Goal: Information Seeking & Learning: Learn about a topic

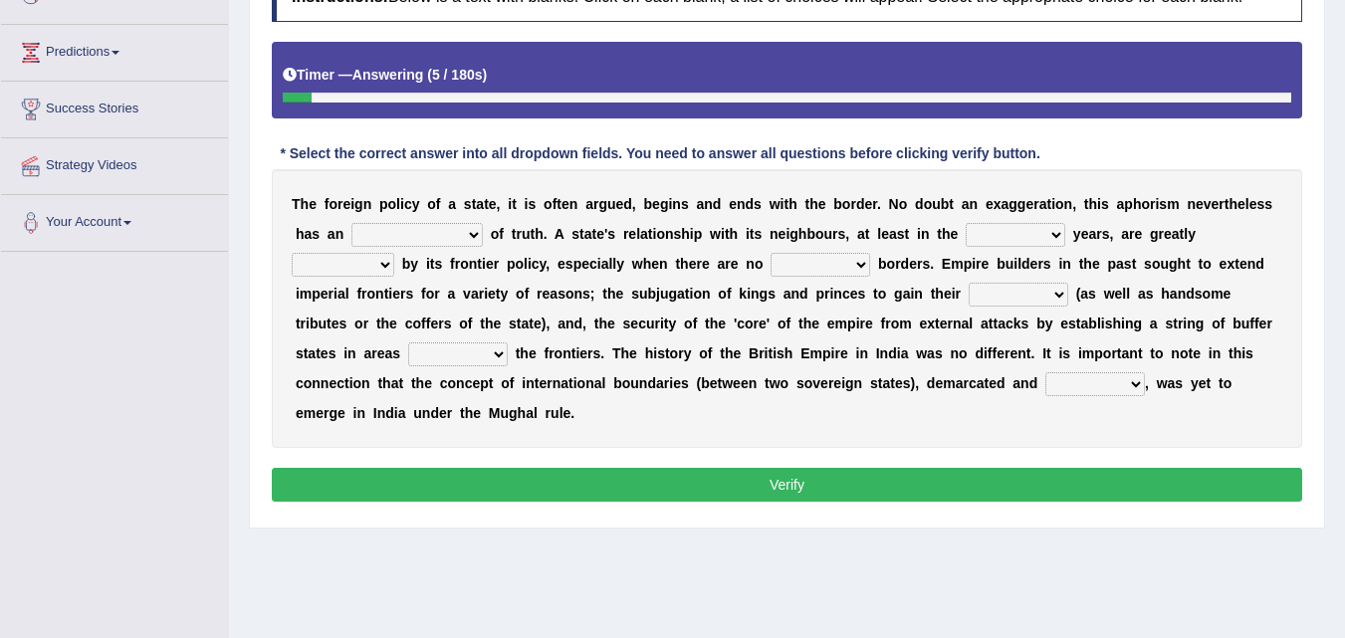
drag, startPoint x: 303, startPoint y: 208, endPoint x: 500, endPoint y: 216, distance: 197.3
click at [500, 216] on div "T h e f o r e i g n p o l i c y o f a s t a t e , i t i s o f t e n a r g u e d…" at bounding box center [787, 308] width 1030 height 279
click at [459, 245] on select "implementation existence element extention" at bounding box center [416, 235] width 131 height 24
select select "existence"
click at [351, 223] on select "implementation existence element extention" at bounding box center [416, 235] width 131 height 24
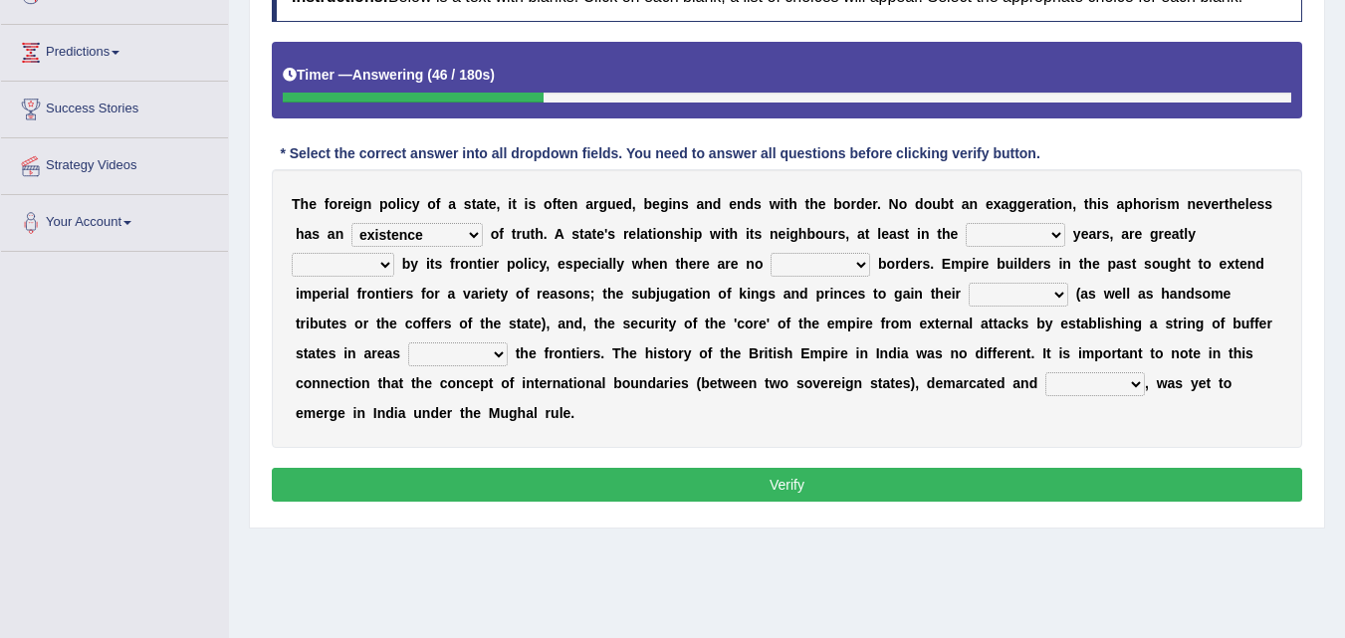
click at [979, 236] on select "formative discuss inclusive decisive" at bounding box center [1016, 235] width 100 height 24
click at [322, 261] on select "managed subscirbed affected influenced" at bounding box center [343, 265] width 103 height 24
click at [664, 263] on b "n" at bounding box center [663, 264] width 9 height 16
click at [813, 261] on select "satellite set settled stated" at bounding box center [821, 265] width 100 height 24
click at [1019, 271] on b "l" at bounding box center [1020, 264] width 4 height 16
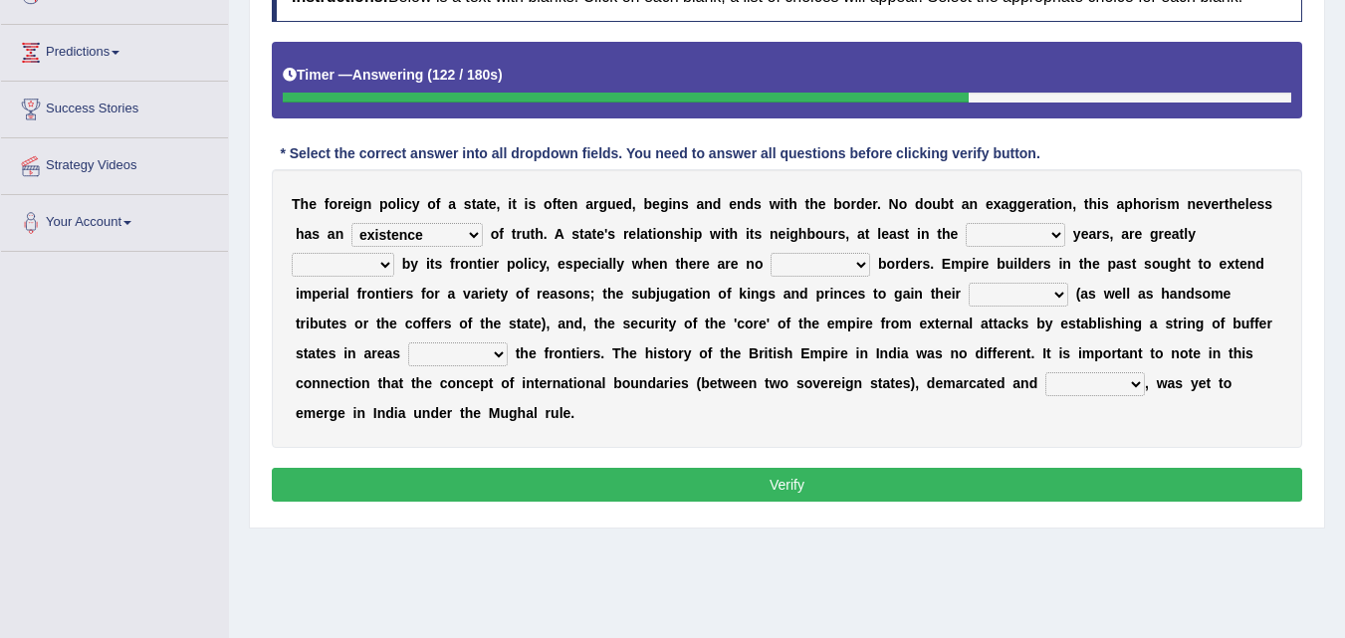
click at [477, 352] on select "bringing capturing stating adjoining" at bounding box center [458, 354] width 100 height 24
select select "capturing"
click at [408, 342] on select "bringing capturing stating adjoining" at bounding box center [458, 354] width 100 height 24
click at [1016, 288] on select "allegiance elegant aspiration execution" at bounding box center [1019, 295] width 100 height 24
click at [969, 283] on select "allegiance elegant aspiration execution" at bounding box center [1019, 295] width 100 height 24
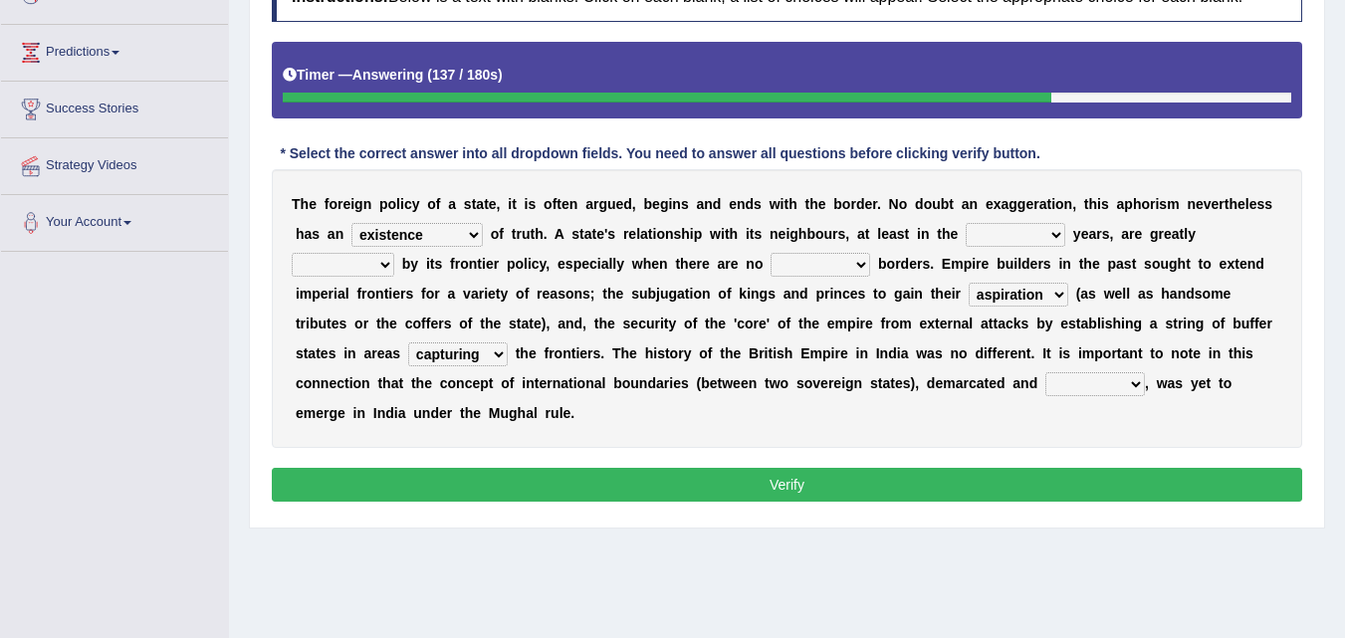
click at [1015, 293] on select "allegiance elegant aspiration execution" at bounding box center [1019, 295] width 100 height 24
select select "allegiance"
click at [969, 283] on select "allegiance elegant aspiration execution" at bounding box center [1019, 295] width 100 height 24
click at [851, 271] on select "satellite set settled stated" at bounding box center [821, 265] width 100 height 24
select select "settled"
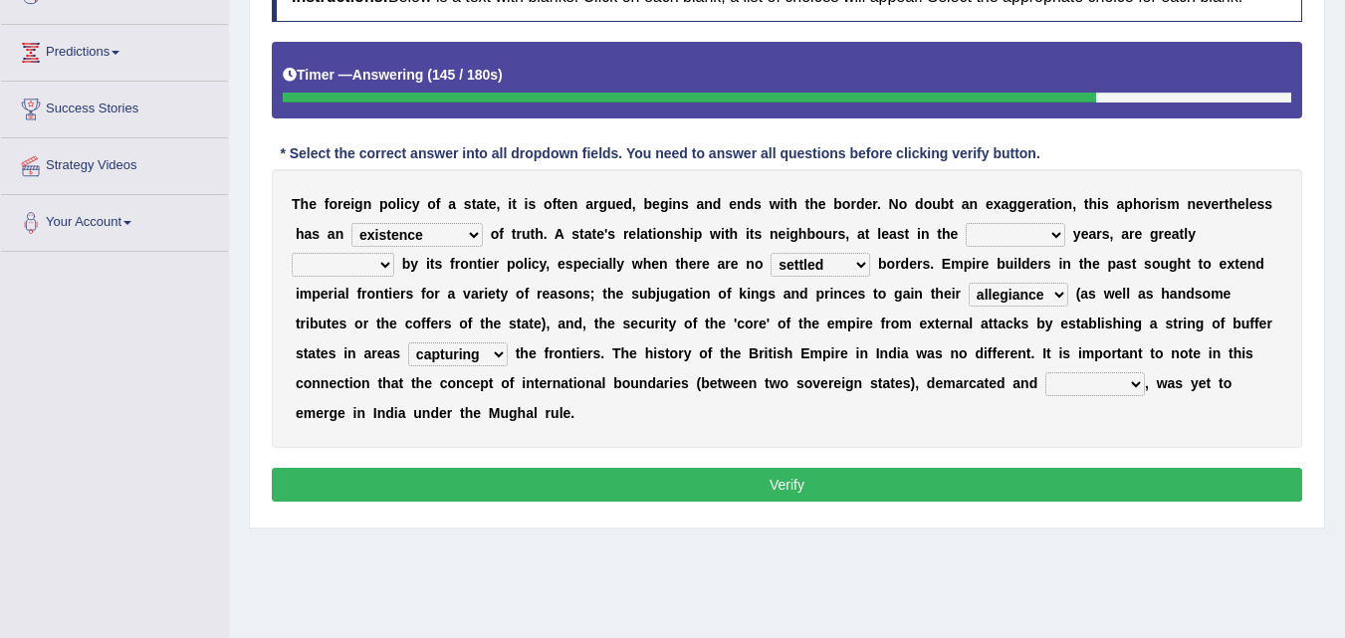
click at [771, 253] on select "satellite set settled stated" at bounding box center [821, 265] width 100 height 24
click at [381, 264] on select "managed subscirbed affected influenced" at bounding box center [343, 265] width 103 height 24
click at [1014, 224] on select "formative discuss inclusive decisive" at bounding box center [1016, 235] width 100 height 24
click at [1009, 230] on select "formative discuss inclusive decisive" at bounding box center [1016, 235] width 100 height 24
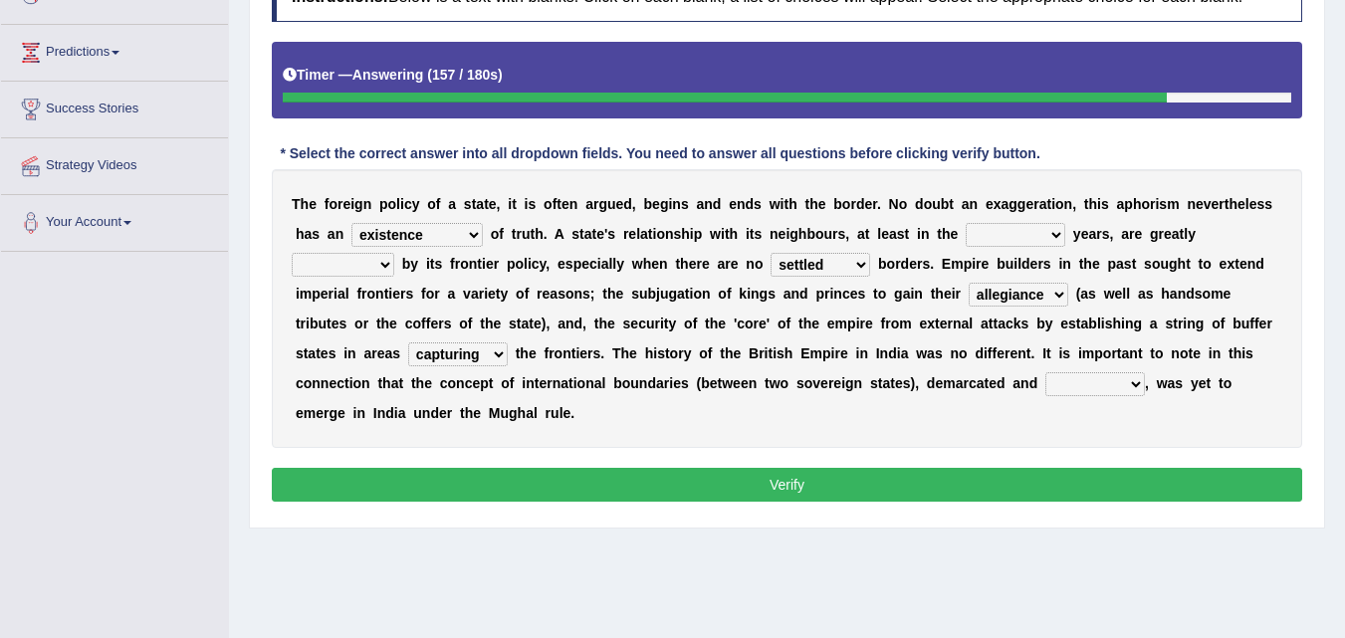
select select "inclusive"
click at [966, 223] on select "formative discuss inclusive decisive" at bounding box center [1016, 235] width 100 height 24
click at [380, 269] on select "managed subscirbed affected influenced" at bounding box center [343, 265] width 103 height 24
select select "managed"
click at [292, 253] on select "managed subscirbed affected influenced" at bounding box center [343, 265] width 103 height 24
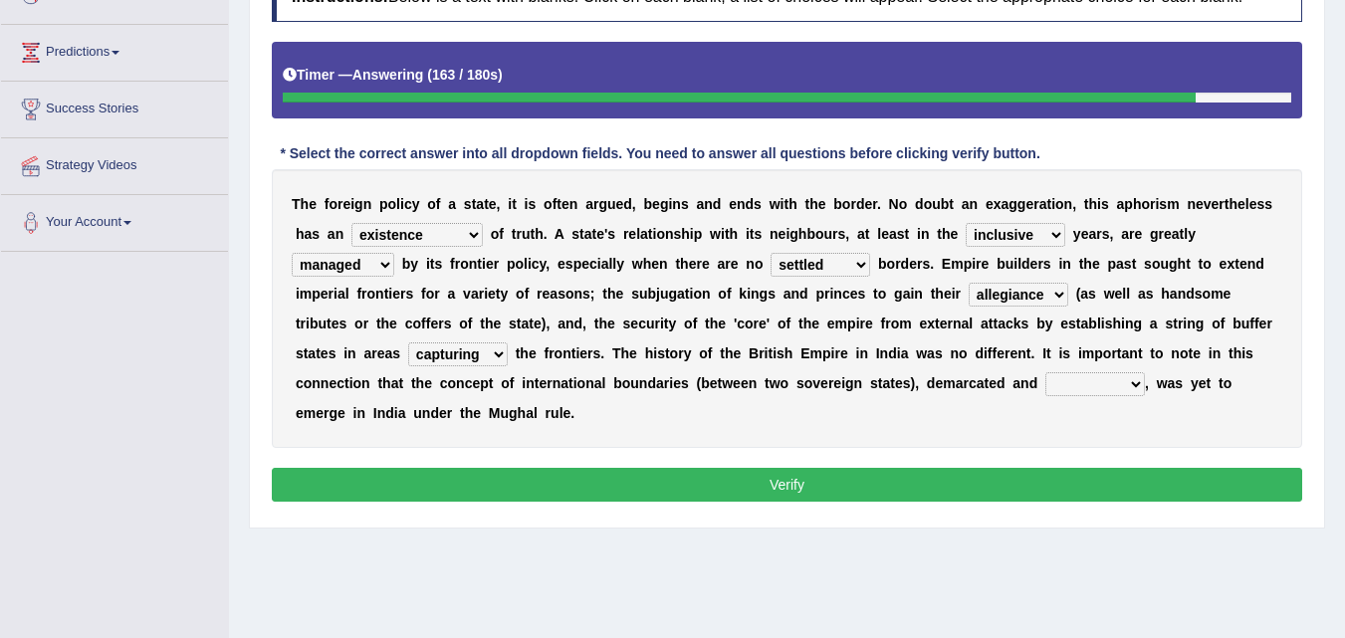
click at [1118, 381] on select "defected delineated affected ampled" at bounding box center [1095, 384] width 100 height 24
select select "defected"
click at [1045, 372] on select "defected delineated affected ampled" at bounding box center [1095, 384] width 100 height 24
click at [1098, 386] on select "defected delineated affected ampled" at bounding box center [1095, 384] width 100 height 24
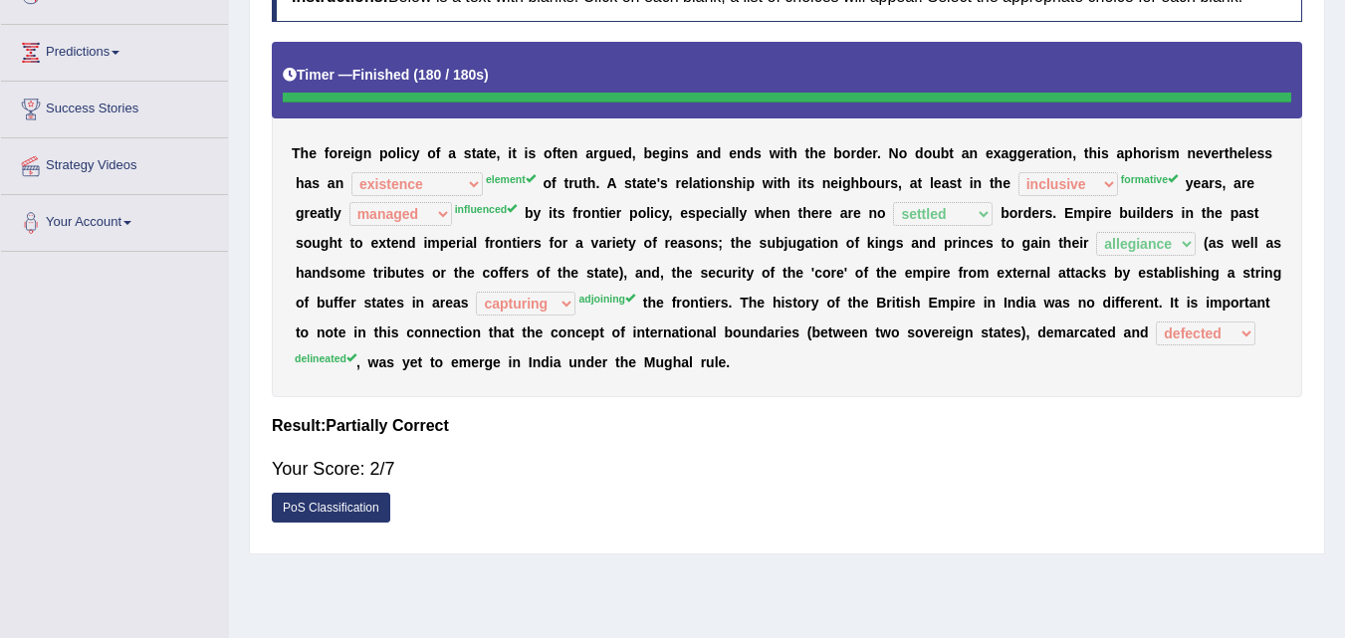
drag, startPoint x: 498, startPoint y: 179, endPoint x: 532, endPoint y: 186, distance: 34.6
click at [532, 186] on div "T h e f o r e i g n p o l i c y o f a s t a t e , i t i s o f t e n a r g u e d…" at bounding box center [787, 219] width 1030 height 355
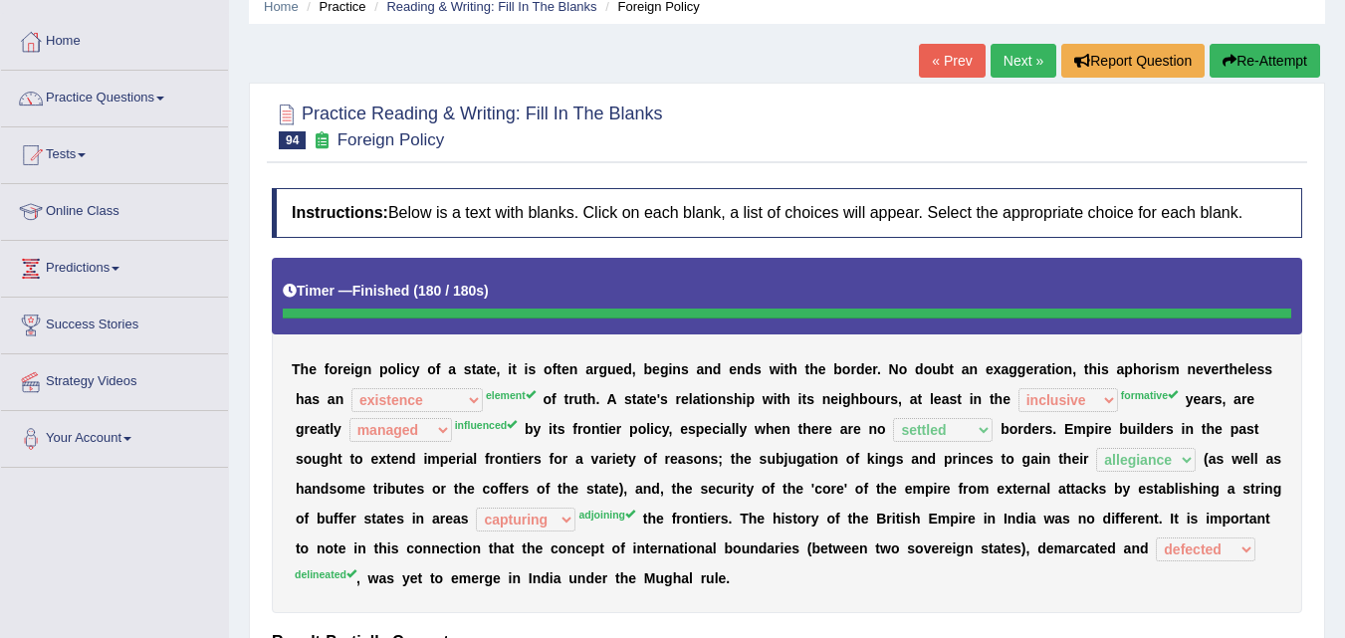
scroll to position [83, 0]
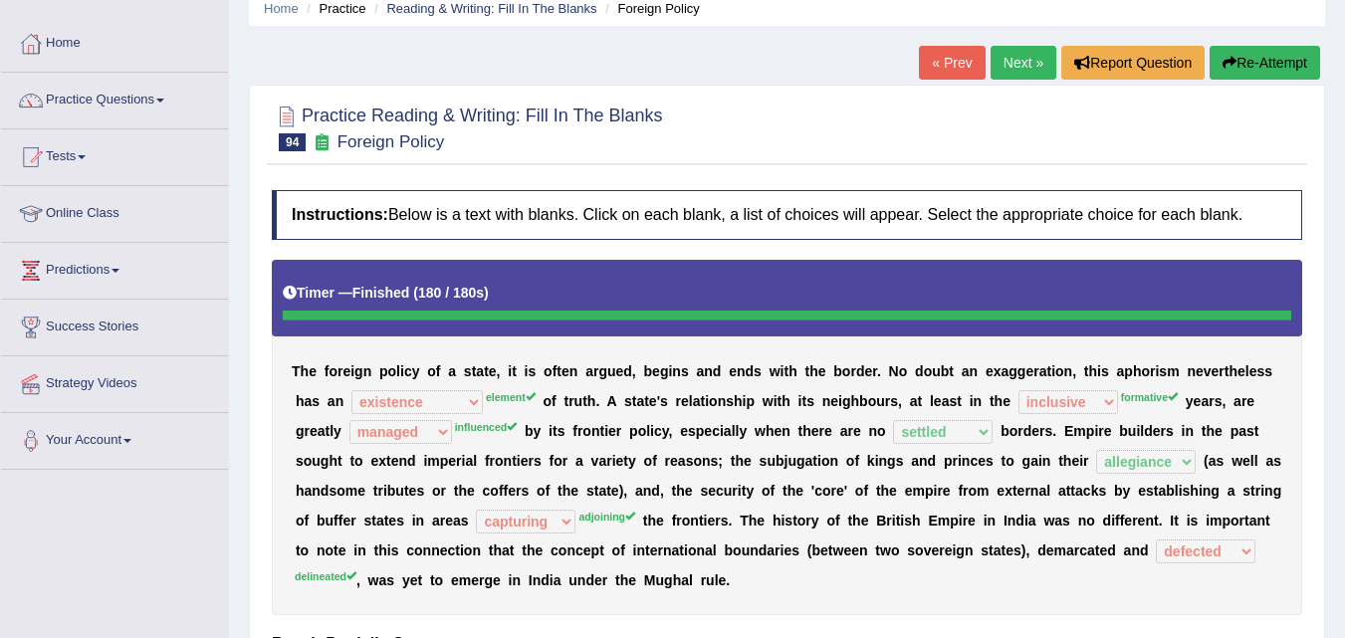
click at [1245, 65] on button "Re-Attempt" at bounding box center [1265, 63] width 111 height 34
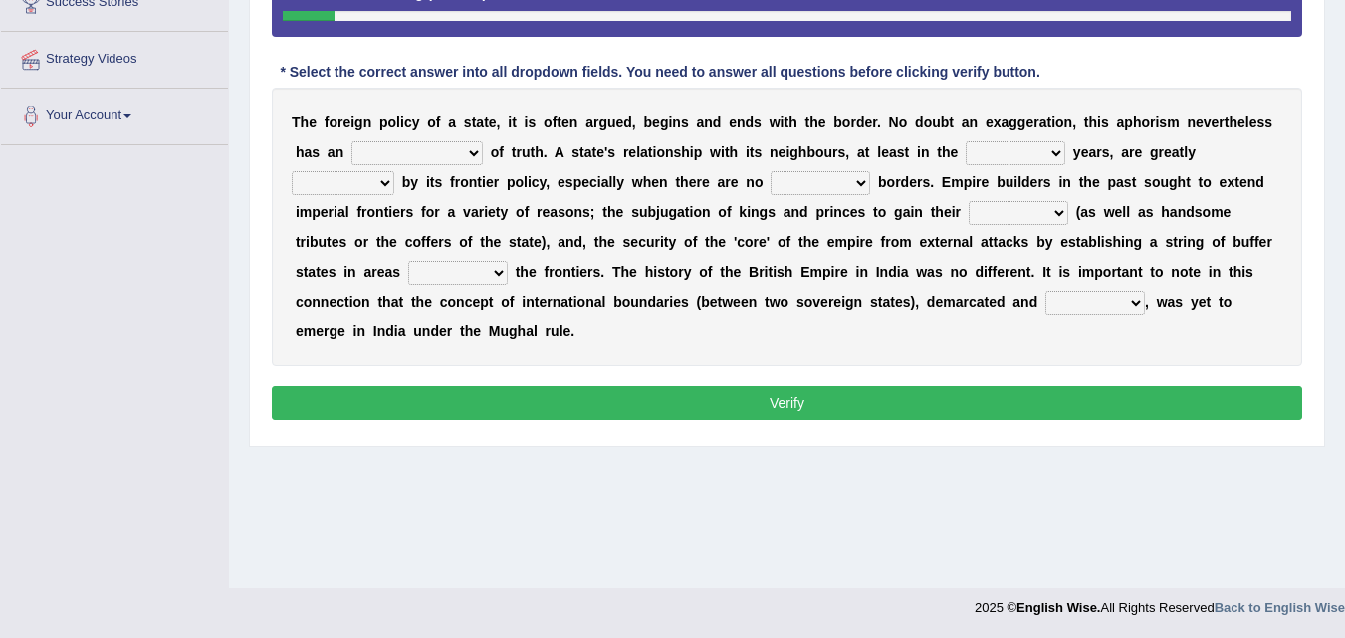
click at [462, 149] on select "implementation existence element extention" at bounding box center [416, 153] width 131 height 24
select select "element"
click at [351, 141] on select "implementation existence element extention" at bounding box center [416, 153] width 131 height 24
click at [997, 155] on select "formative discuss inclusive decisive" at bounding box center [1016, 153] width 100 height 24
select select "formative"
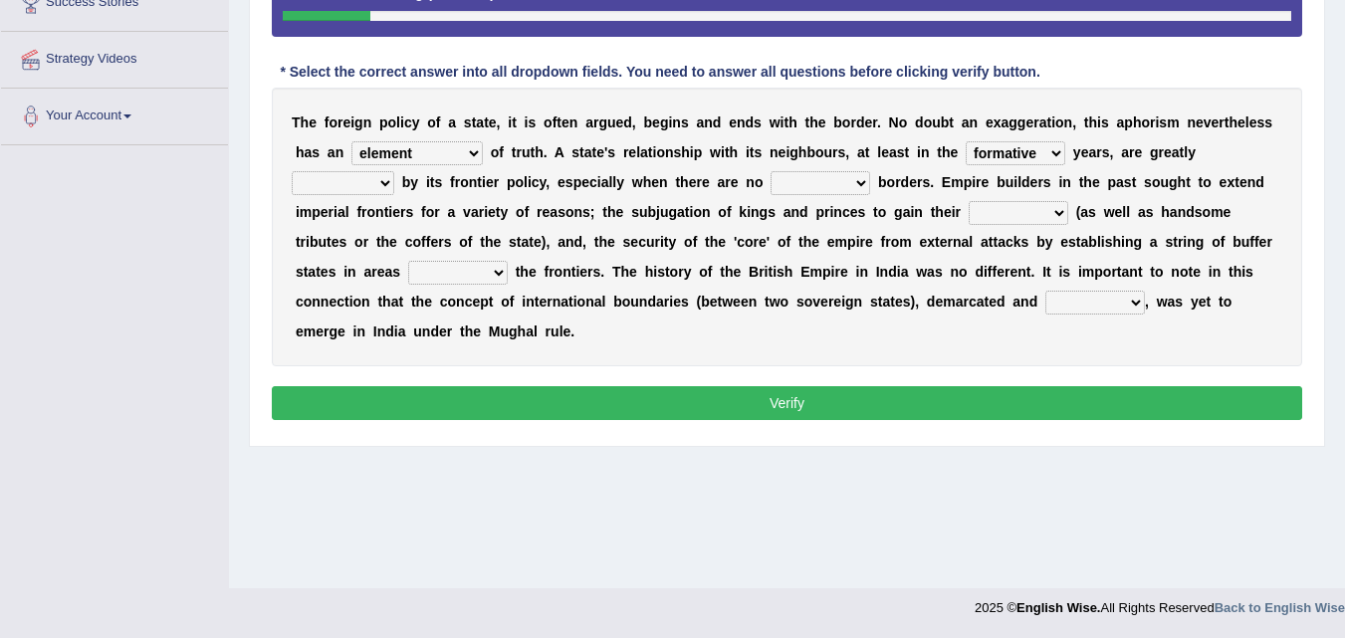
click at [966, 141] on select "formative discuss inclusive decisive" at bounding box center [1016, 153] width 100 height 24
click at [373, 180] on select "managed subscirbed affected influenced" at bounding box center [343, 183] width 103 height 24
select select "influenced"
click at [292, 171] on select "managed subscirbed affected influenced" at bounding box center [343, 183] width 103 height 24
click at [805, 184] on select "satellite set settled stated" at bounding box center [821, 183] width 100 height 24
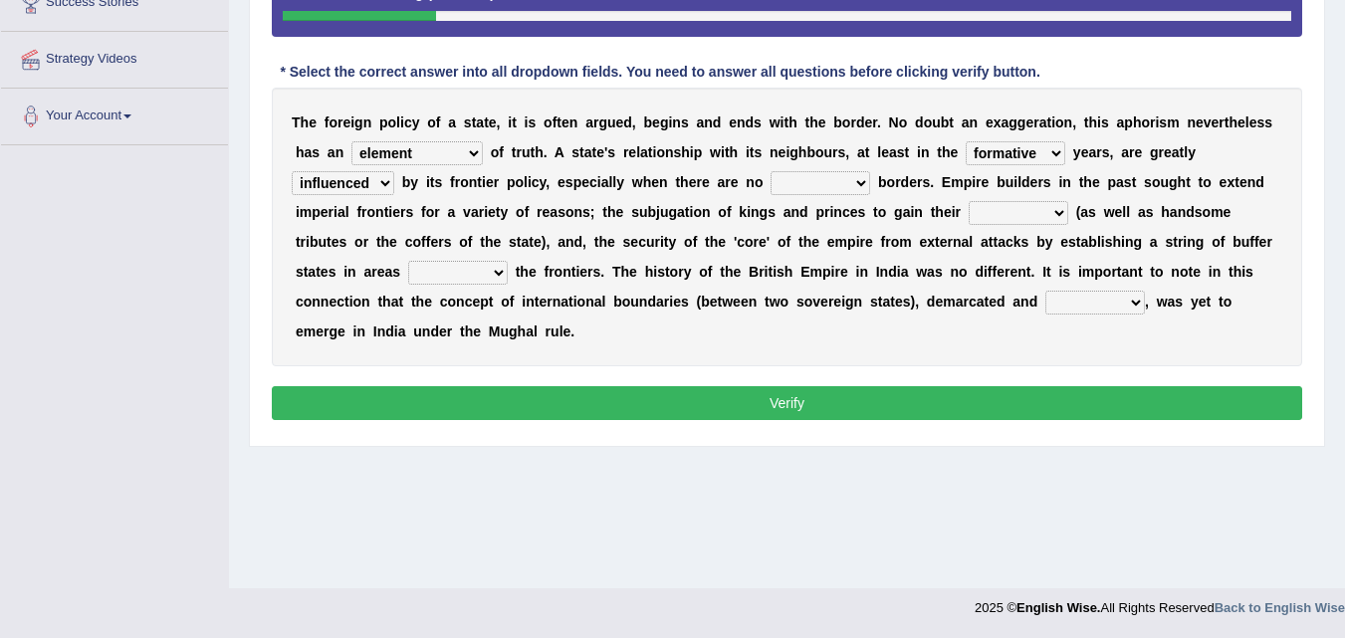
select select "settled"
click at [771, 171] on select "satellite set settled stated" at bounding box center [821, 183] width 100 height 24
click at [1014, 208] on select "allegiance elegant aspiration execution" at bounding box center [1019, 213] width 100 height 24
select select "allegiance"
click at [969, 201] on select "allegiance elegant aspiration execution" at bounding box center [1019, 213] width 100 height 24
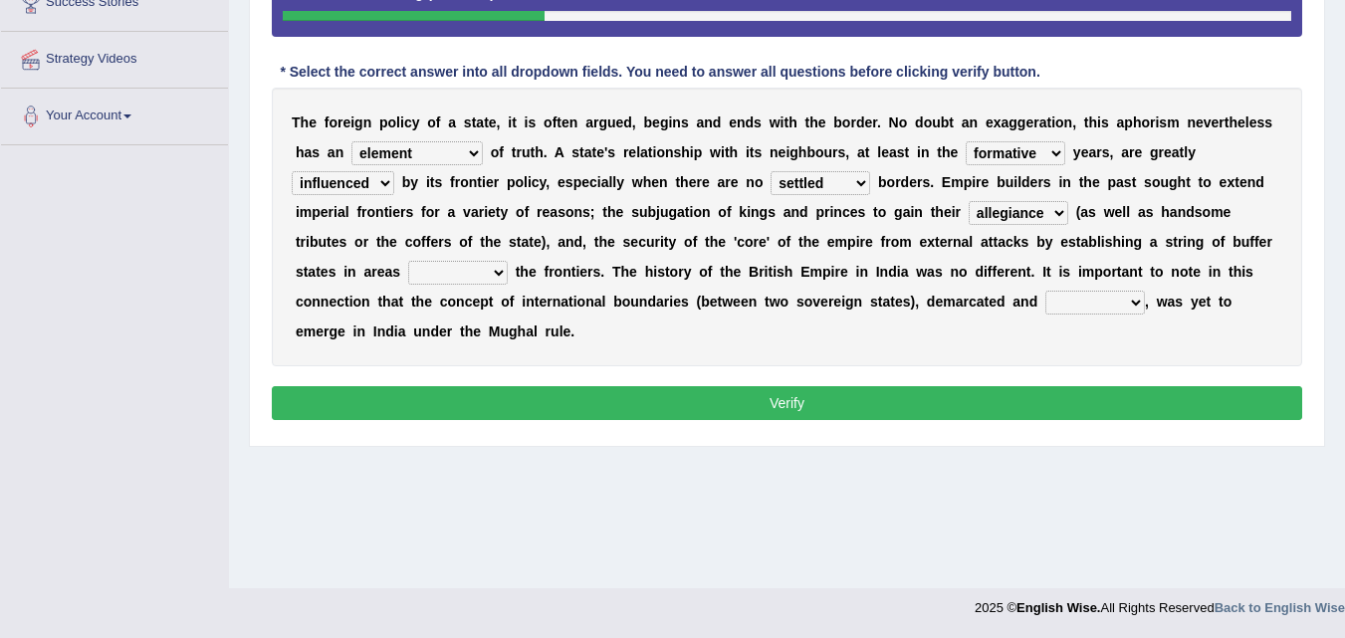
click at [438, 272] on select "bringing capturing stating adjoining" at bounding box center [458, 273] width 100 height 24
select select "adjoining"
click at [408, 261] on select "bringing capturing stating adjoining" at bounding box center [458, 273] width 100 height 24
click at [1091, 302] on select "defected delineated affected ampled" at bounding box center [1095, 303] width 100 height 24
select select "delineated"
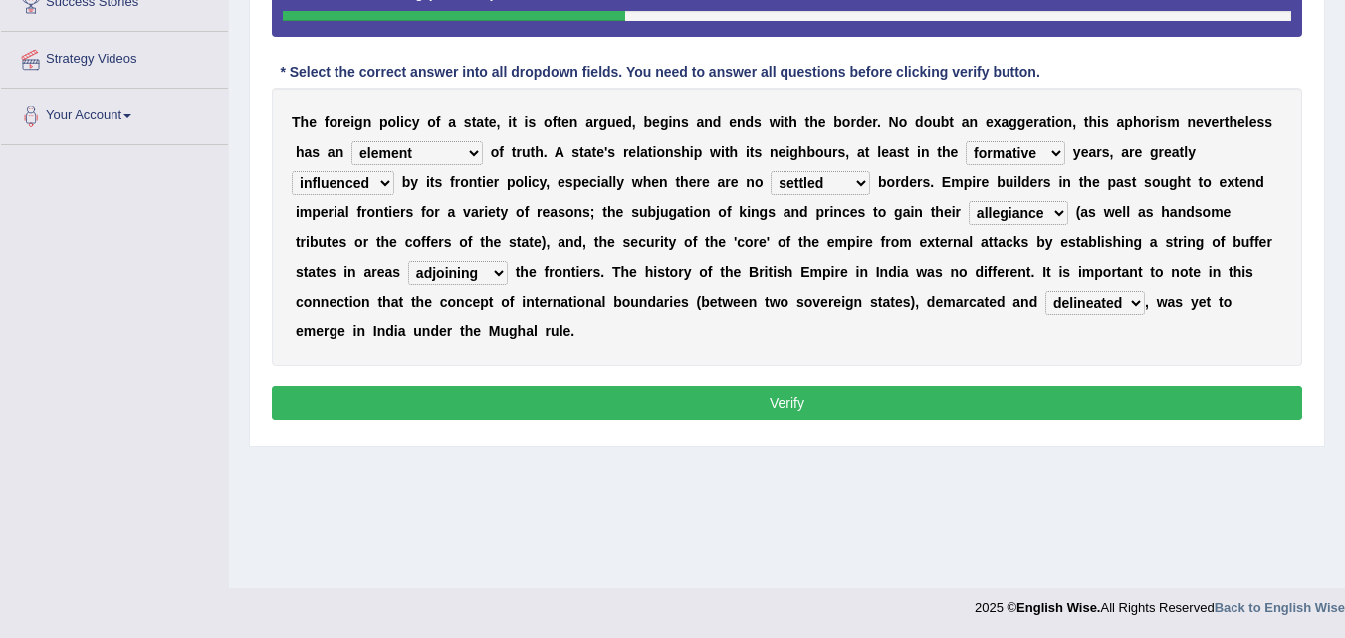
click at [1045, 291] on select "defected delineated affected ampled" at bounding box center [1095, 303] width 100 height 24
click at [1025, 406] on button "Verify" at bounding box center [787, 403] width 1030 height 34
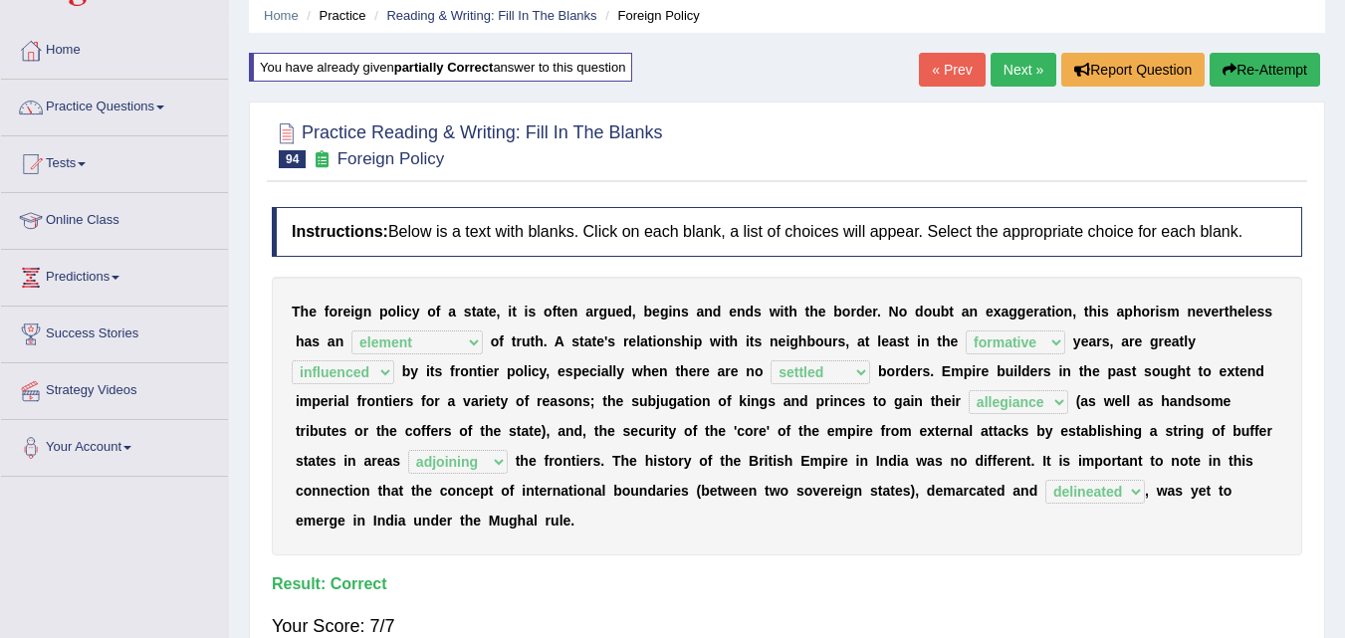
scroll to position [71, 0]
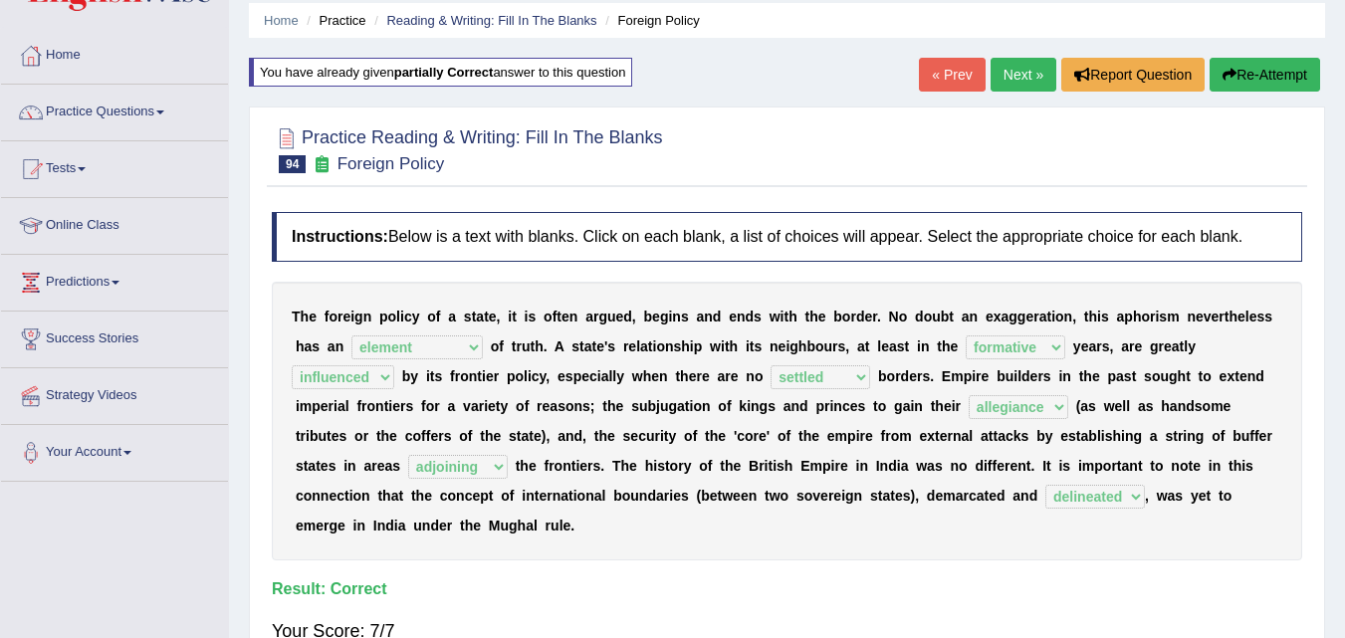
click at [1015, 66] on link "Next »" at bounding box center [1024, 75] width 66 height 34
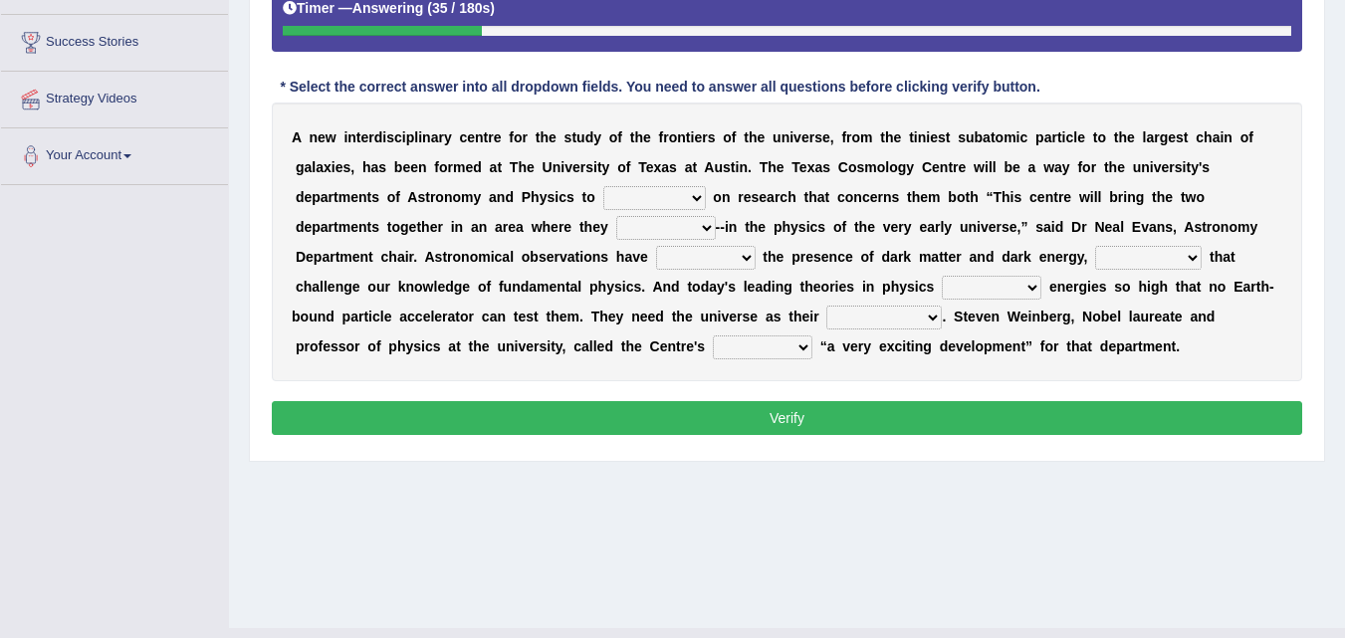
click at [936, 196] on b "m" at bounding box center [934, 197] width 12 height 16
click at [649, 195] on select "collaborate tackled stapled extract" at bounding box center [654, 198] width 103 height 24
select select "collaborate"
click at [603, 186] on select "collaborate tackled stapled extract" at bounding box center [654, 198] width 103 height 24
click at [646, 201] on select "collaborate tackled stapled extract" at bounding box center [654, 198] width 103 height 24
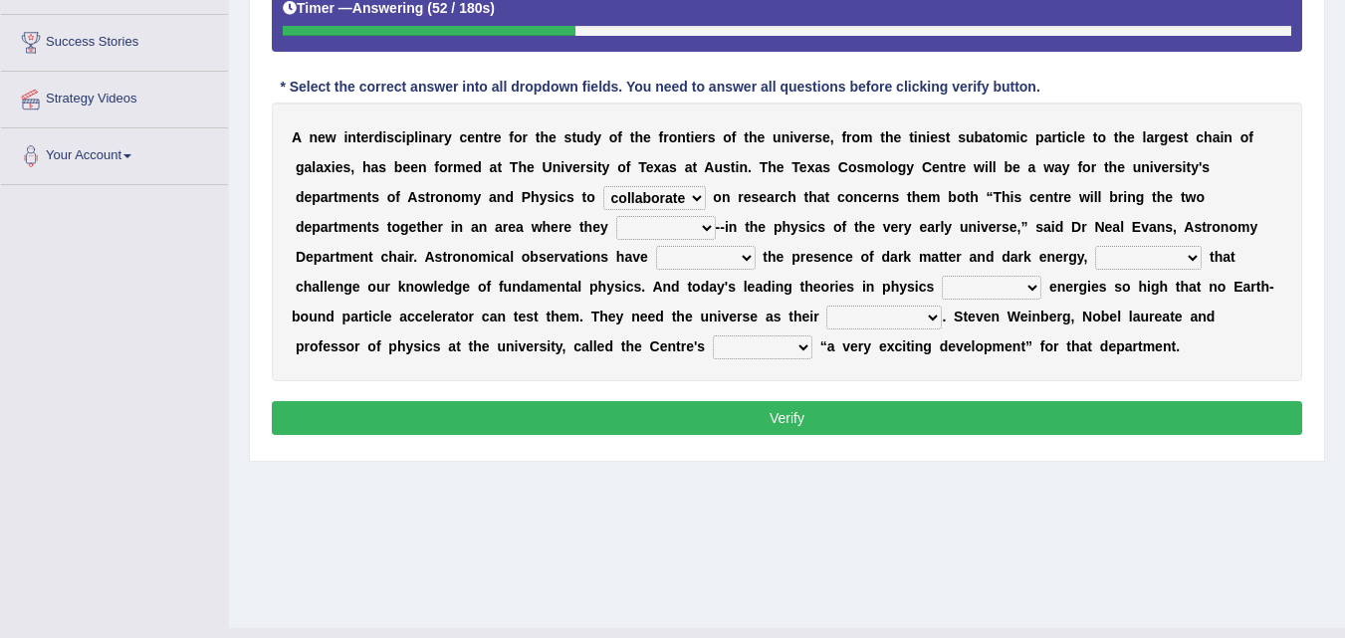
click at [646, 201] on select "collaborate tackled stapled extract" at bounding box center [654, 198] width 103 height 24
click at [682, 226] on select "present stareed overlap brought" at bounding box center [666, 228] width 100 height 24
select select "present"
click at [616, 216] on select "present stareed overlap brought" at bounding box center [666, 228] width 100 height 24
click at [715, 257] on select "discussed seiged involved revealed" at bounding box center [706, 258] width 100 height 24
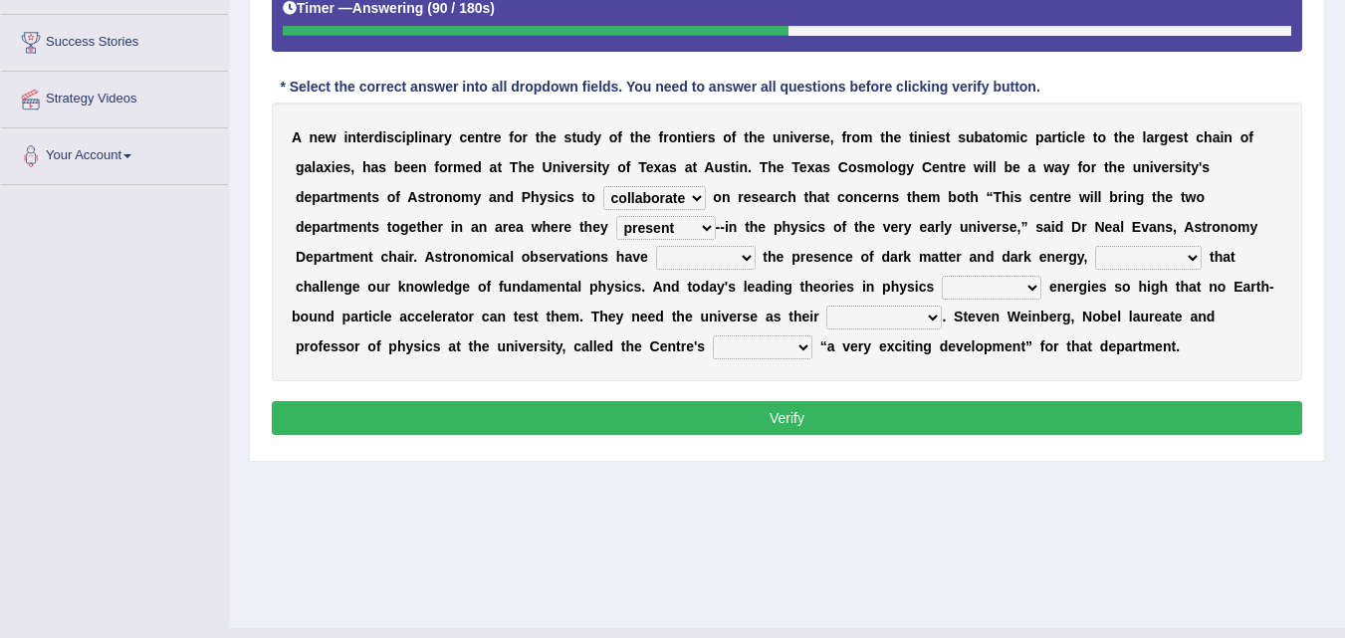
click at [912, 258] on b at bounding box center [915, 257] width 8 height 16
drag, startPoint x: 704, startPoint y: 270, endPoint x: 712, endPoint y: 262, distance: 11.3
click at [712, 262] on select "discussed seiged involved revealed" at bounding box center [706, 258] width 100 height 24
click at [1121, 249] on select "places discoveries stereotypes effects" at bounding box center [1148, 258] width 107 height 24
select select "effects"
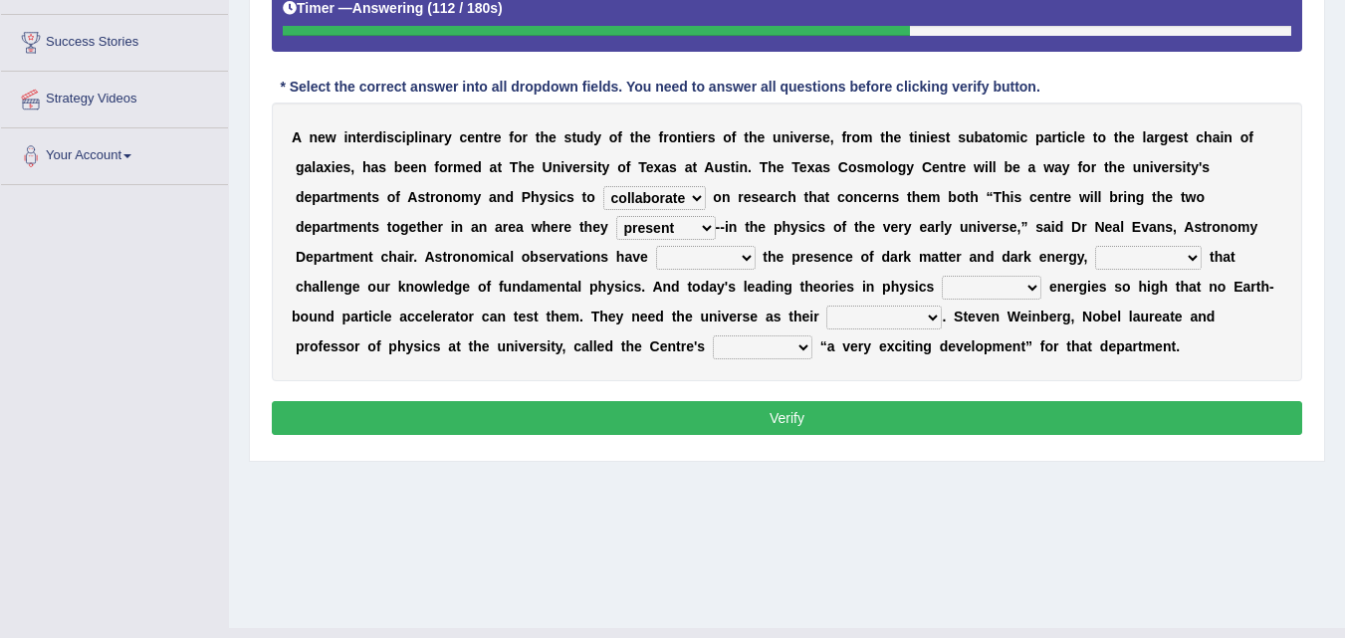
click at [1095, 246] on select "places discoveries stereotypes effects" at bounding box center [1148, 258] width 107 height 24
click at [1001, 294] on select "dissolve intsall involve solve" at bounding box center [992, 288] width 100 height 24
select select "involve"
click at [942, 276] on select "dissolve intsall involve solve" at bounding box center [992, 288] width 100 height 24
click at [897, 318] on select "regulatory explanantory assessment laboratory" at bounding box center [883, 318] width 115 height 24
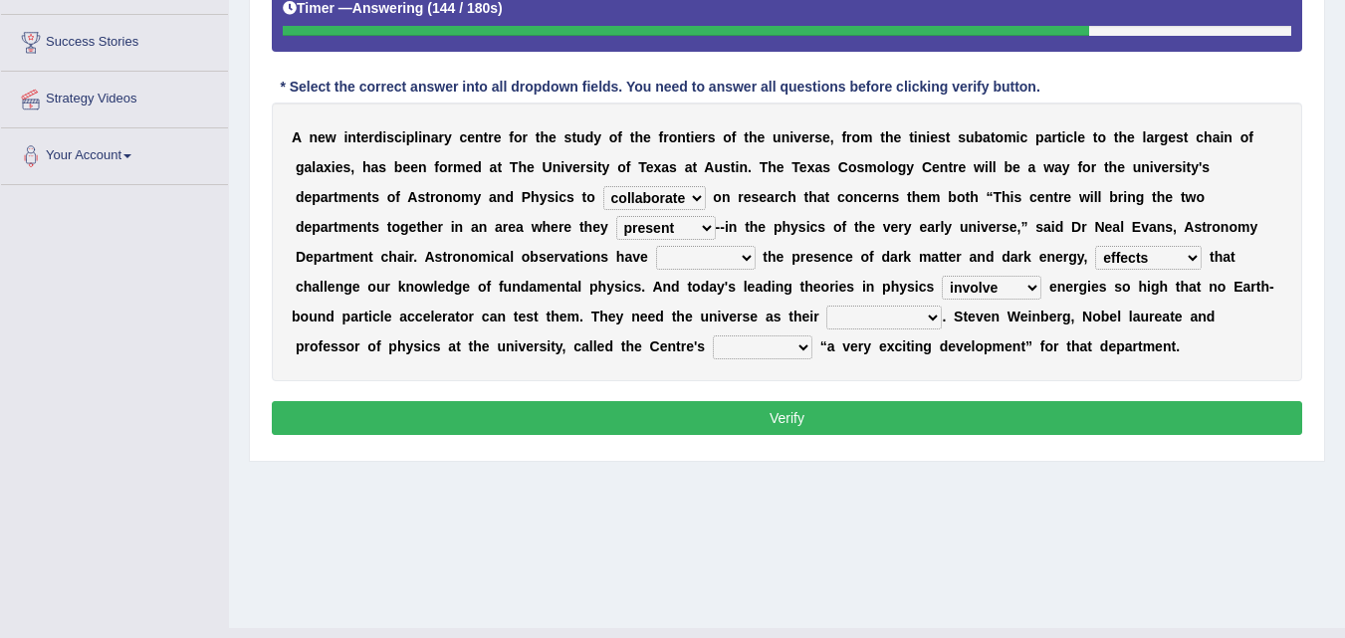
select select "laboratory"
click at [826, 306] on select "regulatory explanantory assessment laboratory" at bounding box center [883, 318] width 115 height 24
click at [784, 352] on select "advent revert expense repent" at bounding box center [763, 348] width 100 height 24
select select "advent"
click at [713, 336] on select "advent revert expense repent" at bounding box center [763, 348] width 100 height 24
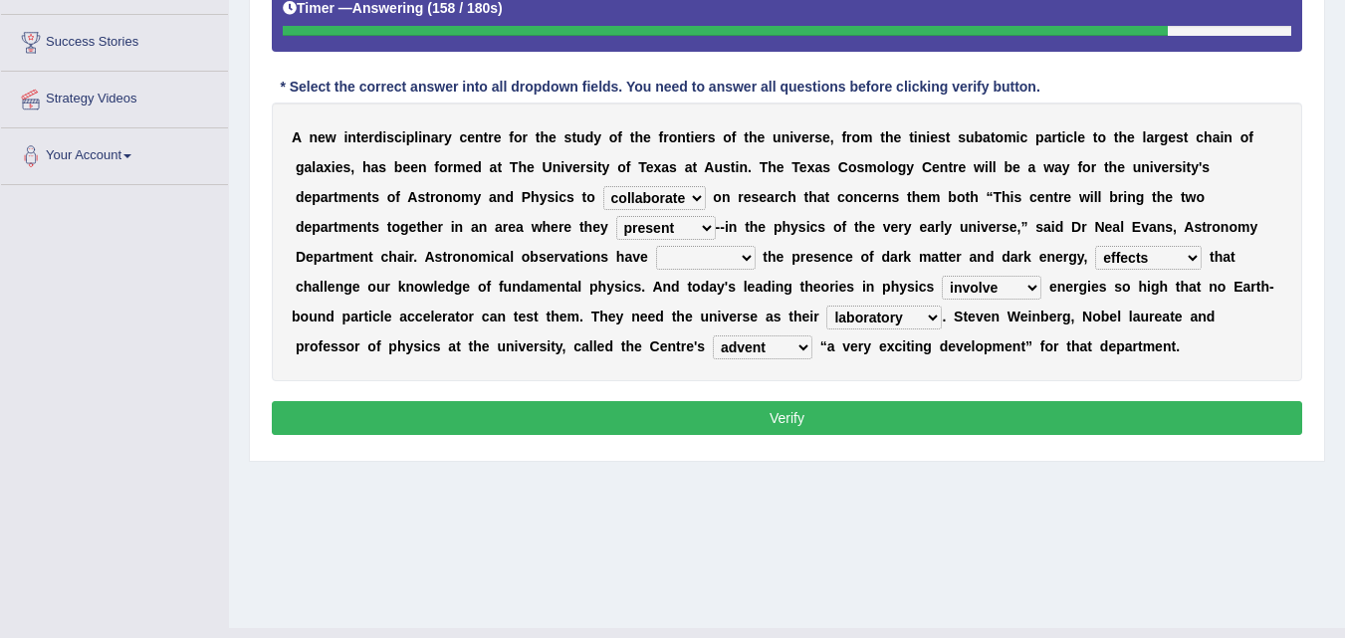
click at [686, 265] on select "discussed seiged involved revealed" at bounding box center [706, 258] width 100 height 24
select select "revealed"
click at [656, 246] on select "discussed seiged involved revealed" at bounding box center [706, 258] width 100 height 24
click at [676, 259] on select "discussed seiged involved revealed" at bounding box center [706, 258] width 100 height 24
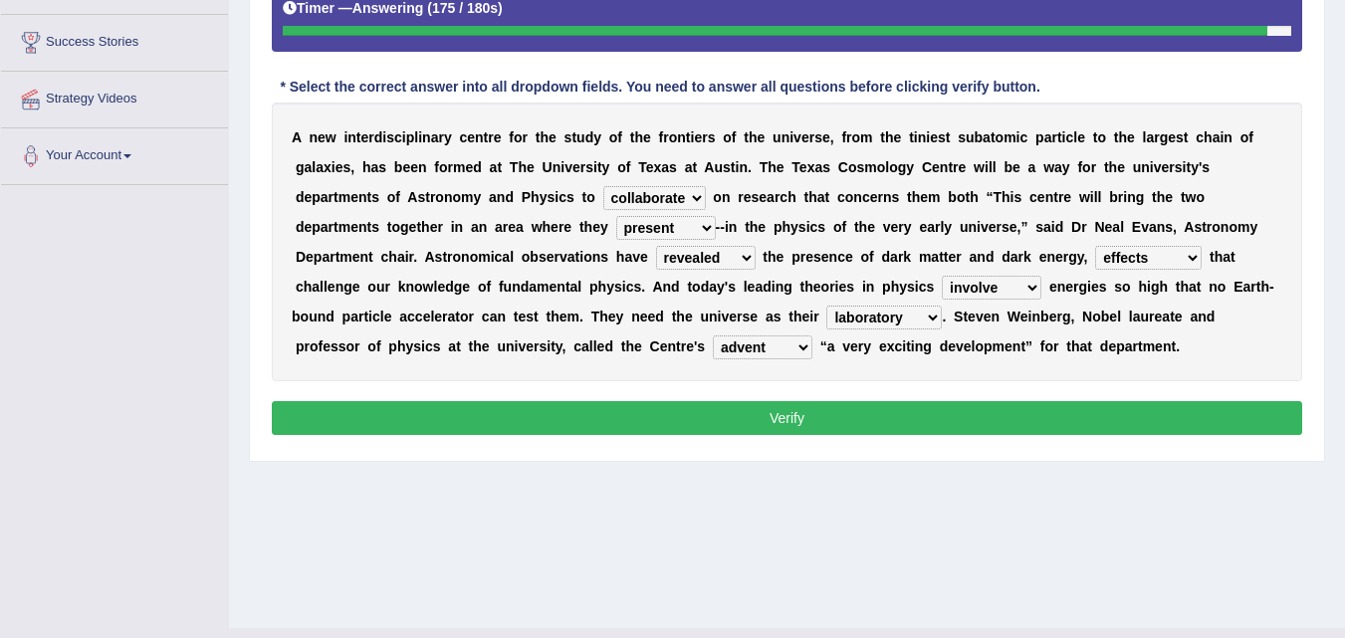
click at [1122, 262] on select "places discoveries stereotypes effects" at bounding box center [1148, 258] width 107 height 24
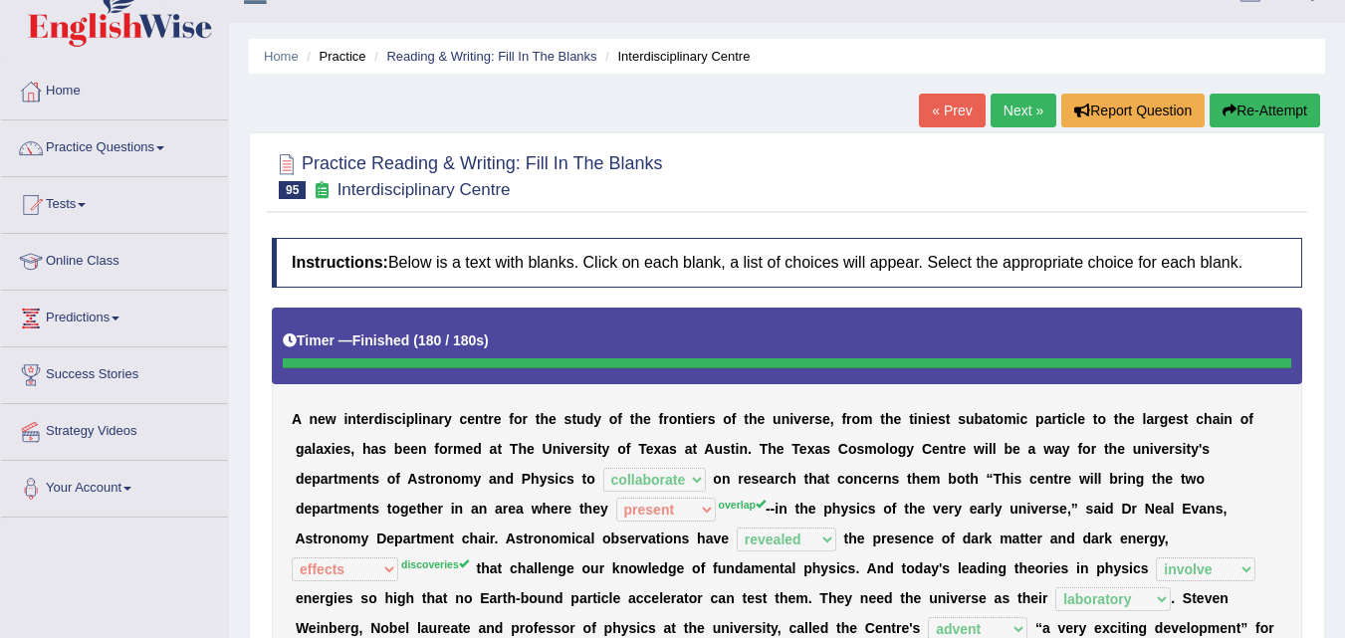
scroll to position [407, 0]
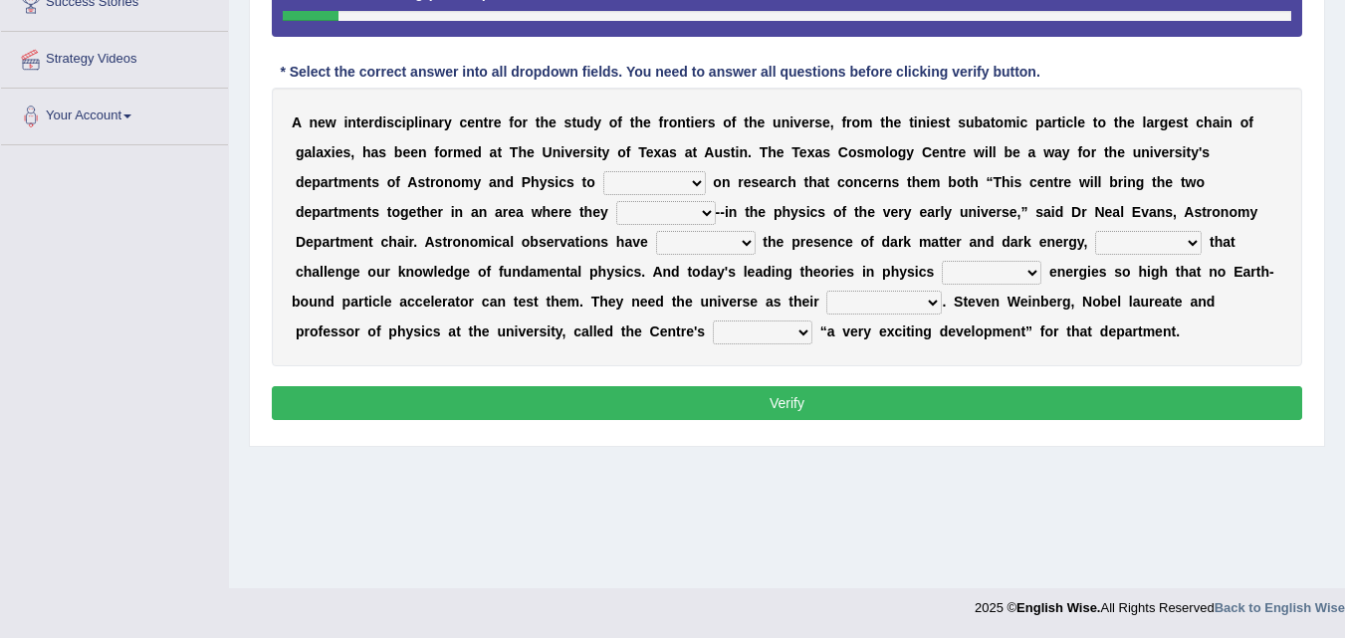
click at [649, 178] on select "collaborate tackled stapled extract" at bounding box center [654, 183] width 103 height 24
select select "collaborate"
click at [603, 171] on select "collaborate tackled stapled extract" at bounding box center [654, 183] width 103 height 24
click at [651, 205] on select "present stareed overlap brought" at bounding box center [666, 213] width 100 height 24
select select "overlap"
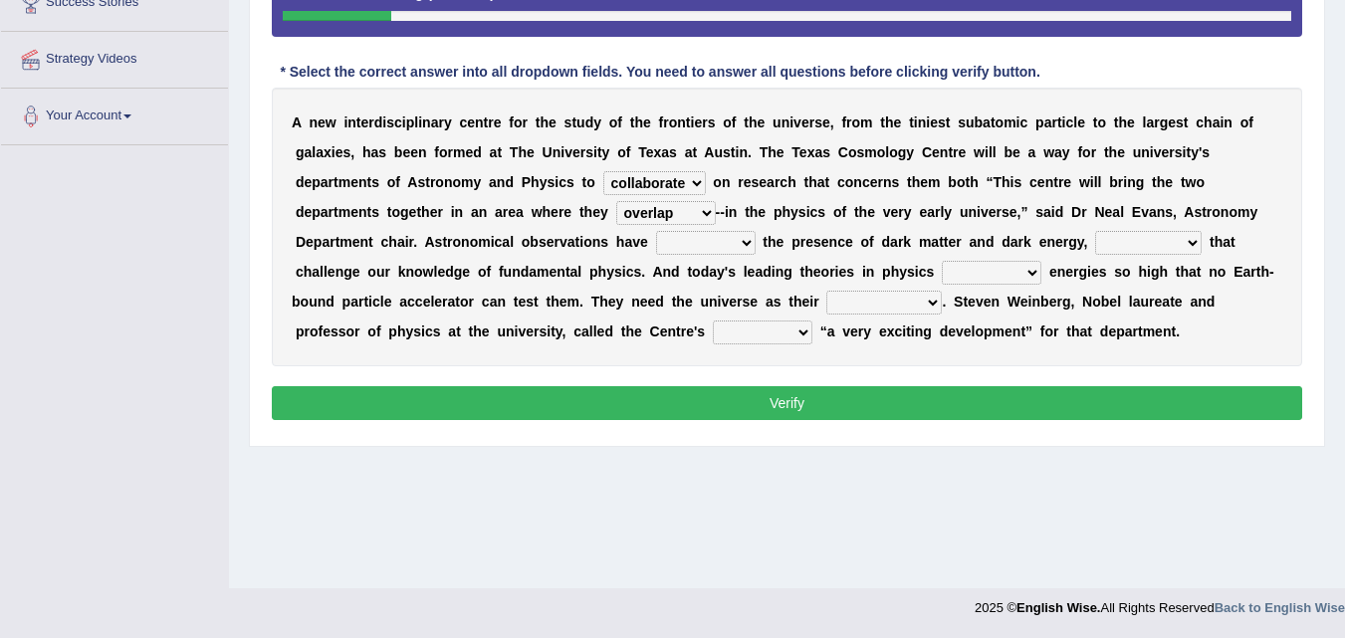
click at [616, 201] on select "present stareed overlap brought" at bounding box center [666, 213] width 100 height 24
click at [702, 249] on select "discussed seiged involved revealed" at bounding box center [706, 243] width 100 height 24
select select "revealed"
click at [656, 231] on select "discussed seiged involved revealed" at bounding box center [706, 243] width 100 height 24
click at [1146, 242] on select "places discoveries stereotypes effects" at bounding box center [1148, 243] width 107 height 24
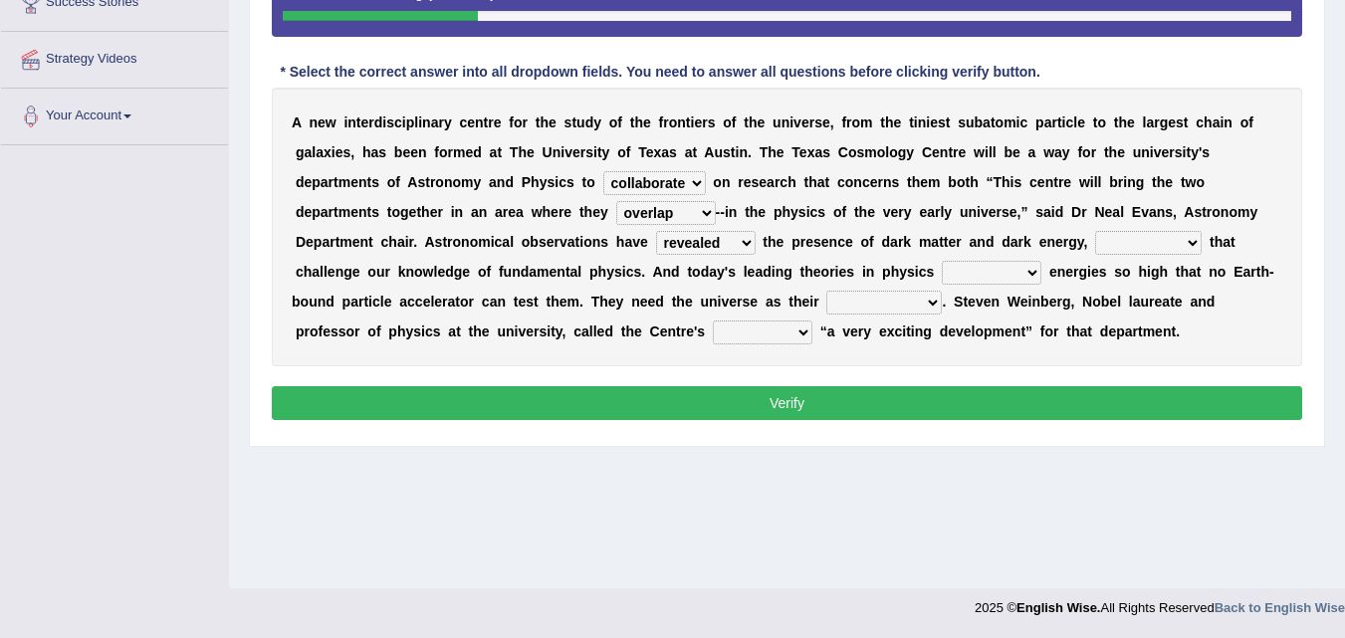
select select "discoveries"
click at [1095, 231] on select "places discoveries stereotypes effects" at bounding box center [1148, 243] width 107 height 24
click at [979, 278] on select "dissolve intsall involve solve" at bounding box center [992, 273] width 100 height 24
select select "involve"
click at [942, 261] on select "dissolve intsall involve solve" at bounding box center [992, 273] width 100 height 24
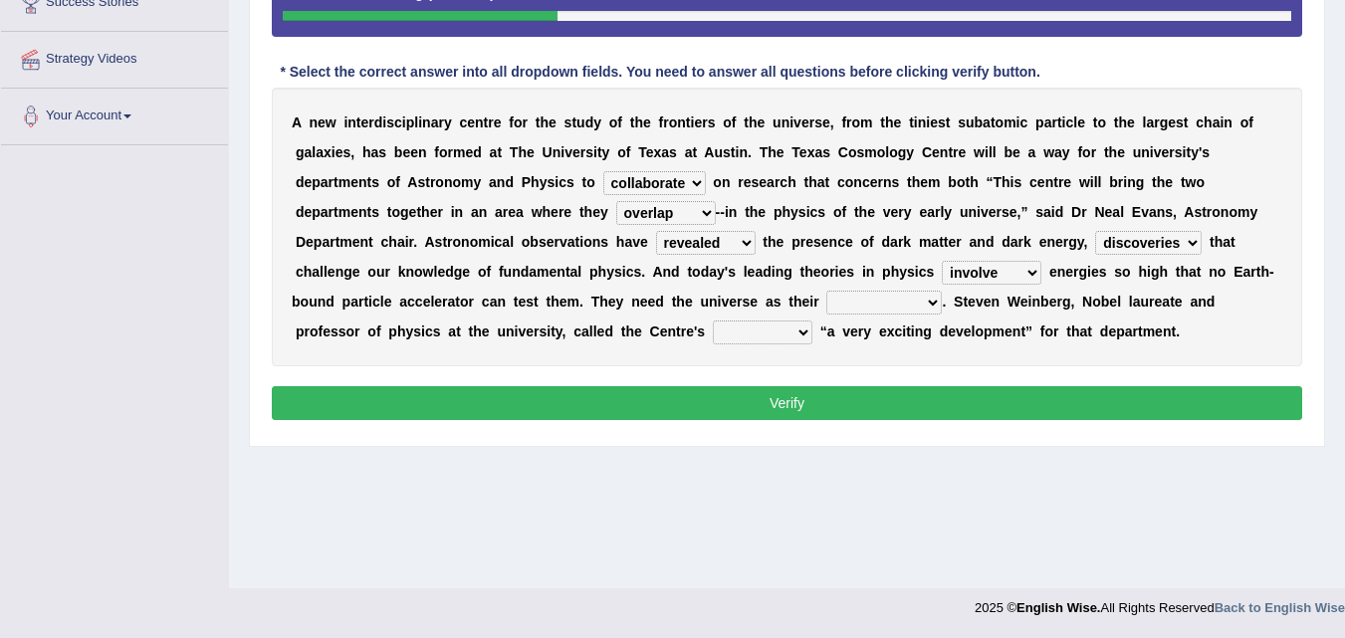
click at [840, 311] on select "regulatory explanantory assessment laboratory" at bounding box center [883, 303] width 115 height 24
select select "laboratory"
click at [826, 291] on select "regulatory explanantory assessment laboratory" at bounding box center [883, 303] width 115 height 24
click at [749, 332] on select "advent revert expense repent" at bounding box center [763, 333] width 100 height 24
select select "advent"
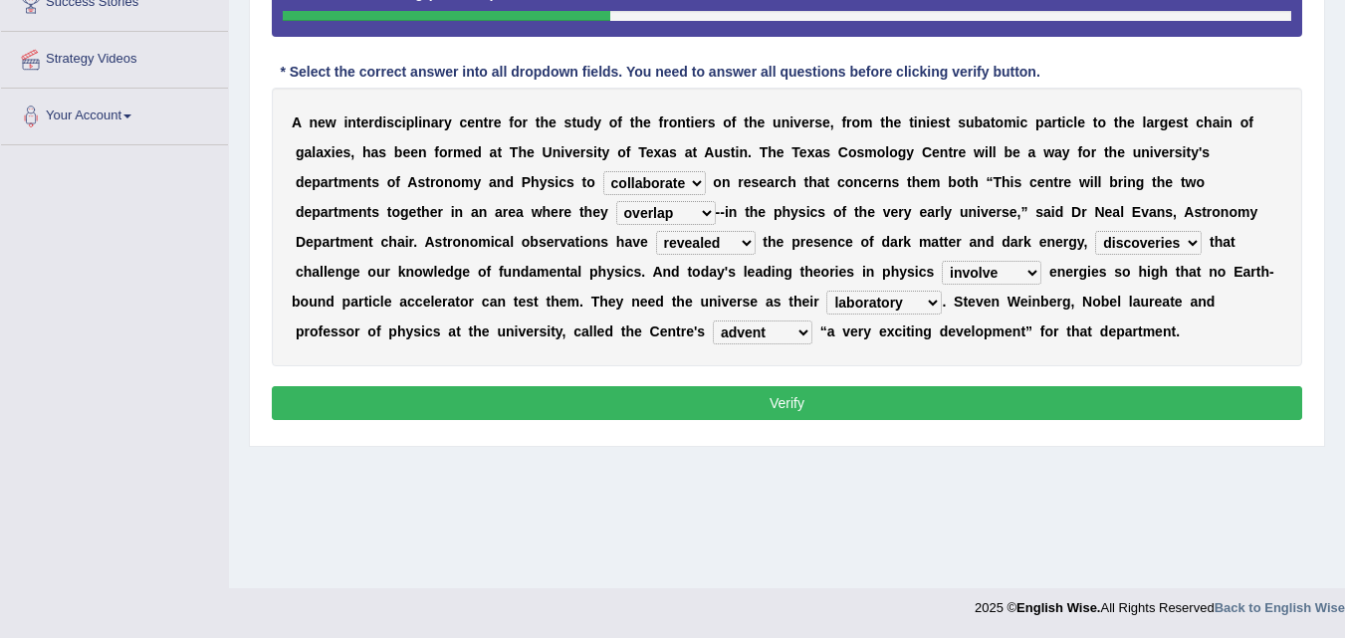
click at [713, 321] on select "advent revert expense repent" at bounding box center [763, 333] width 100 height 24
click at [802, 417] on button "Verify" at bounding box center [787, 403] width 1030 height 34
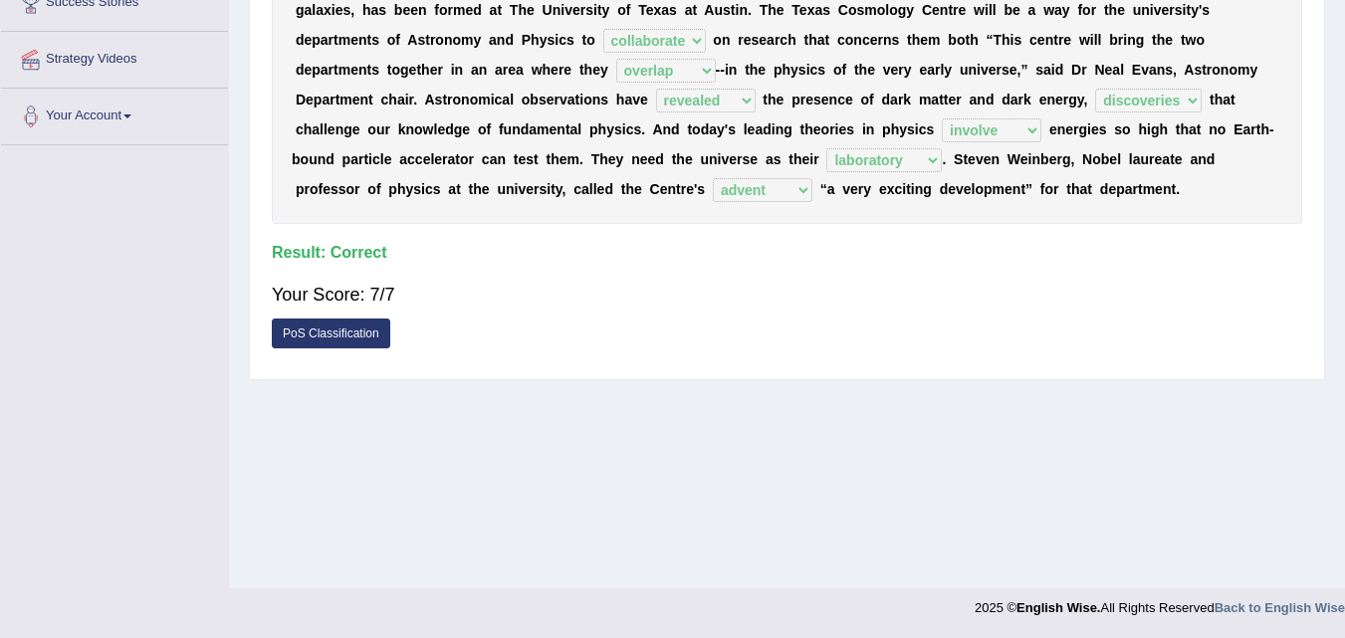
drag, startPoint x: 1359, startPoint y: 339, endPoint x: 1359, endPoint y: 272, distance: 66.7
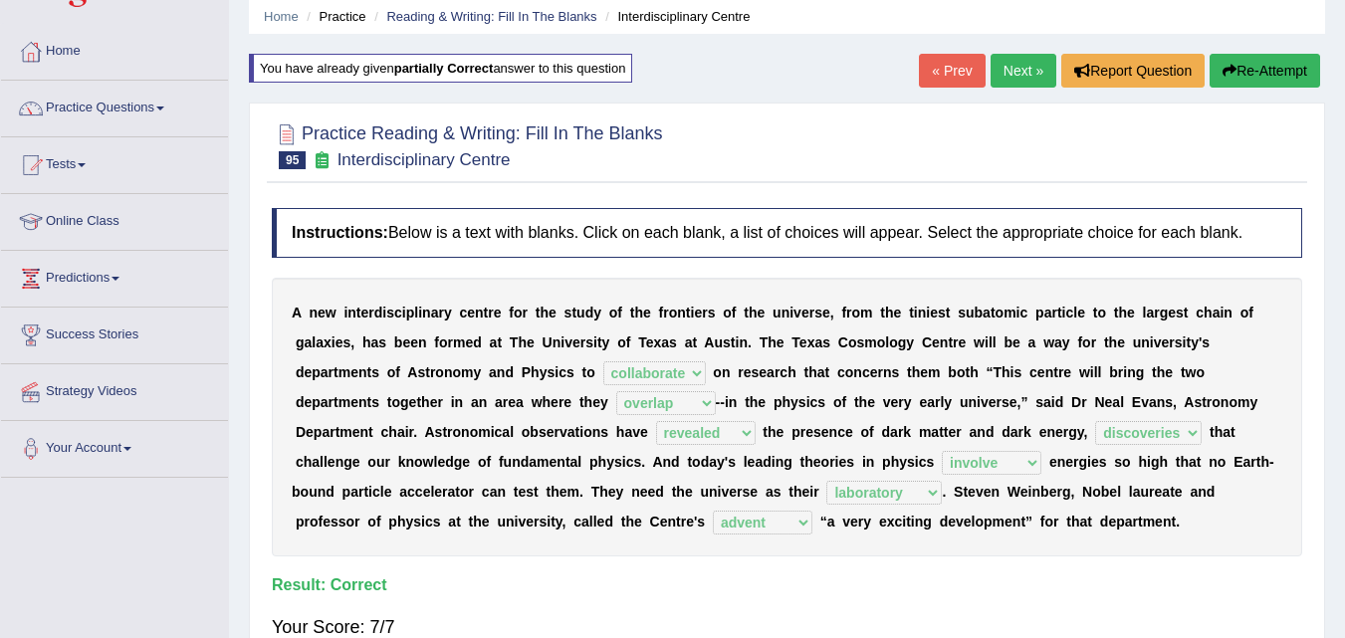
scroll to position [47, 0]
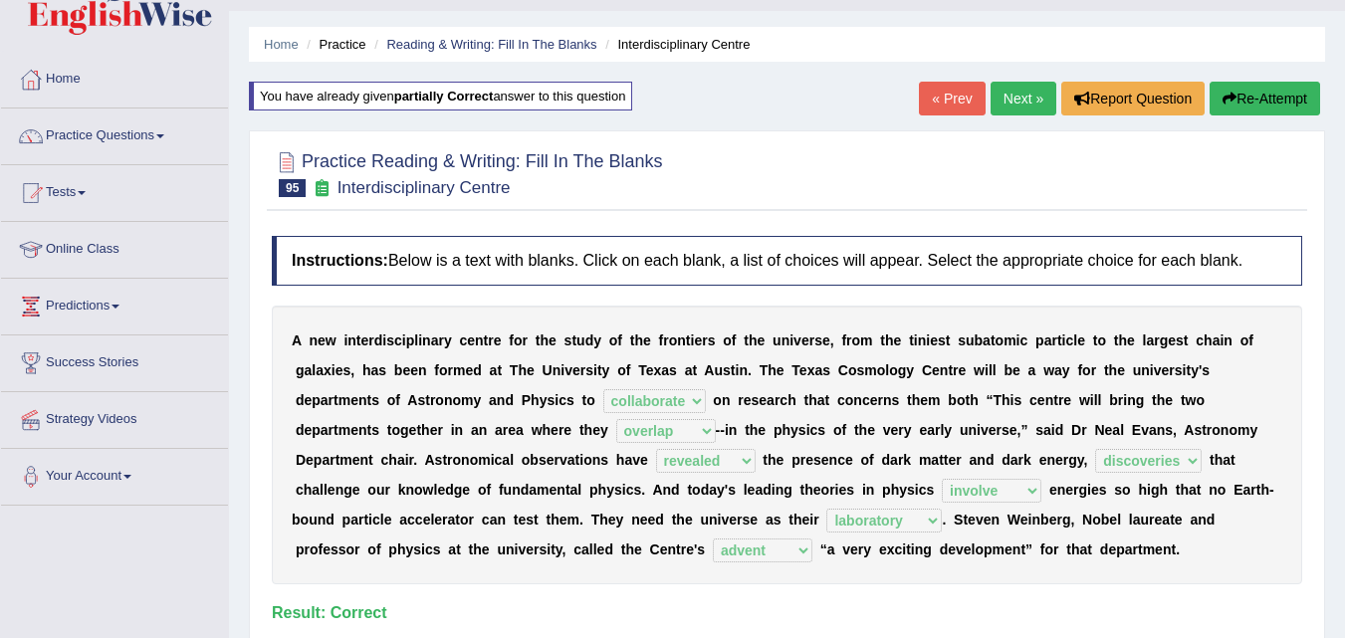
click at [1012, 105] on link "Next »" at bounding box center [1024, 99] width 66 height 34
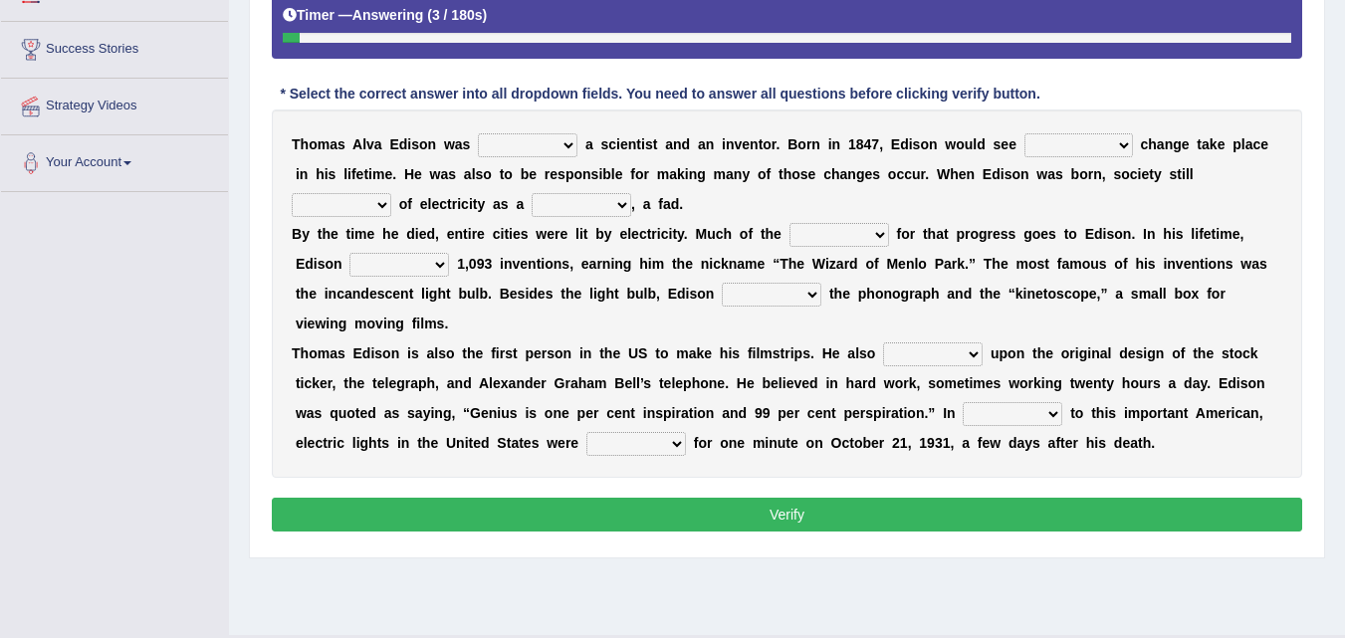
scroll to position [364, 0]
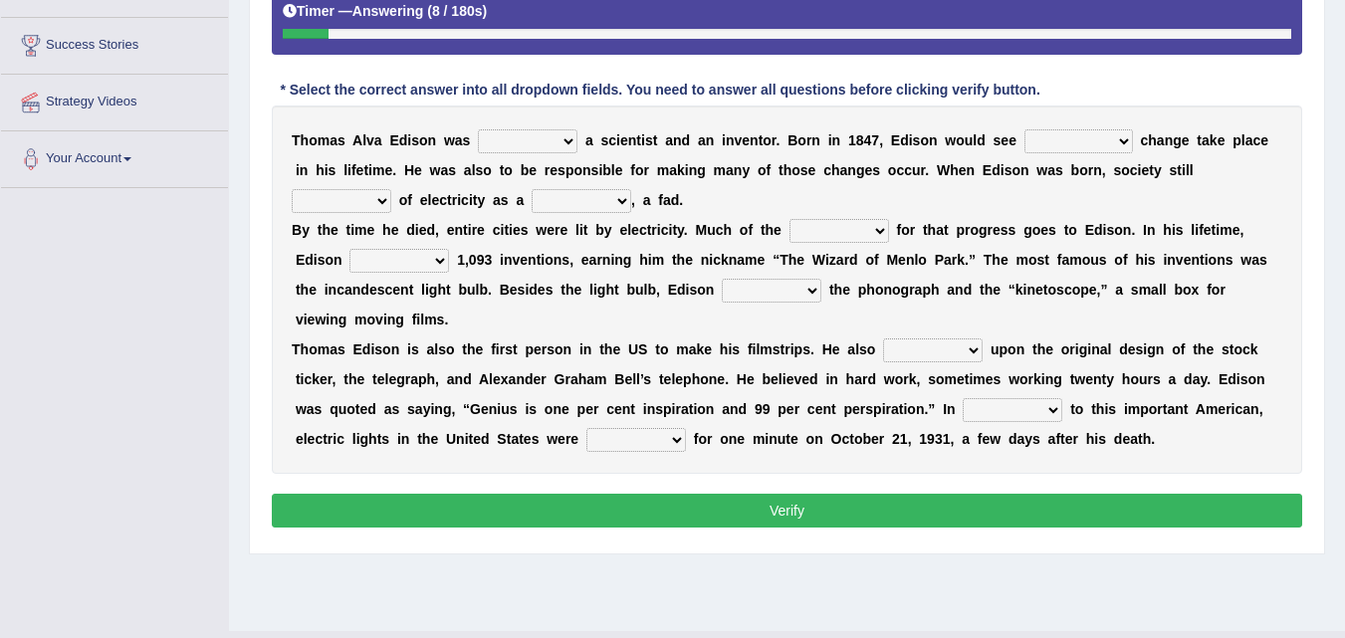
click at [532, 138] on select "really greatly mainly both" at bounding box center [528, 141] width 100 height 24
select select "both"
click at [478, 129] on select "really greatly mainly both" at bounding box center [528, 141] width 100 height 24
click at [1025, 135] on select "big tremendous elemented existing" at bounding box center [1079, 141] width 109 height 24
click at [511, 180] on div "T h o m a s A l v a E [PERSON_NAME] w a s really greatly mainly both a s c i e …" at bounding box center [787, 290] width 1030 height 368
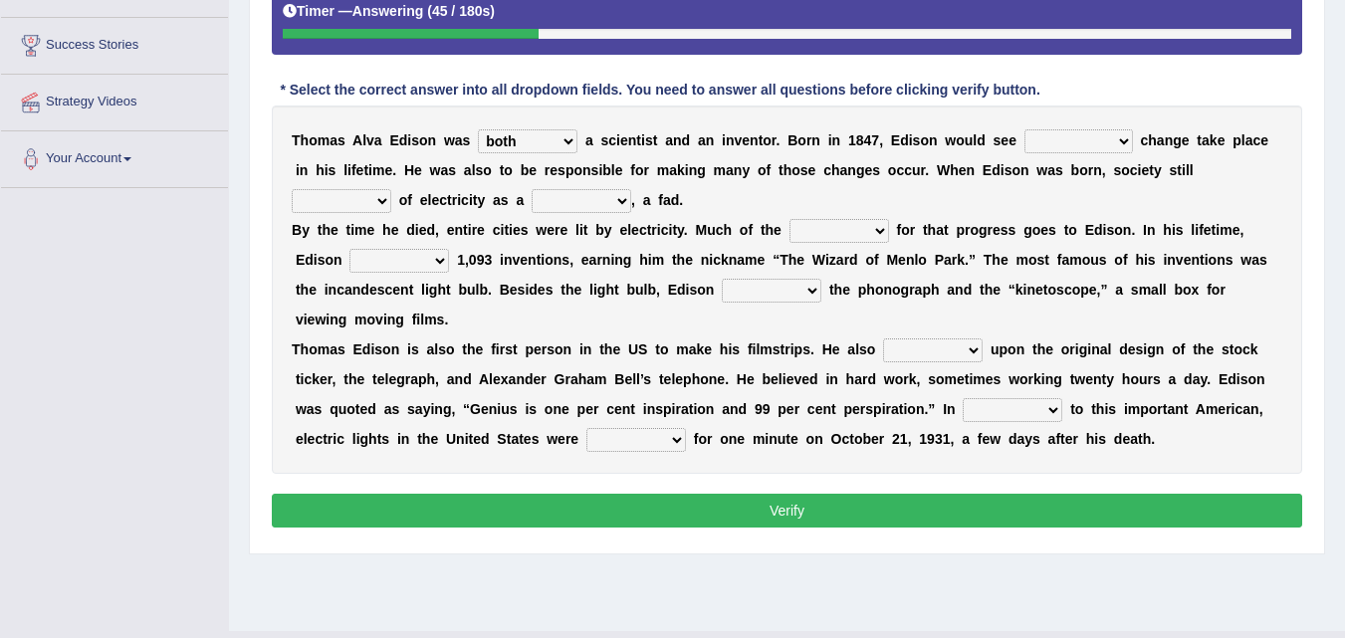
click at [365, 201] on select "took brought sorted thought" at bounding box center [342, 201] width 100 height 24
click at [592, 194] on select "fake novelty literally entirely" at bounding box center [582, 201] width 100 height 24
click at [371, 250] on select "patented listed fainted tainted" at bounding box center [399, 261] width 100 height 24
click at [494, 235] on b "c" at bounding box center [497, 230] width 8 height 16
click at [344, 209] on select "took brought sorted thought" at bounding box center [342, 201] width 100 height 24
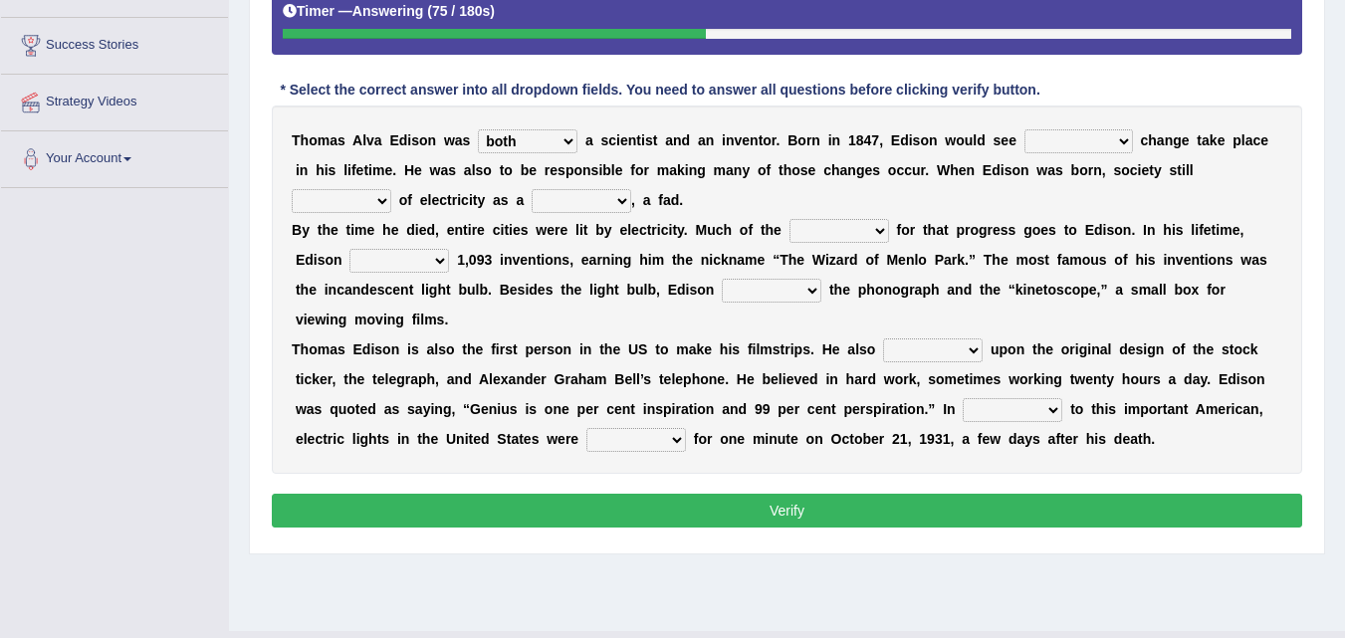
select select "thought"
click at [292, 189] on select "took brought sorted thought" at bounding box center [342, 201] width 100 height 24
click at [606, 195] on select "fake novelty literally entirely" at bounding box center [582, 201] width 100 height 24
select select "literally"
click at [532, 189] on select "fake novelty literally entirely" at bounding box center [582, 201] width 100 height 24
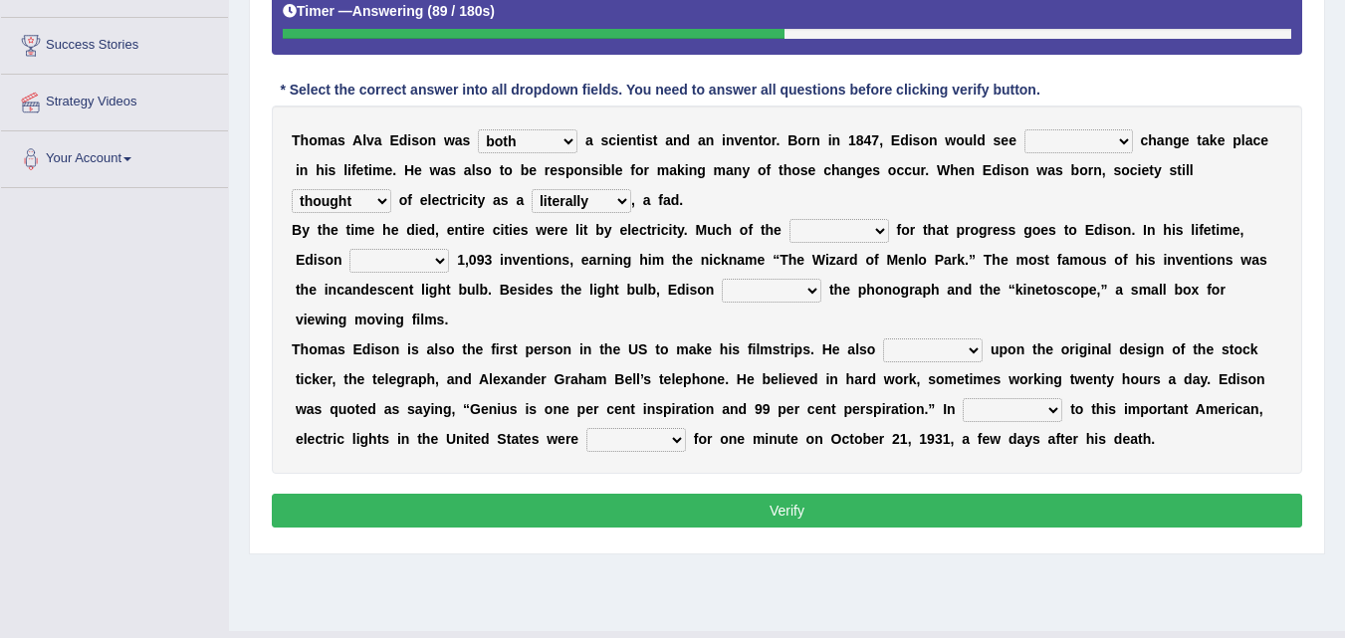
click at [860, 233] on select "cash credit cross check" at bounding box center [840, 231] width 100 height 24
select select "credit"
click at [790, 219] on select "cash credit cross check" at bounding box center [840, 231] width 100 height 24
click at [440, 261] on select "patented listed fainted tainted" at bounding box center [399, 261] width 100 height 24
select select "patented"
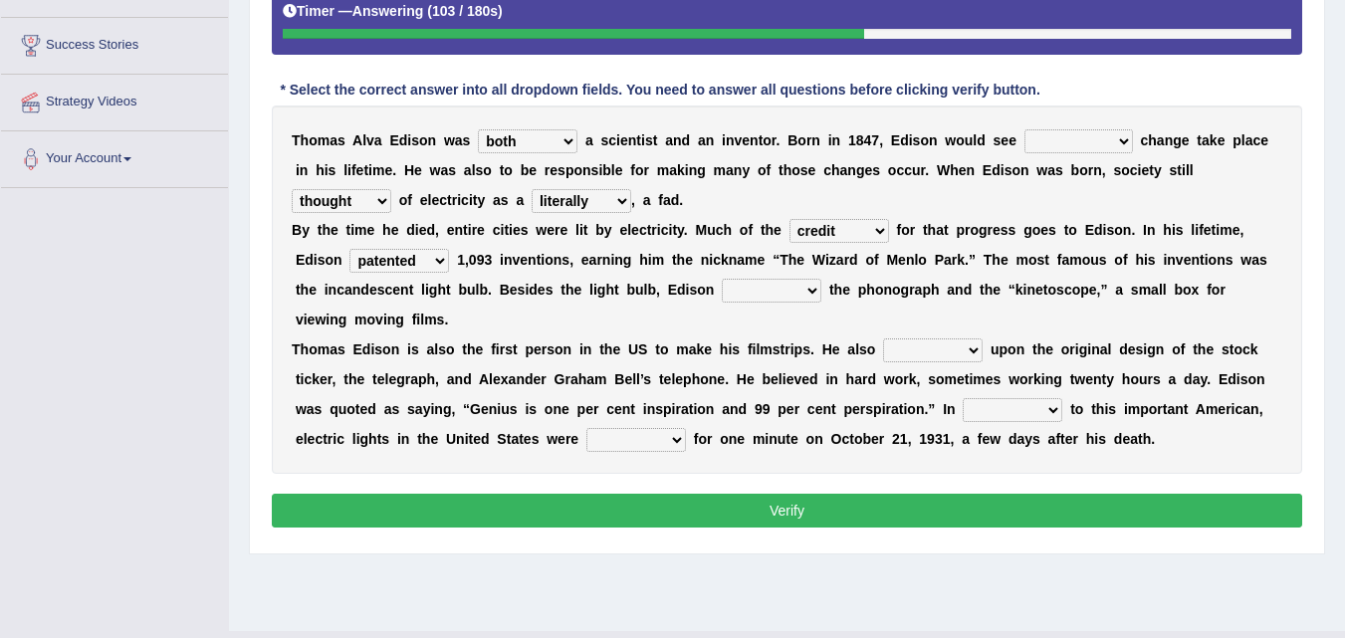
click at [349, 249] on select "patented listed fainted tainted" at bounding box center [399, 261] width 100 height 24
click at [743, 292] on select "fellowed stapled helped developed" at bounding box center [772, 291] width 100 height 24
select select "developed"
click at [722, 279] on select "fellowed stapled helped developed" at bounding box center [772, 291] width 100 height 24
click at [1051, 143] on select "big tremendous elemented existing" at bounding box center [1079, 141] width 109 height 24
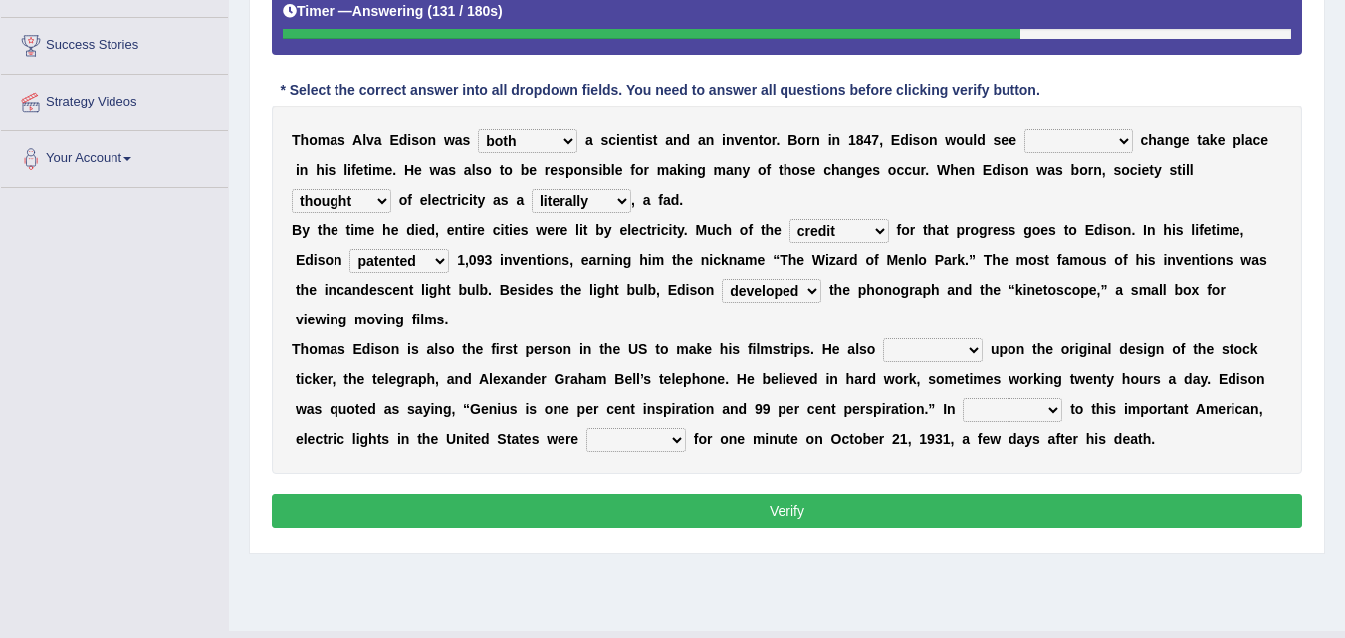
select select "tremendous"
click at [1025, 129] on select "big tremendous elemented existing" at bounding box center [1079, 141] width 109 height 24
click at [931, 356] on select "routed upsurged strooped improved" at bounding box center [933, 351] width 100 height 24
click at [606, 404] on b "c" at bounding box center [610, 409] width 8 height 16
click at [1009, 414] on select "tribute addition forming regretting" at bounding box center [1013, 410] width 100 height 24
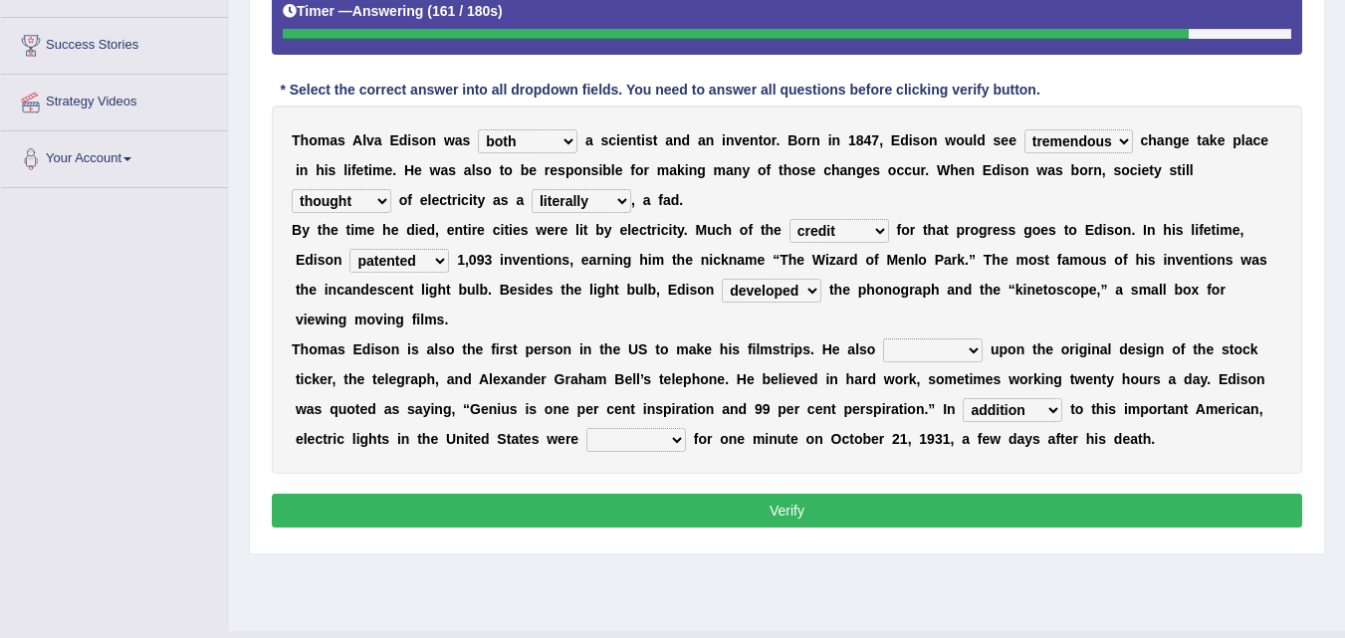
click at [963, 398] on select "tribute addition forming regretting" at bounding box center [1013, 410] width 100 height 24
click at [1016, 409] on select "tribute addition forming regretting" at bounding box center [1013, 410] width 100 height 24
select select "tribute"
click at [963, 398] on select "tribute addition forming regretting" at bounding box center [1013, 410] width 100 height 24
drag, startPoint x: 630, startPoint y: 459, endPoint x: 641, endPoint y: 449, distance: 14.8
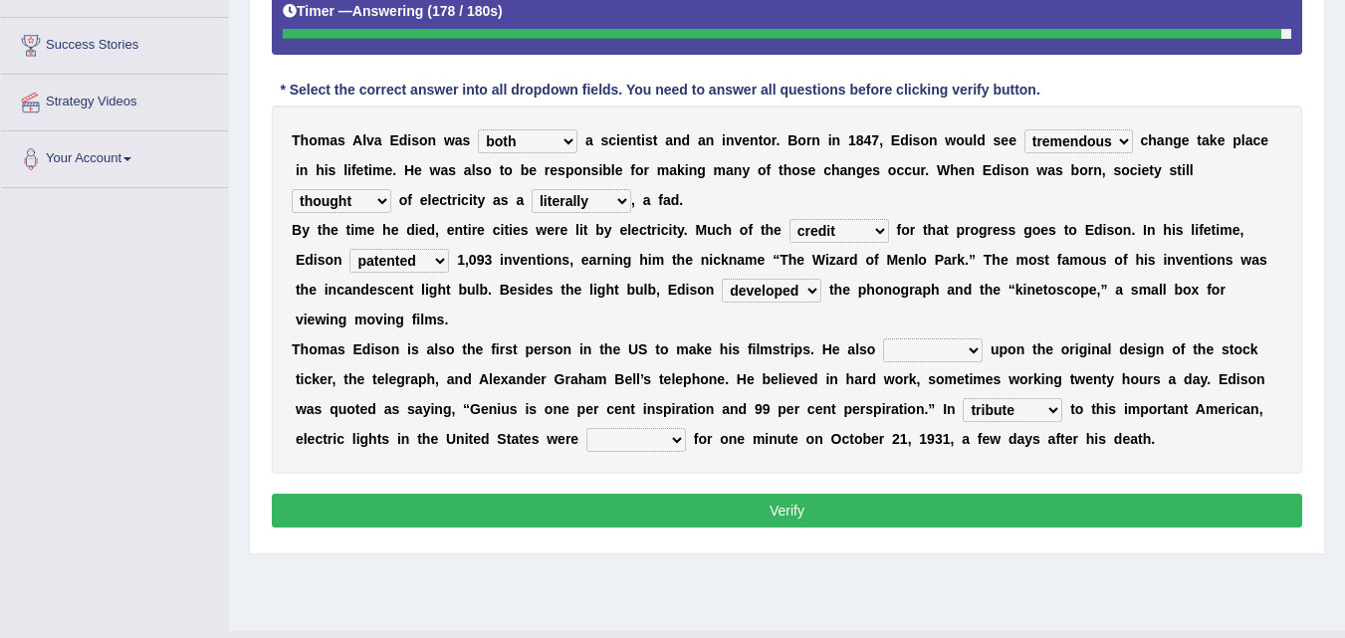
click at [641, 449] on div "T h o m a s A l v a E d i s o n w a s really greatly mainly both a s c i e n t …" at bounding box center [787, 290] width 1030 height 368
click at [641, 449] on select "dined dimmed formed stormed" at bounding box center [636, 440] width 100 height 24
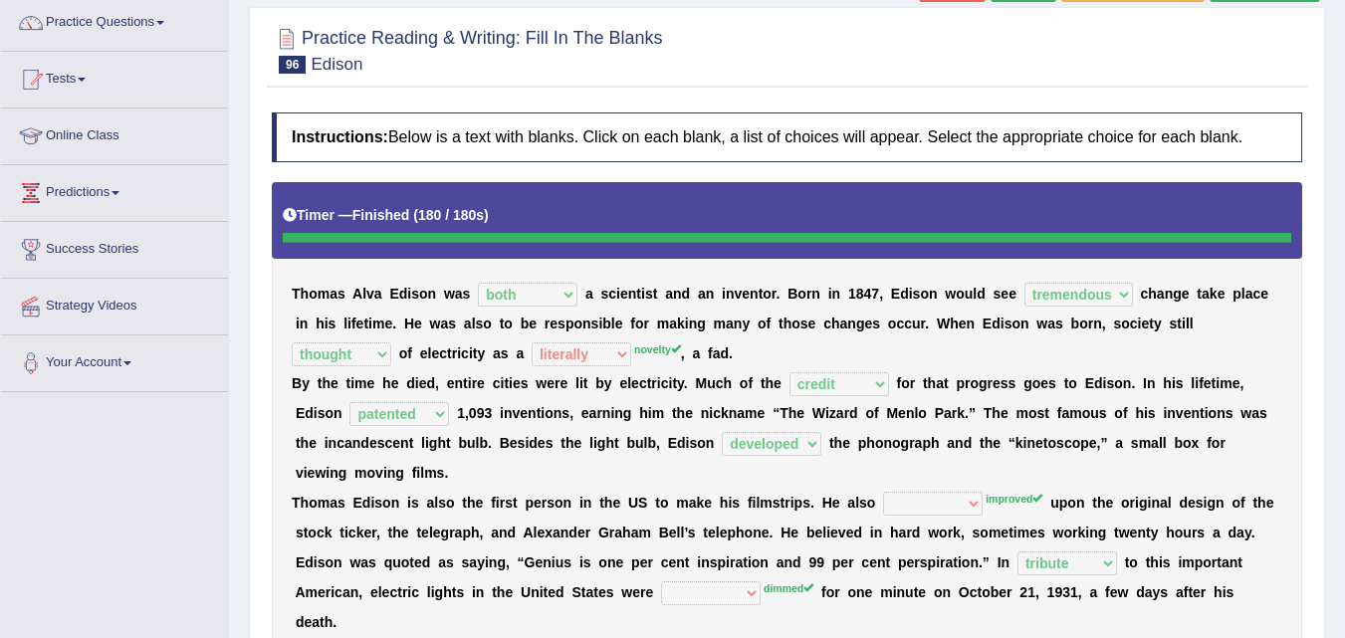
scroll to position [158, 0]
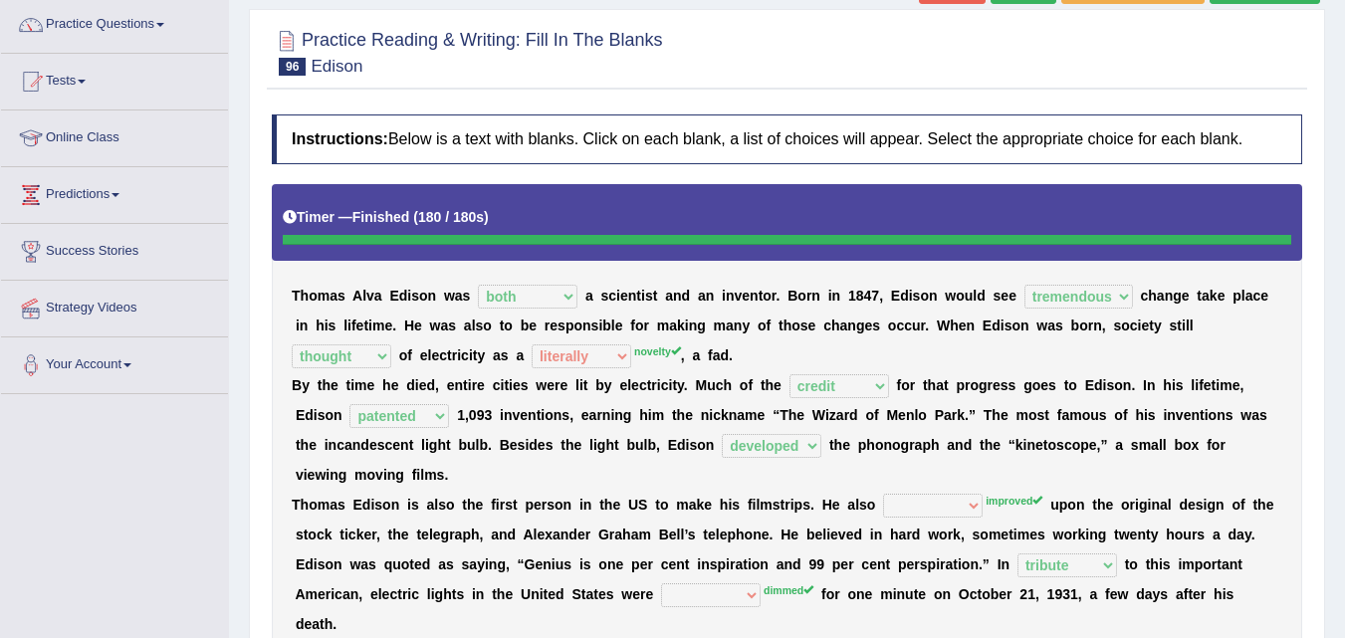
drag, startPoint x: 1341, startPoint y: 217, endPoint x: 1334, endPoint y: 117, distance: 99.8
click at [1334, 117] on div "Home Practice Reading & Writing: Fill In The Blanks Edison « Prev Next » Report…" at bounding box center [787, 340] width 1116 height 996
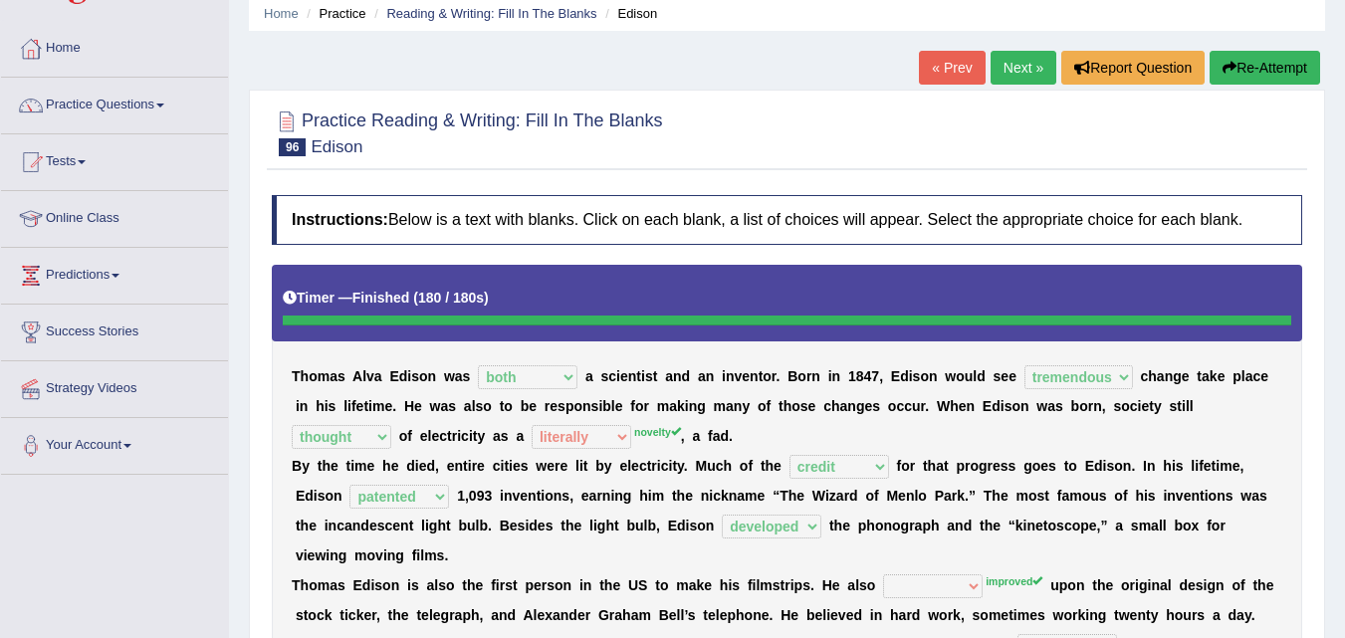
scroll to position [73, 0]
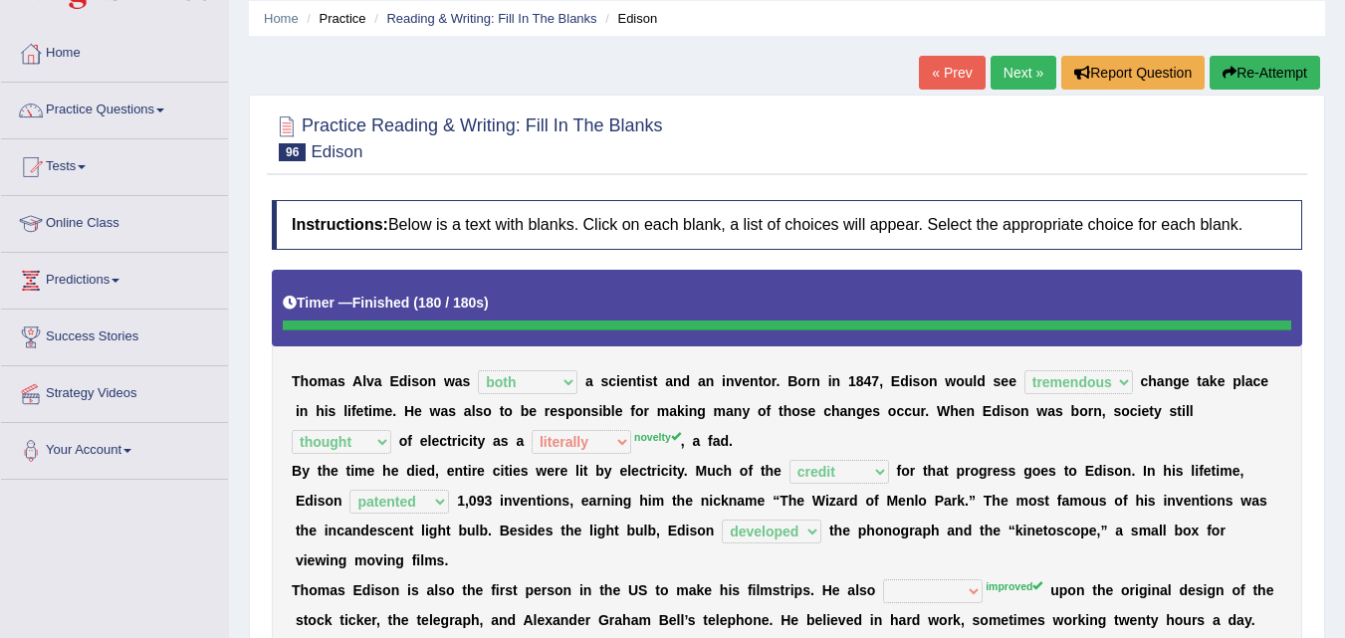
click at [1238, 73] on button "Re-Attempt" at bounding box center [1265, 73] width 111 height 34
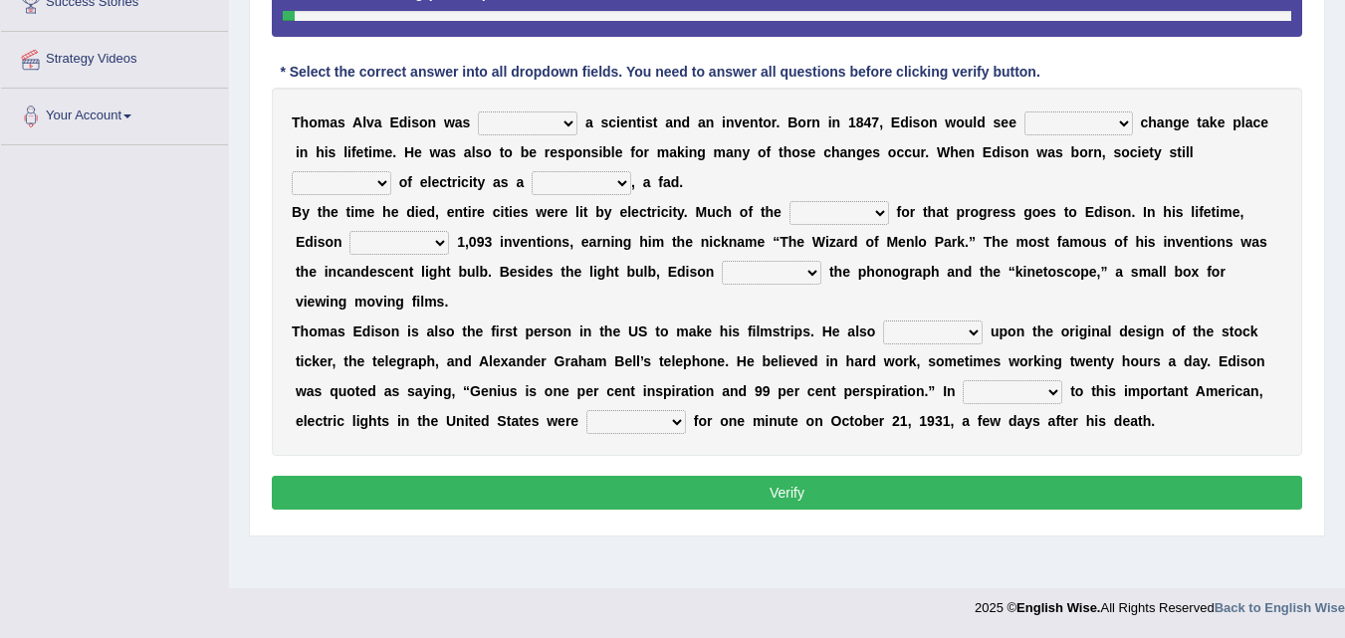
click at [563, 126] on select "really greatly mainly both" at bounding box center [528, 124] width 100 height 24
select select "both"
click at [478, 112] on select "really greatly mainly both" at bounding box center [528, 124] width 100 height 24
click at [1073, 125] on select "big tremendous elemented existing" at bounding box center [1079, 124] width 109 height 24
select select "tremendous"
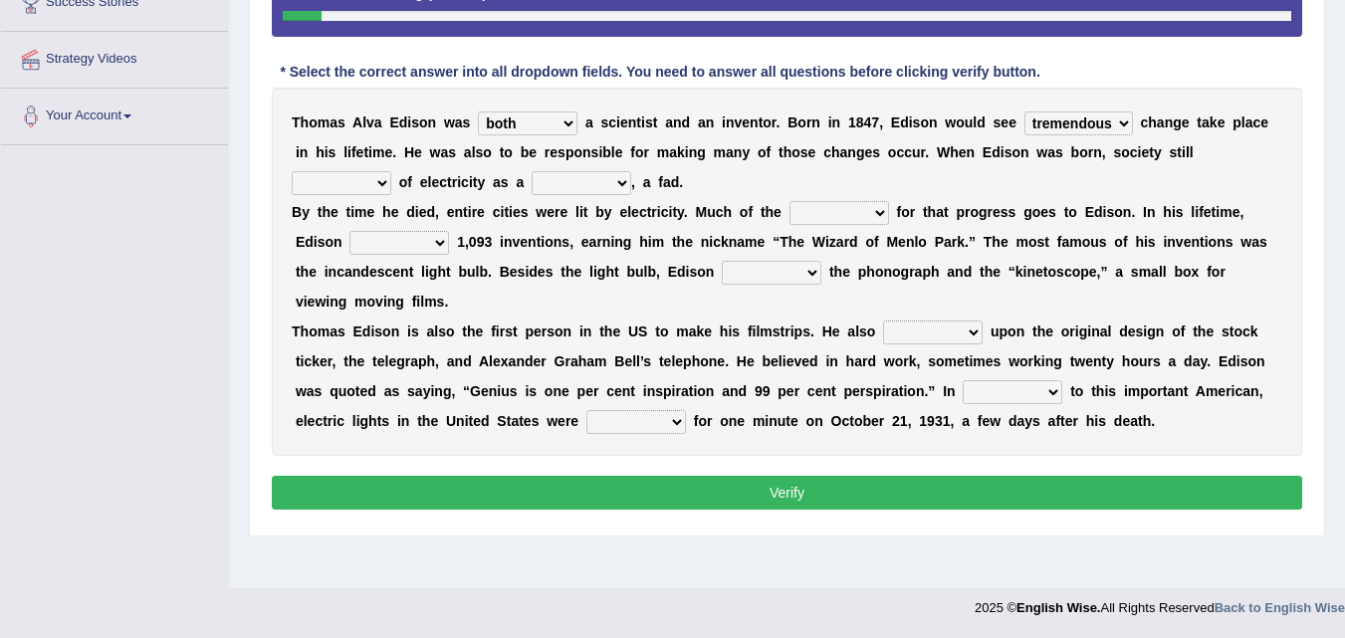
click at [1025, 112] on select "big tremendous elemented existing" at bounding box center [1079, 124] width 109 height 24
click at [379, 189] on select "took brought sorted thought" at bounding box center [342, 183] width 100 height 24
select select "thought"
click at [292, 171] on select "took brought sorted thought" at bounding box center [342, 183] width 100 height 24
click at [583, 175] on select "fake novelty literally entirely" at bounding box center [582, 183] width 100 height 24
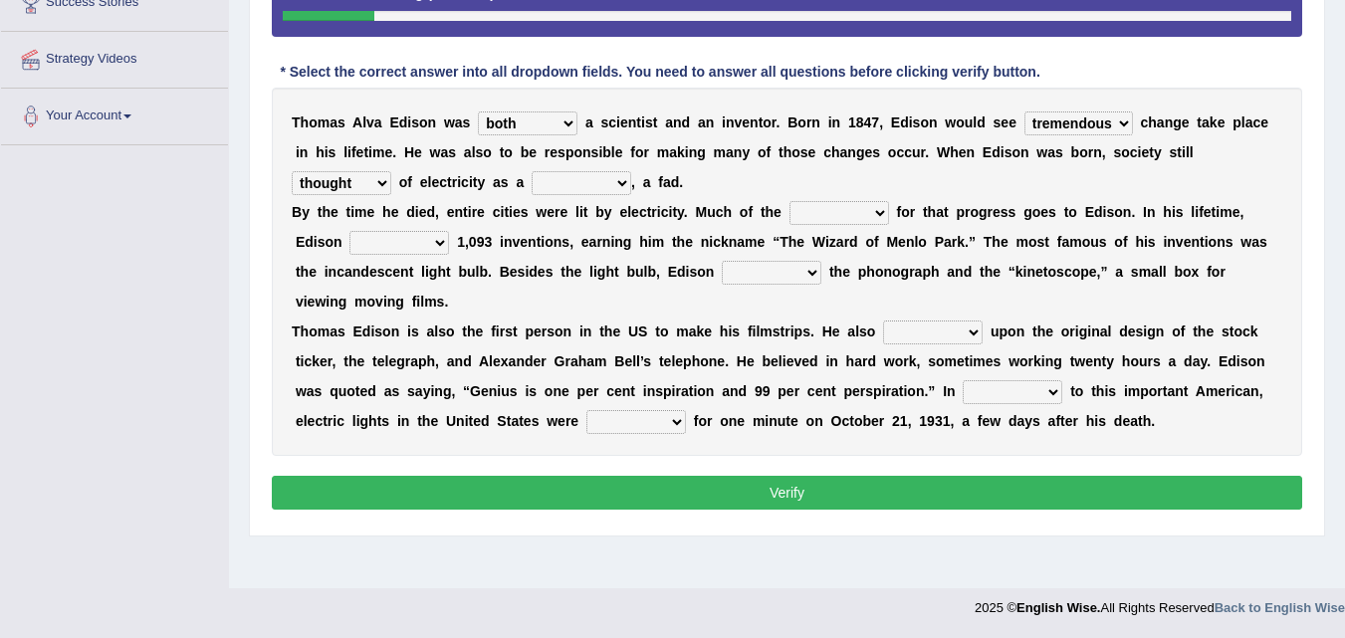
select select "novelty"
click at [532, 171] on select "fake novelty literally entirely" at bounding box center [582, 183] width 100 height 24
click at [381, 243] on select "patented listed fainted tainted" at bounding box center [399, 243] width 100 height 24
select select "patented"
click at [349, 231] on select "patented listed fainted tainted" at bounding box center [399, 243] width 100 height 24
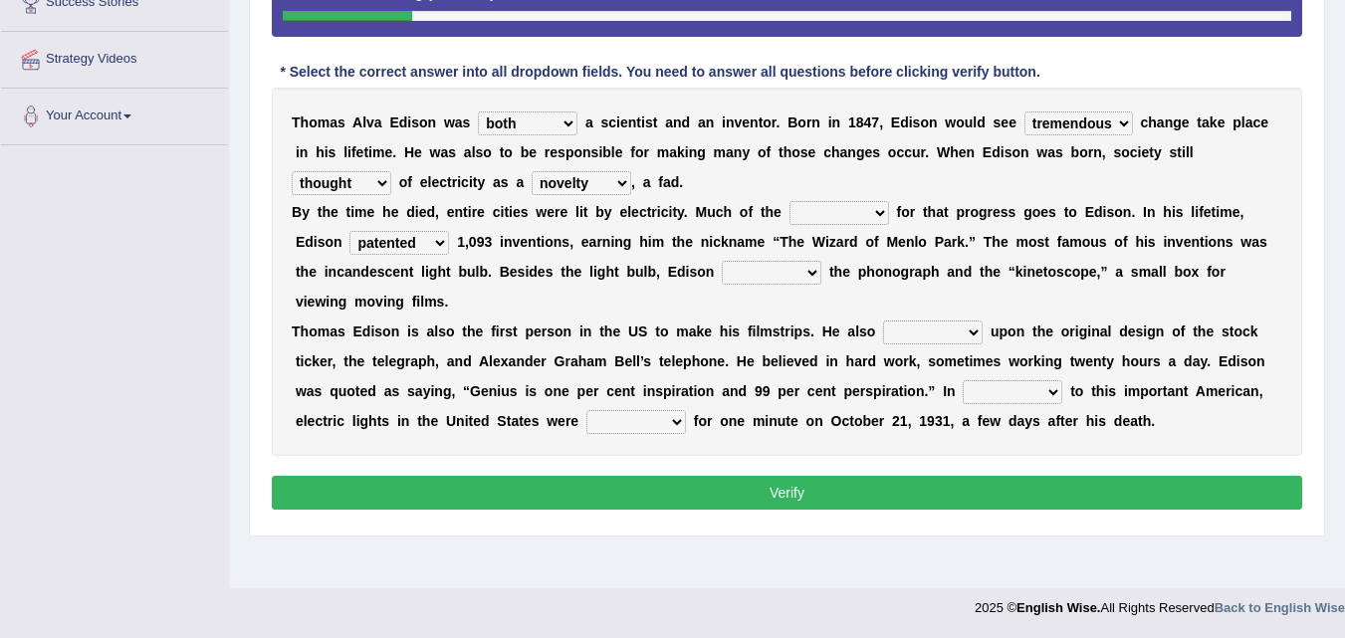
click at [838, 220] on select "cash credit cross check" at bounding box center [840, 213] width 100 height 24
select select "credit"
click at [790, 201] on select "cash credit cross check" at bounding box center [840, 213] width 100 height 24
click at [756, 277] on select "fellowed stapled helped developed" at bounding box center [772, 273] width 100 height 24
select select "developed"
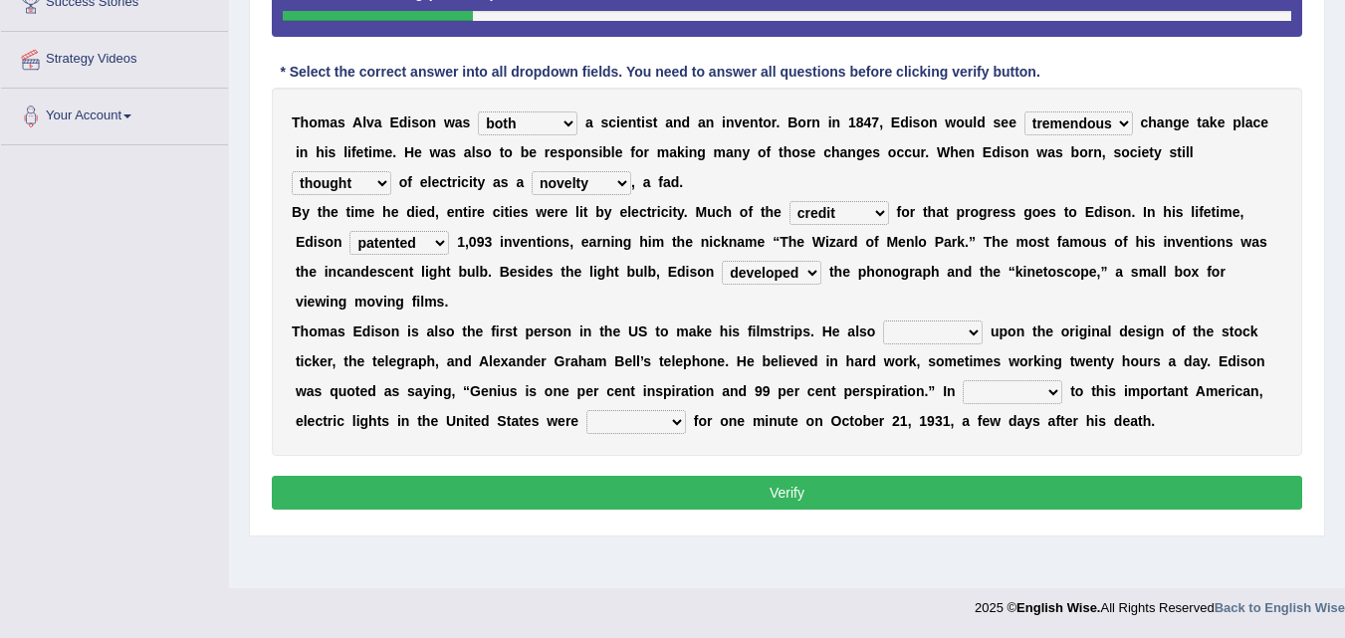
click at [722, 261] on select "fellowed stapled helped developed" at bounding box center [772, 273] width 100 height 24
click at [927, 338] on select "routed upsurged strooped improved" at bounding box center [933, 333] width 100 height 24
select select "improved"
click at [883, 321] on select "routed upsurged strooped improved" at bounding box center [933, 333] width 100 height 24
click at [1000, 396] on select "tribute addition forming regretting" at bounding box center [1013, 392] width 100 height 24
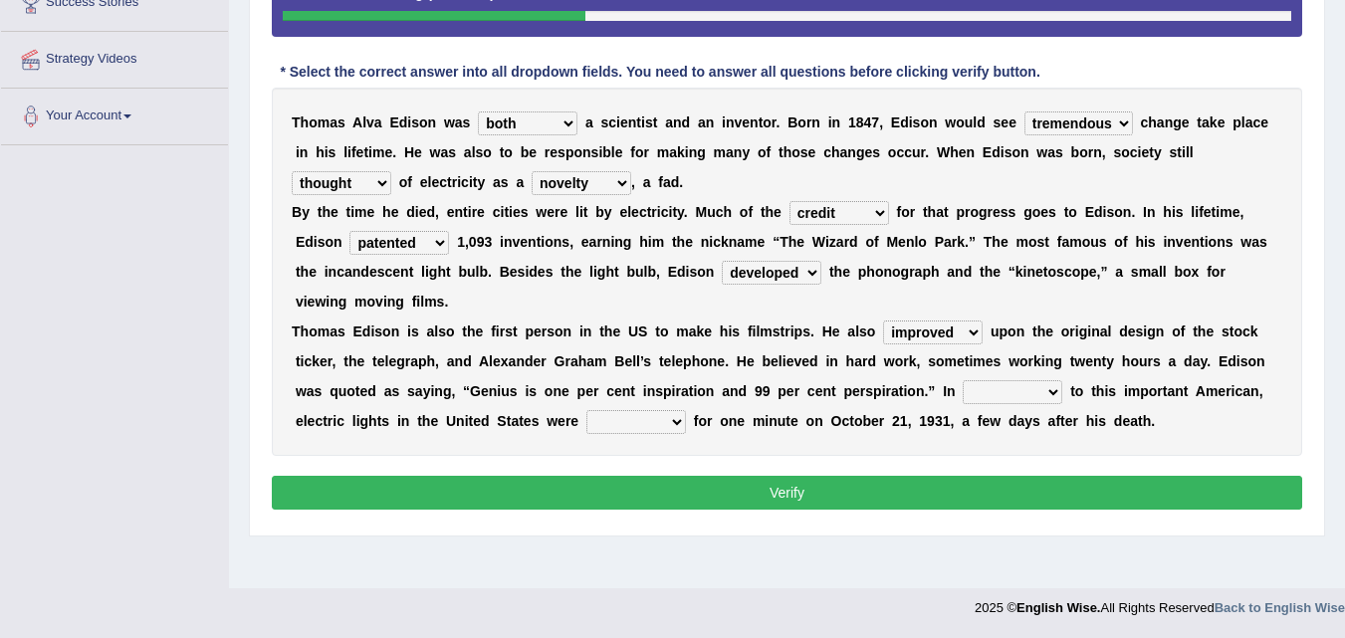
select select "tribute"
click at [963, 380] on select "tribute addition forming regretting" at bounding box center [1013, 392] width 100 height 24
click at [633, 419] on select "dined dimmed formed stormed" at bounding box center [636, 422] width 100 height 24
select select "dimmed"
click at [586, 410] on select "dined dimmed formed stormed" at bounding box center [636, 422] width 100 height 24
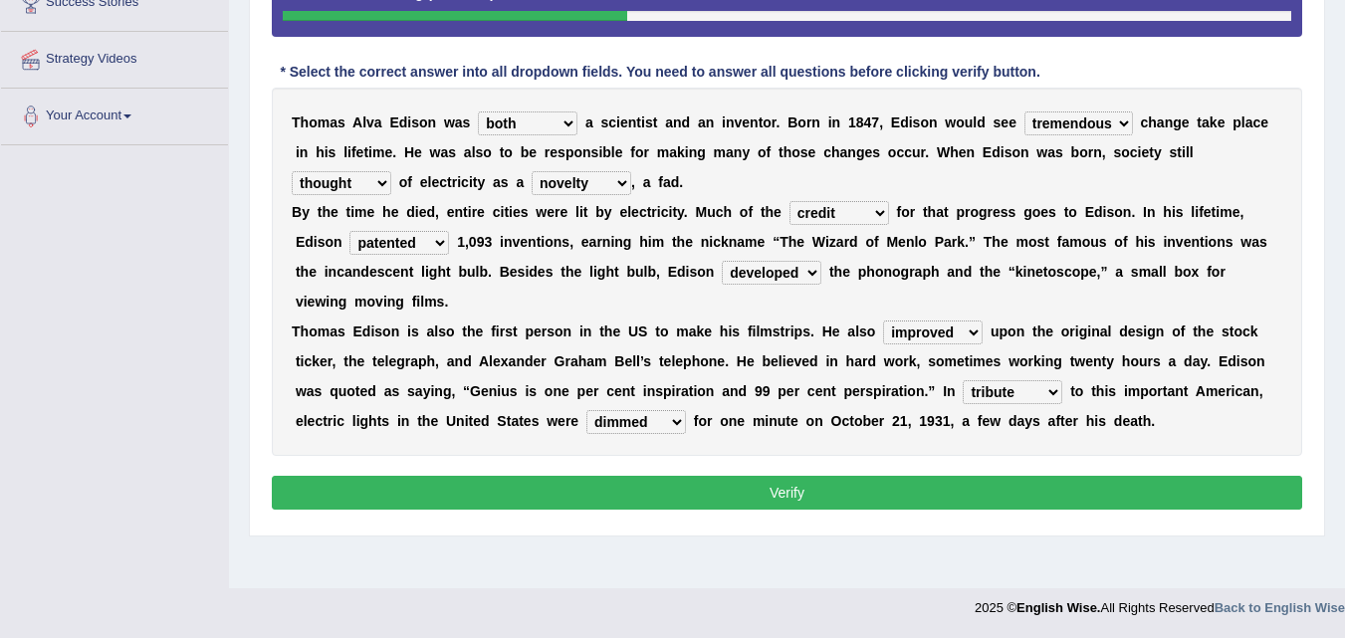
click at [680, 473] on div "Instructions: Below is a text with blanks. Click on each blank, a list of choic…" at bounding box center [787, 203] width 1040 height 645
click at [618, 479] on button "Verify" at bounding box center [787, 493] width 1030 height 34
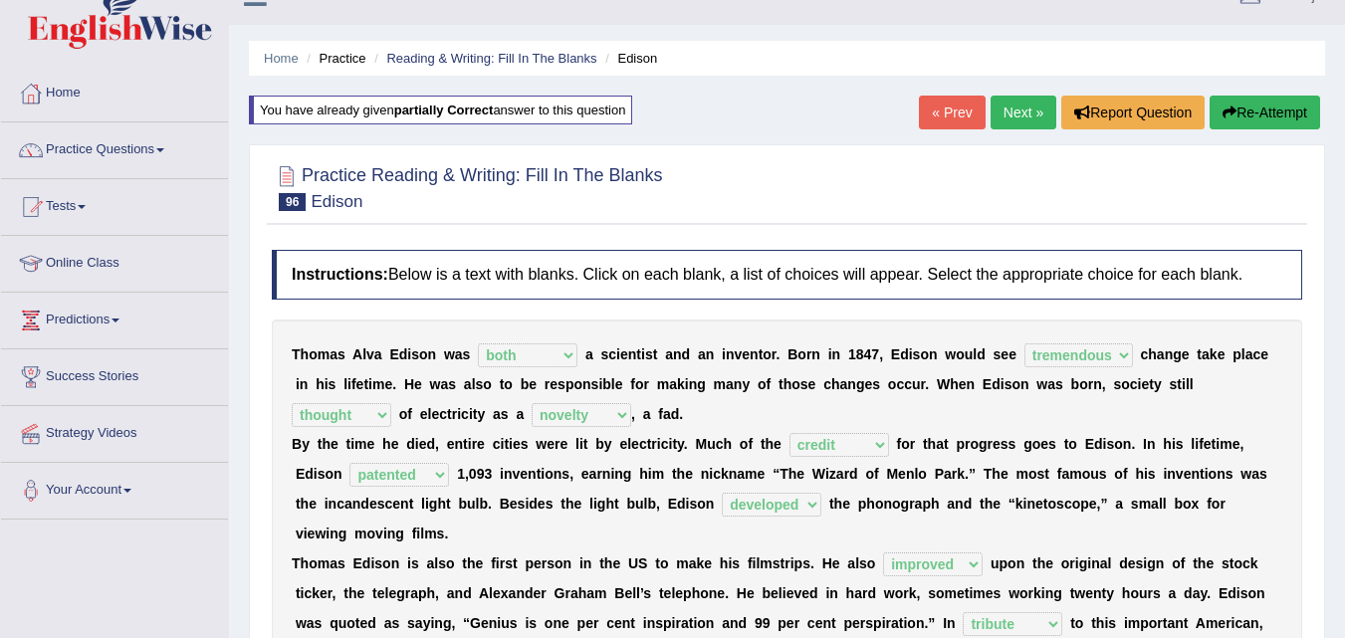
scroll to position [31, 0]
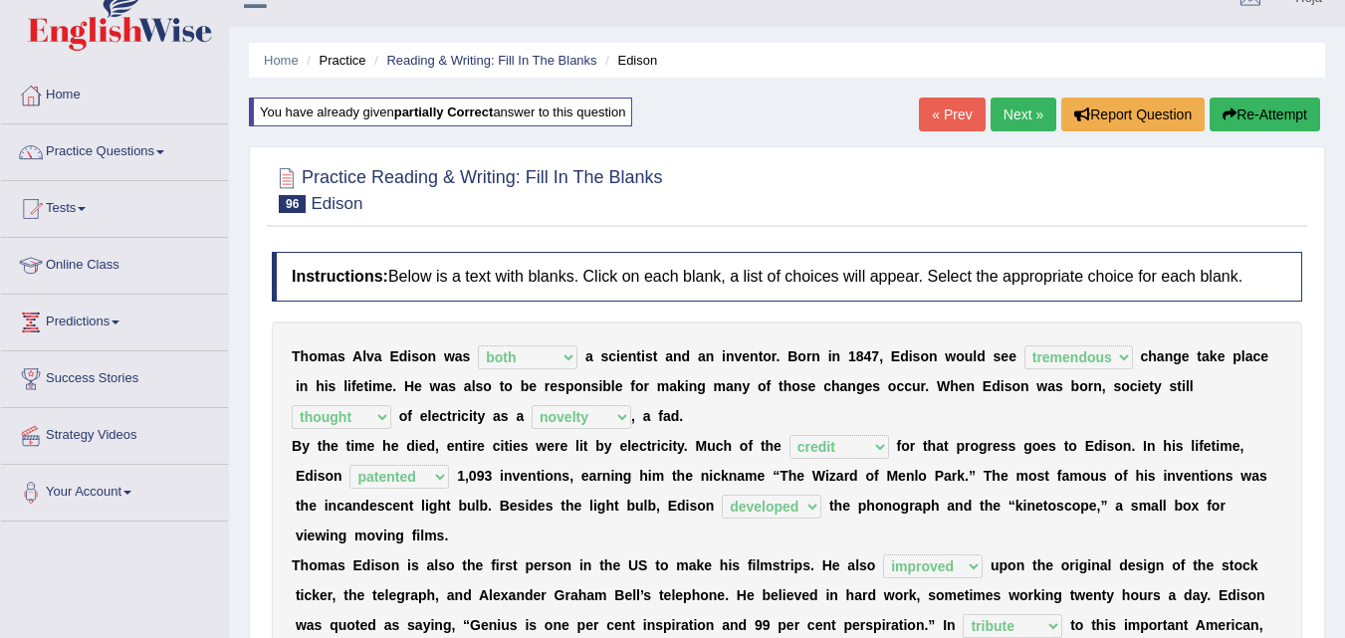
click at [1003, 121] on link "Next »" at bounding box center [1024, 115] width 66 height 34
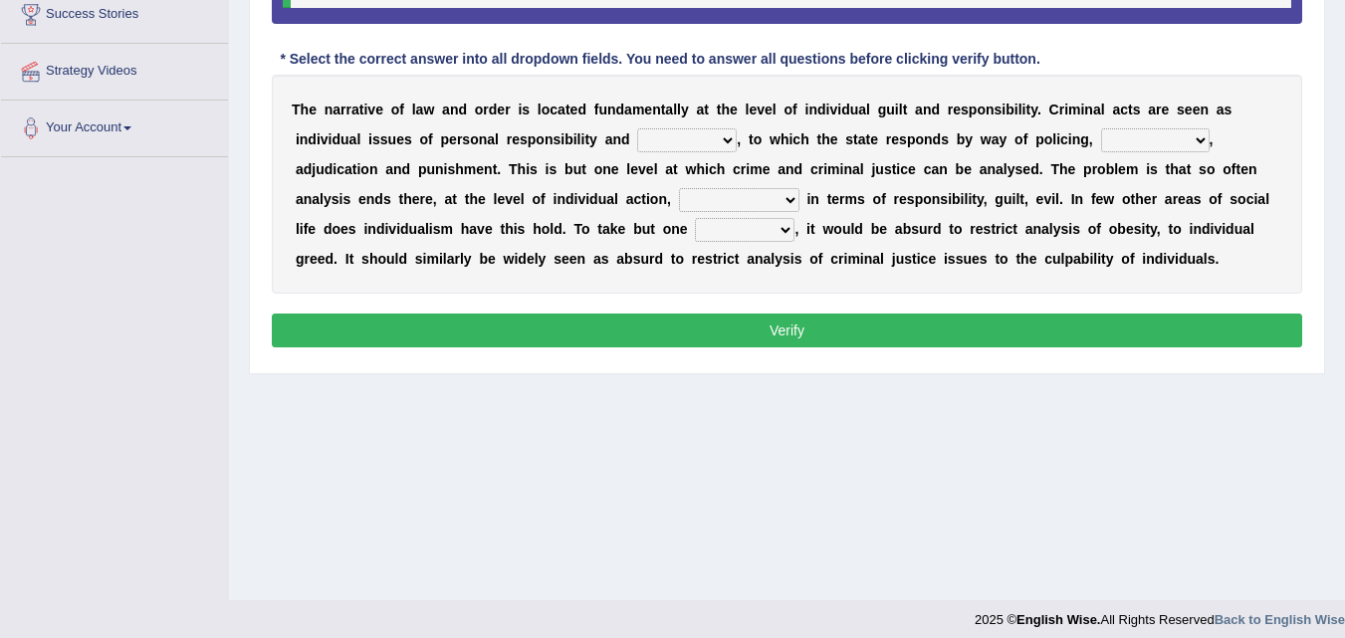
click at [676, 135] on select "probability culpability facility capability" at bounding box center [687, 140] width 100 height 24
click at [846, 162] on b "n" at bounding box center [847, 169] width 9 height 16
click at [1199, 135] on select "execution refusing prosecution prisoning" at bounding box center [1155, 140] width 109 height 24
select select "prisoning"
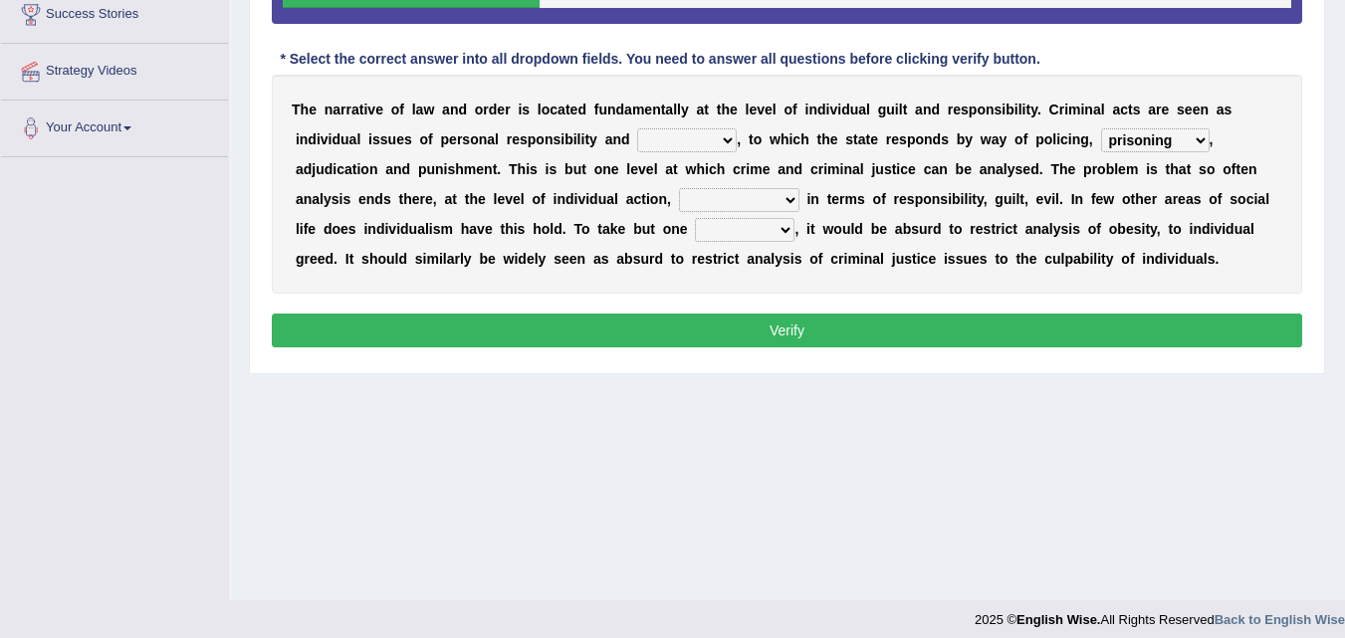
click at [1101, 128] on select "execution refusing prosecution prisoning" at bounding box center [1155, 140] width 109 height 24
click at [783, 202] on select "vapourized collateralilzed exercised characterised" at bounding box center [739, 200] width 120 height 24
click at [679, 188] on select "vapourized collateralilzed exercised characterised" at bounding box center [739, 200] width 120 height 24
click at [753, 201] on select "vapourized collateralilzed exercised characterised" at bounding box center [739, 200] width 120 height 24
select select "characterised"
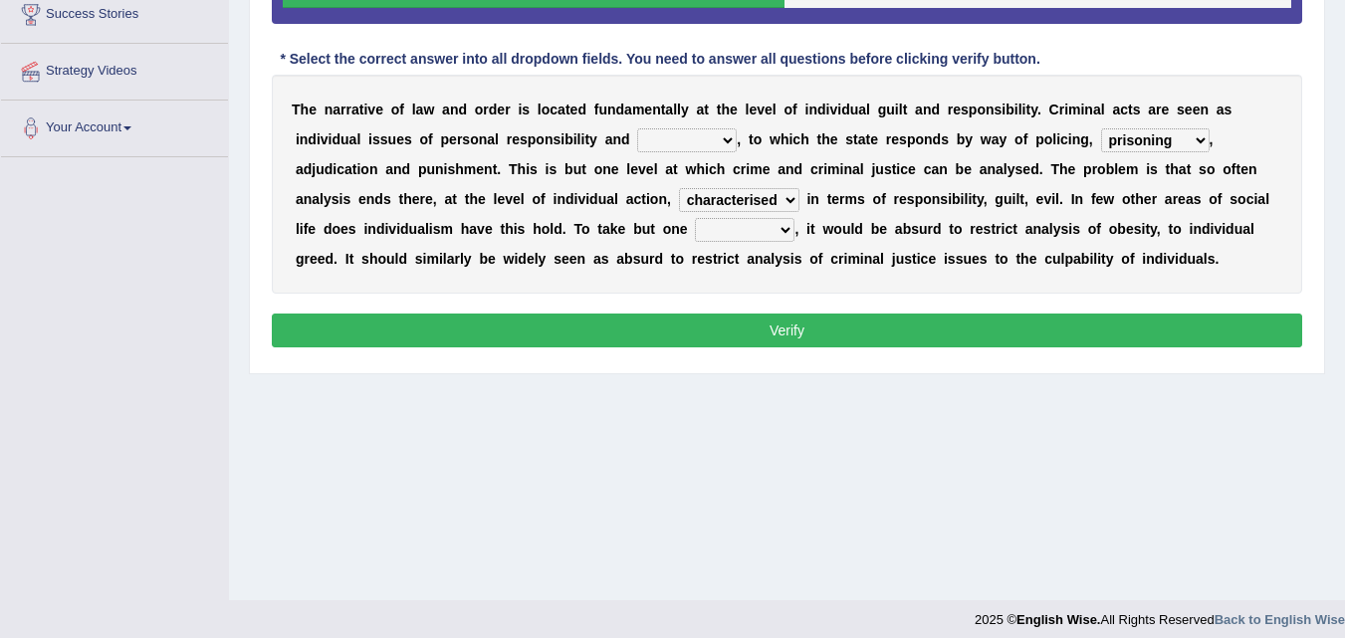
click at [679, 188] on select "vapourized collateralilzed exercised characterised" at bounding box center [739, 200] width 120 height 24
click at [750, 234] on select "substance instance resent accent" at bounding box center [745, 230] width 100 height 24
select select "instance"
click at [695, 218] on select "substance instance resent accent" at bounding box center [745, 230] width 100 height 24
click at [692, 151] on select "probability culpability facility capability" at bounding box center [687, 140] width 100 height 24
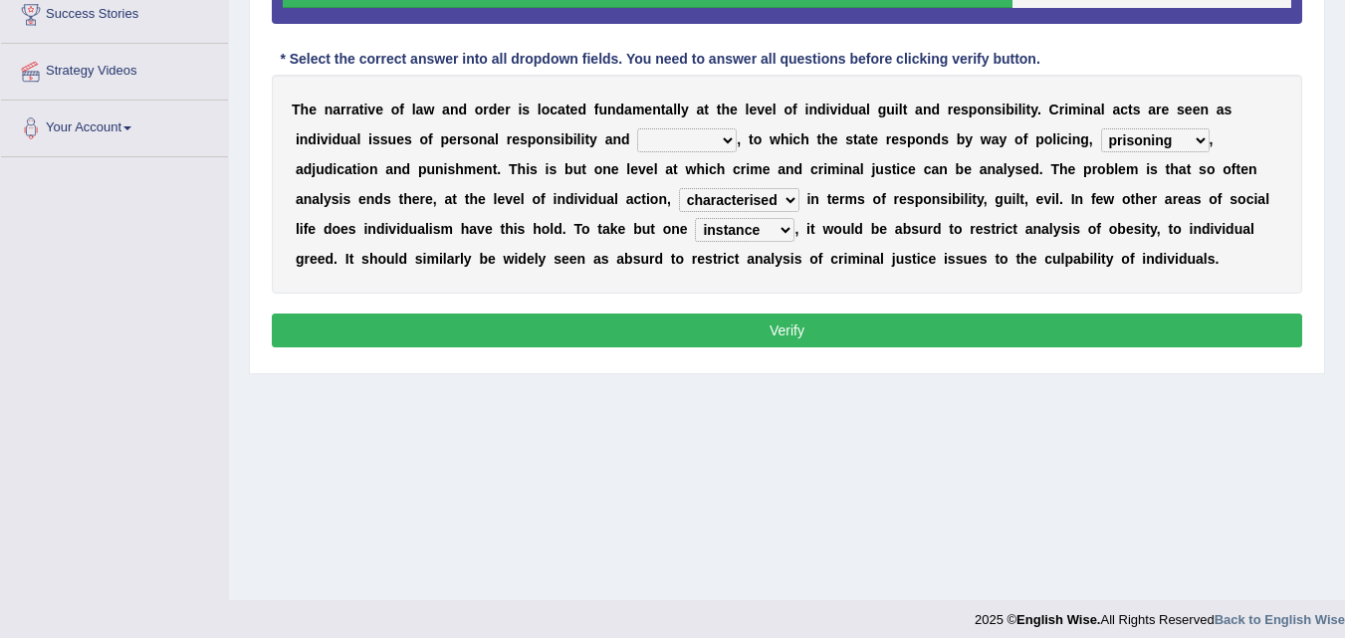
select select "culpability"
click at [637, 128] on select "probability culpability facility capability" at bounding box center [687, 140] width 100 height 24
click at [755, 203] on select "vapourized collateralilzed exercised characterised" at bounding box center [739, 200] width 120 height 24
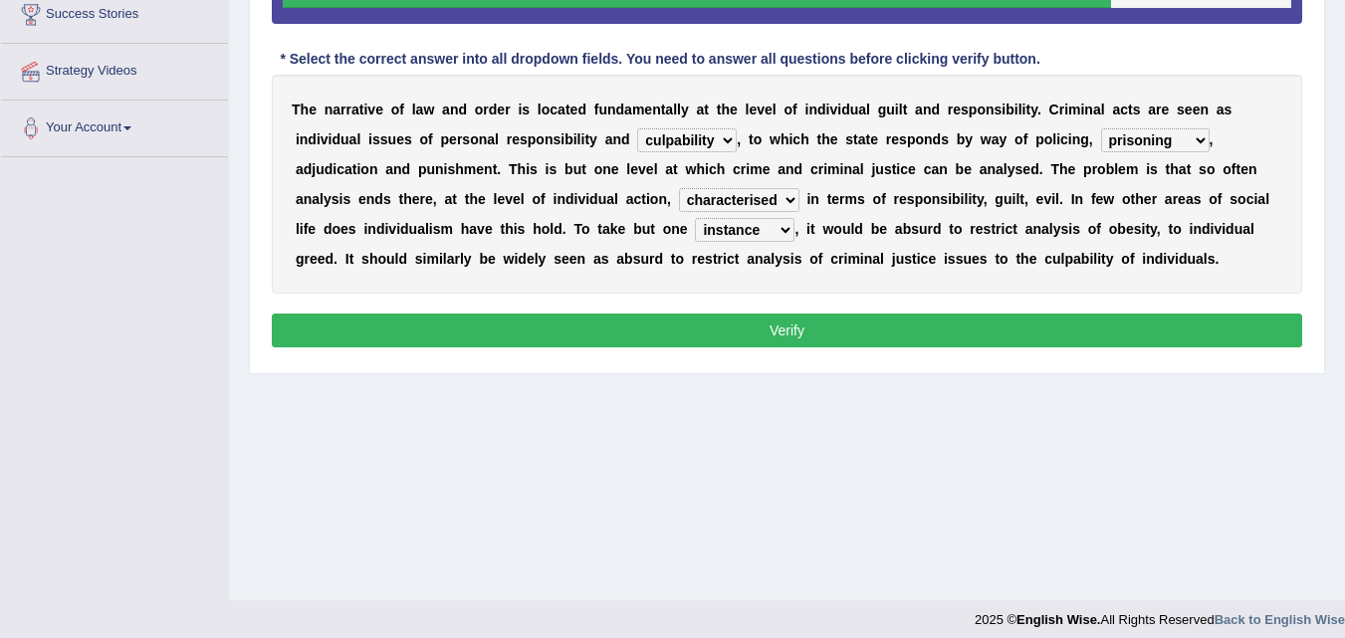
click at [755, 203] on select "vapourized collateralilzed exercised characterised" at bounding box center [739, 200] width 120 height 24
click at [730, 228] on select "substance instance resent accent" at bounding box center [745, 230] width 100 height 24
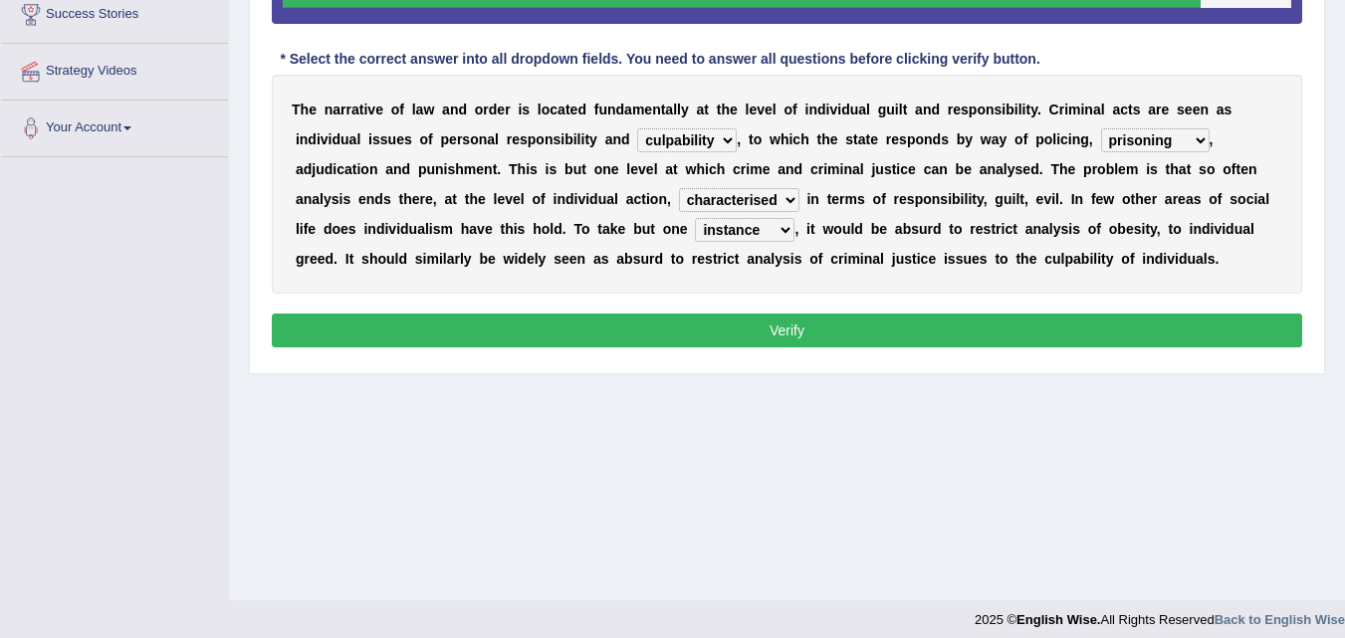
click at [730, 228] on select "substance instance resent accent" at bounding box center [745, 230] width 100 height 24
click at [739, 200] on select "vapourized collateralilzed exercised characterised" at bounding box center [739, 200] width 120 height 24
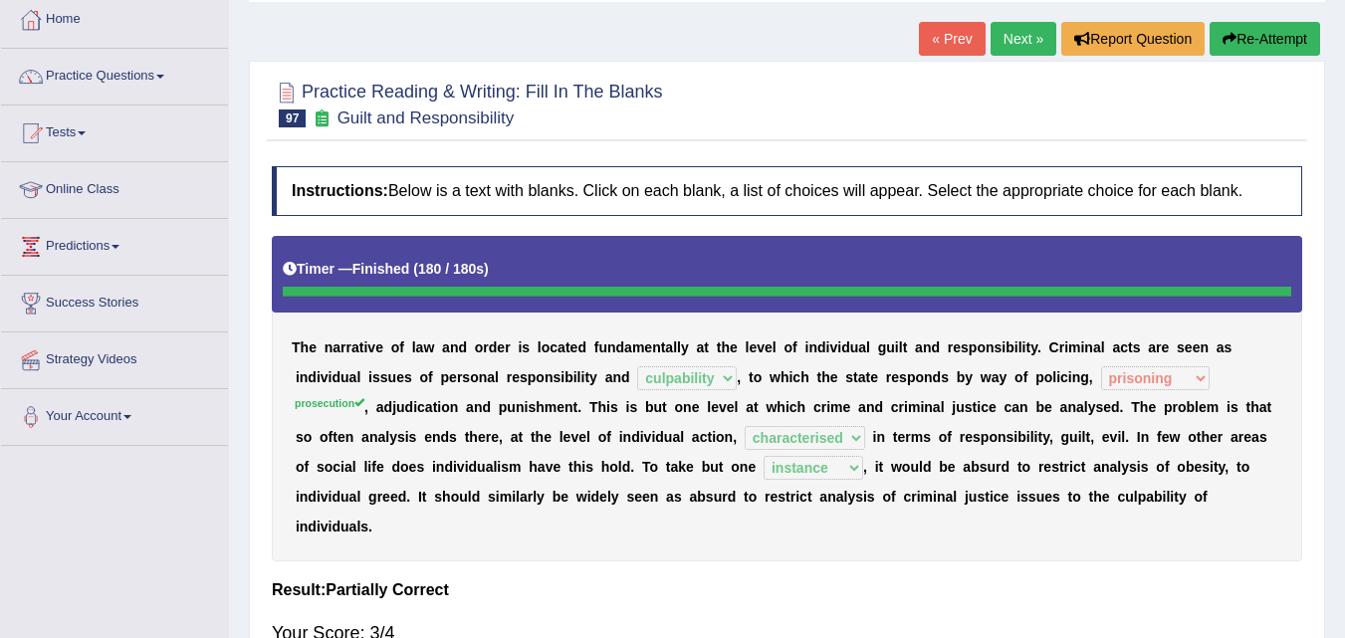
scroll to position [102, 0]
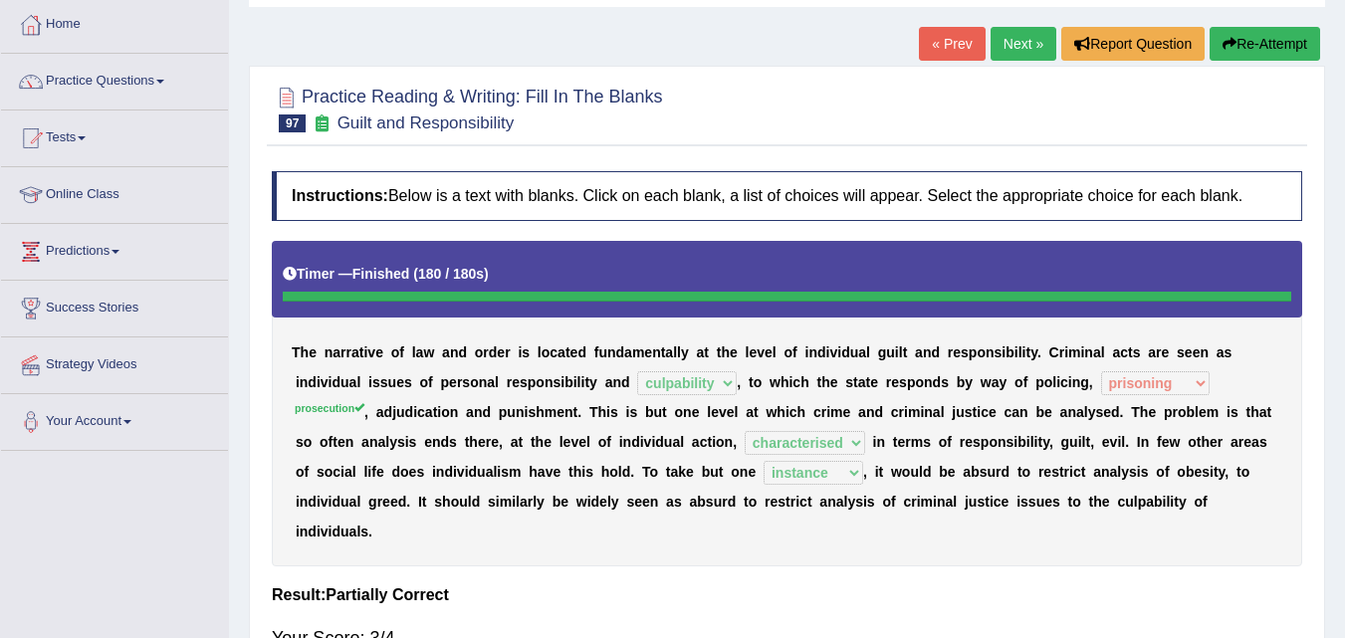
click at [1273, 58] on button "Re-Attempt" at bounding box center [1265, 44] width 111 height 34
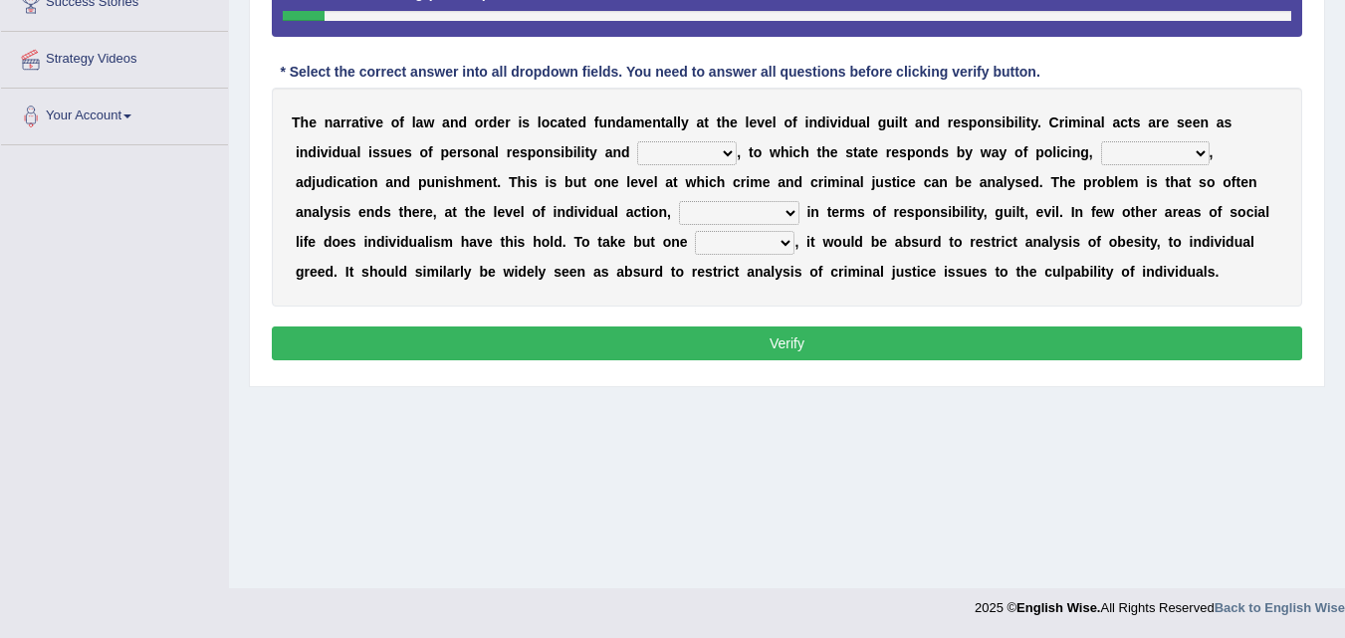
click at [700, 162] on select "probability culpability facility capability" at bounding box center [687, 153] width 100 height 24
select select "culpability"
click at [637, 141] on select "probability culpability facility capability" at bounding box center [687, 153] width 100 height 24
click at [1126, 148] on select "execution refusing prosecution prisoning" at bounding box center [1155, 153] width 109 height 24
select select "prosecution"
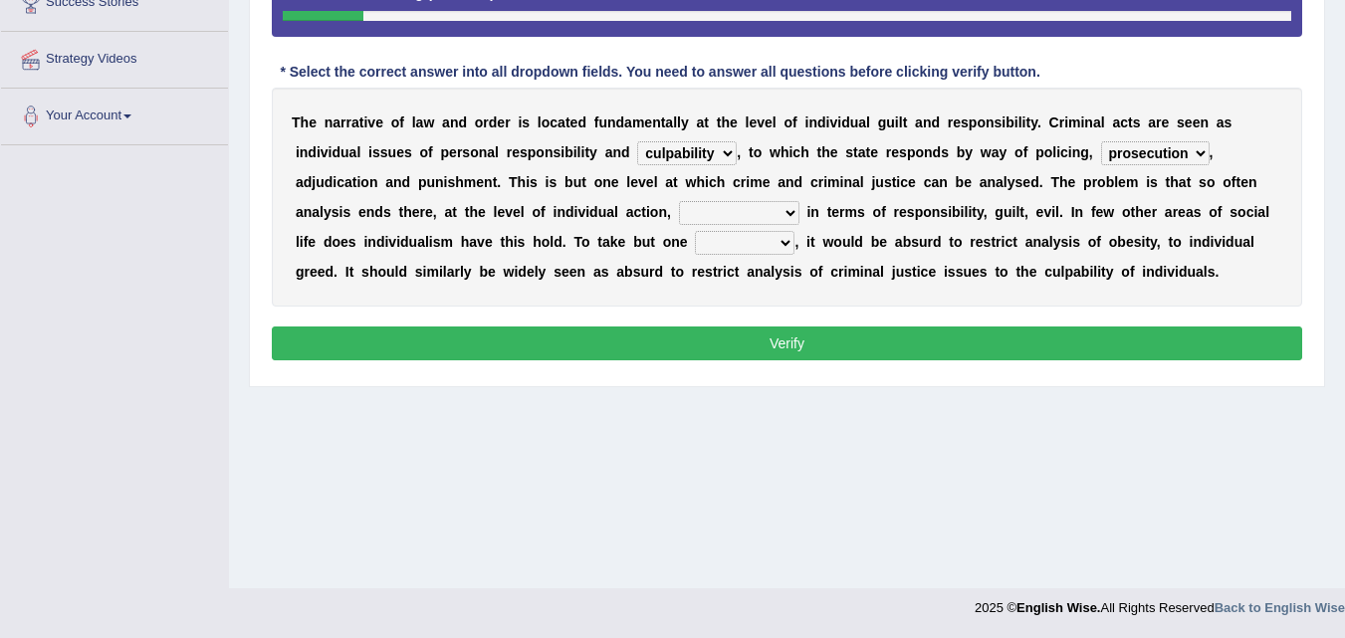
click at [1101, 141] on select "execution refusing prosecution prisoning" at bounding box center [1155, 153] width 109 height 24
click at [699, 217] on select "vapourized collateralilzed exercised characterised" at bounding box center [739, 213] width 120 height 24
select select "characterised"
click at [679, 201] on select "vapourized collateralilzed exercised characterised" at bounding box center [739, 213] width 120 height 24
click at [761, 245] on select "substance instance resent accent" at bounding box center [745, 243] width 100 height 24
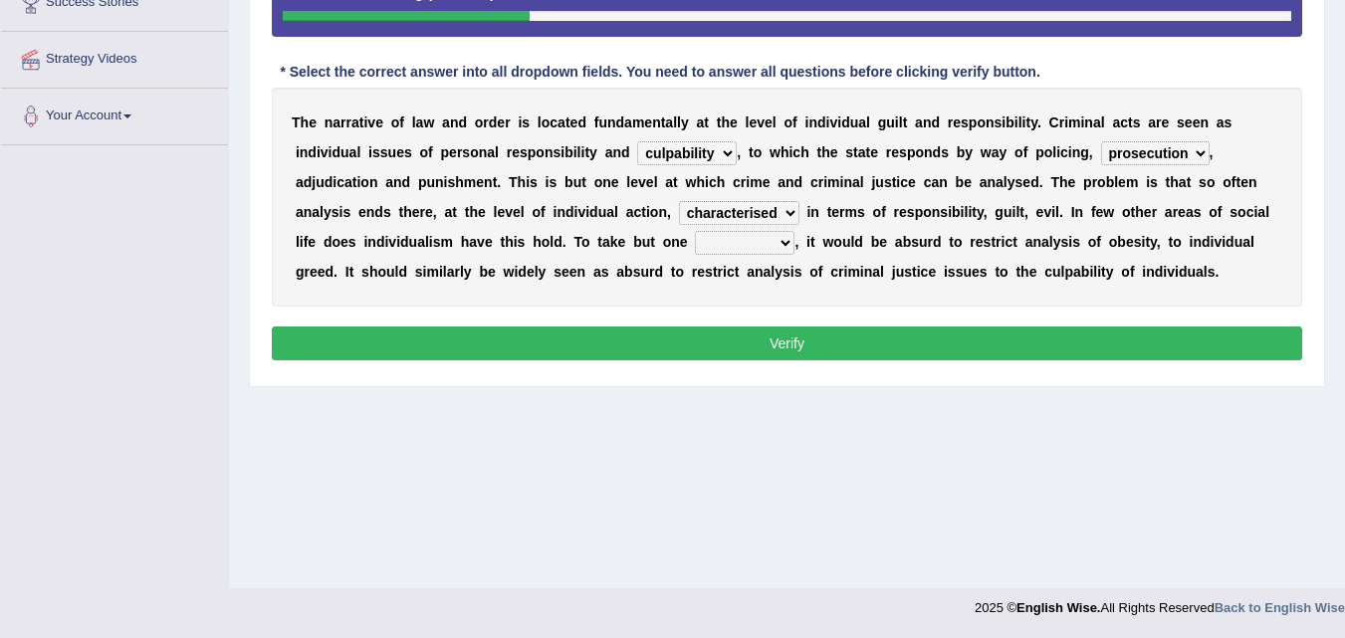
select select "instance"
click at [695, 231] on select "substance instance resent accent" at bounding box center [745, 243] width 100 height 24
click at [730, 335] on button "Verify" at bounding box center [787, 344] width 1030 height 34
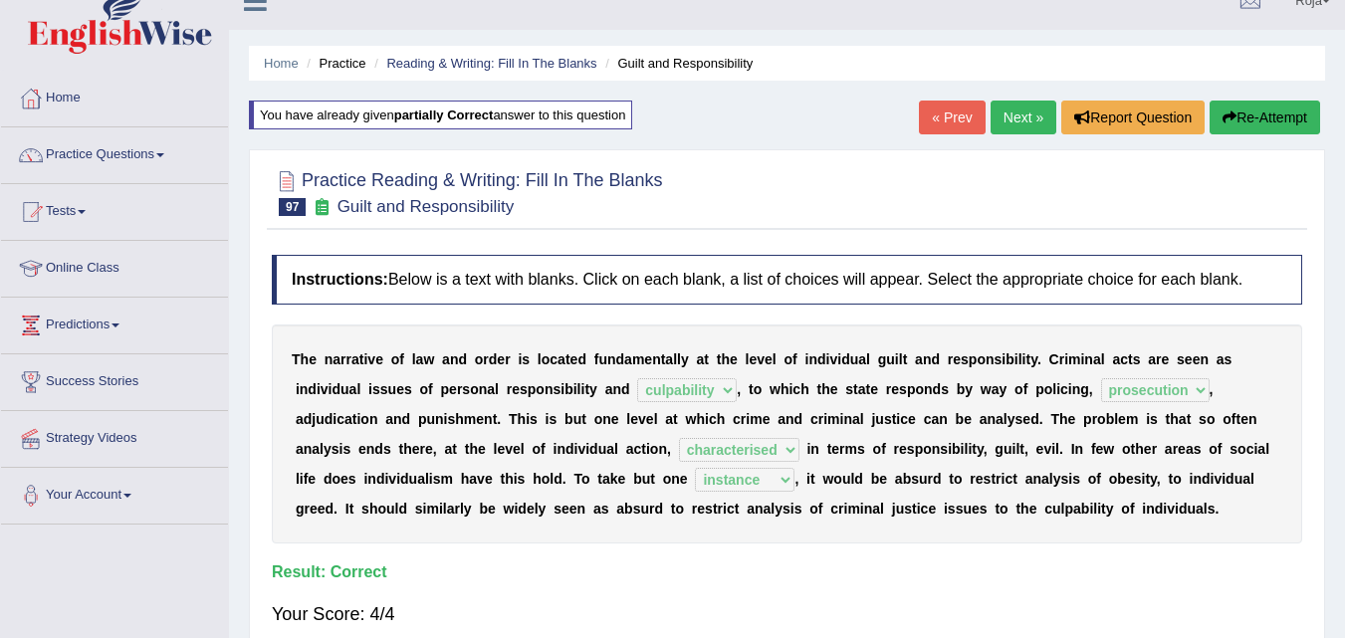
scroll to position [26, 0]
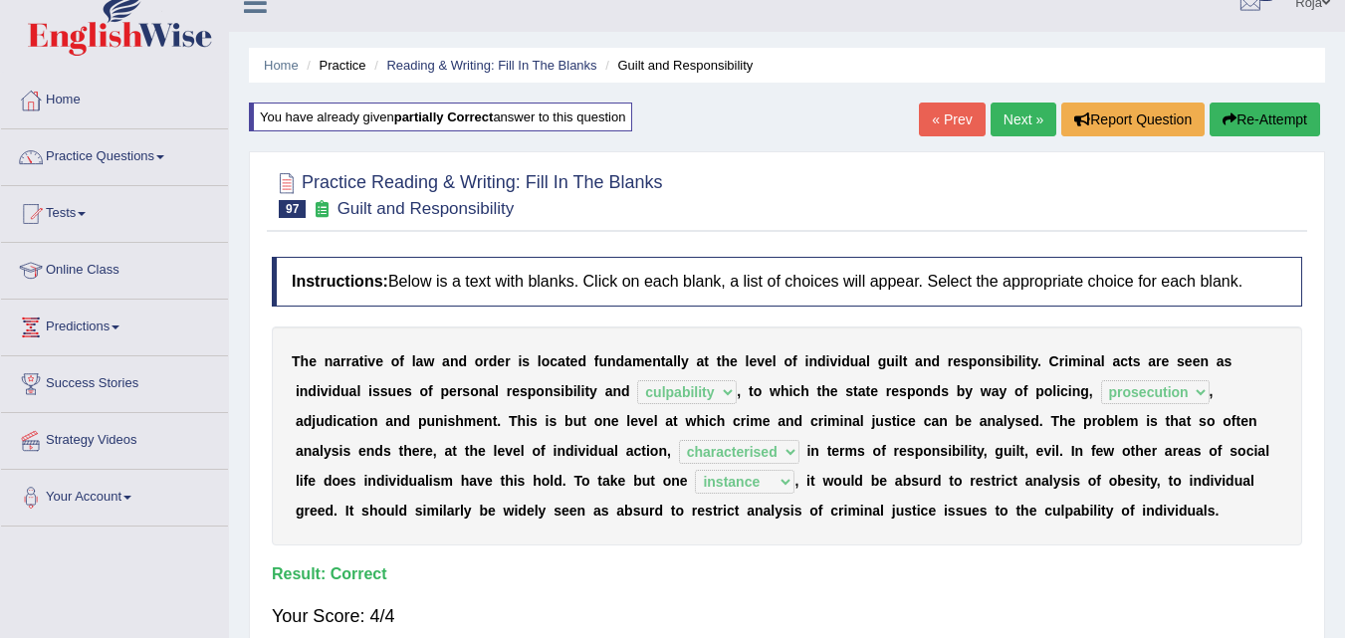
click at [1019, 114] on link "Next »" at bounding box center [1024, 120] width 66 height 34
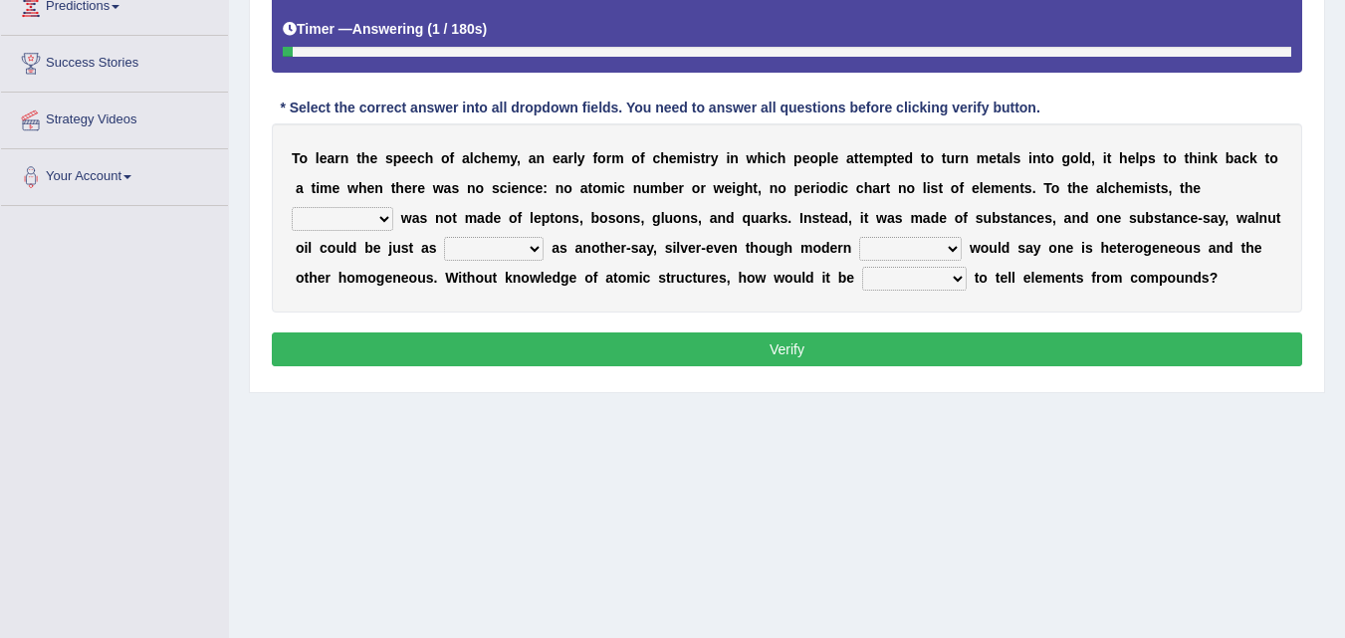
scroll to position [345, 0]
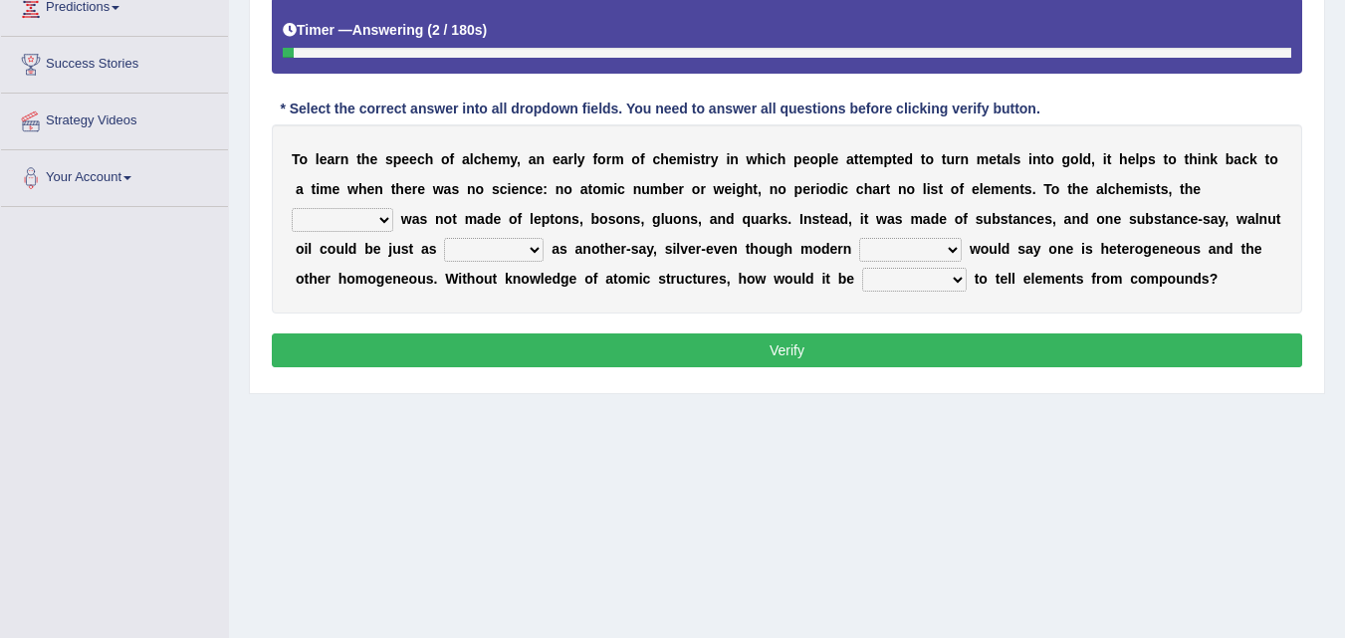
drag, startPoint x: 1351, startPoint y: 109, endPoint x: 1359, endPoint y: 308, distance: 199.3
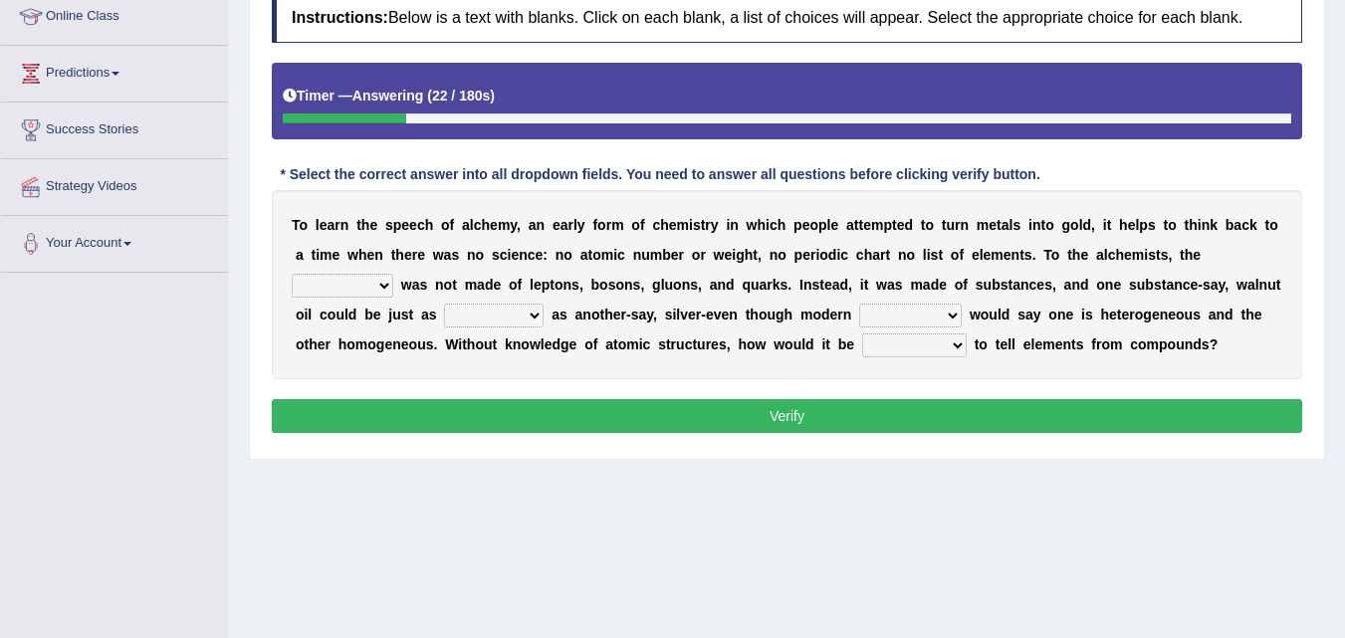
scroll to position [276, 0]
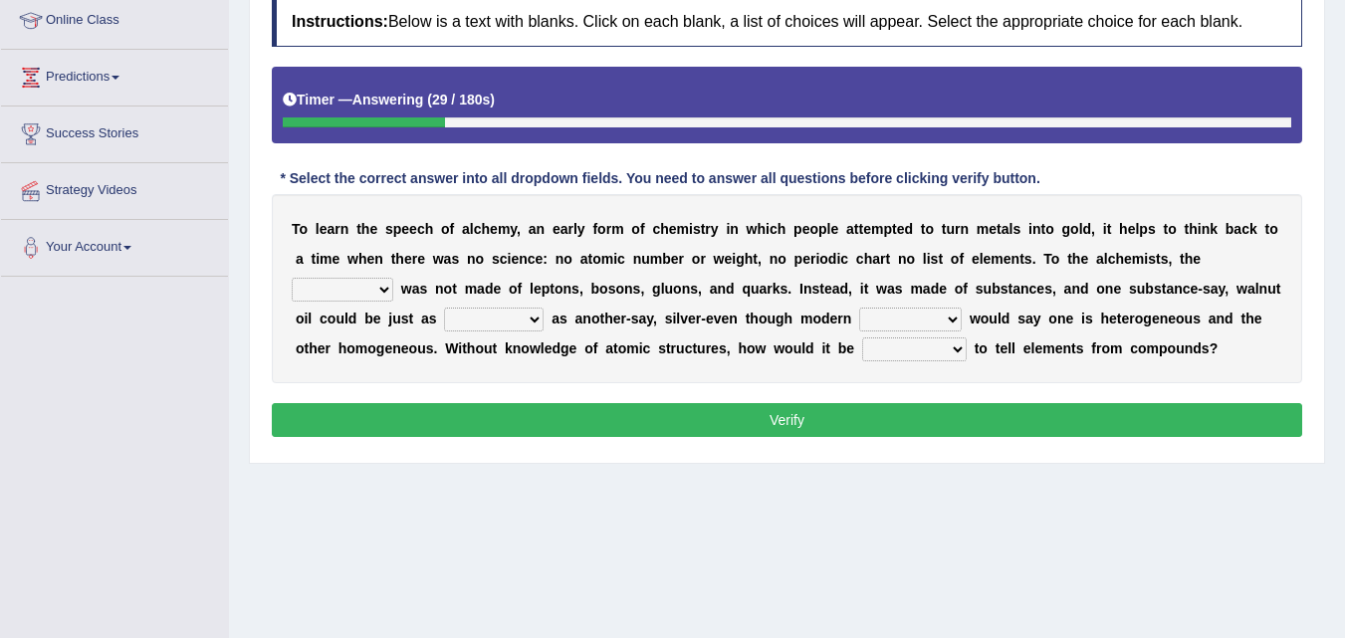
click at [366, 292] on select "universe placement subject application" at bounding box center [343, 290] width 102 height 24
click at [821, 299] on div "T o l e a r n t h e s p e e c h o f a l c h e m y , a n e a r l y f o r m o f c…" at bounding box center [787, 288] width 1030 height 189
click at [368, 294] on select "universe placement subject application" at bounding box center [343, 290] width 102 height 24
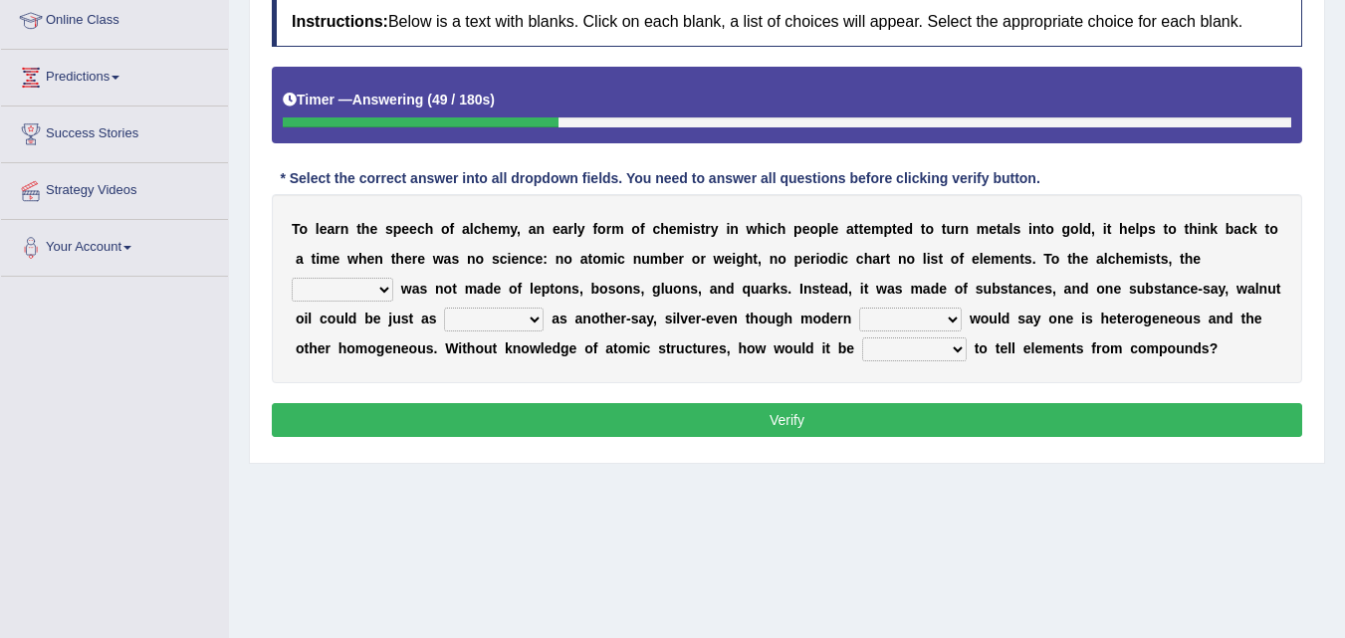
click at [993, 296] on b "b" at bounding box center [996, 289] width 9 height 16
click at [495, 322] on select "secure allure procure pure" at bounding box center [494, 320] width 100 height 24
click at [444, 308] on select "secure allure procure pure" at bounding box center [494, 320] width 100 height 24
click at [482, 321] on select "secure allure procure pure" at bounding box center [494, 320] width 100 height 24
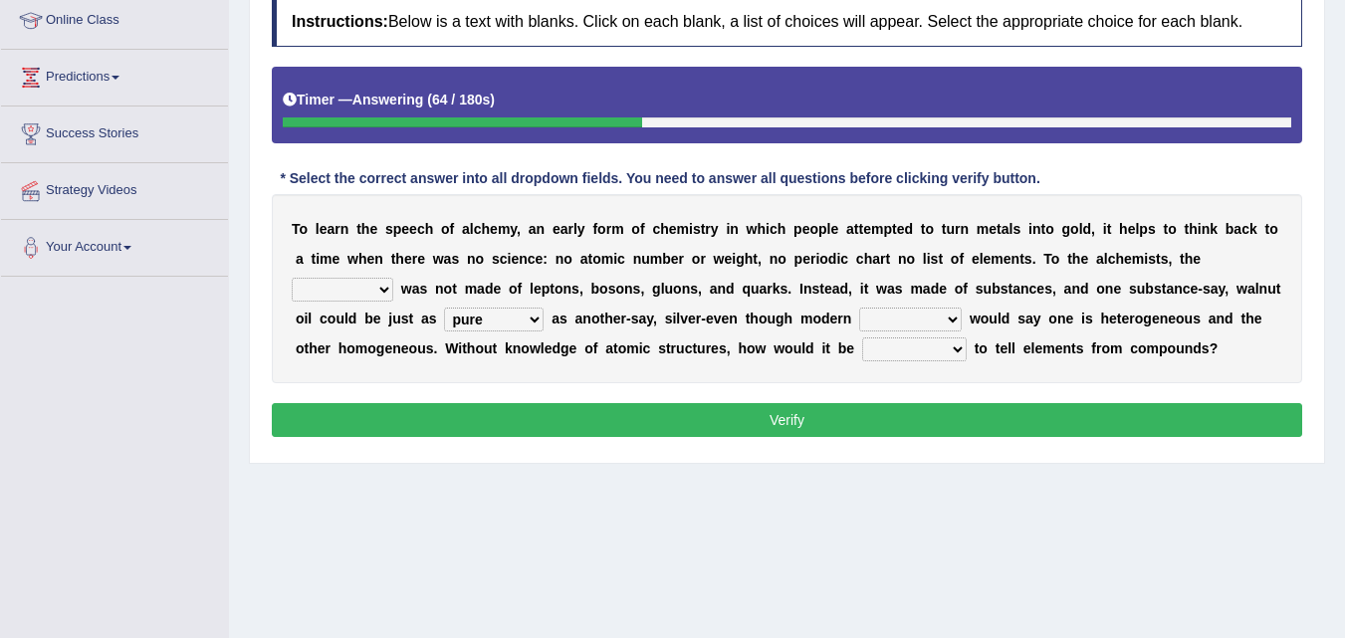
click at [482, 321] on select "secure allure procure pure" at bounding box center [494, 320] width 100 height 24
click at [530, 320] on select "secure allure procure pure" at bounding box center [494, 320] width 100 height 24
click at [492, 329] on select "secure allure procure pure" at bounding box center [494, 320] width 100 height 24
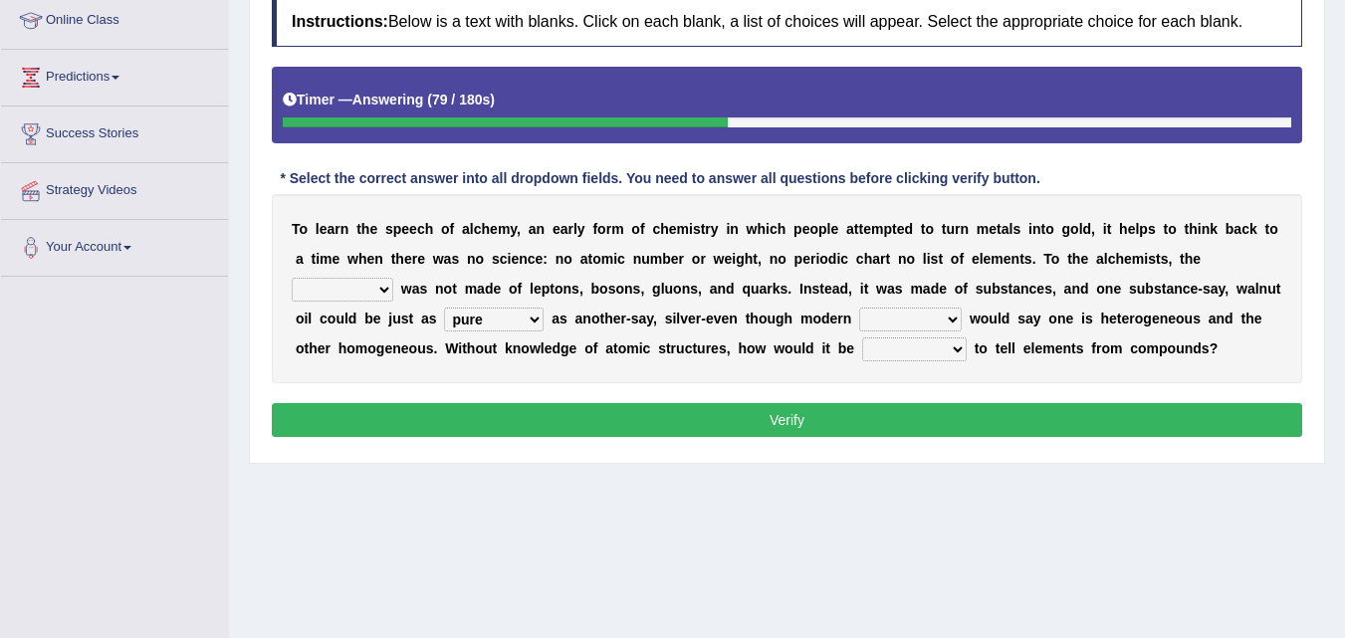
click at [596, 333] on div "T o l e a r n t h e s p e e c h o f a l c h e m y , a n e a r l y f o r m o f c…" at bounding box center [787, 288] width 1030 height 189
click at [493, 314] on select "secure allure procure pure" at bounding box center [494, 320] width 100 height 24
click at [444, 308] on select "secure allure procure pure" at bounding box center [494, 320] width 100 height 24
click at [868, 323] on select "people scientists gadgets technology" at bounding box center [910, 320] width 103 height 24
click at [913, 318] on select "people scientists gadgets technology" at bounding box center [910, 320] width 103 height 24
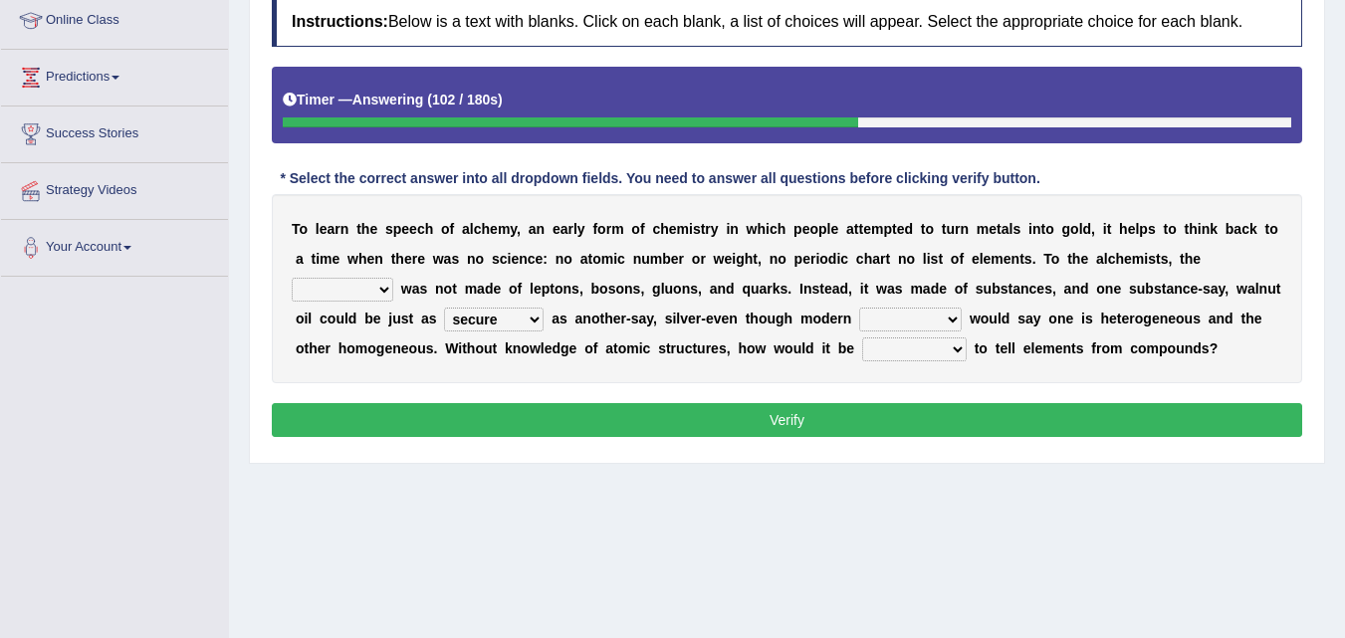
click at [487, 320] on select "secure allure procure pure" at bounding box center [494, 320] width 100 height 24
select select "pure"
click at [444, 308] on select "secure allure procure pure" at bounding box center [494, 320] width 100 height 24
click at [908, 322] on select "people scientists gadgets technology" at bounding box center [910, 320] width 103 height 24
select select "scientists"
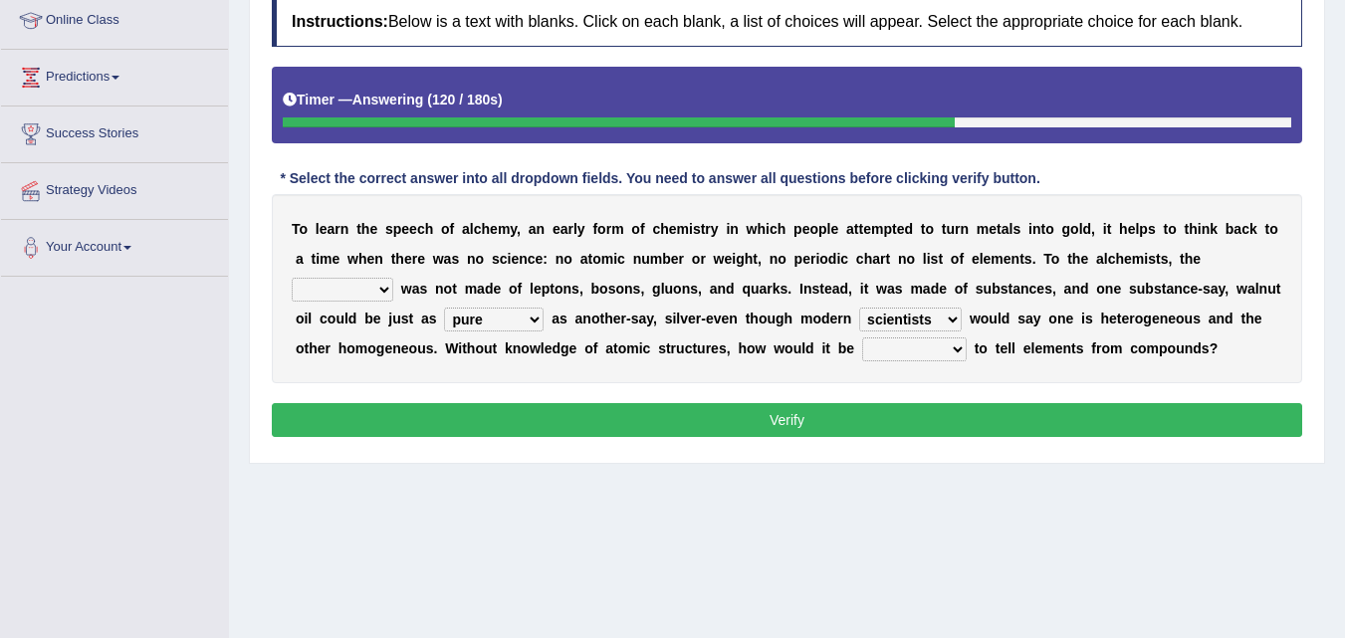
click at [859, 308] on select "people scientists gadgets technology" at bounding box center [910, 320] width 103 height 24
click at [925, 357] on select "given understood possible stopped" at bounding box center [914, 350] width 105 height 24
select select "possible"
click at [862, 338] on select "given understood possible stopped" at bounding box center [914, 350] width 105 height 24
drag, startPoint x: 923, startPoint y: 439, endPoint x: 720, endPoint y: 366, distance: 215.7
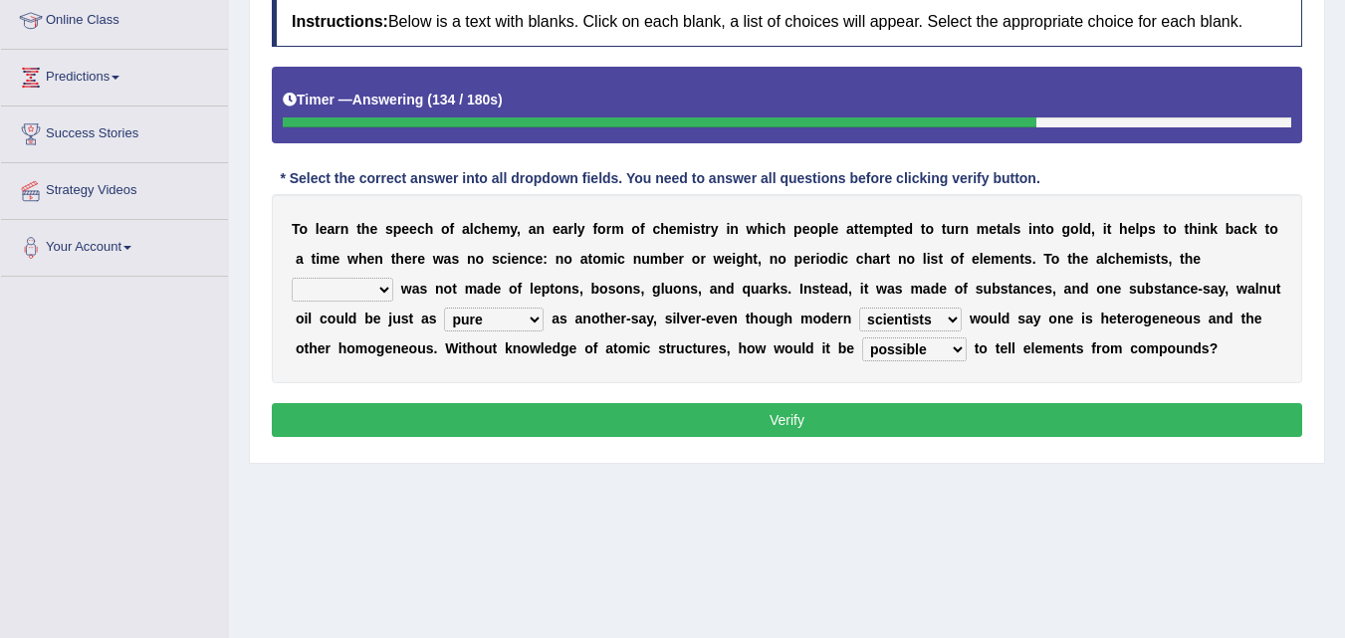
click at [720, 366] on div "Instructions: Below is a text with blanks. Click on each blank, a list of choic…" at bounding box center [787, 220] width 1040 height 466
click at [383, 286] on select "universe placement subject application" at bounding box center [343, 290] width 102 height 24
select select "subject"
click at [292, 278] on select "universe placement subject application" at bounding box center [343, 290] width 102 height 24
click at [507, 327] on select "secure allure procure pure" at bounding box center [494, 320] width 100 height 24
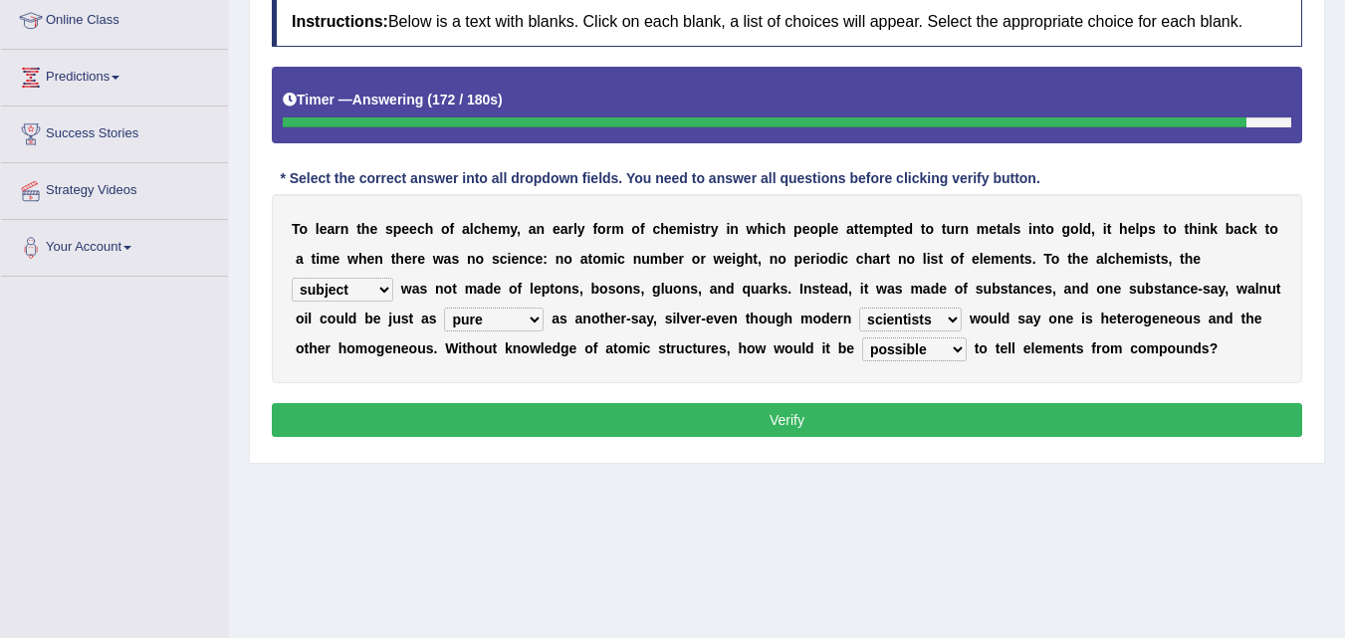
click at [507, 327] on select "secure allure procure pure" at bounding box center [494, 320] width 100 height 24
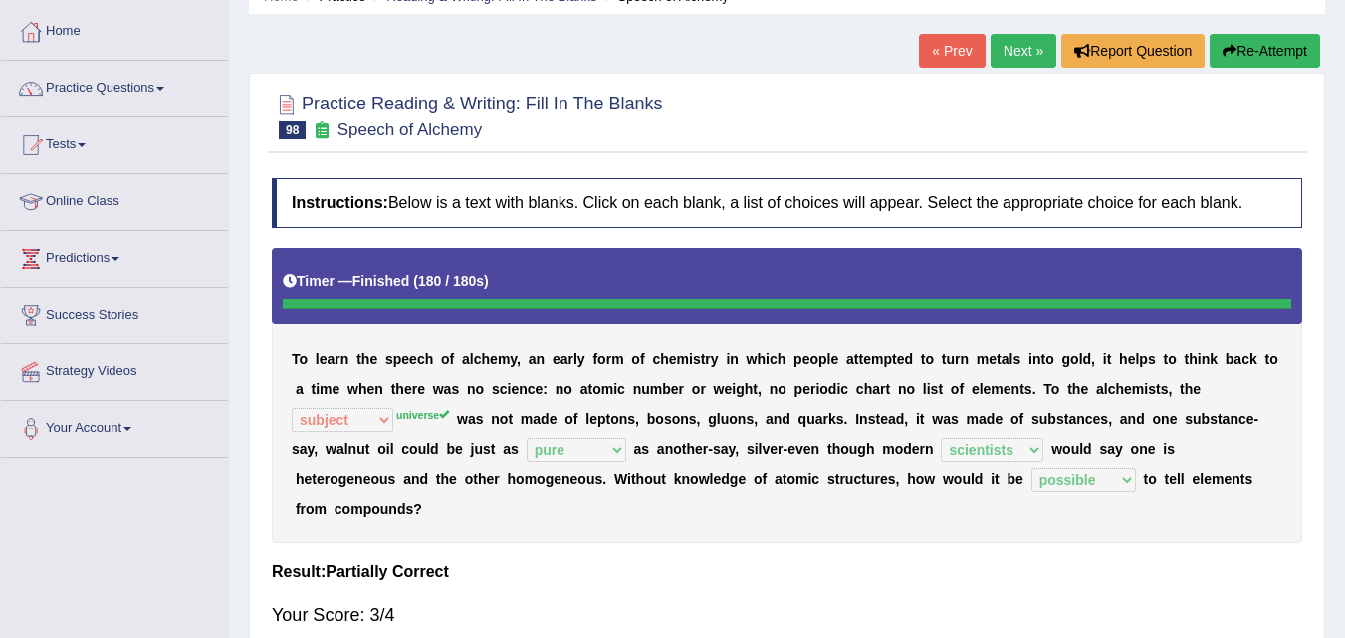
scroll to position [81, 0]
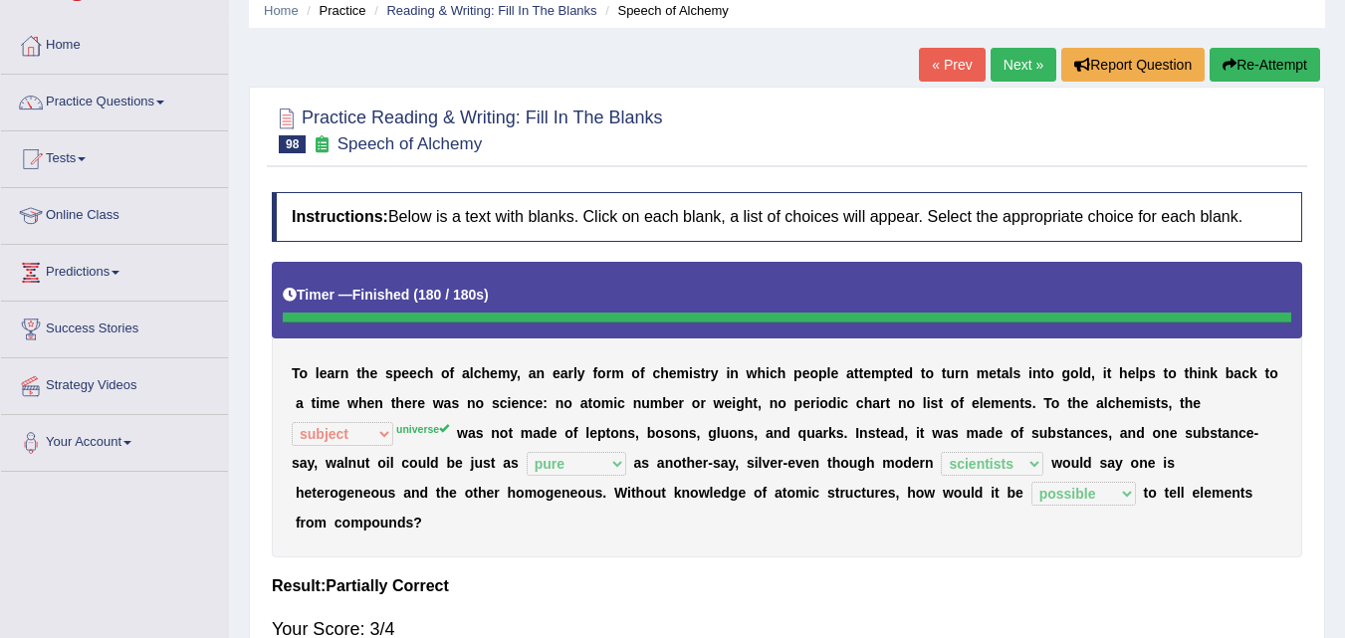
click at [1250, 82] on button "Re-Attempt" at bounding box center [1265, 65] width 111 height 34
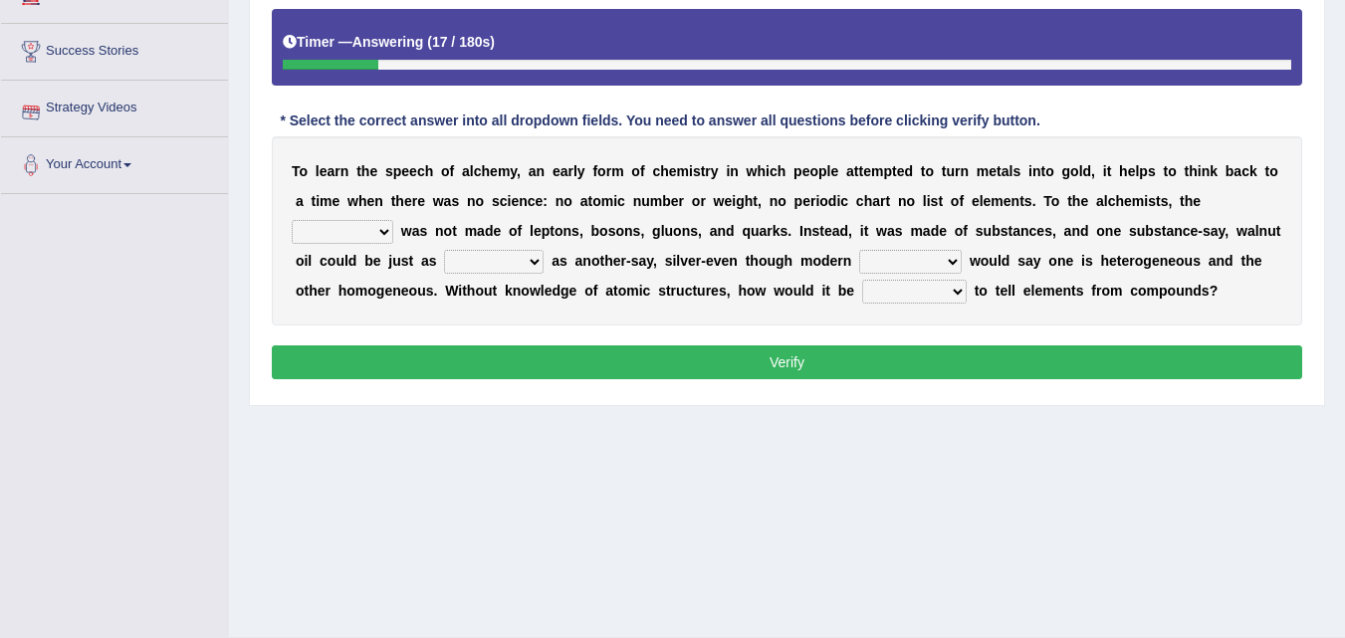
click at [318, 226] on select "universe placement subject application" at bounding box center [343, 232] width 102 height 24
select select "universe"
click at [292, 220] on select "universe placement subject application" at bounding box center [343, 232] width 102 height 24
click at [503, 261] on select "secure allure procure pure" at bounding box center [494, 262] width 100 height 24
select select "pure"
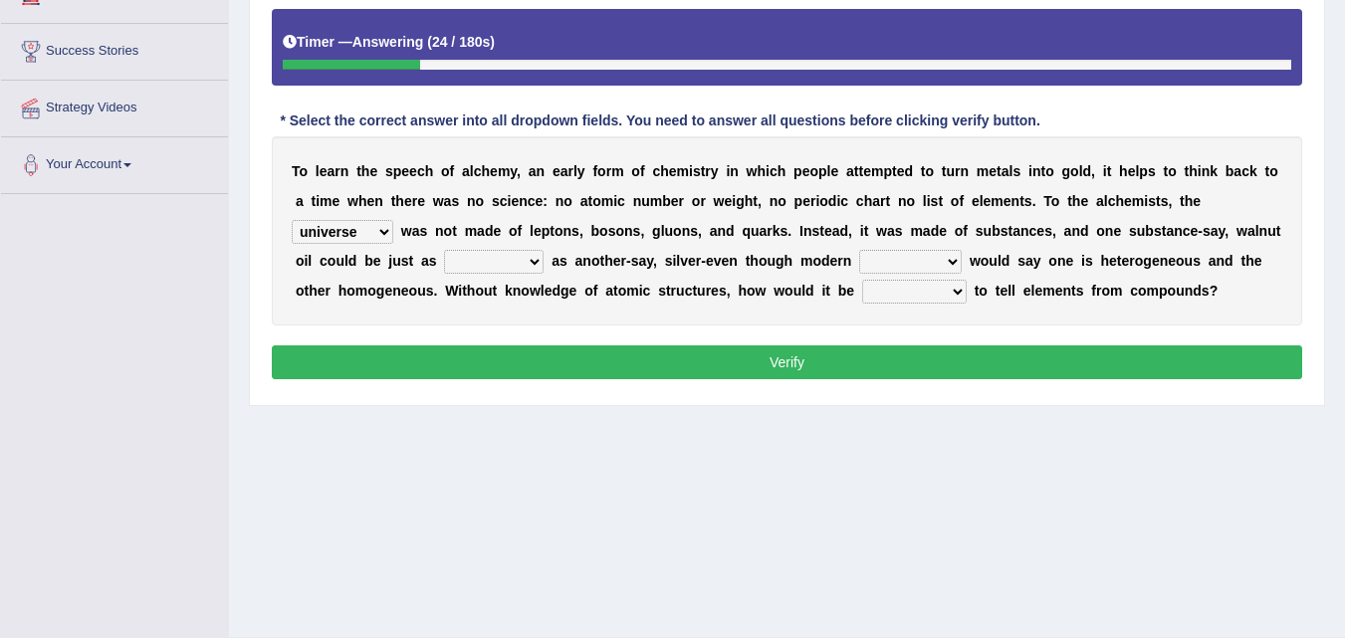
click at [444, 250] on select "secure allure procure pure" at bounding box center [494, 262] width 100 height 24
click at [878, 255] on select "people scientists gadgets technology" at bounding box center [910, 262] width 103 height 24
select select "scientists"
click at [859, 250] on select "people scientists gadgets technology" at bounding box center [910, 262] width 103 height 24
click at [890, 293] on select "given understood possible stopped" at bounding box center [914, 292] width 105 height 24
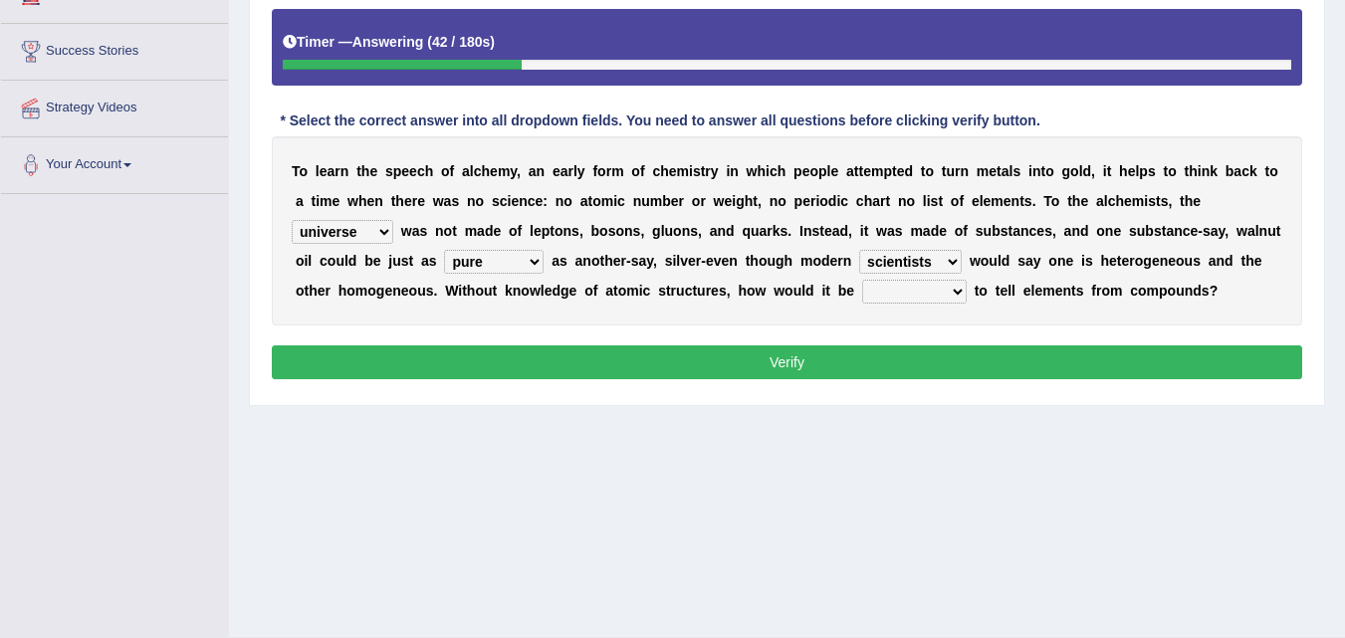
select select "possible"
click at [862, 280] on select "given understood possible stopped" at bounding box center [914, 292] width 105 height 24
click at [839, 362] on button "Verify" at bounding box center [787, 362] width 1030 height 34
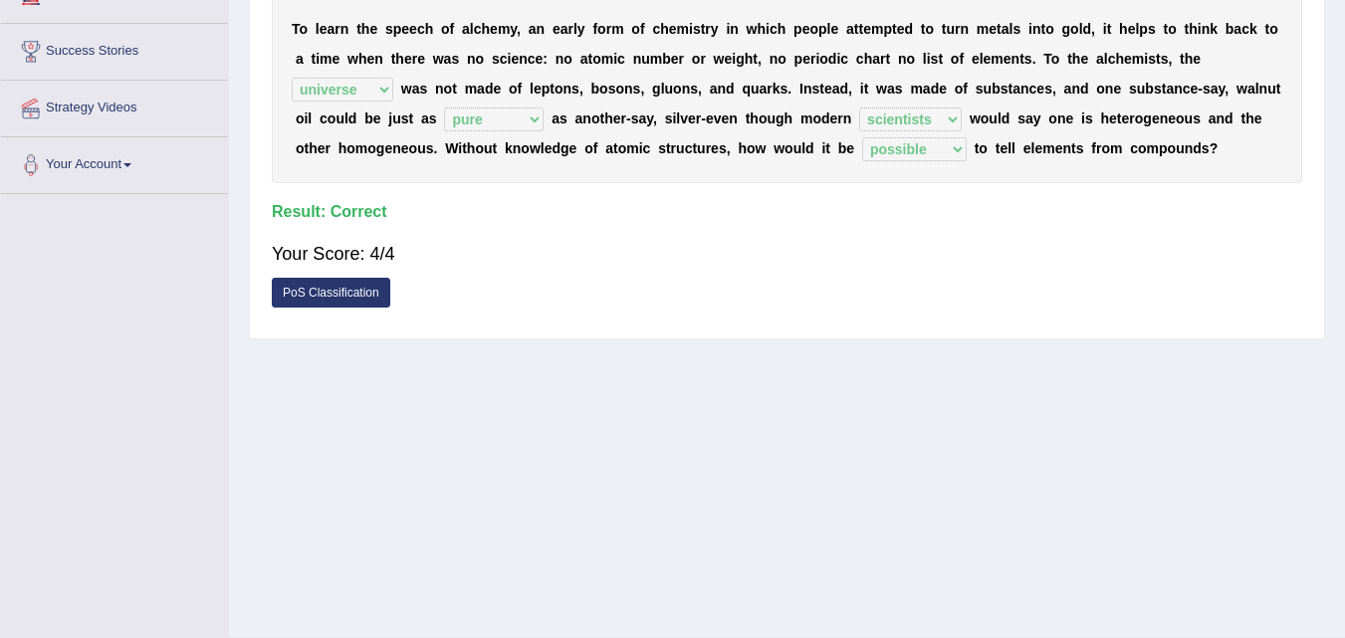
scroll to position [27, 0]
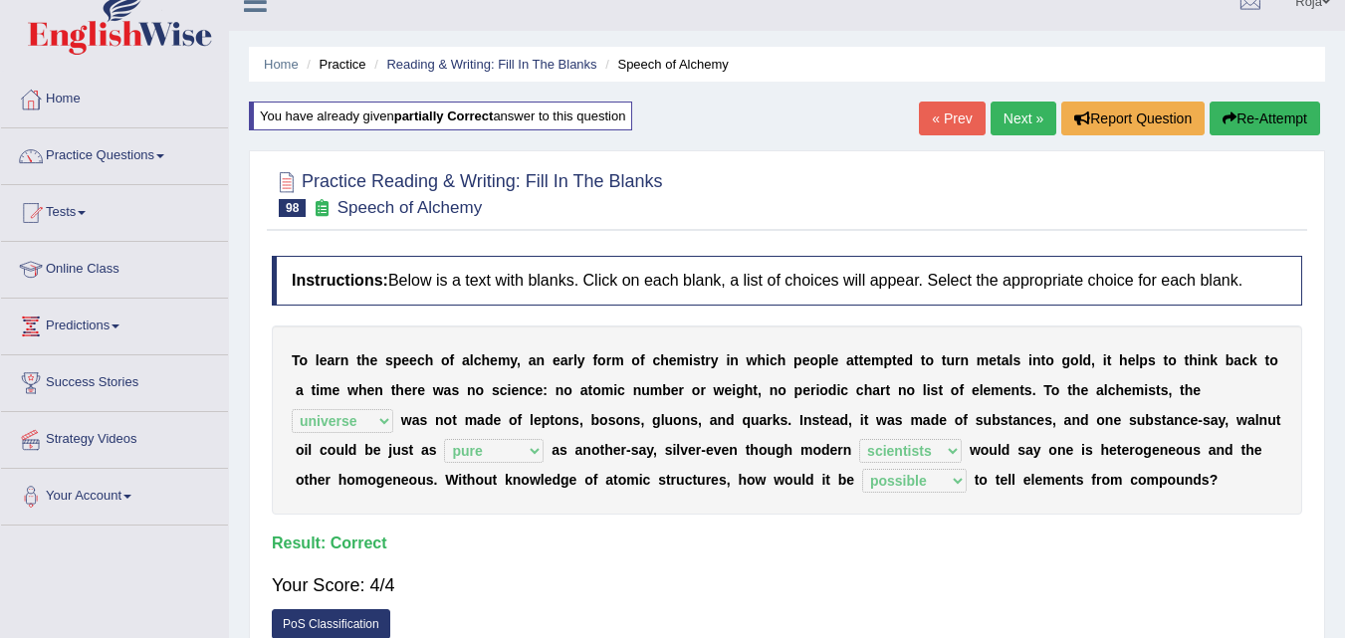
click at [1001, 131] on link "Next »" at bounding box center [1024, 119] width 66 height 34
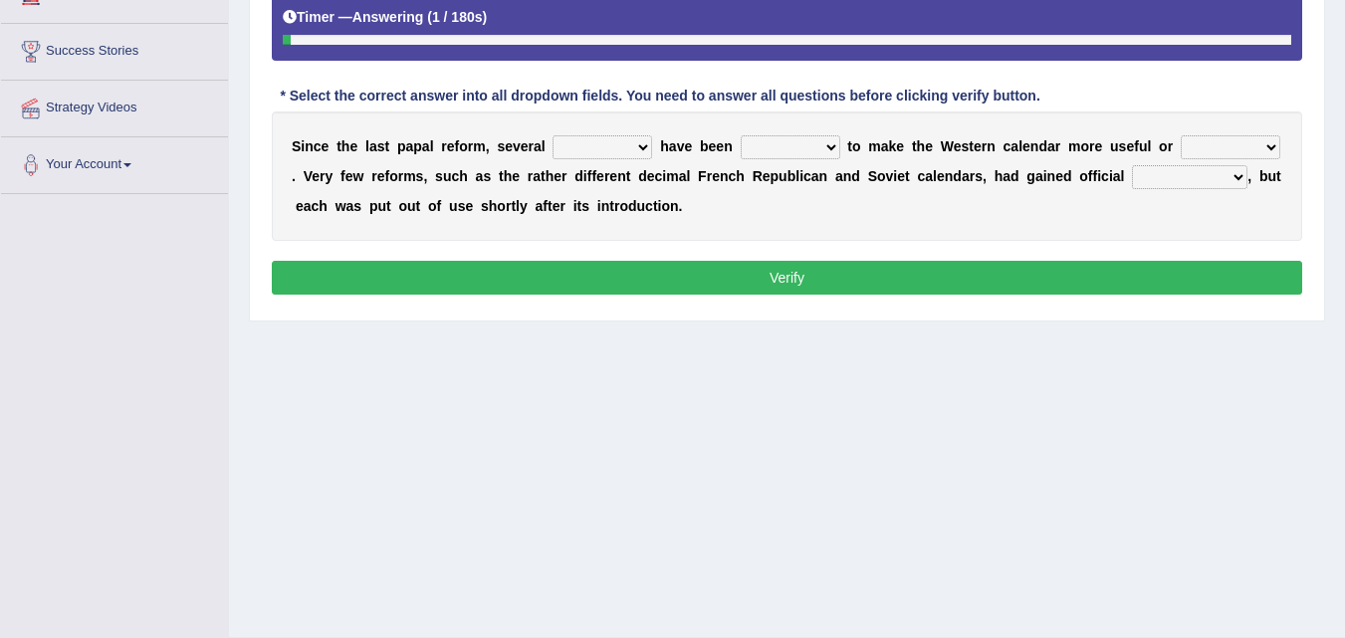
scroll to position [360, 0]
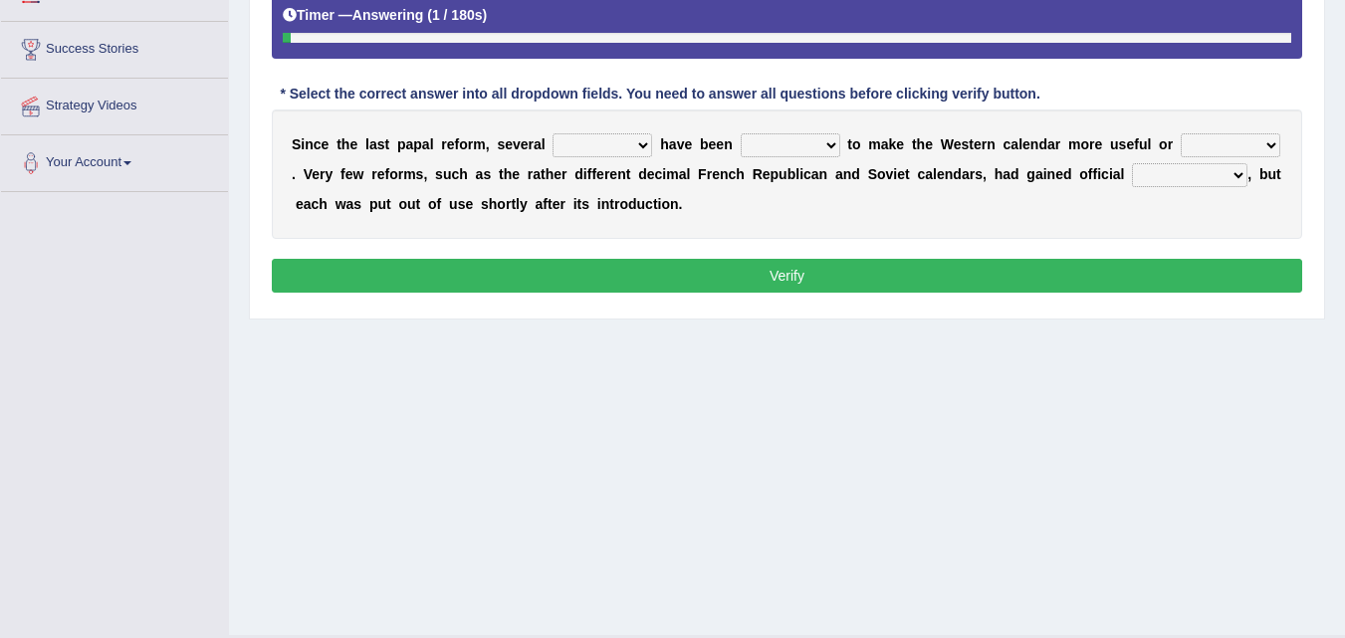
click at [636, 144] on select "proposals leads things papers" at bounding box center [603, 145] width 100 height 24
click at [793, 153] on select "stopped locked offered adopted" at bounding box center [791, 145] width 100 height 24
click at [529, 181] on b "r" at bounding box center [530, 174] width 5 height 16
click at [1198, 144] on select "taken steady different regular" at bounding box center [1231, 145] width 100 height 24
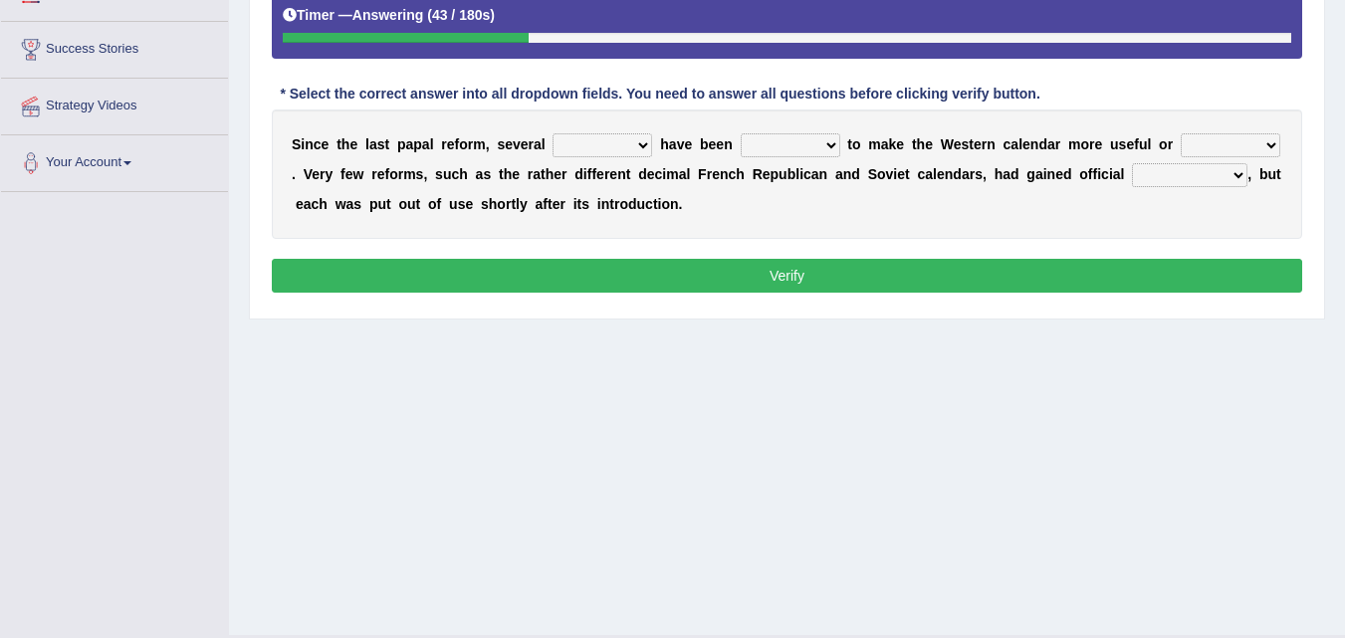
click at [441, 176] on b "s" at bounding box center [439, 174] width 8 height 16
click at [1169, 172] on select "reluctance grudge acceptance improvement" at bounding box center [1189, 175] width 115 height 24
select select "acceptance"
click at [1132, 163] on select "reluctance grudge acceptance improvement" at bounding box center [1189, 175] width 115 height 24
click at [1212, 135] on select "taken steady different regular" at bounding box center [1231, 145] width 100 height 24
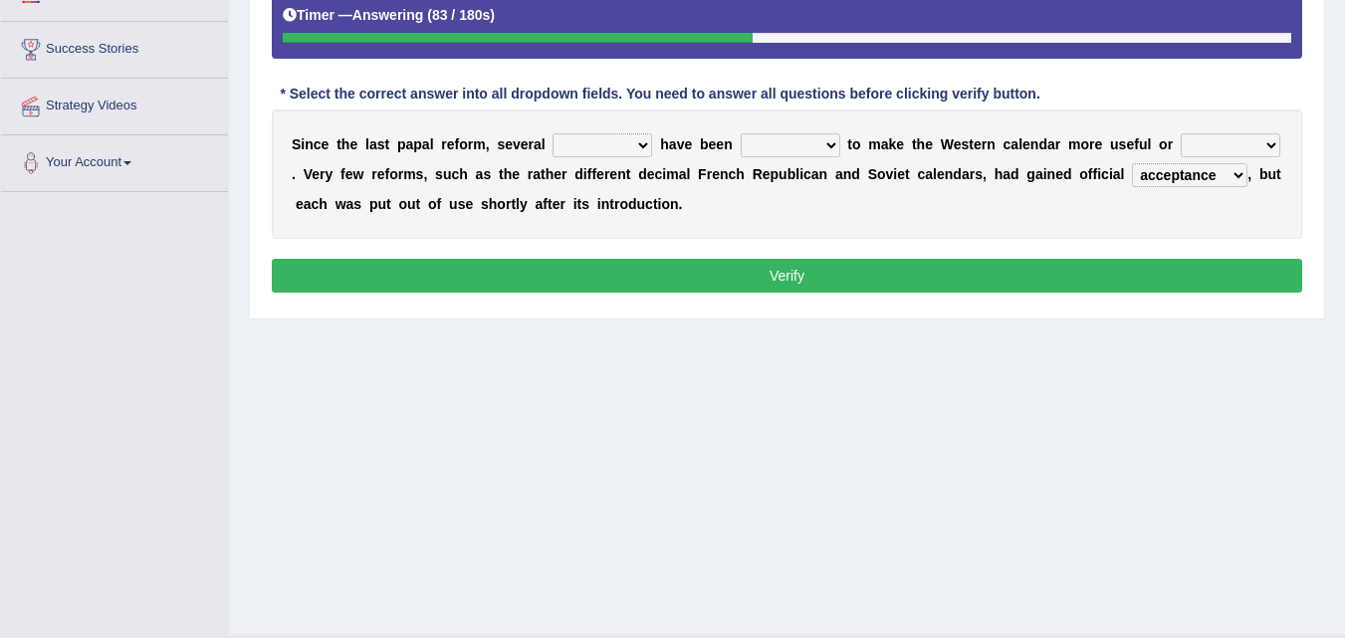
select select "steady"
click at [1181, 133] on select "taken steady different regular" at bounding box center [1231, 145] width 100 height 24
click at [1219, 145] on select "taken steady different regular" at bounding box center [1231, 145] width 100 height 24
click at [624, 150] on select "proposals leads things papers" at bounding box center [603, 145] width 100 height 24
click at [553, 133] on select "proposals leads things papers" at bounding box center [603, 145] width 100 height 24
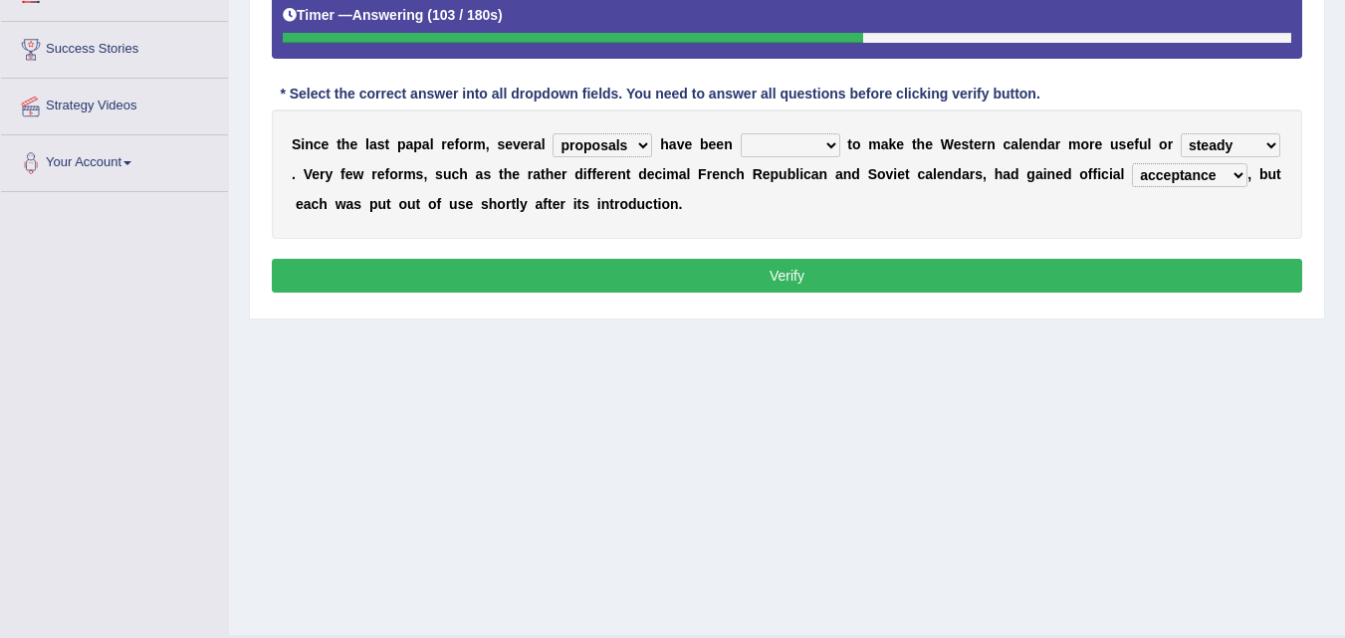
click at [801, 154] on select "stopped locked offered adopted" at bounding box center [791, 145] width 100 height 24
click at [618, 140] on select "proposals leads things papers" at bounding box center [603, 145] width 100 height 24
click at [791, 137] on select "stopped locked offered adopted" at bounding box center [791, 145] width 100 height 24
click at [647, 153] on select "proposals leads things papers" at bounding box center [603, 145] width 100 height 24
select select "leads"
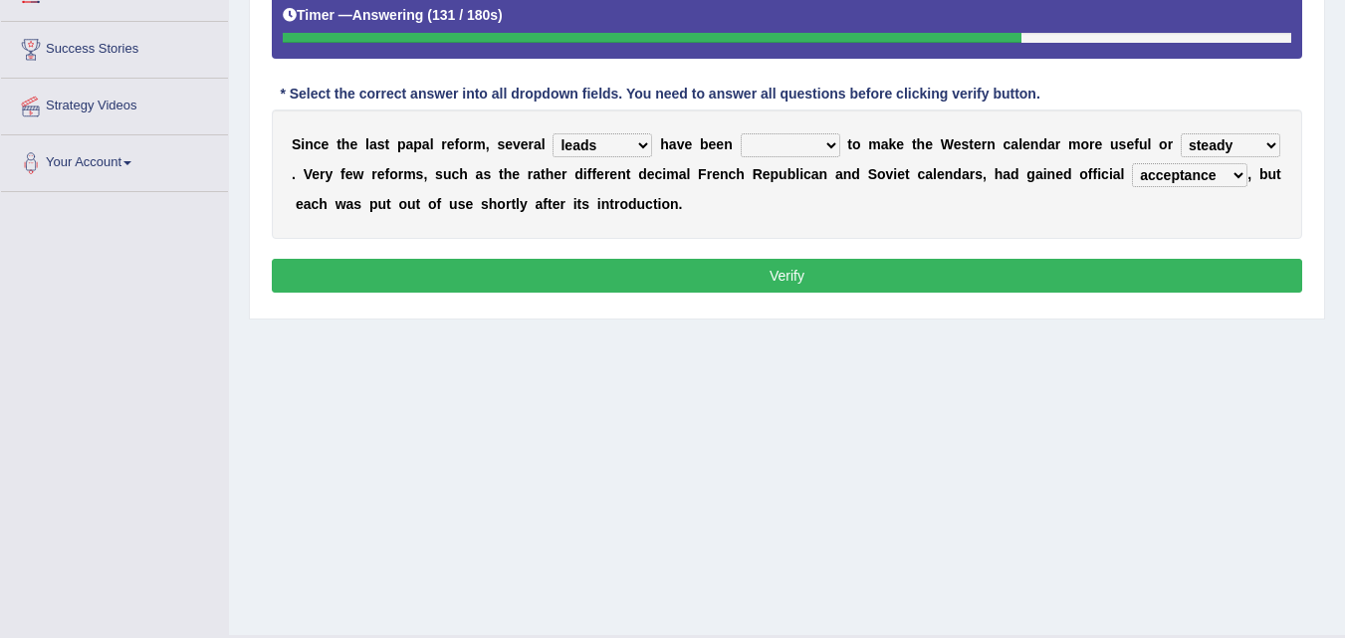
click at [553, 133] on select "proposals leads things papers" at bounding box center [603, 145] width 100 height 24
click at [795, 151] on select "stopped locked offered adopted" at bounding box center [791, 145] width 100 height 24
select select "stopped"
click at [741, 133] on select "stopped locked offered adopted" at bounding box center [791, 145] width 100 height 24
click at [1207, 139] on select "taken steady different regular" at bounding box center [1231, 145] width 100 height 24
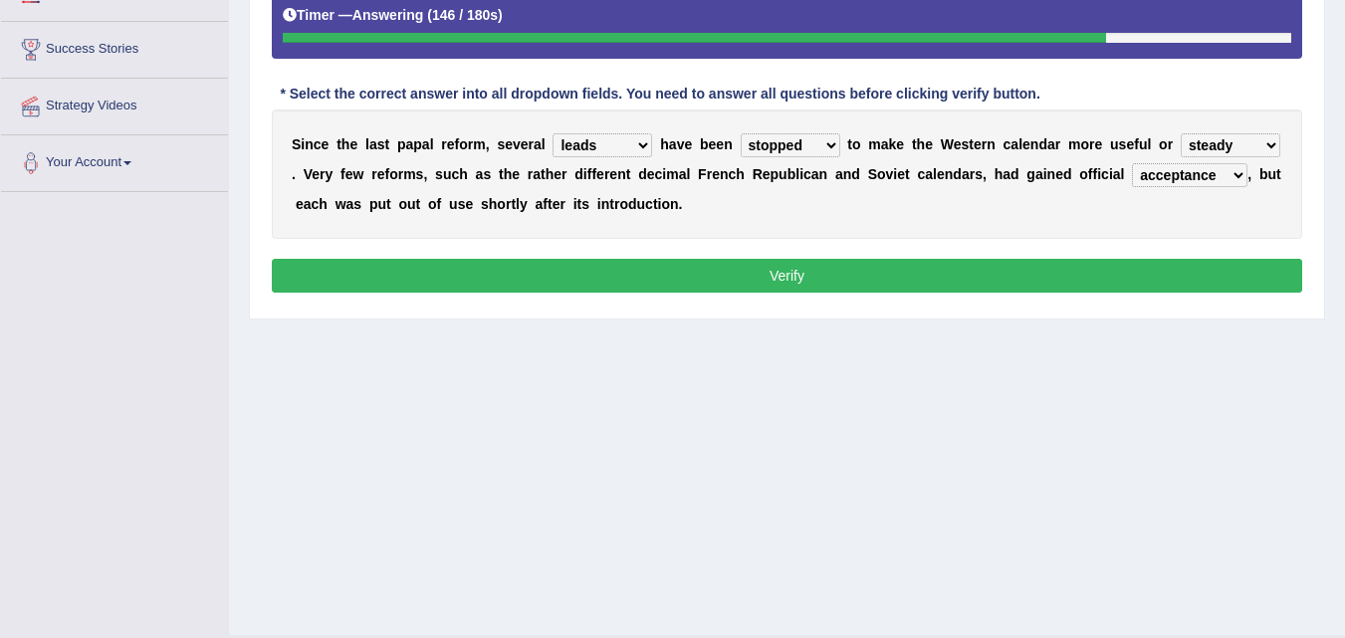
click at [1207, 139] on select "taken steady different regular" at bounding box center [1231, 145] width 100 height 24
select select "regular"
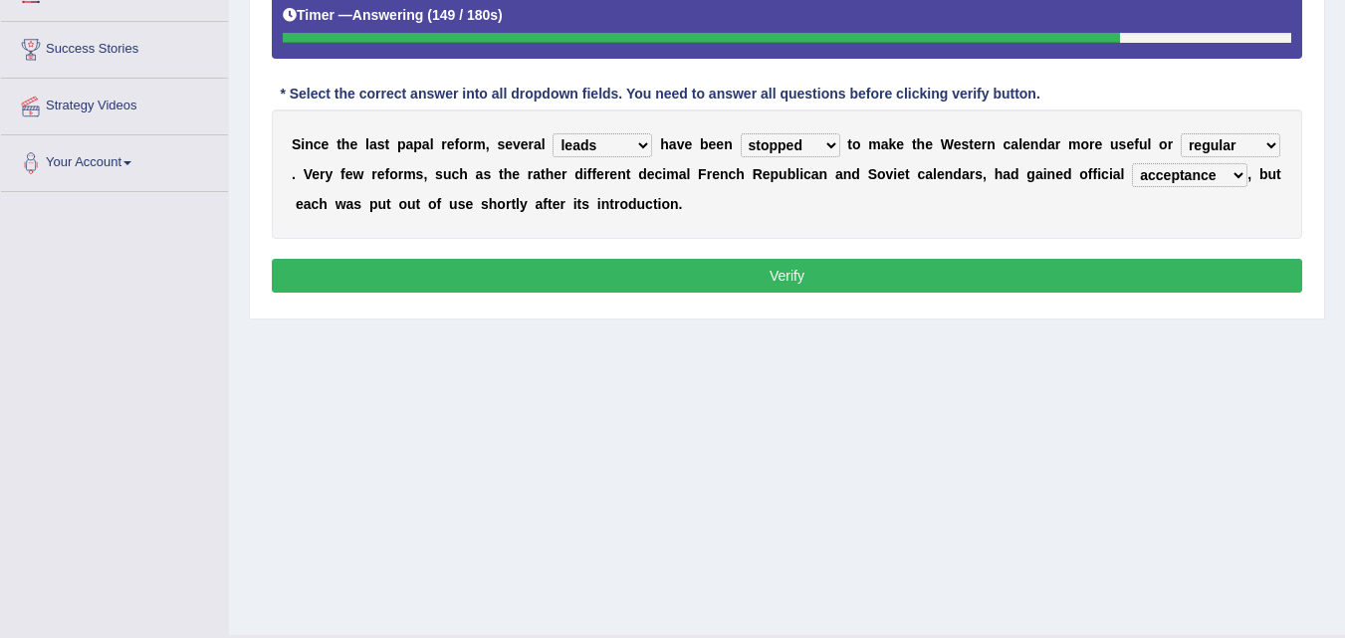
click at [1181, 133] on select "taken steady different regular" at bounding box center [1231, 145] width 100 height 24
click at [1169, 166] on select "reluctance grudge acceptance improvement" at bounding box center [1189, 175] width 115 height 24
click at [787, 152] on select "stopped locked offered adopted" at bounding box center [791, 145] width 100 height 24
click at [590, 145] on select "proposals leads things papers" at bounding box center [603, 145] width 100 height 24
select select "proposals"
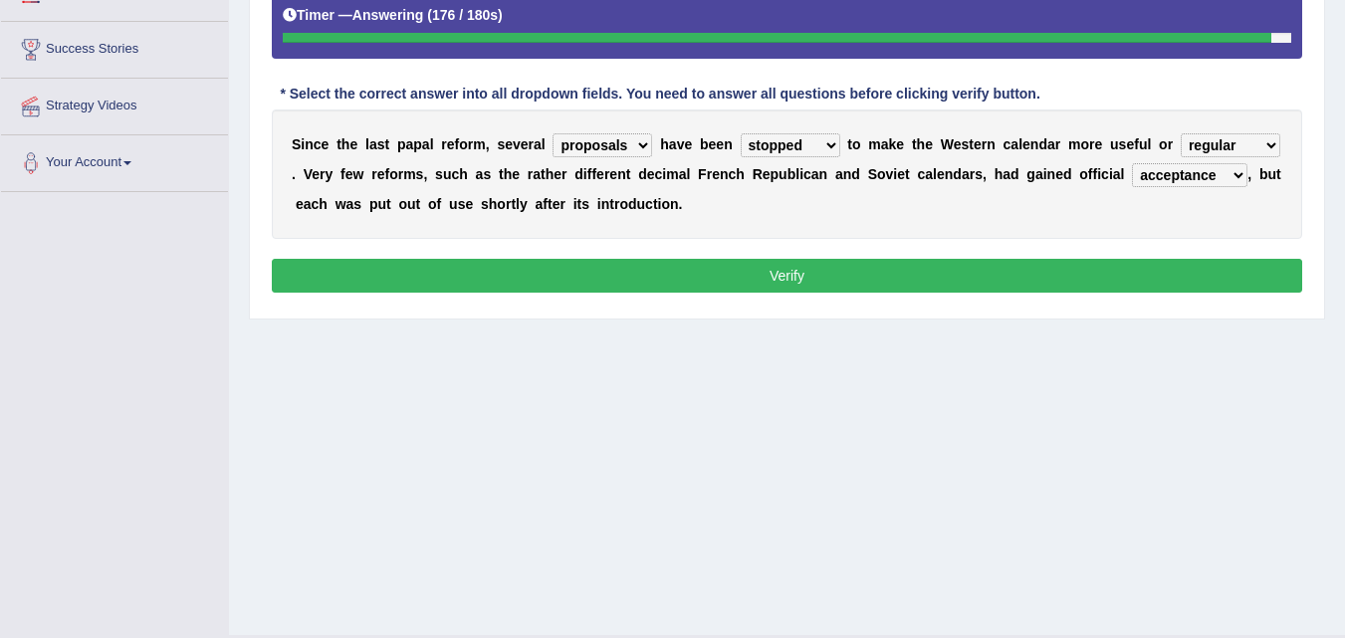
click at [553, 133] on select "proposals leads things papers" at bounding box center [603, 145] width 100 height 24
click at [762, 140] on select "stopped locked offered adopted" at bounding box center [791, 145] width 100 height 24
select select "offered"
click at [741, 133] on select "stopped locked offered adopted" at bounding box center [791, 145] width 100 height 24
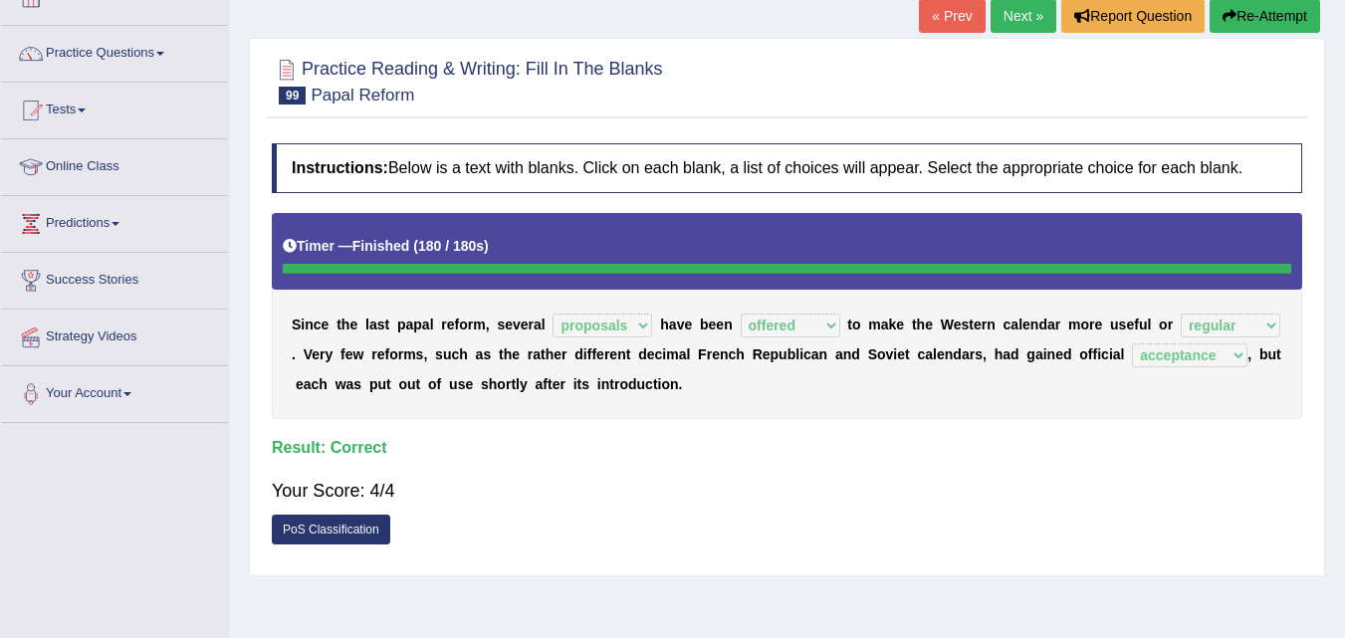
scroll to position [126, 0]
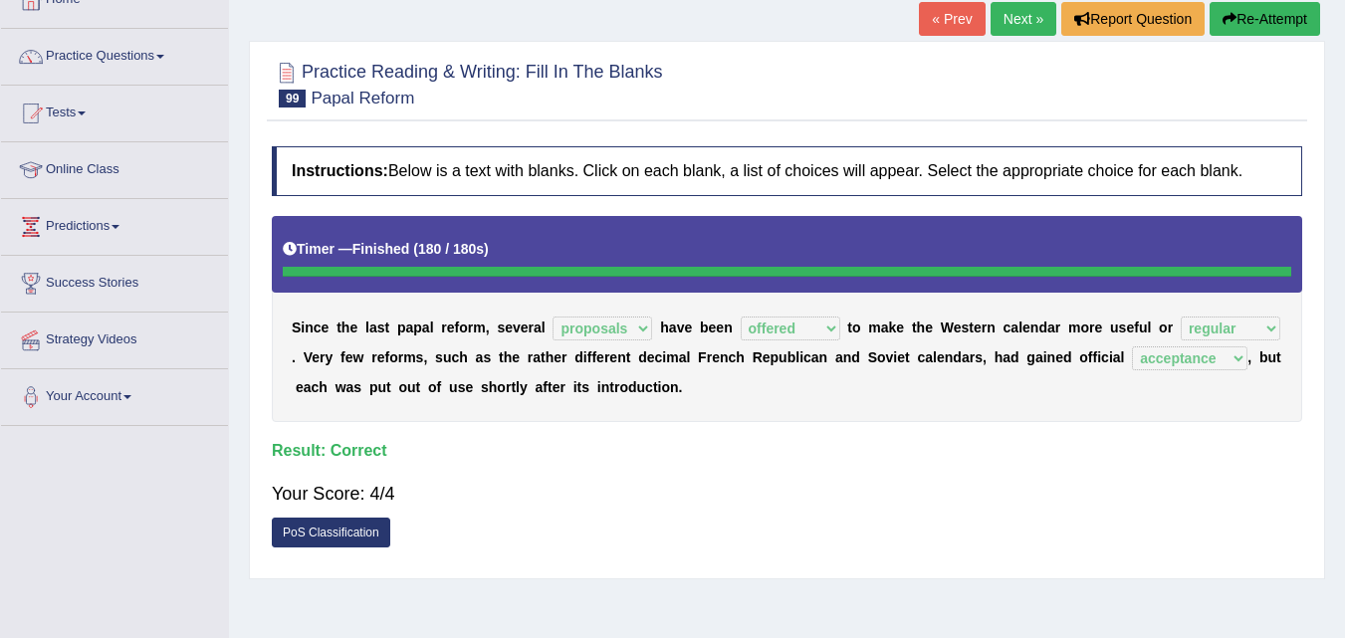
click at [1278, 9] on button "Re-Attempt" at bounding box center [1265, 19] width 111 height 34
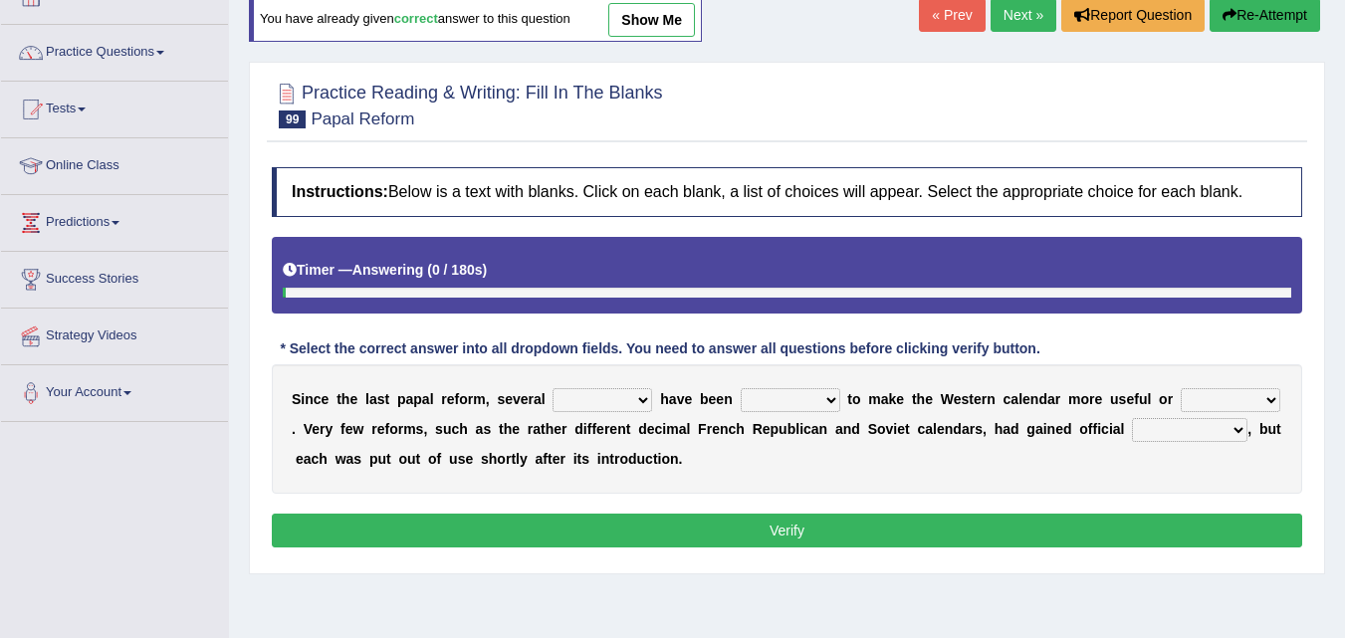
scroll to position [126, 0]
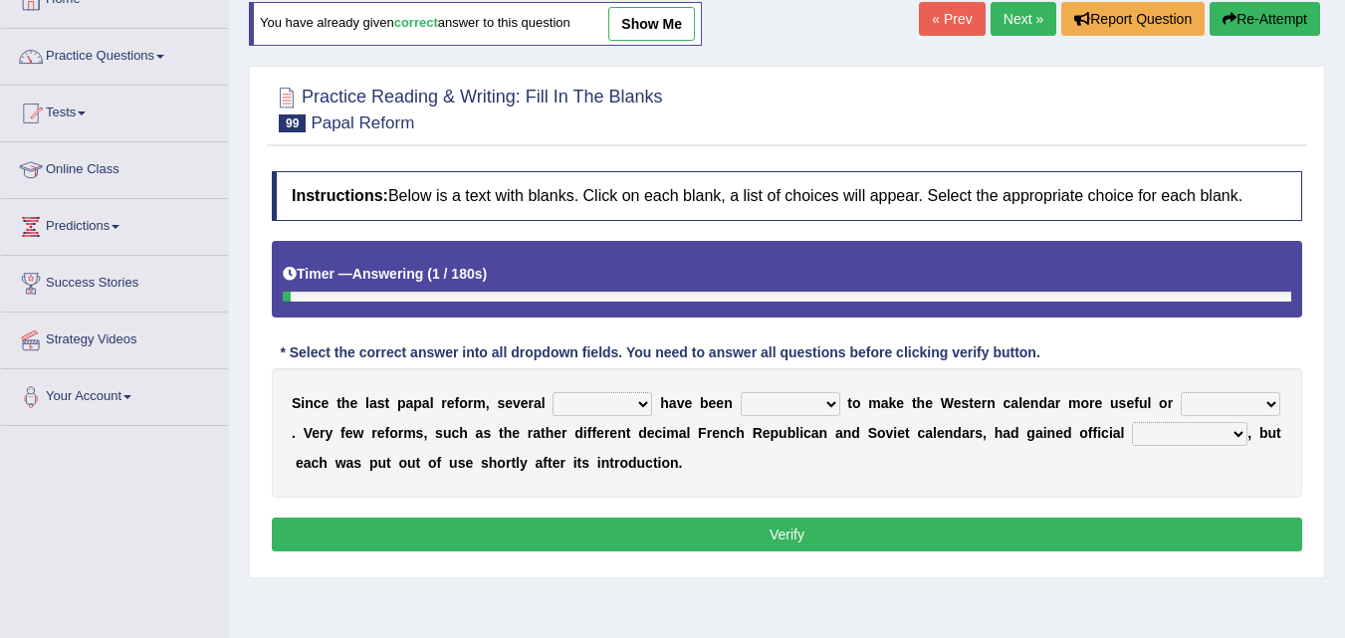
click at [587, 404] on select "proposals leads things papers" at bounding box center [603, 404] width 100 height 24
select select "proposals"
click at [553, 392] on select "proposals leads things papers" at bounding box center [603, 404] width 100 height 24
click at [780, 409] on select "stopped locked offered adopted" at bounding box center [791, 404] width 100 height 24
select select "offered"
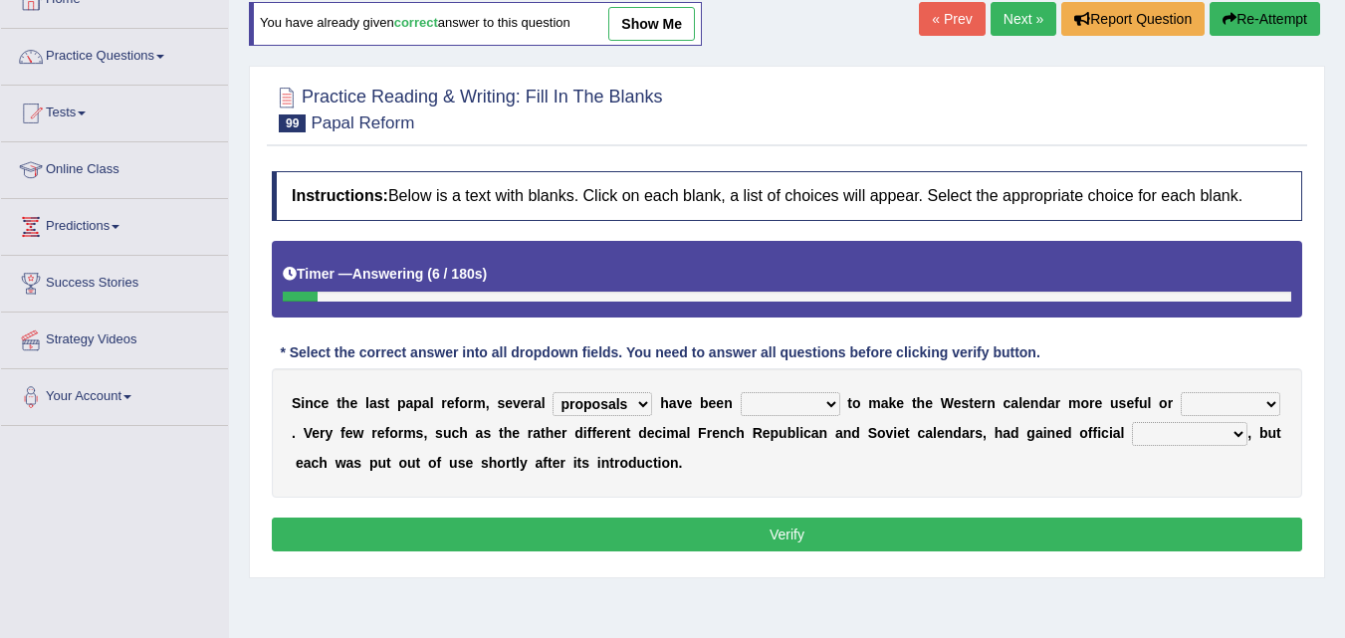
click at [741, 392] on select "stopped locked offered adopted" at bounding box center [791, 404] width 100 height 24
click at [1193, 412] on select "taken steady different regular" at bounding box center [1231, 404] width 100 height 24
select select "regular"
click at [1181, 392] on select "taken steady different regular" at bounding box center [1231, 404] width 100 height 24
click at [1183, 527] on button "Verify" at bounding box center [787, 535] width 1030 height 34
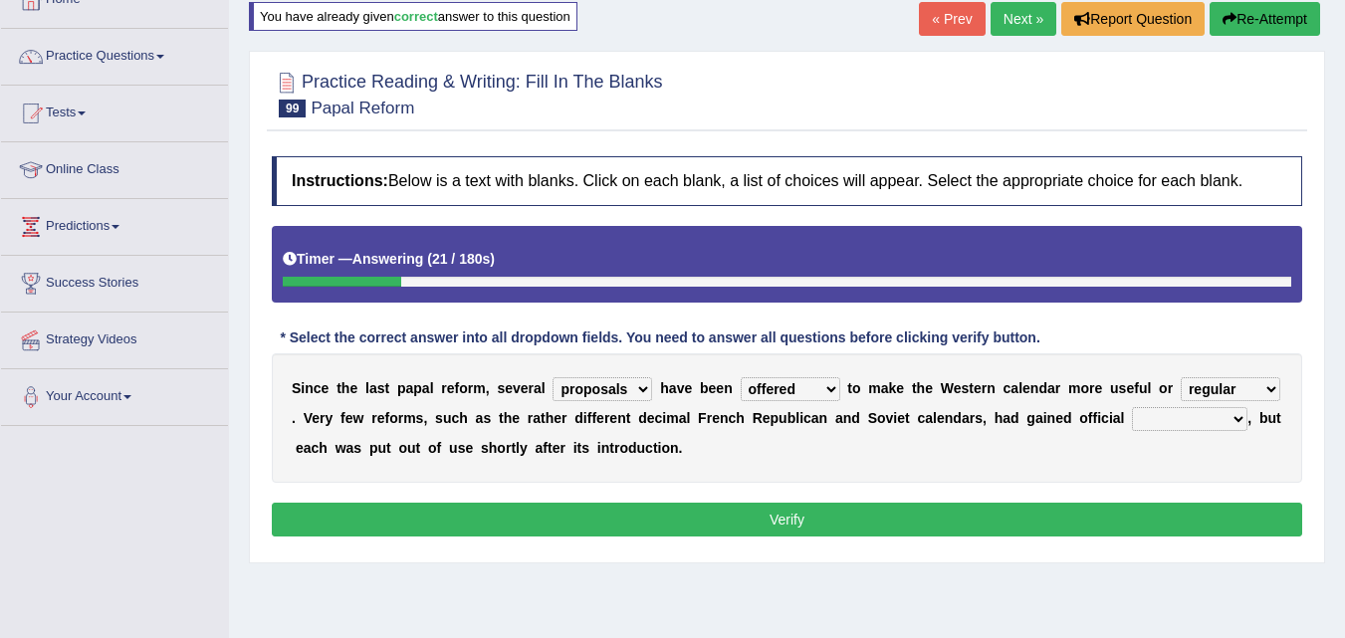
click at [1169, 426] on select "reluctance grudge acceptance improvement" at bounding box center [1189, 419] width 115 height 24
select select "acceptance"
click at [1132, 407] on select "reluctance grudge acceptance improvement" at bounding box center [1189, 419] width 115 height 24
click at [1133, 517] on button "Verify" at bounding box center [787, 520] width 1030 height 34
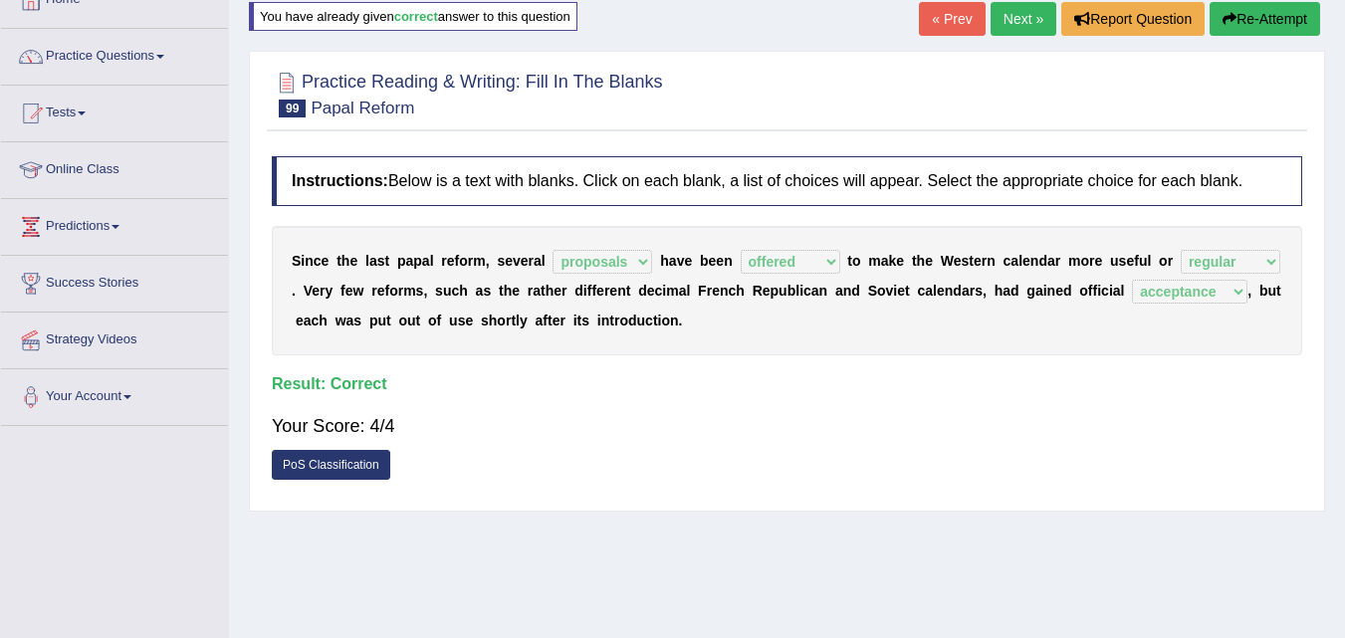
drag, startPoint x: 1344, startPoint y: 298, endPoint x: 1344, endPoint y: 312, distance: 13.9
click at [1344, 312] on div "Home Practice Reading & Writing: Fill In The Blanks Papal Reform You have alrea…" at bounding box center [787, 372] width 1116 height 996
drag, startPoint x: 1344, startPoint y: 312, endPoint x: 1352, endPoint y: 282, distance: 30.9
click at [1344, 282] on html "Toggle navigation Home Practice Questions Speaking Practice Read Aloud Repeat S…" at bounding box center [672, 193] width 1345 height 638
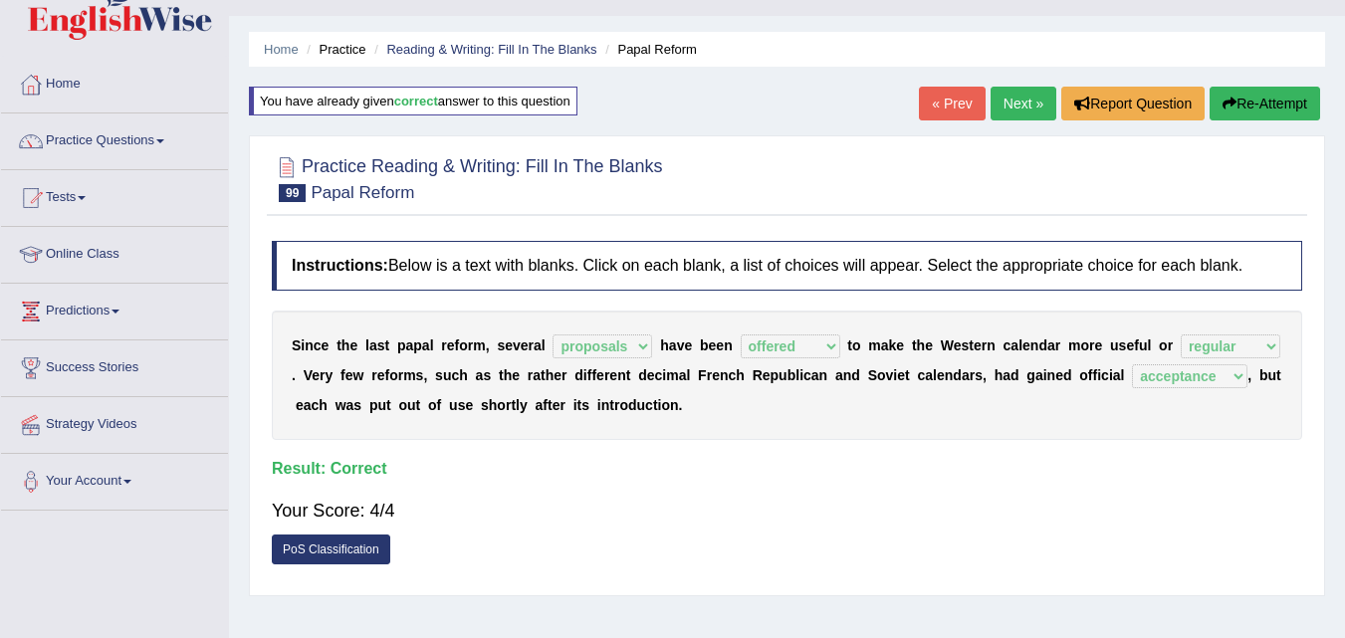
scroll to position [0, 0]
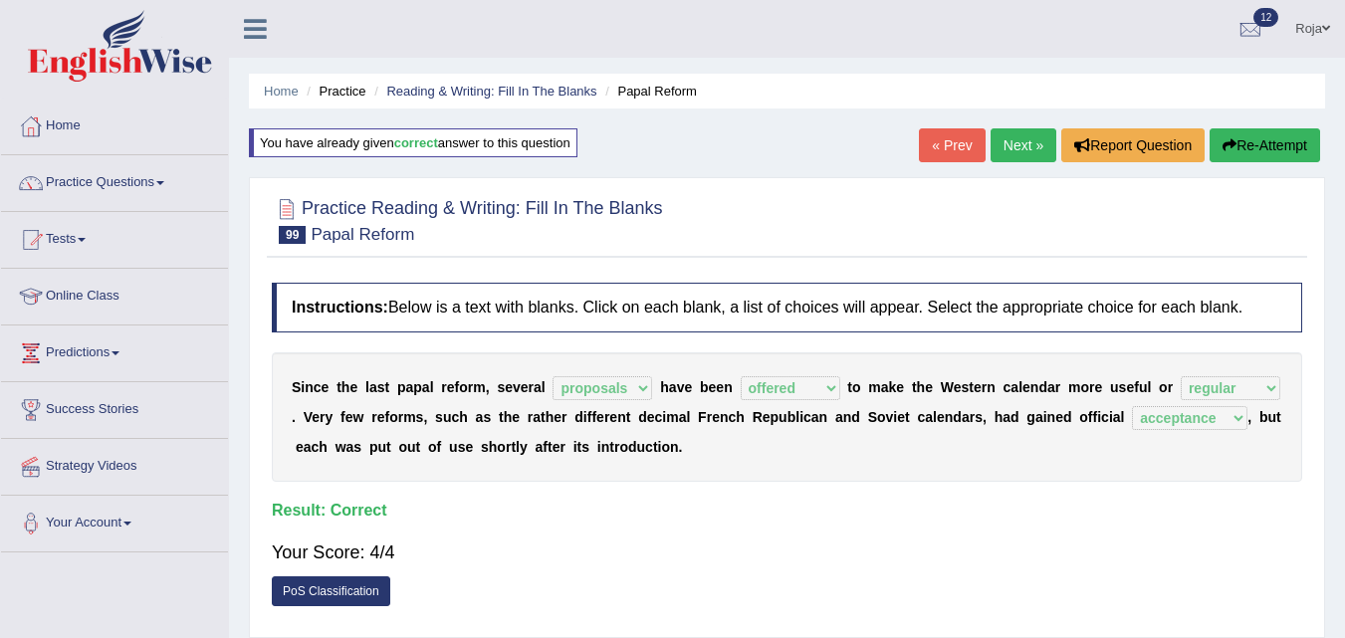
click at [1006, 136] on link "Next »" at bounding box center [1024, 145] width 66 height 34
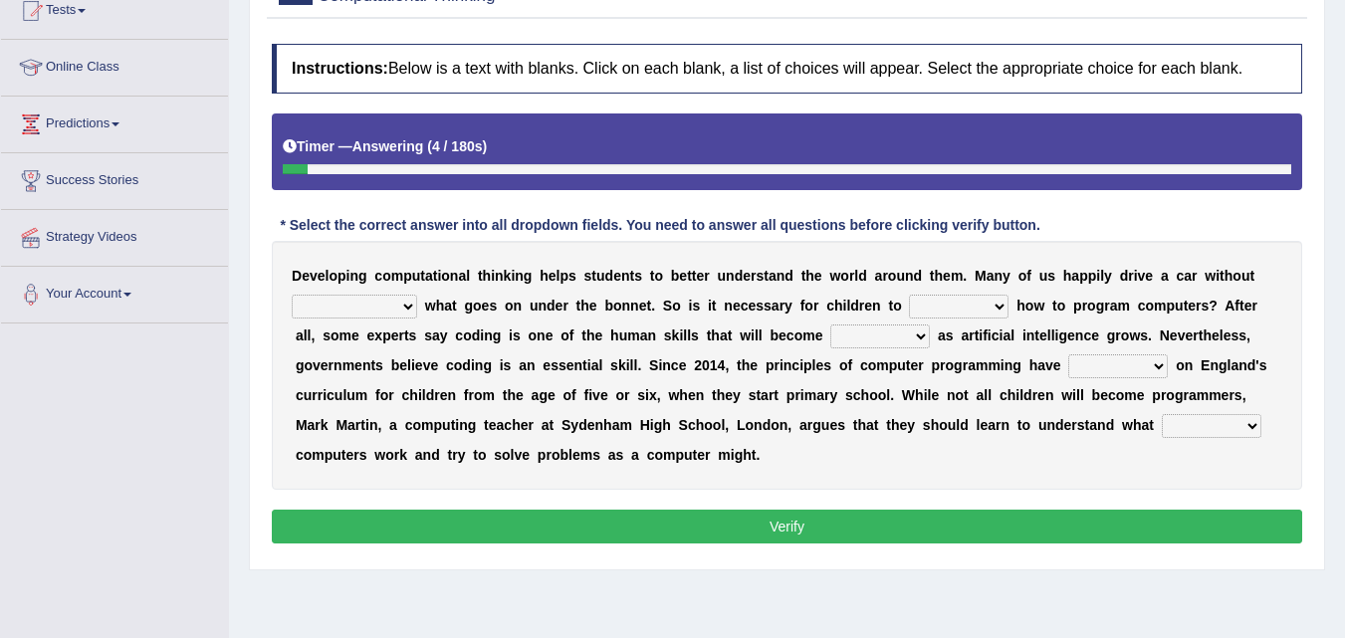
scroll to position [226, 0]
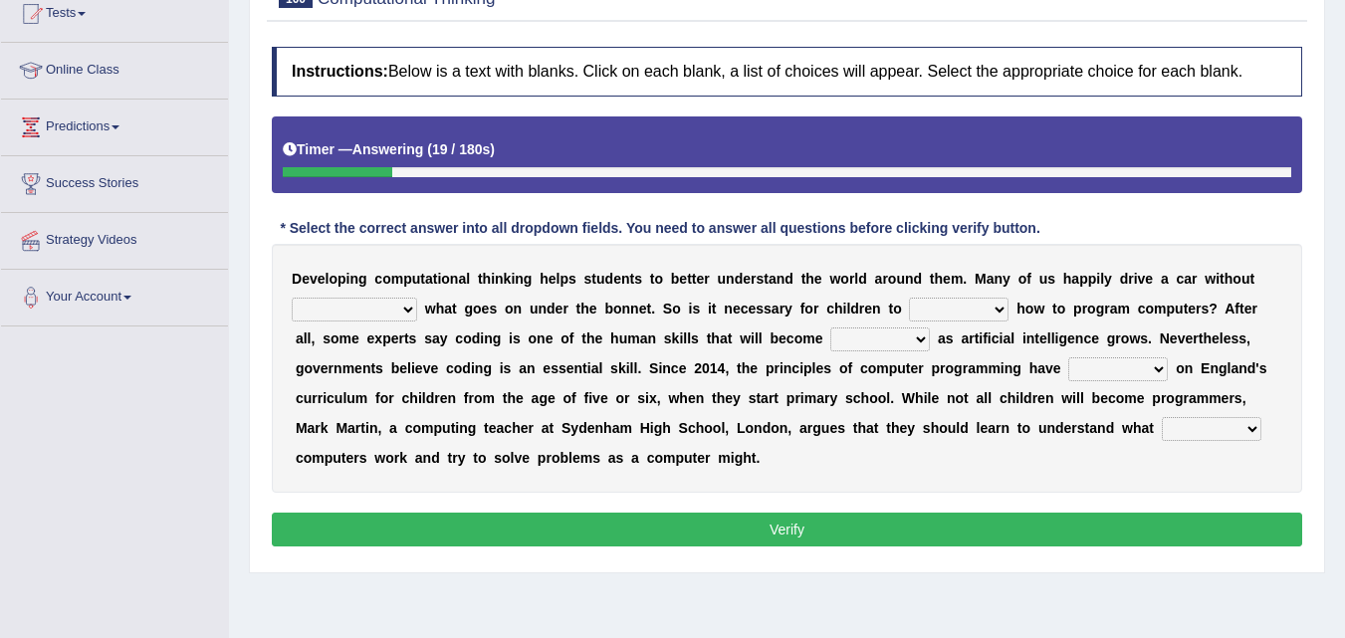
click at [370, 310] on select "thinking understanding bringing coding" at bounding box center [354, 310] width 125 height 24
select select "thinking"
click at [292, 298] on select "thinking understanding bringing coding" at bounding box center [354, 310] width 125 height 24
click at [986, 317] on select "learn teach think try" at bounding box center [959, 310] width 100 height 24
select select "learn"
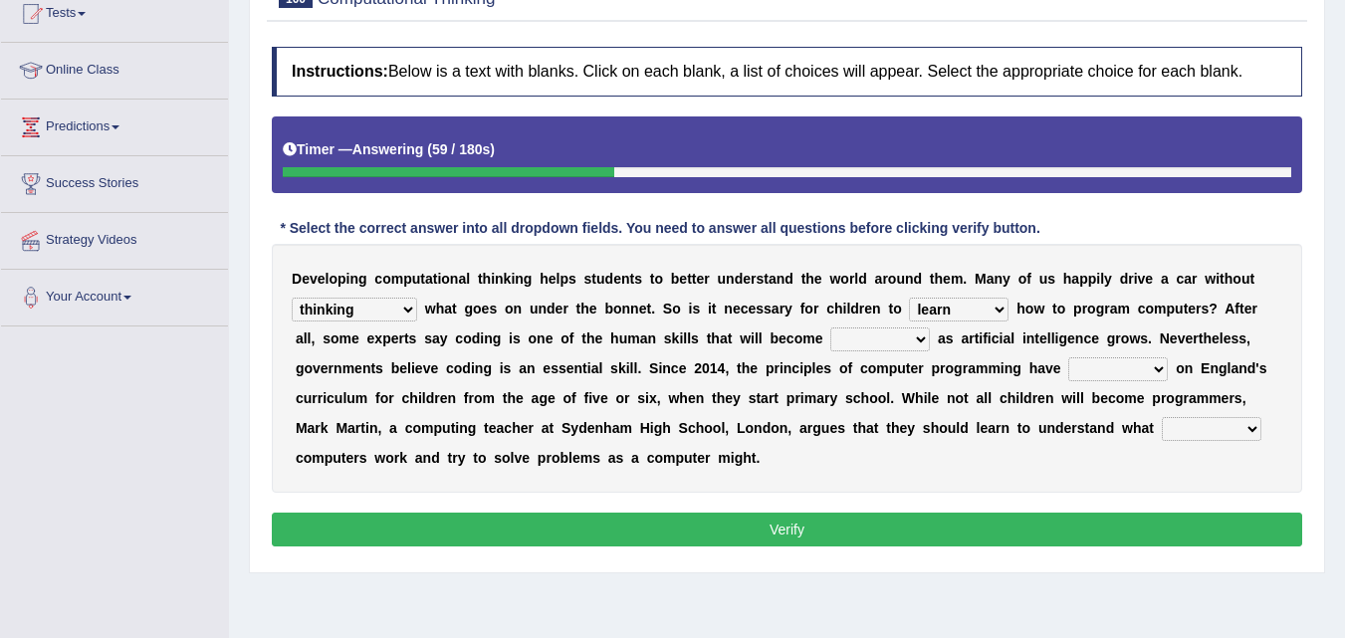
click at [909, 298] on select "learn teach think try" at bounding box center [959, 310] width 100 height 24
click at [865, 342] on select "wearble hampered obsolete destroyed" at bounding box center [880, 340] width 100 height 24
select select "destroyed"
click at [830, 328] on select "wearble hampered obsolete destroyed" at bounding box center [880, 340] width 100 height 24
click at [868, 339] on select "wearble hampered obsolete destroyed" at bounding box center [880, 340] width 100 height 24
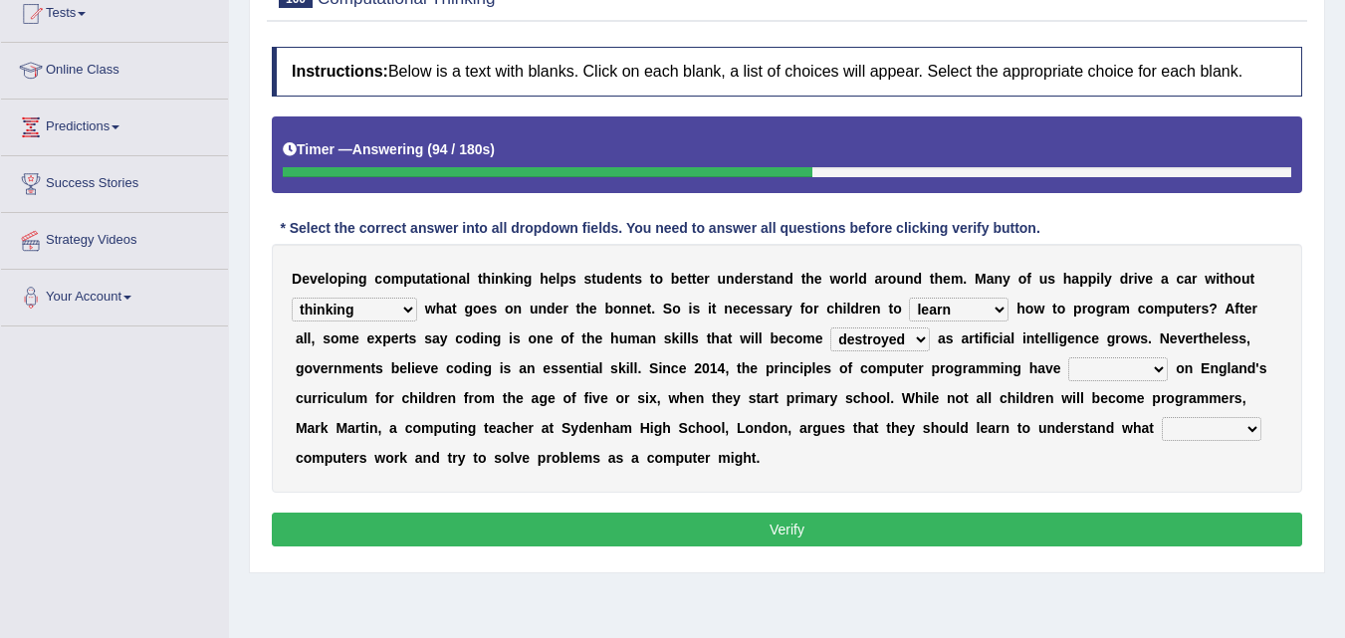
click at [868, 339] on select "wearble hampered obsolete destroyed" at bounding box center [880, 340] width 100 height 24
click at [1094, 380] on select "featured offered worked steered" at bounding box center [1118, 369] width 100 height 24
drag, startPoint x: 1094, startPoint y: 380, endPoint x: 1128, endPoint y: 372, distance: 34.8
click at [1128, 372] on select "featured offered worked steered" at bounding box center [1118, 369] width 100 height 24
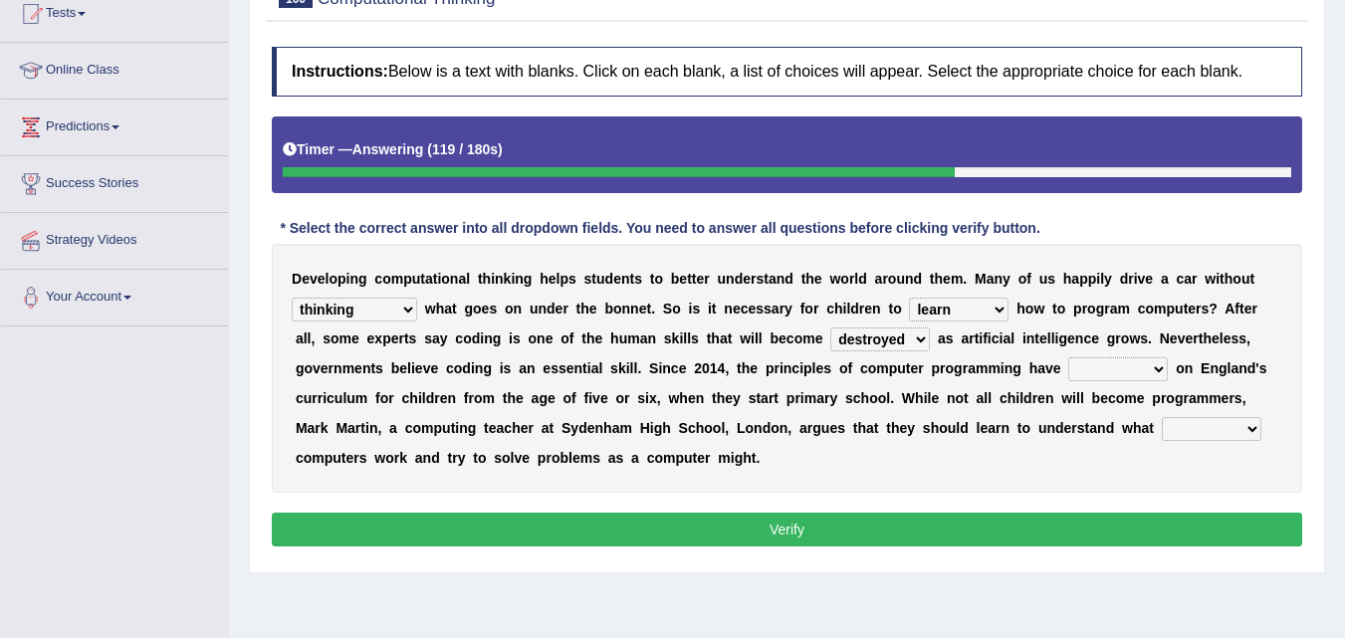
click at [1203, 412] on div "D e v e l o p i n g c o m p u t a t i o n a l t h i n k i n g h e l p s s t u d…" at bounding box center [787, 368] width 1030 height 249
click at [1212, 434] on select "takes breaks makes brings" at bounding box center [1212, 429] width 100 height 24
select select "makes"
click at [1162, 417] on select "takes breaks makes brings" at bounding box center [1212, 429] width 100 height 24
click at [1135, 374] on select "featured offered worked steered" at bounding box center [1118, 369] width 100 height 24
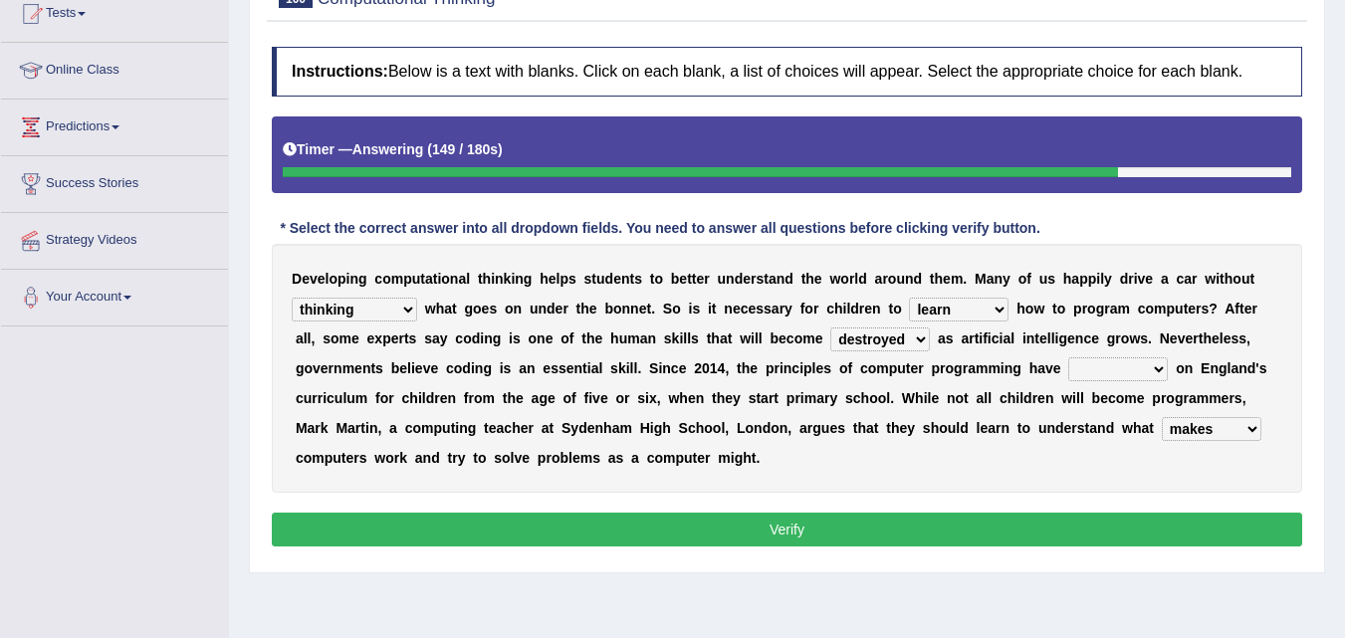
select select "offered"
click at [1068, 357] on select "featured offered worked steered" at bounding box center [1118, 369] width 100 height 24
click at [378, 313] on select "thinking understanding bringing coding" at bounding box center [354, 310] width 125 height 24
click at [292, 298] on select "thinking understanding bringing coding" at bounding box center [354, 310] width 125 height 24
click at [357, 307] on select "thinking understanding bringing coding" at bounding box center [354, 310] width 125 height 24
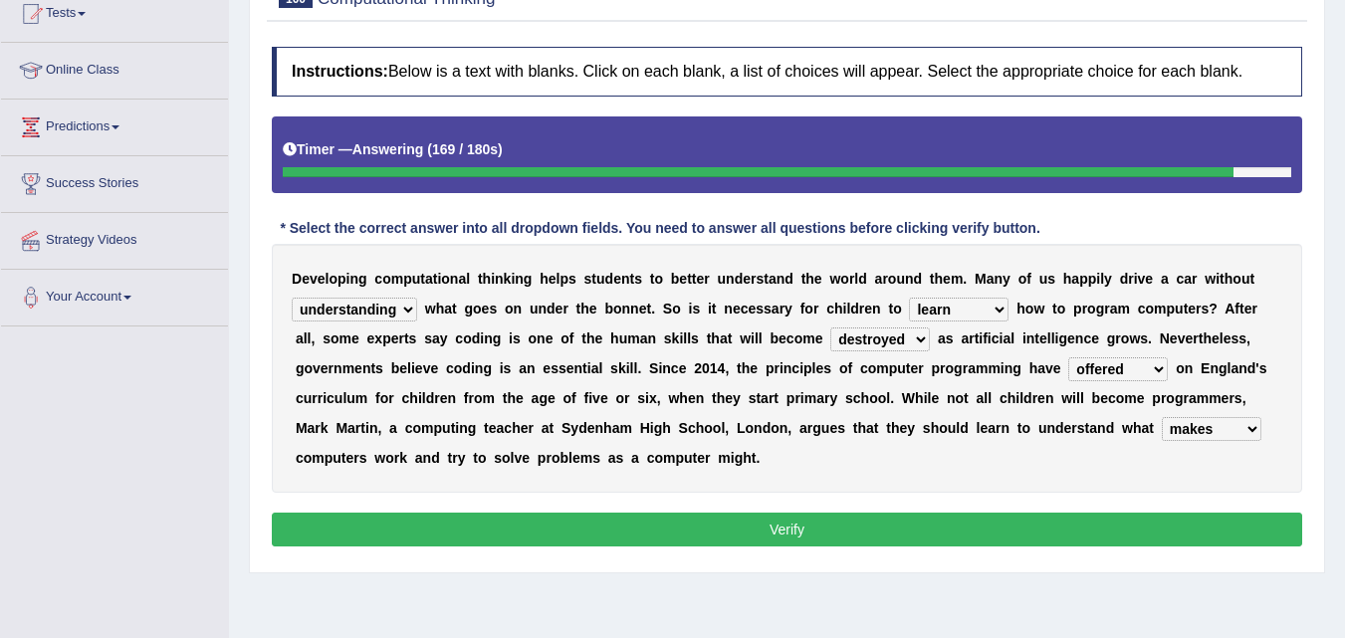
select select "thinking"
click at [292, 298] on select "thinking understanding bringing coding" at bounding box center [354, 310] width 125 height 24
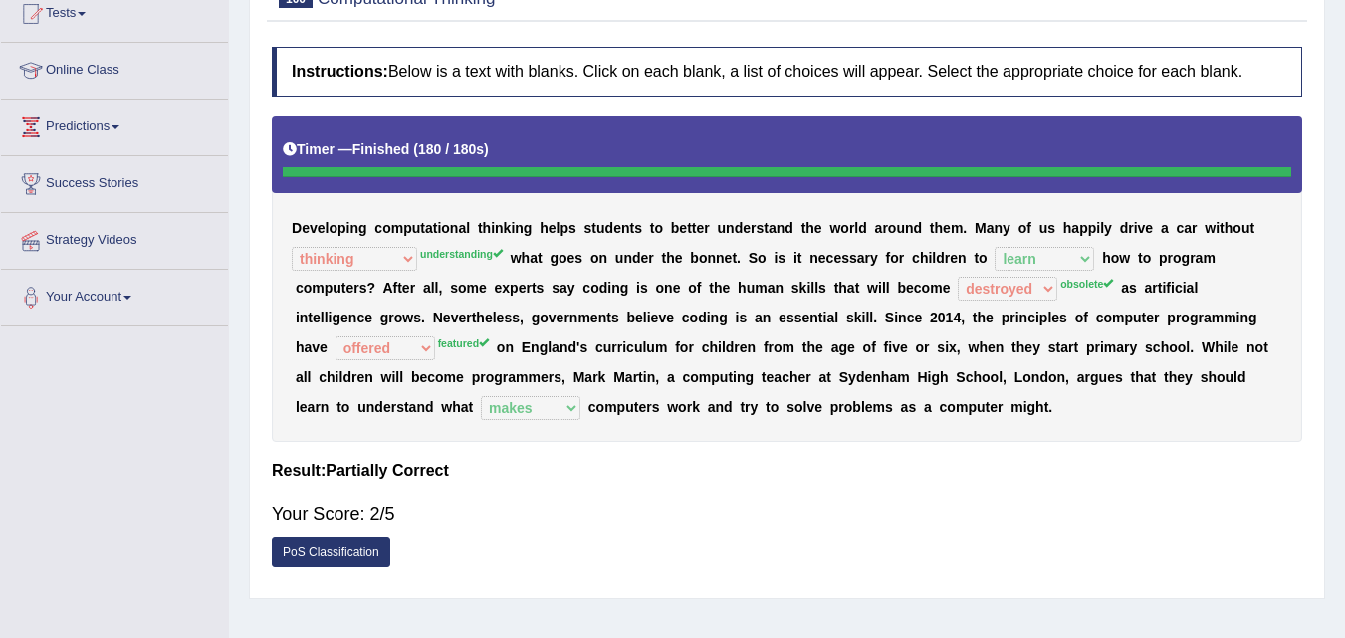
click at [1085, 284] on sup "obsolete" at bounding box center [1086, 284] width 53 height 12
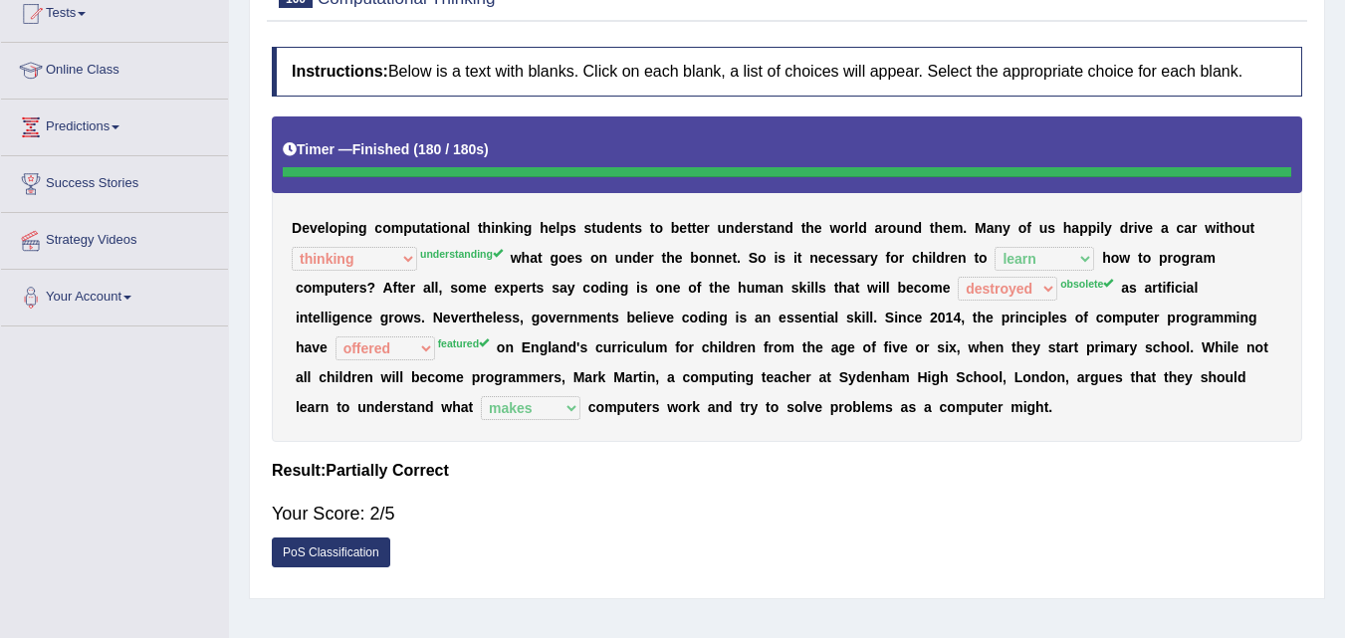
click at [1085, 284] on sup "obsolete" at bounding box center [1086, 284] width 53 height 12
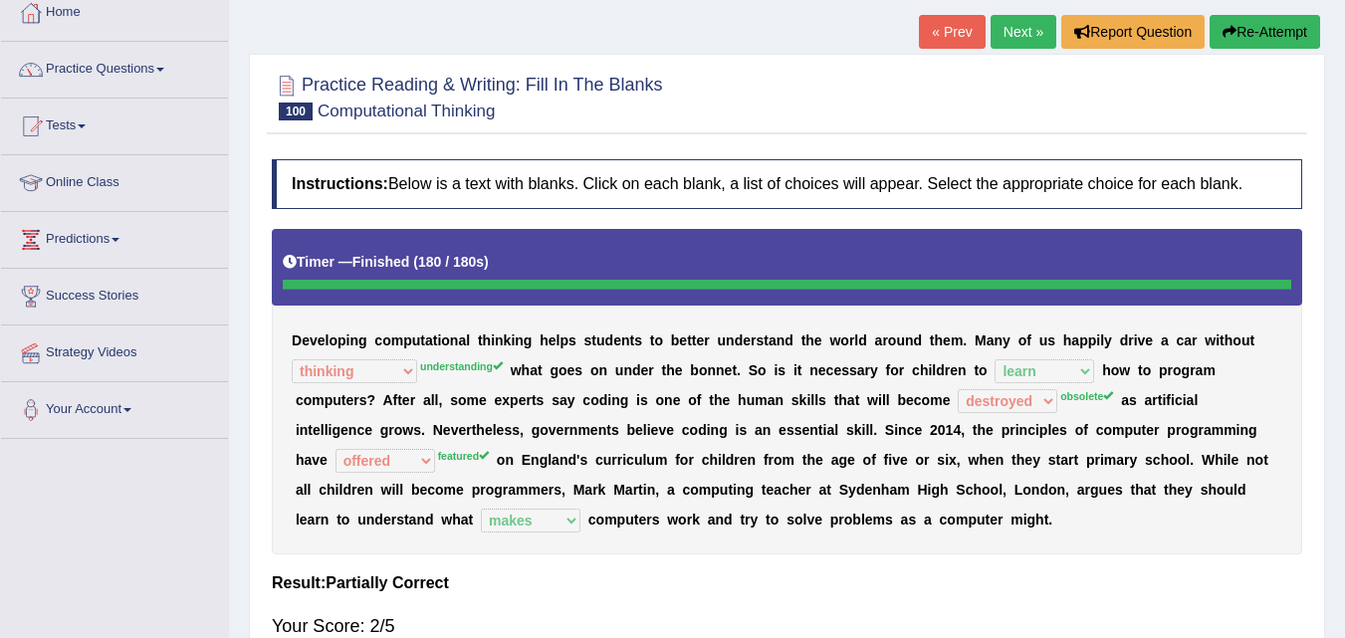
scroll to position [0, 0]
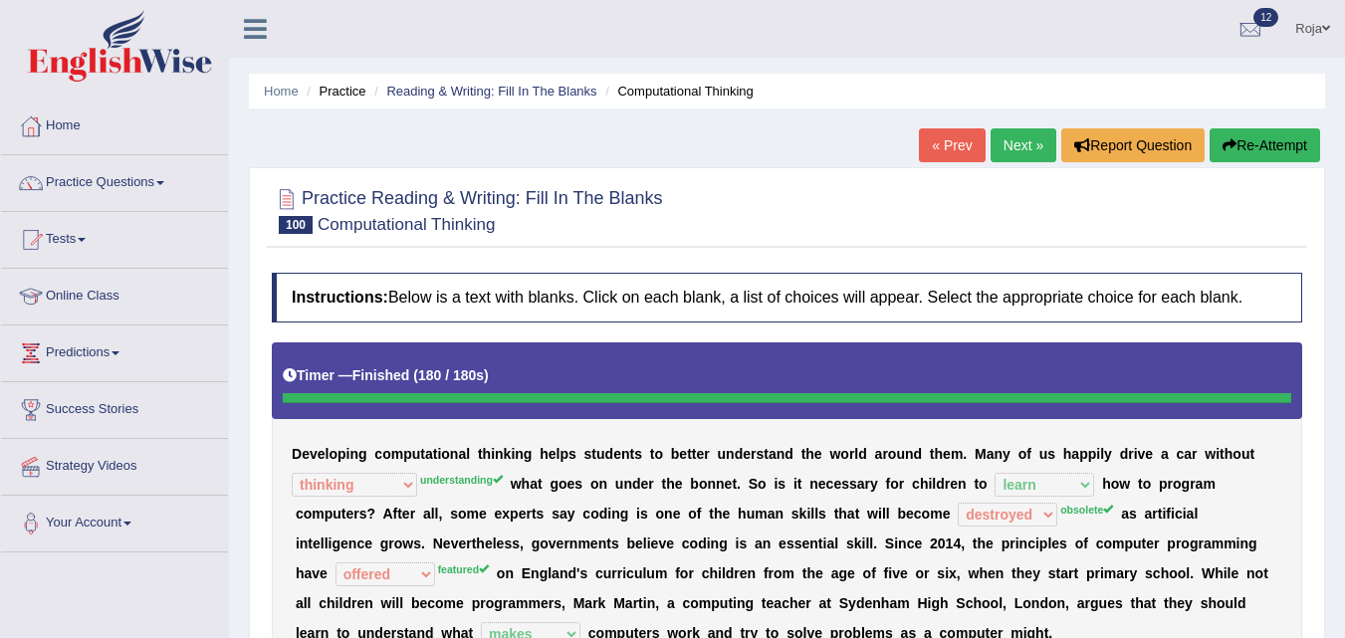
click at [1248, 140] on button "Re-Attempt" at bounding box center [1265, 145] width 111 height 34
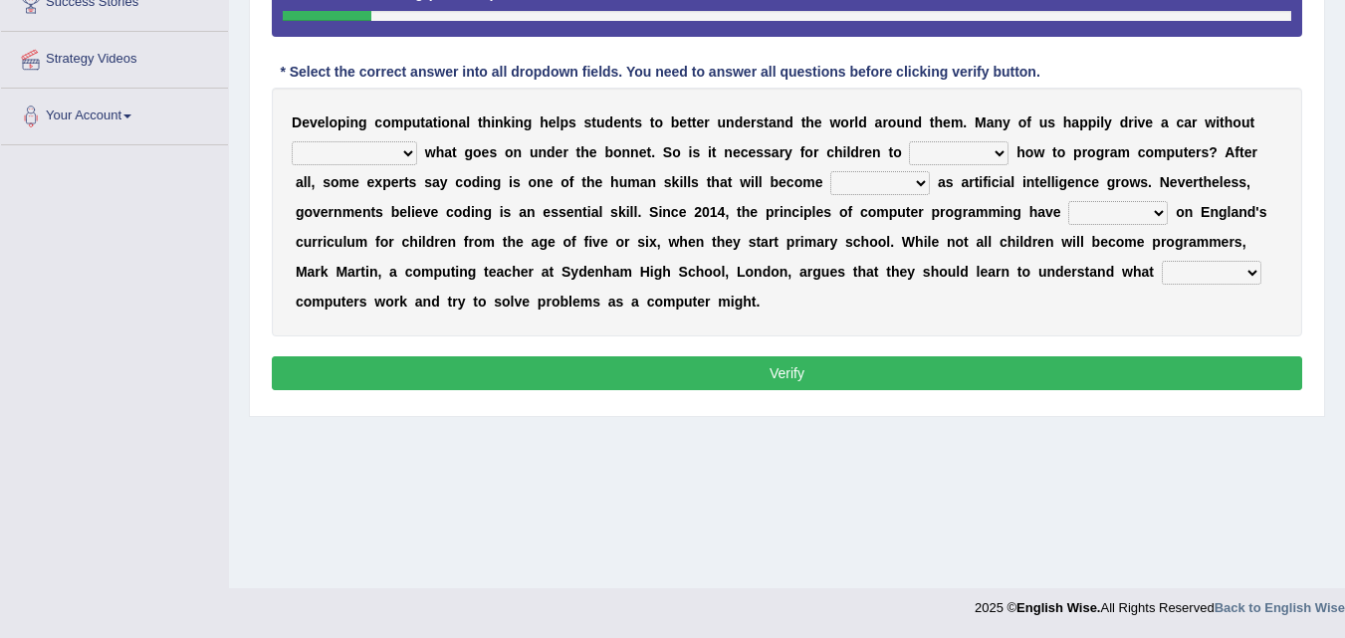
click at [376, 138] on div "D e v e l o p i n g c o m p u t a t i o n a l t h i n k i n g h e l p s s t u d…" at bounding box center [787, 212] width 1030 height 249
click at [397, 155] on select "thinking understanding bringing coding" at bounding box center [354, 153] width 125 height 24
select select "understanding"
click at [292, 141] on select "thinking understanding bringing coding" at bounding box center [354, 153] width 125 height 24
click at [924, 147] on select "learn teach think try" at bounding box center [959, 153] width 100 height 24
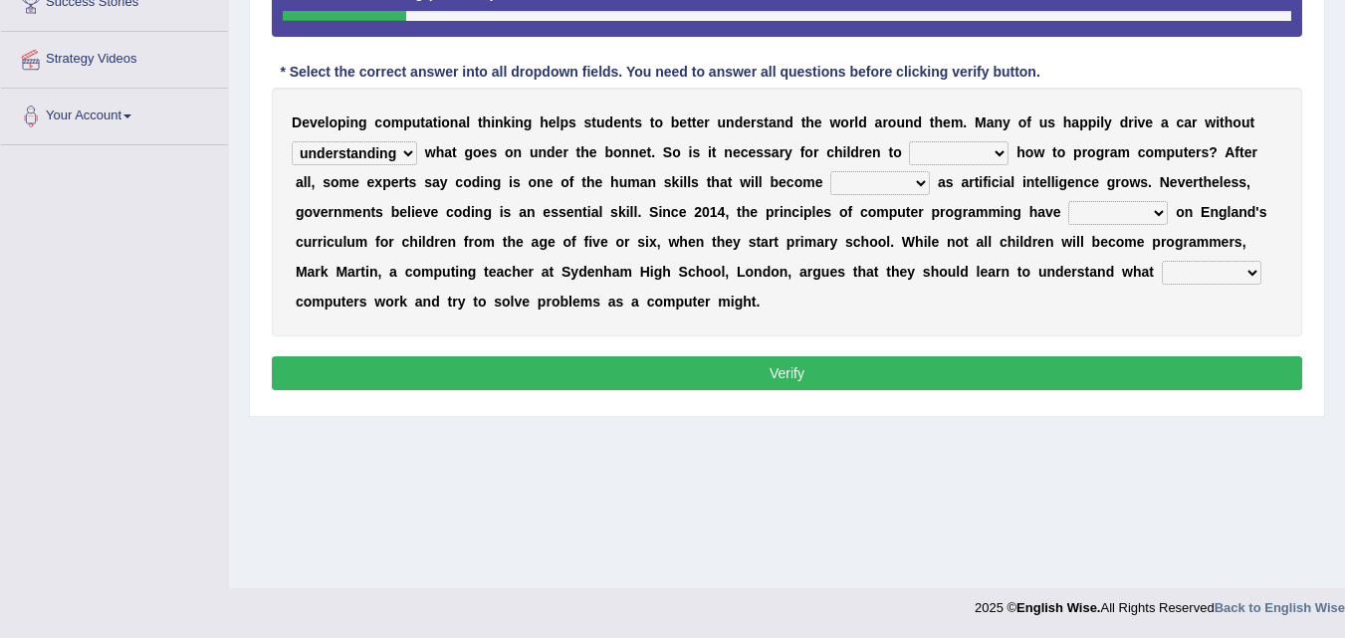
select select "learn"
click at [909, 141] on select "learn teach think try" at bounding box center [959, 153] width 100 height 24
click at [851, 192] on select "wearble hampered obsolete destroyed" at bounding box center [880, 183] width 100 height 24
select select "obsolete"
click at [830, 171] on select "wearble hampered obsolete destroyed" at bounding box center [880, 183] width 100 height 24
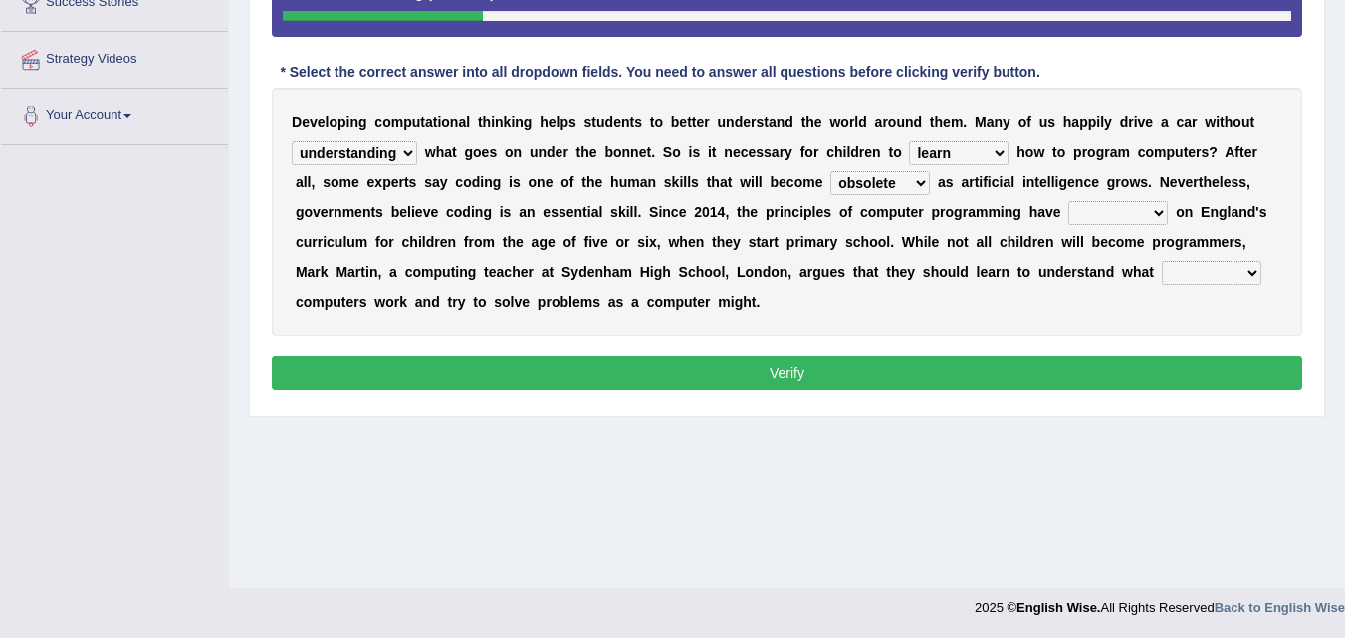
click at [1098, 212] on select "featured offered worked steered" at bounding box center [1118, 213] width 100 height 24
select select "featured"
click at [1068, 201] on select "featured offered worked steered" at bounding box center [1118, 213] width 100 height 24
click at [1188, 269] on select "takes breaks makes brings" at bounding box center [1212, 273] width 100 height 24
select select "makes"
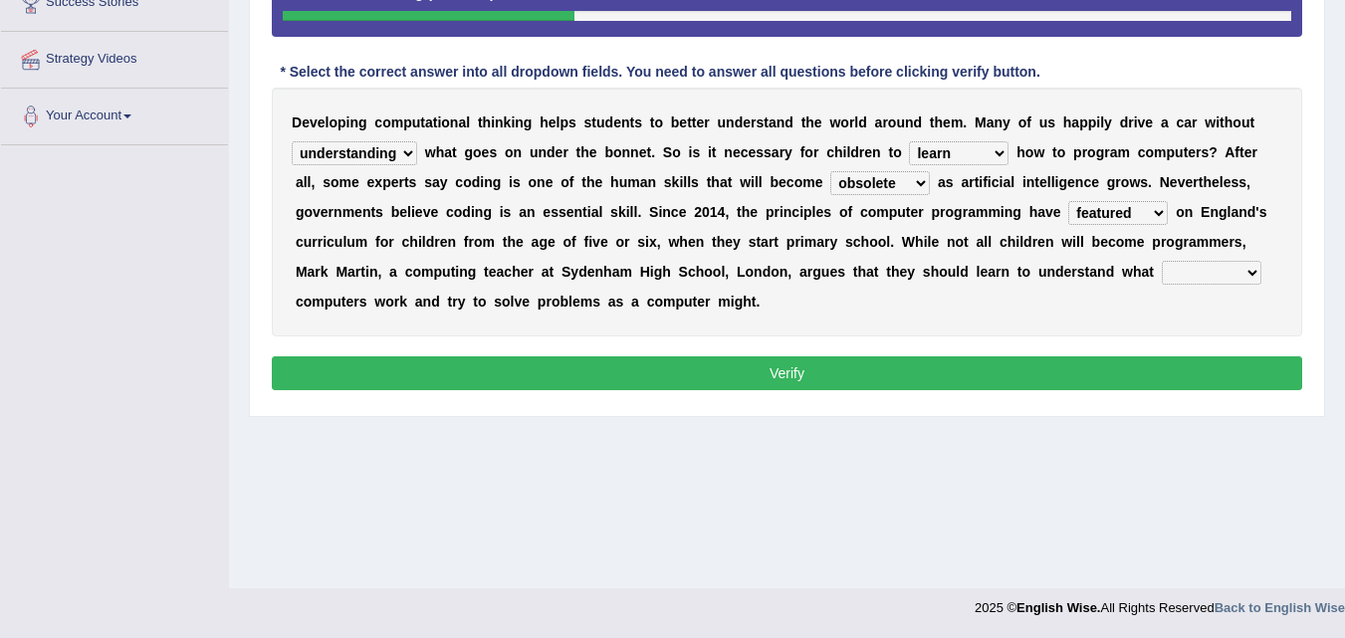
click at [1162, 261] on select "takes breaks makes brings" at bounding box center [1212, 273] width 100 height 24
click at [1162, 368] on button "Verify" at bounding box center [787, 373] width 1030 height 34
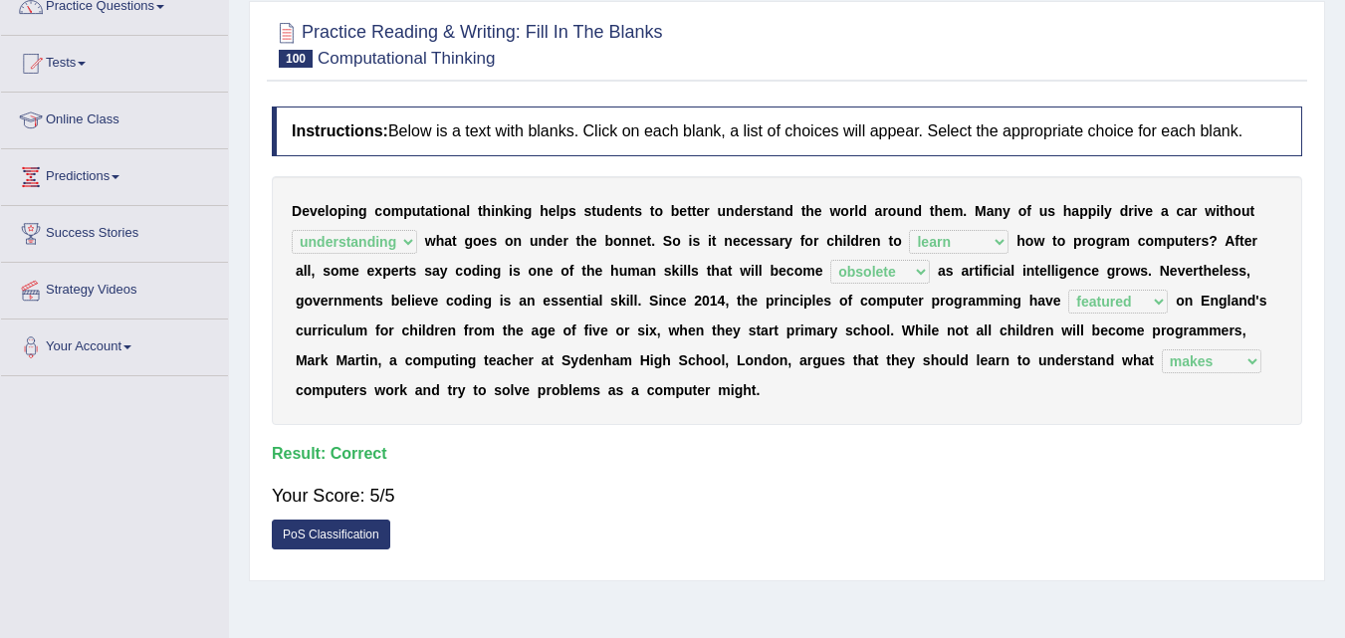
scroll to position [169, 0]
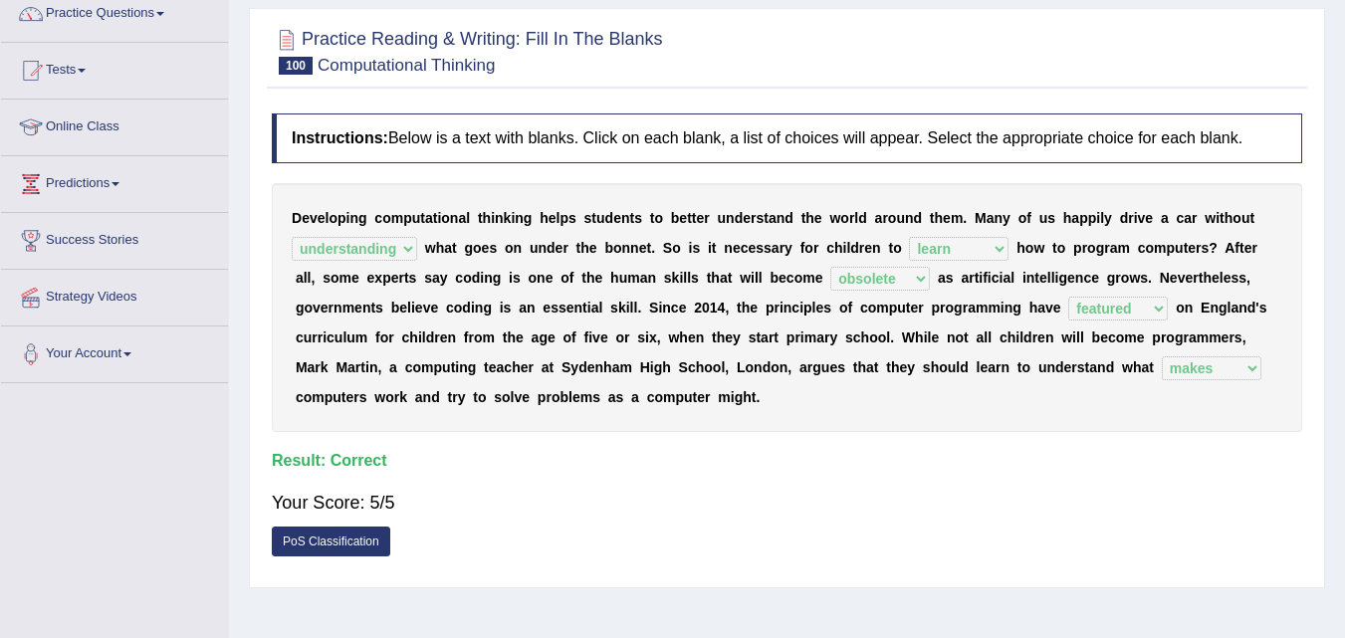
drag, startPoint x: 1335, startPoint y: 215, endPoint x: 1359, endPoint y: 204, distance: 26.3
click at [1344, 204] on html "Toggle navigation Home Practice Questions Speaking Practice Read Aloud Repeat S…" at bounding box center [672, 150] width 1345 height 638
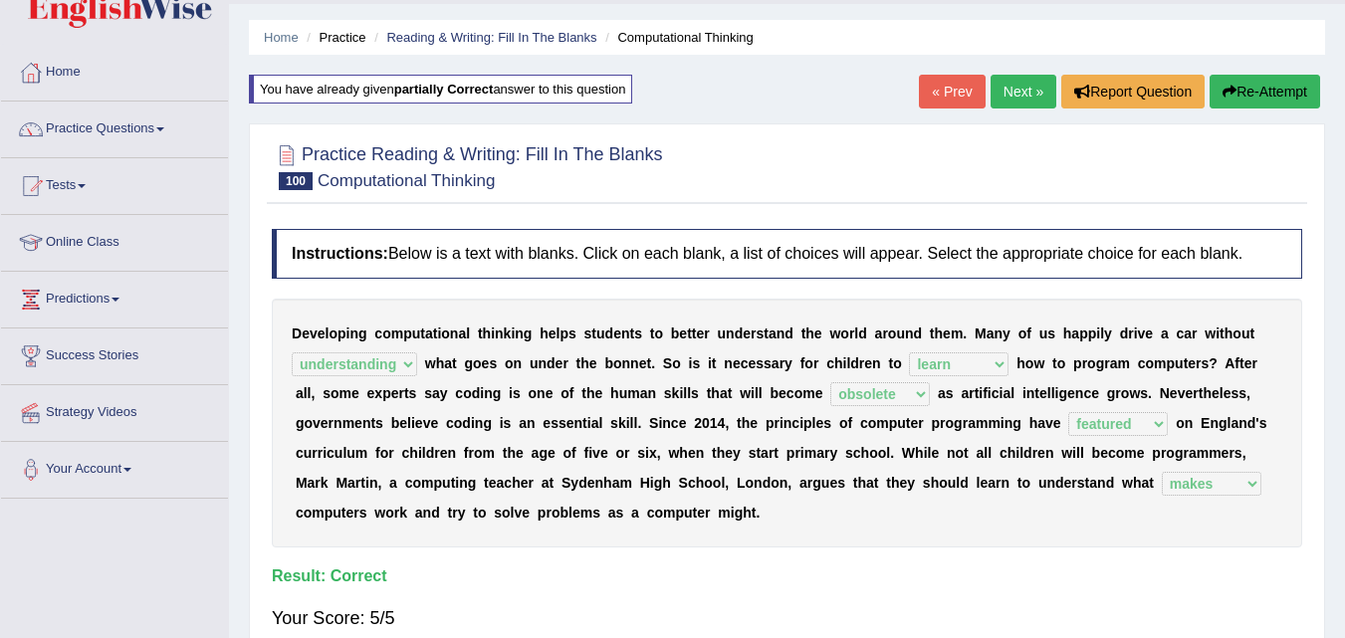
scroll to position [49, 0]
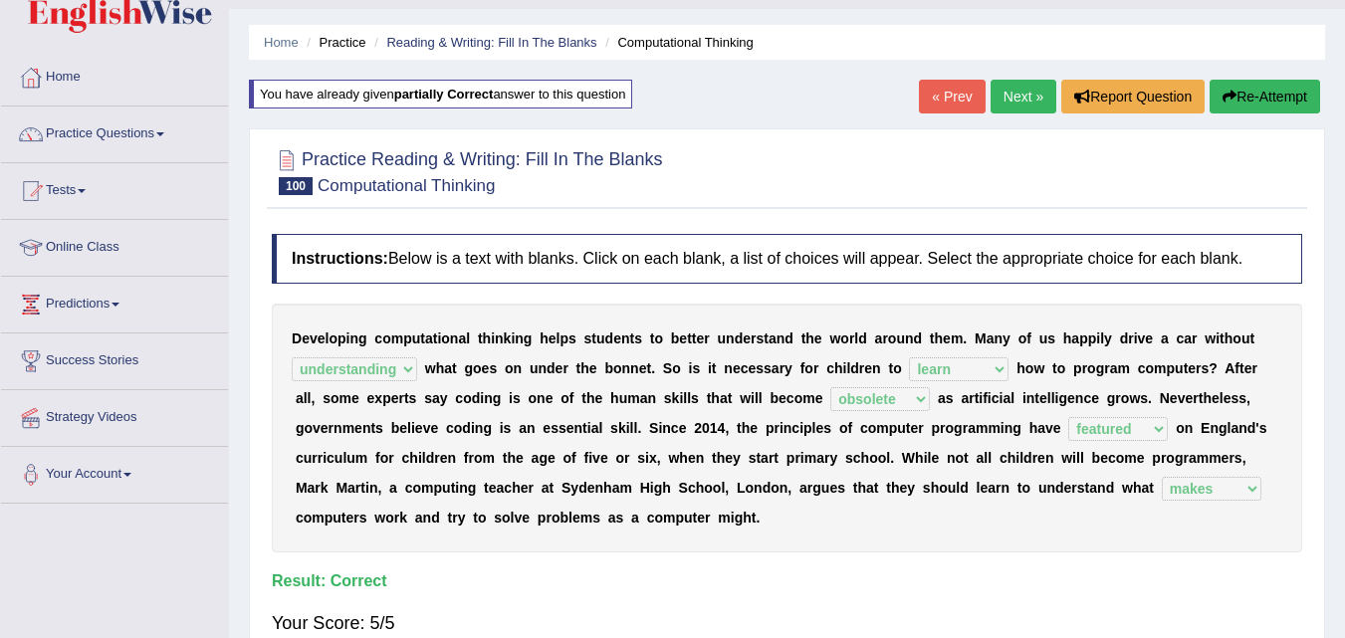
click at [995, 94] on link "Next »" at bounding box center [1024, 97] width 66 height 34
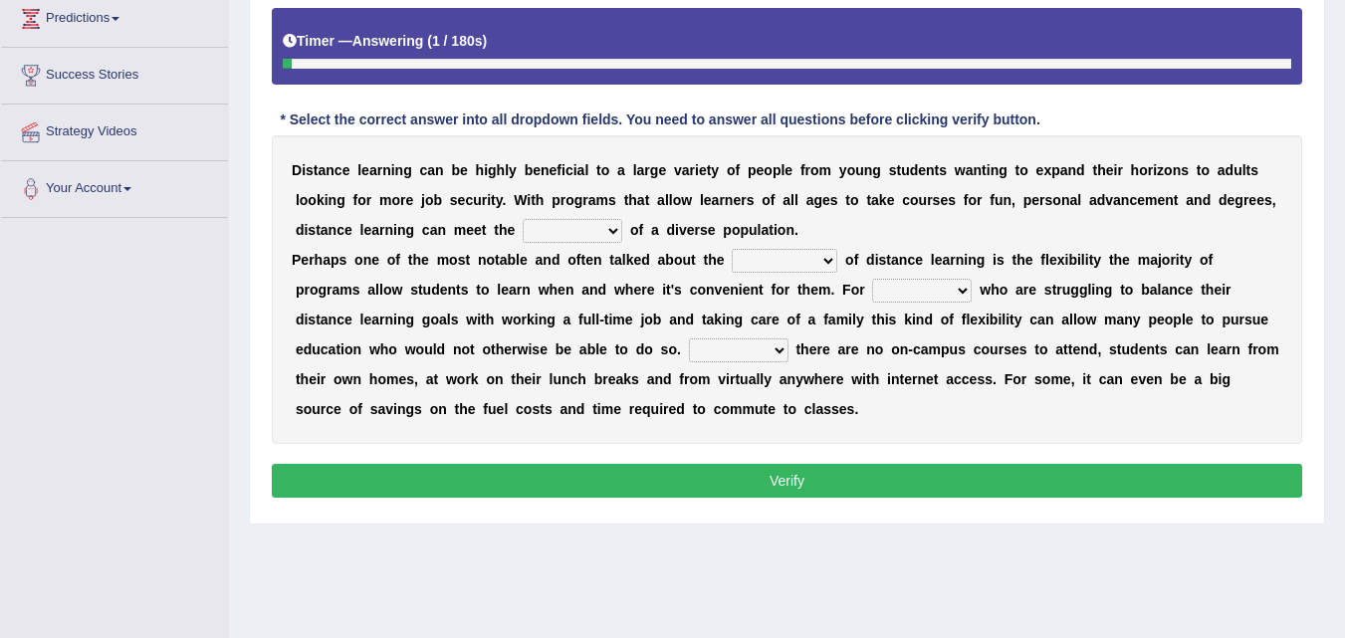
scroll to position [407, 0]
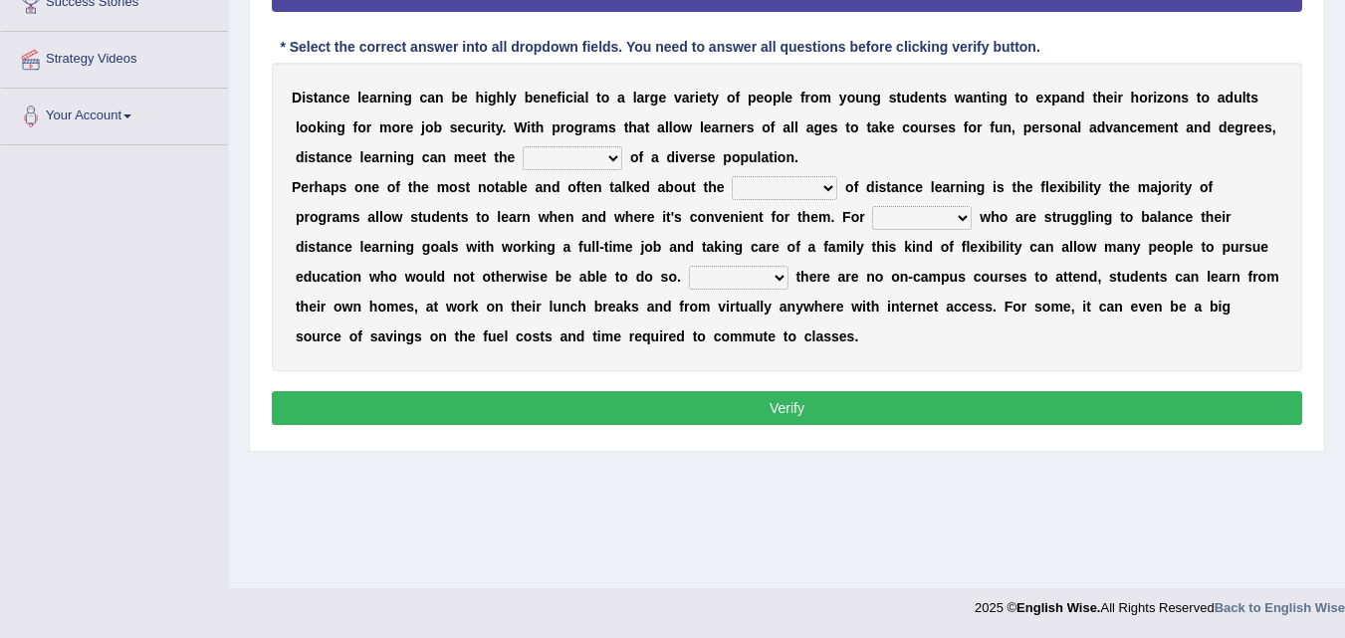
click at [589, 169] on select "leads needs seeds breeds" at bounding box center [573, 158] width 100 height 24
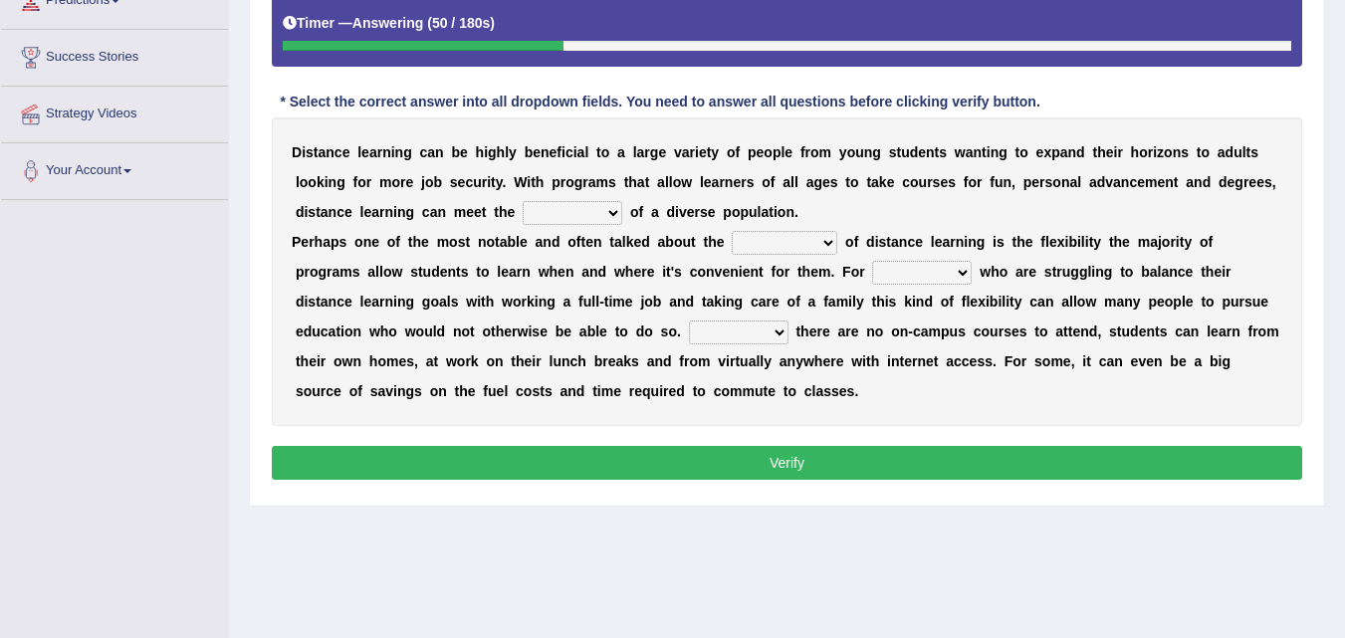
scroll to position [348, 0]
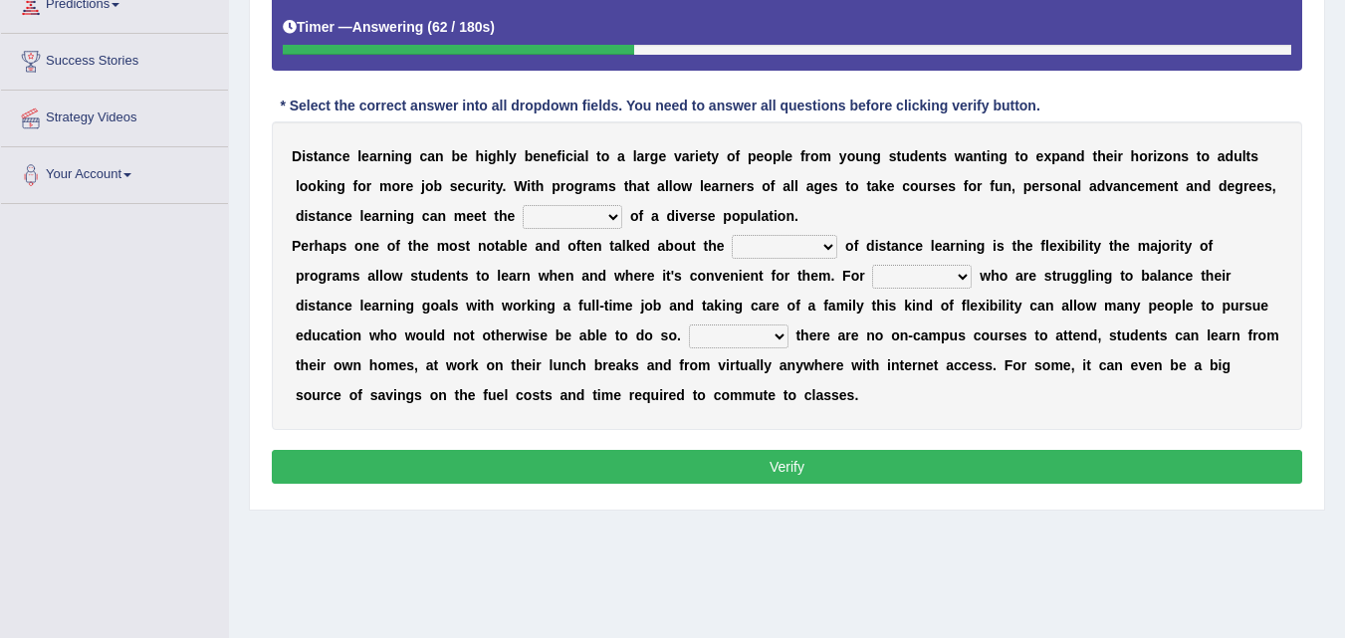
click at [765, 247] on select "basics ranges sources advantages" at bounding box center [785, 247] width 106 height 24
select select "advantages"
click at [732, 235] on select "basics ranges sources advantages" at bounding box center [785, 247] width 106 height 24
click at [953, 283] on select "them those what when" at bounding box center [922, 277] width 100 height 24
select select "those"
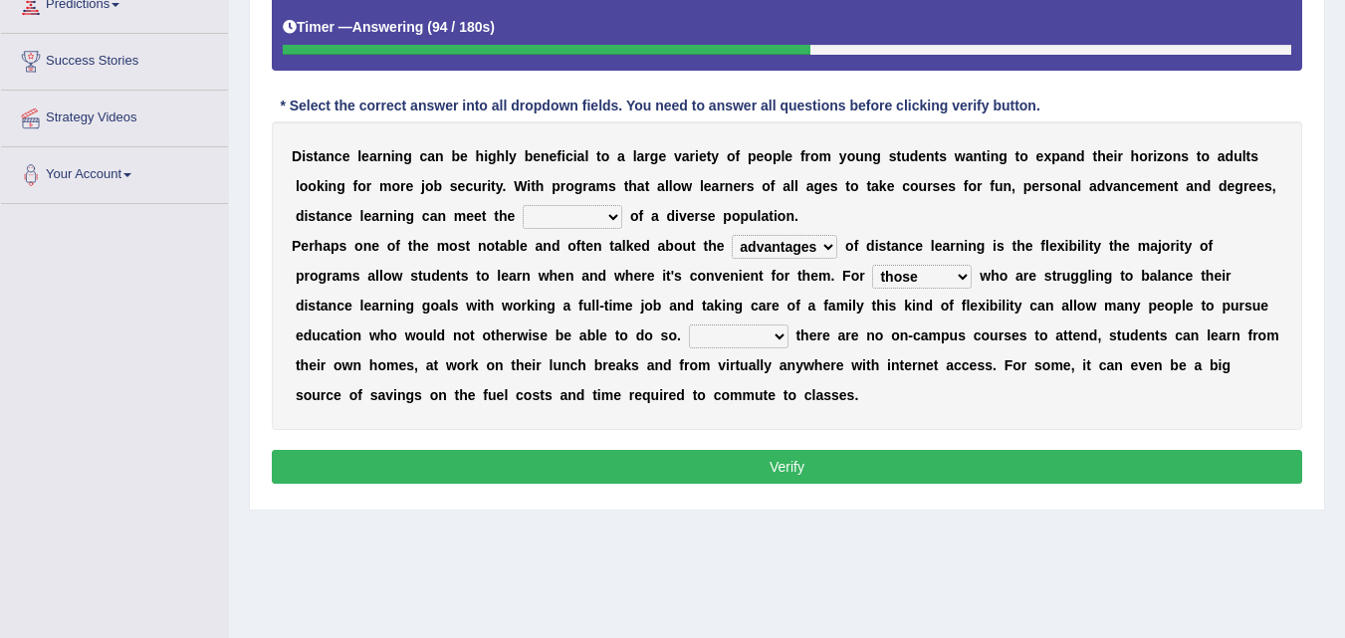
click at [872, 265] on select "them those what when" at bounding box center [922, 277] width 100 height 24
click at [738, 345] on select "If When Since Where" at bounding box center [739, 337] width 100 height 24
click at [689, 325] on select "If When Since Where" at bounding box center [739, 337] width 100 height 24
click at [750, 338] on select "If When Since Where" at bounding box center [739, 337] width 100 height 24
select select "Since"
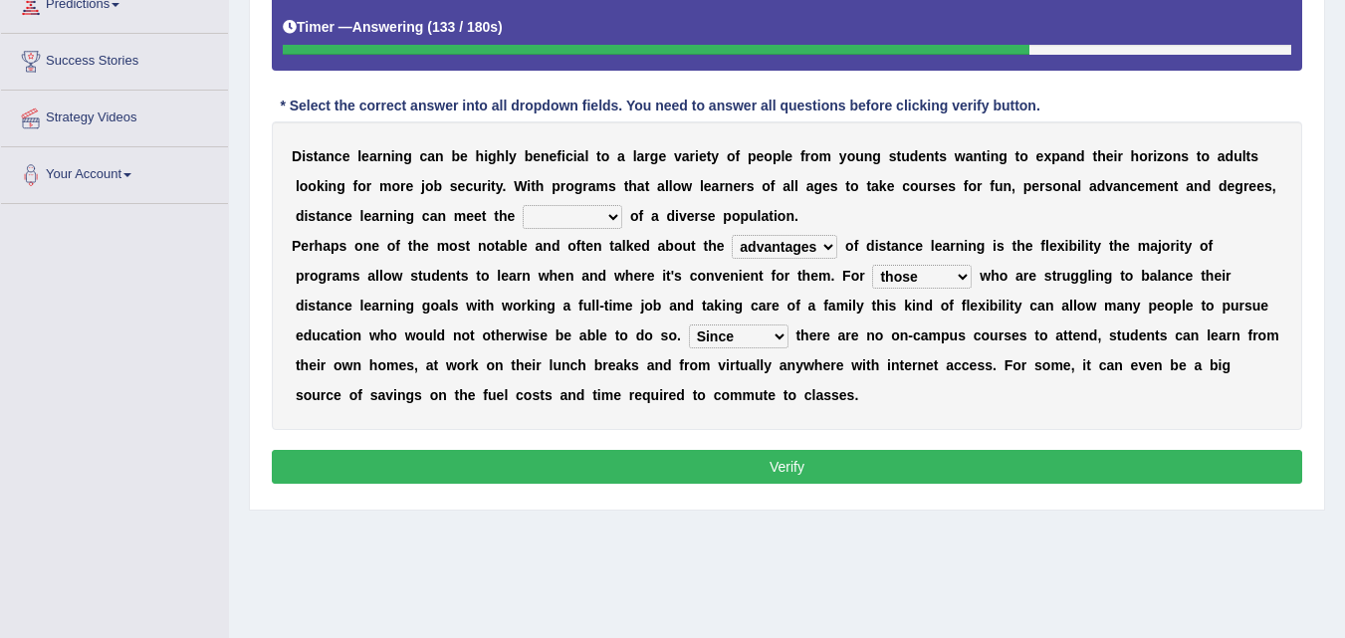
click at [689, 325] on select "If When Since Where" at bounding box center [739, 337] width 100 height 24
click at [583, 218] on select "leads needs seeds breeds" at bounding box center [573, 217] width 100 height 24
select select "needs"
click at [523, 205] on select "leads needs seeds breeds" at bounding box center [573, 217] width 100 height 24
click at [582, 226] on select "leads needs seeds breeds" at bounding box center [573, 217] width 100 height 24
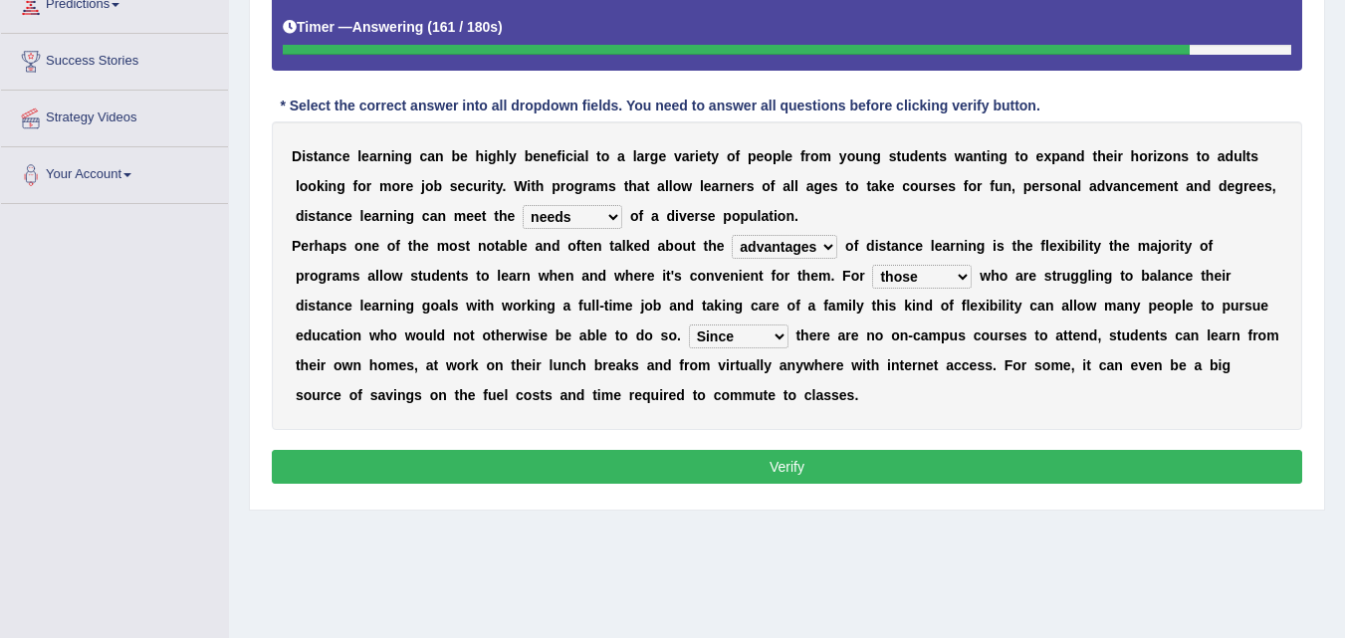
click at [582, 226] on select "leads needs seeds breeds" at bounding box center [573, 217] width 100 height 24
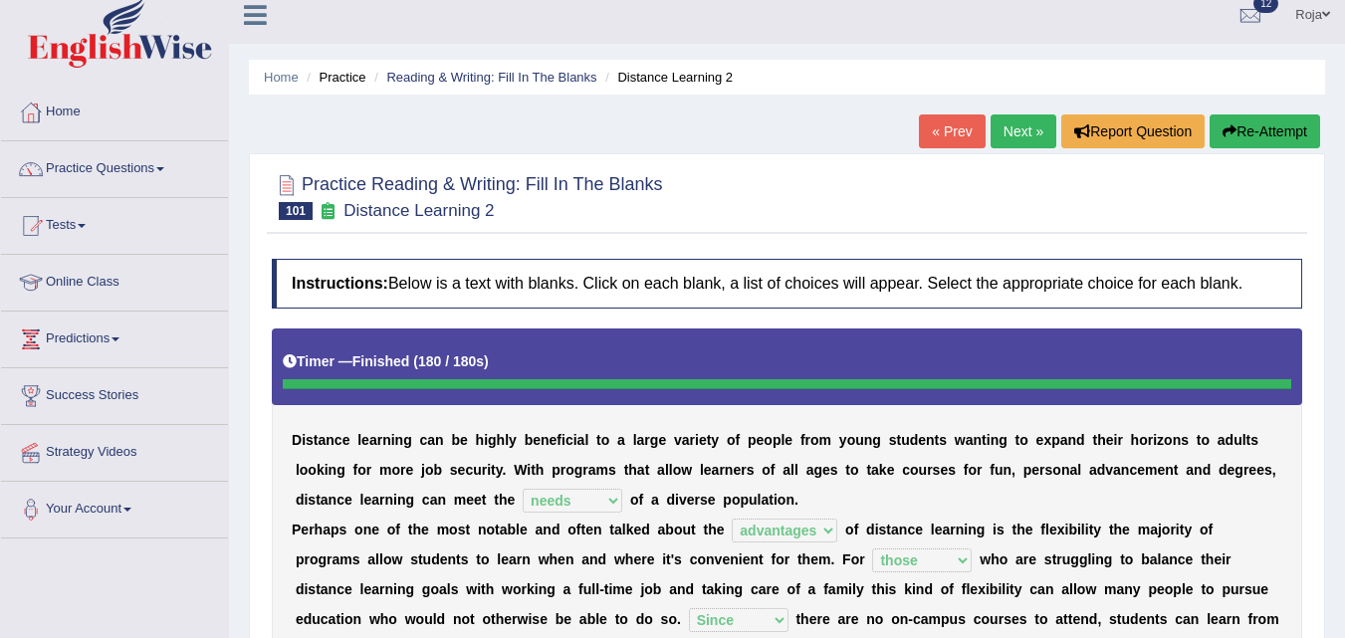
scroll to position [10, 0]
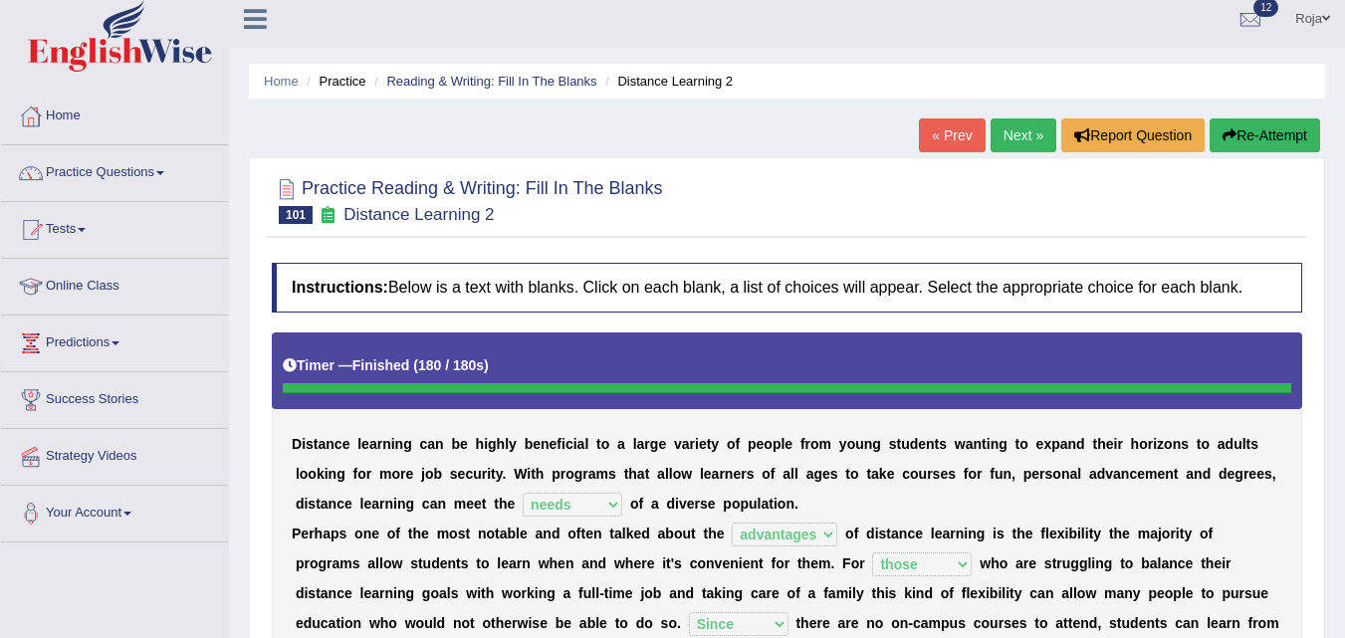
click at [1252, 148] on button "Re-Attempt" at bounding box center [1265, 135] width 111 height 34
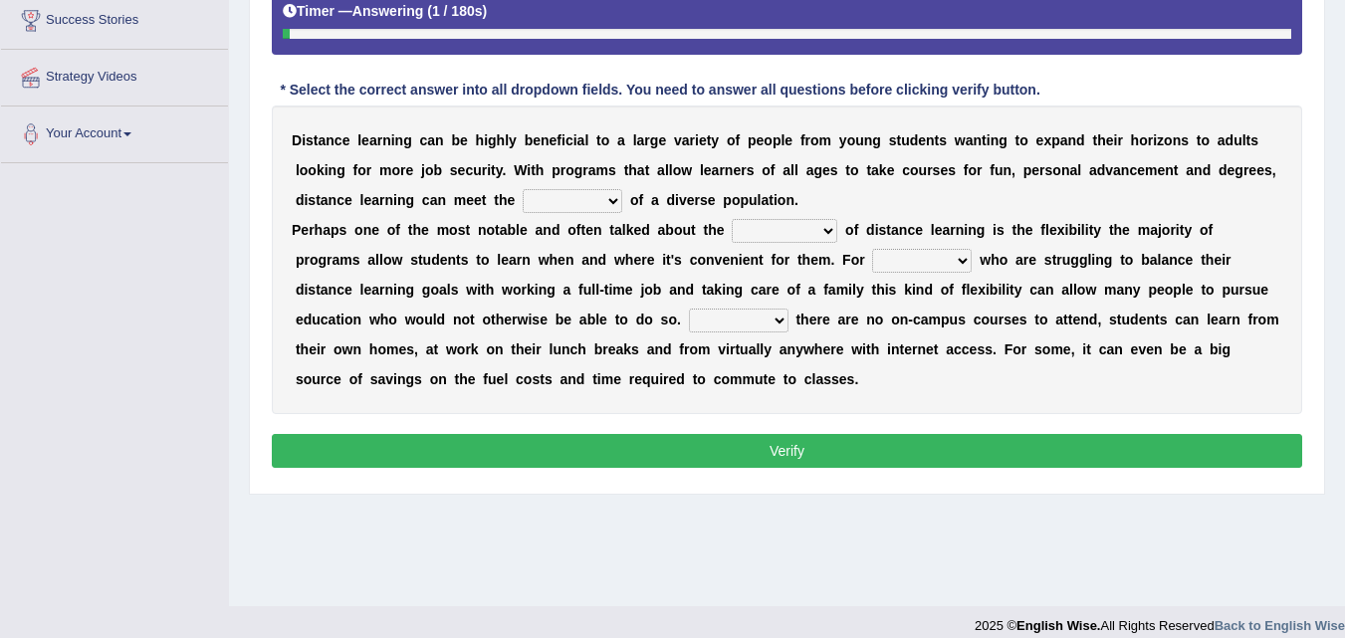
scroll to position [407, 0]
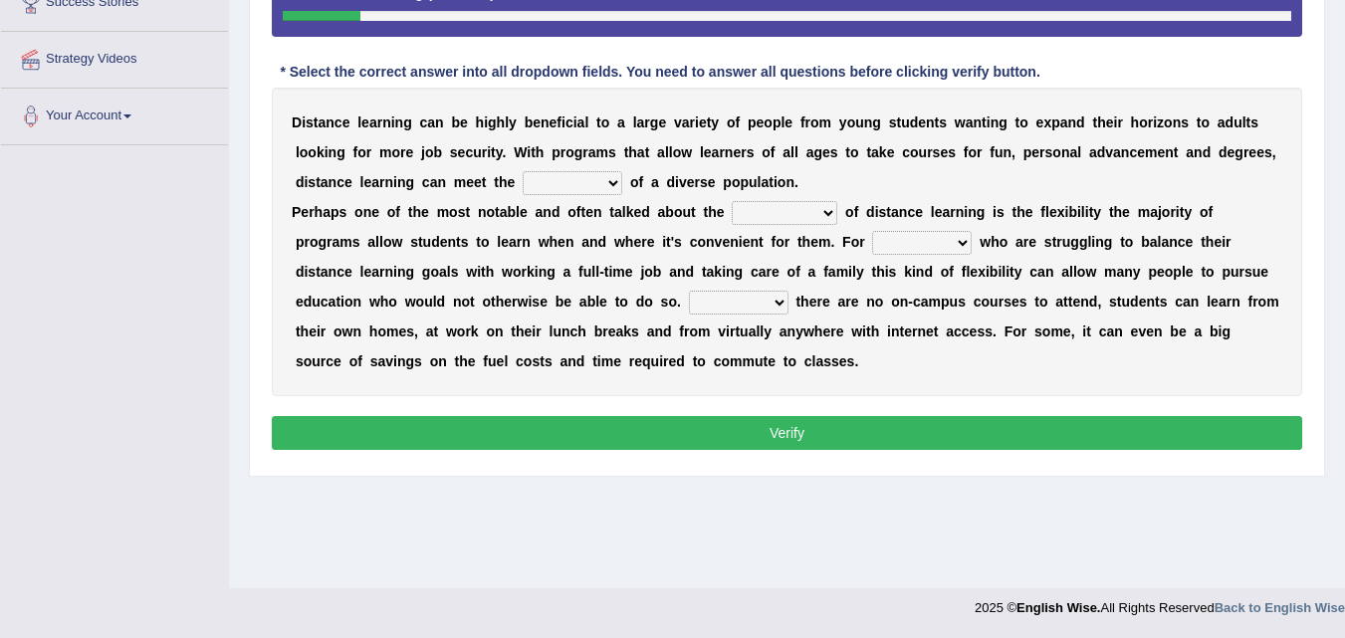
click at [562, 179] on select "leads needs seeds breeds" at bounding box center [573, 183] width 100 height 24
select select "needs"
click at [523, 171] on select "leads needs seeds breeds" at bounding box center [573, 183] width 100 height 24
click at [758, 217] on select "basics ranges sources advantages" at bounding box center [785, 213] width 106 height 24
select select "advantages"
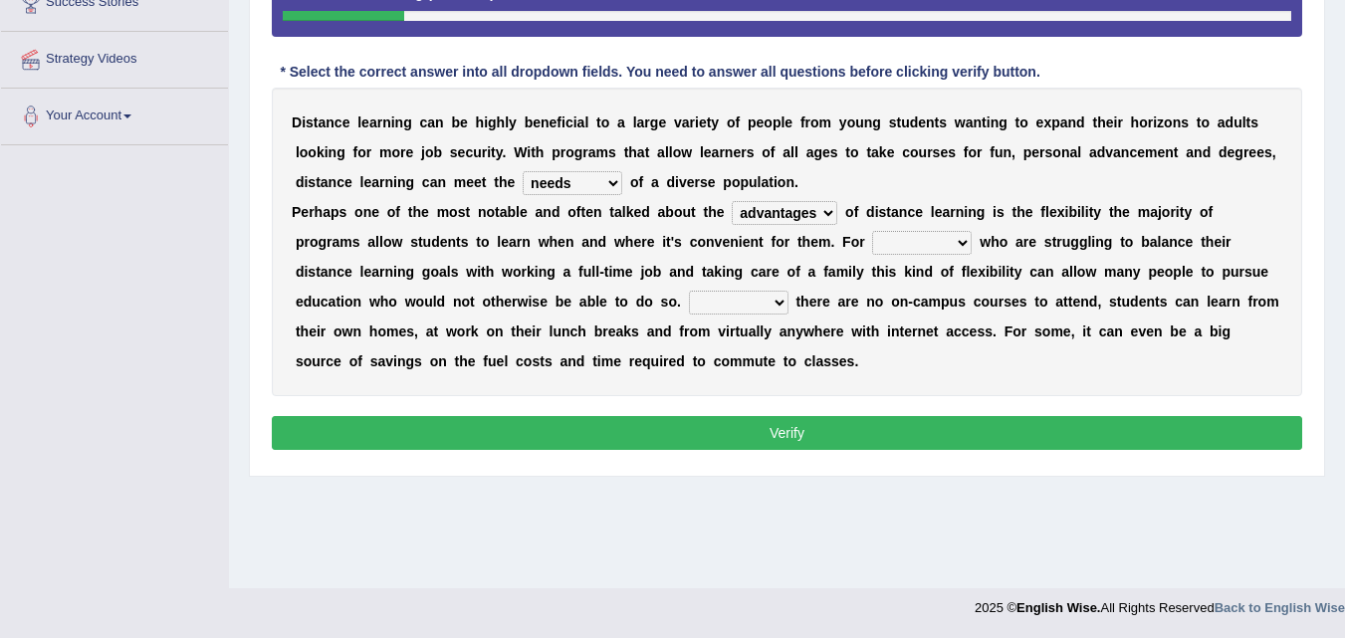
click at [732, 201] on select "basics ranges sources advantages" at bounding box center [785, 213] width 106 height 24
click at [908, 242] on select "them those what when" at bounding box center [922, 243] width 100 height 24
select select "those"
click at [872, 231] on select "them those what when" at bounding box center [922, 243] width 100 height 24
click at [745, 304] on select "If When Since Where" at bounding box center [739, 303] width 100 height 24
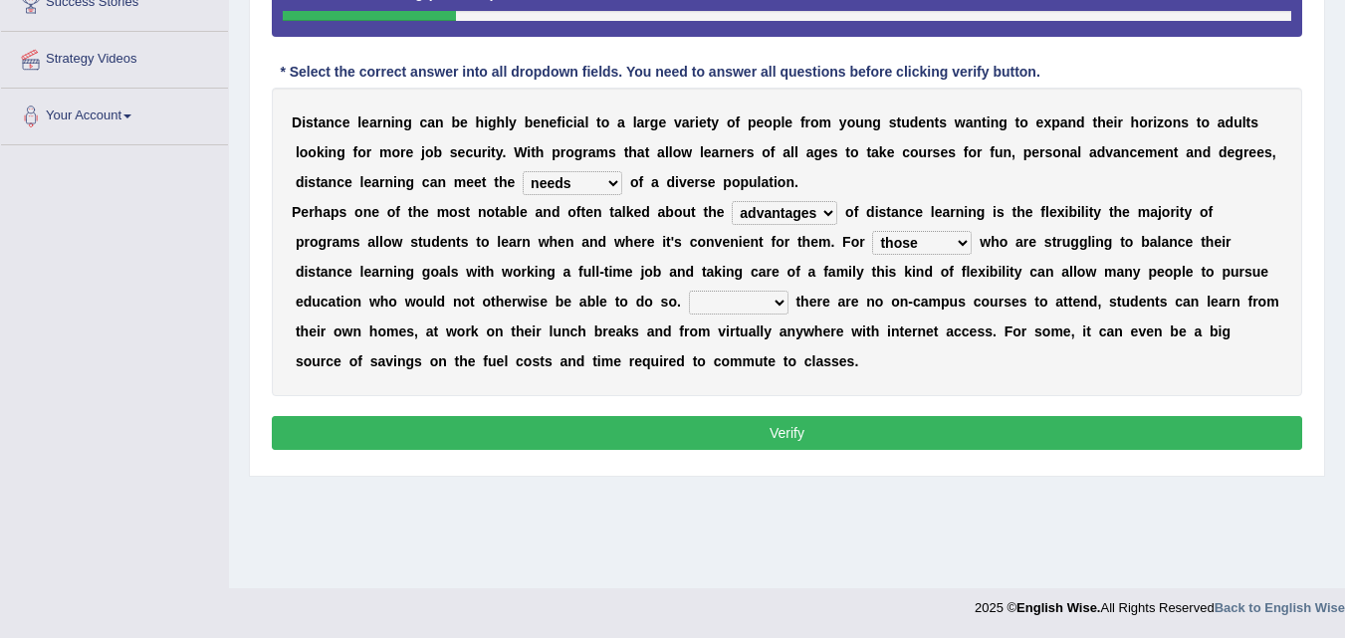
select select "Since"
click at [689, 291] on select "If When Since Where" at bounding box center [739, 303] width 100 height 24
click at [777, 424] on button "Verify" at bounding box center [787, 433] width 1030 height 34
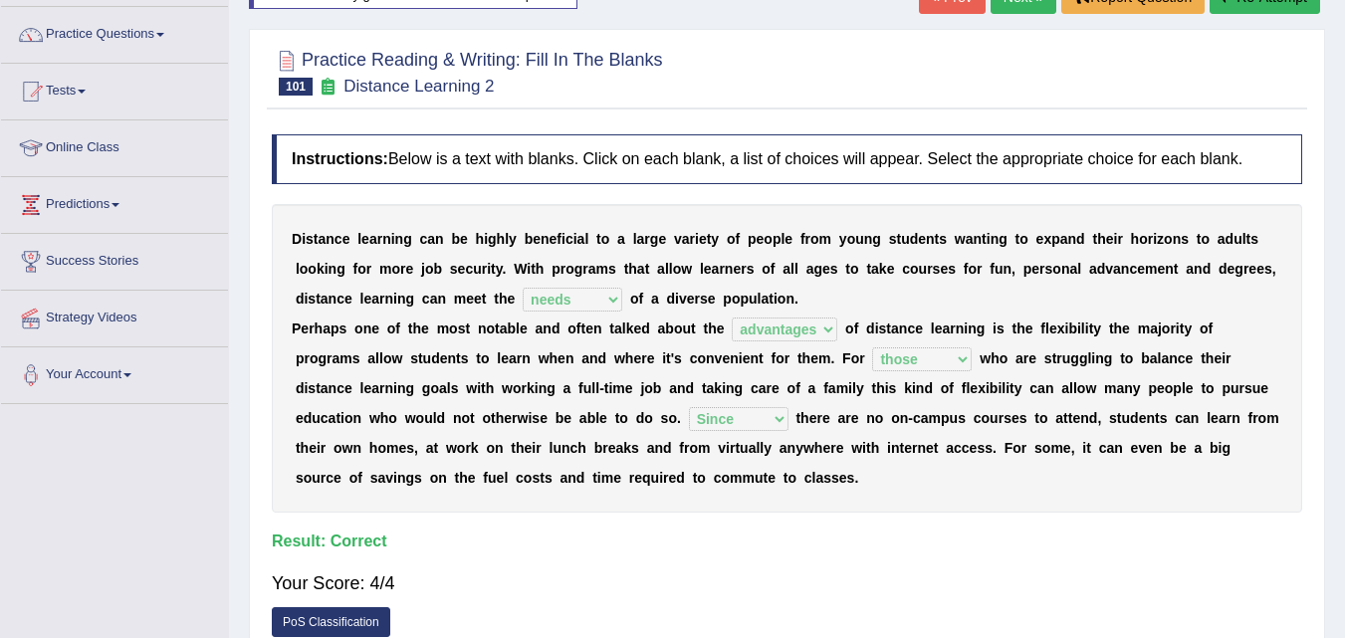
scroll to position [87, 0]
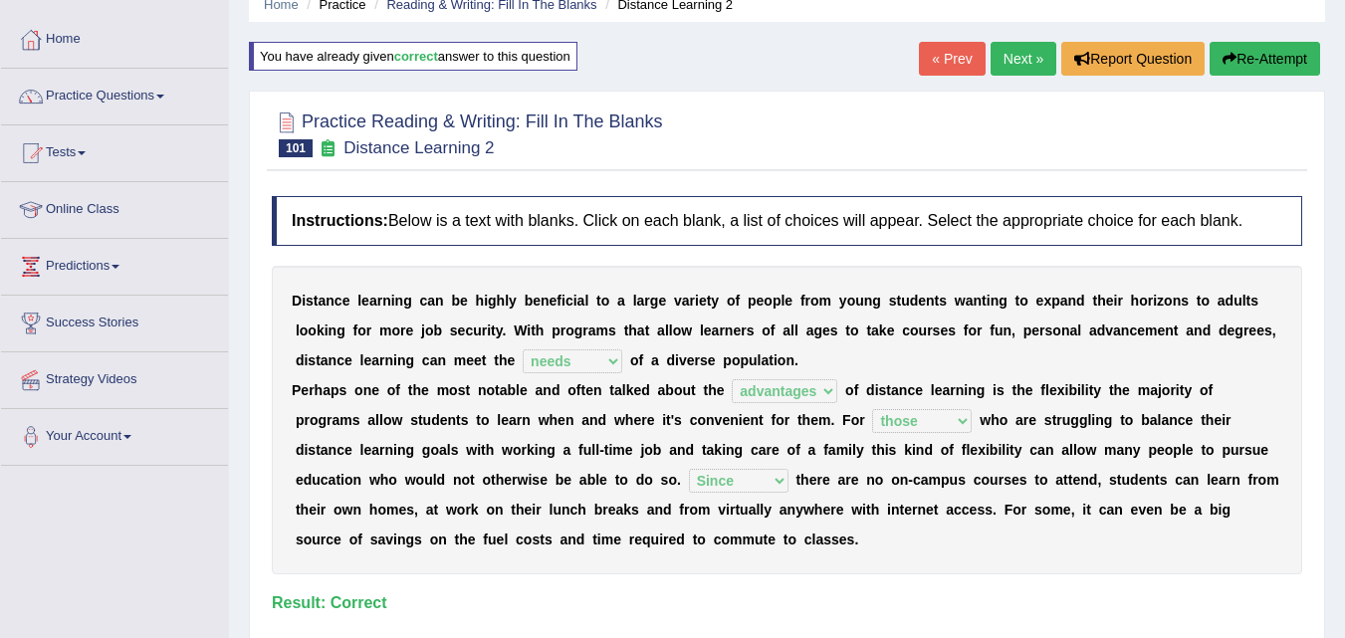
click at [1007, 65] on link "Next »" at bounding box center [1024, 59] width 66 height 34
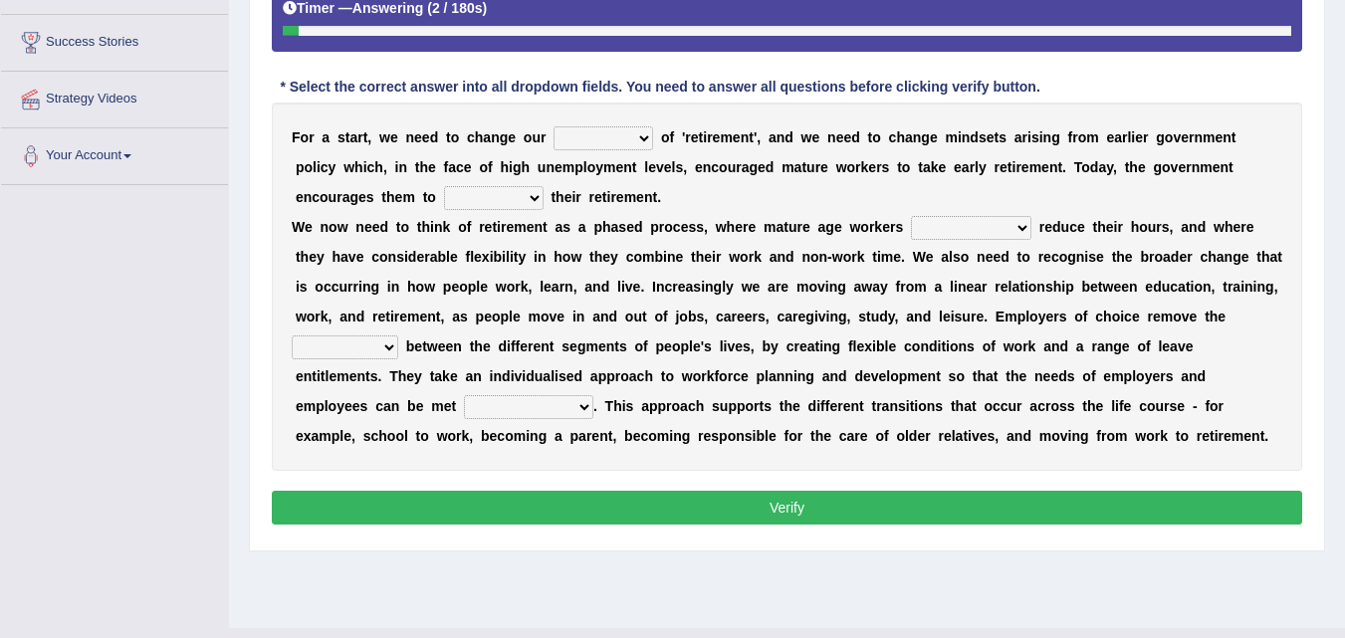
scroll to position [407, 0]
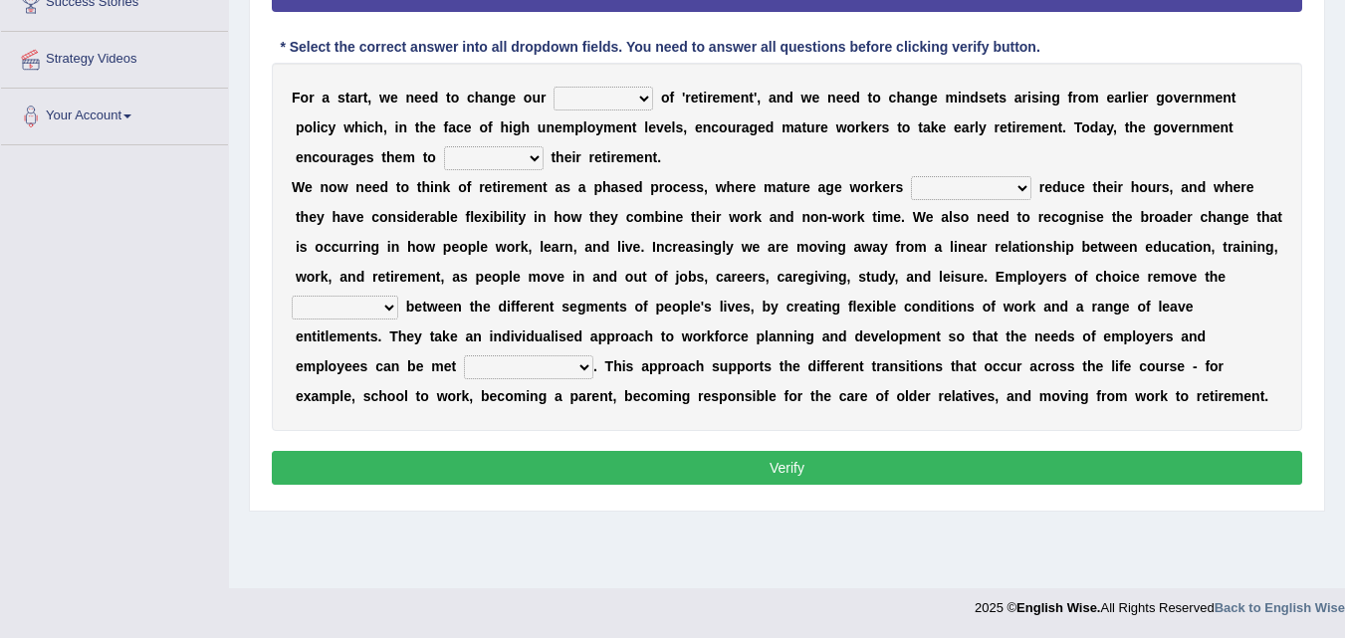
click at [618, 100] on select "trend accept concept range" at bounding box center [604, 99] width 100 height 24
select select "trend"
click at [554, 87] on select "trend accept concept range" at bounding box center [604, 99] width 100 height 24
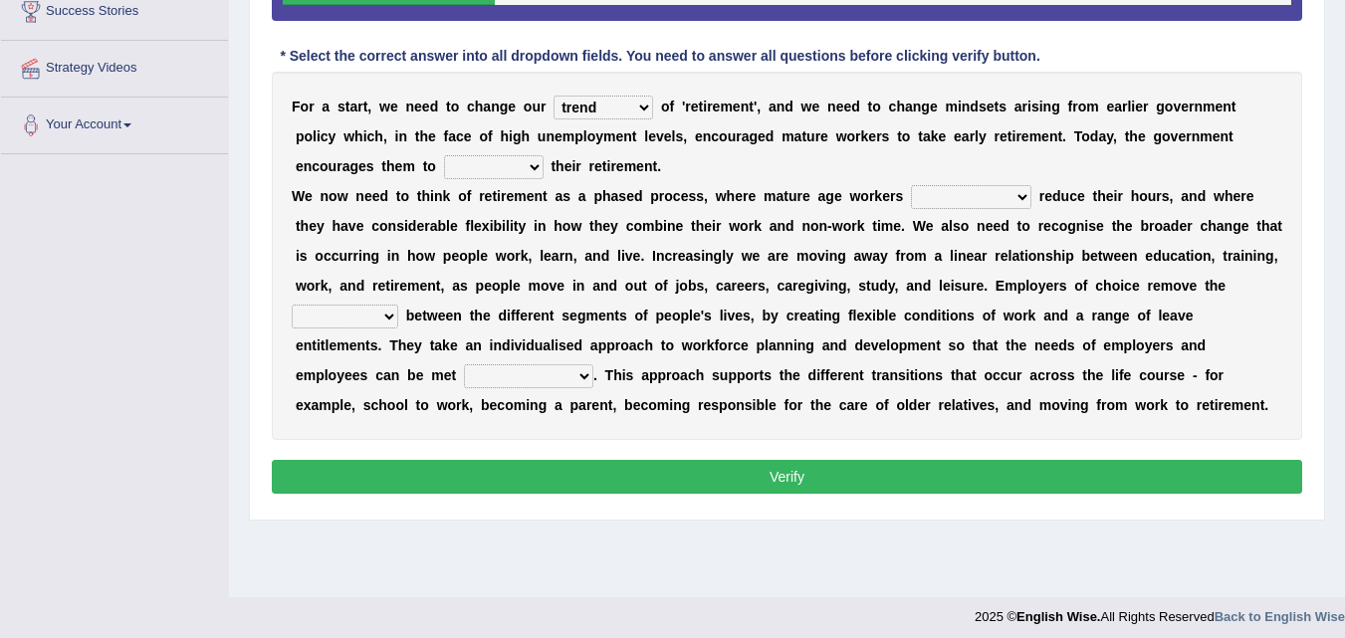
scroll to position [405, 0]
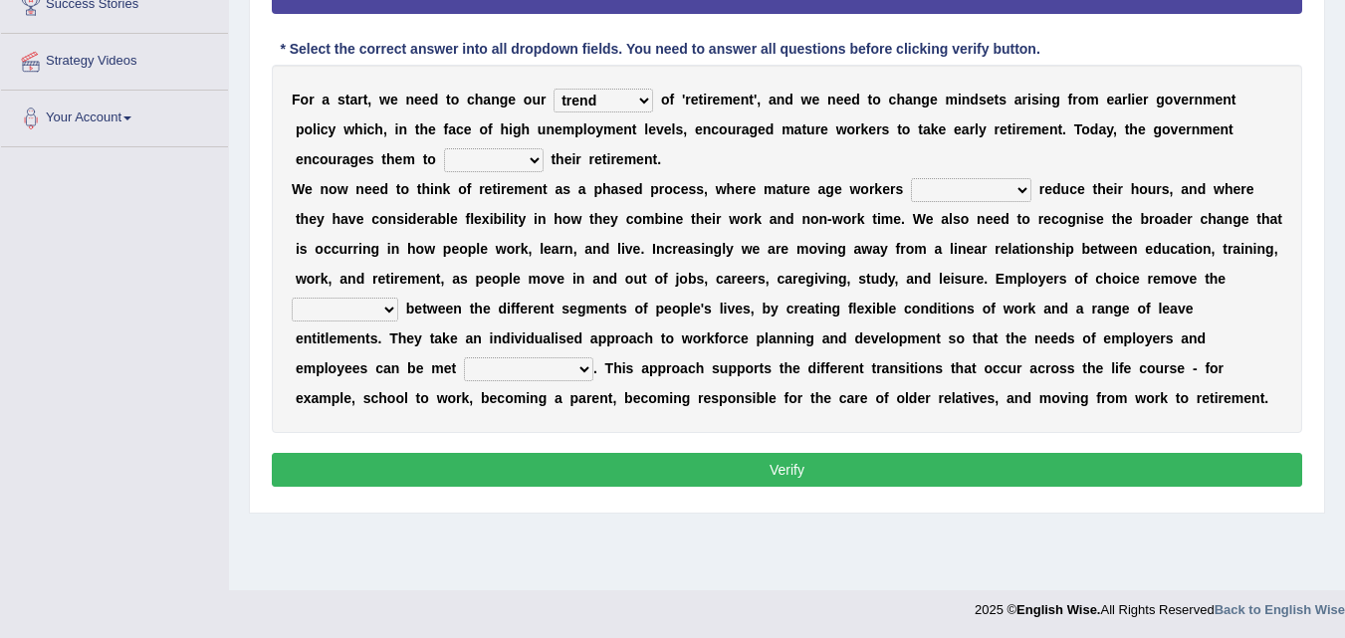
click at [508, 157] on select "rely delay supply comply" at bounding box center [494, 160] width 100 height 24
select select "delay"
click at [444, 148] on select "rely delay supply comply" at bounding box center [494, 160] width 100 height 24
click at [959, 194] on select "finally consecutively greatly gradually" at bounding box center [971, 190] width 120 height 24
select select "gradually"
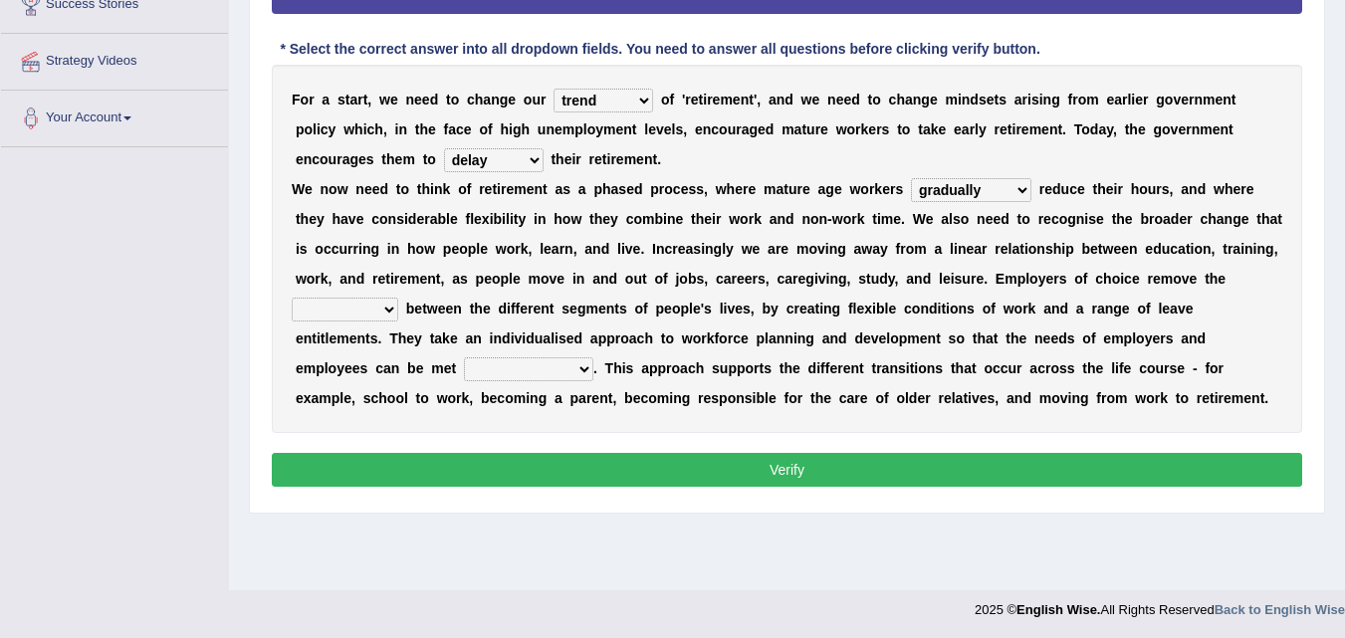
click at [911, 178] on select "finally consecutively greatly gradually" at bounding box center [971, 190] width 120 height 24
click at [380, 315] on select "barriers carriers slopes approaches" at bounding box center [345, 310] width 107 height 24
select select "barriers"
click at [292, 298] on select "barriers carriers slopes approaches" at bounding box center [345, 310] width 107 height 24
click at [554, 375] on select "unlikely slightly tightly simultaneously" at bounding box center [528, 369] width 129 height 24
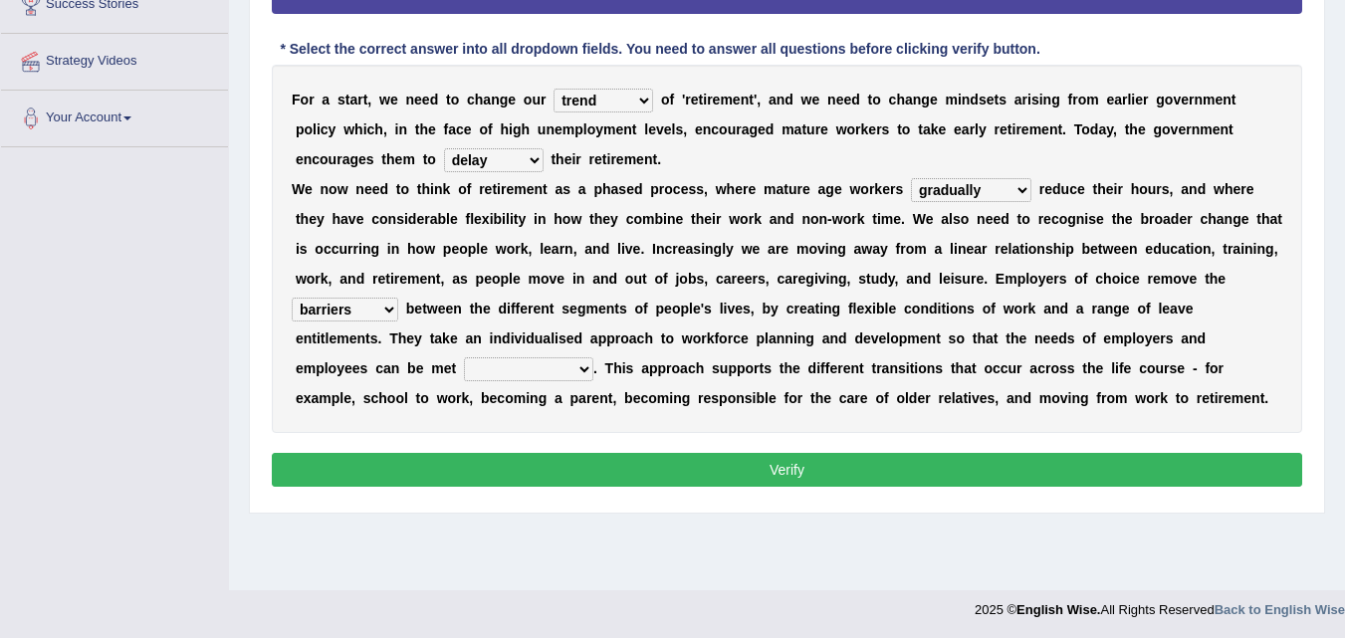
select select "simultaneously"
click at [464, 357] on select "unlikely slightly tightly simultaneously" at bounding box center [528, 369] width 129 height 24
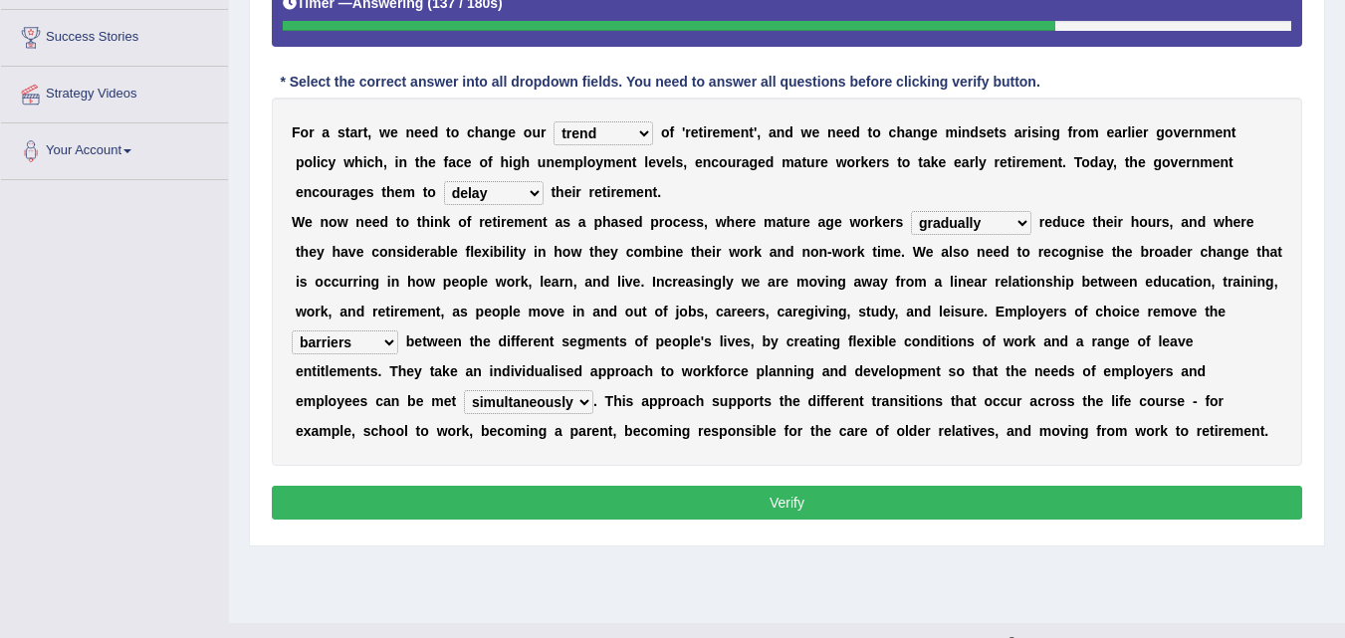
scroll to position [384, 0]
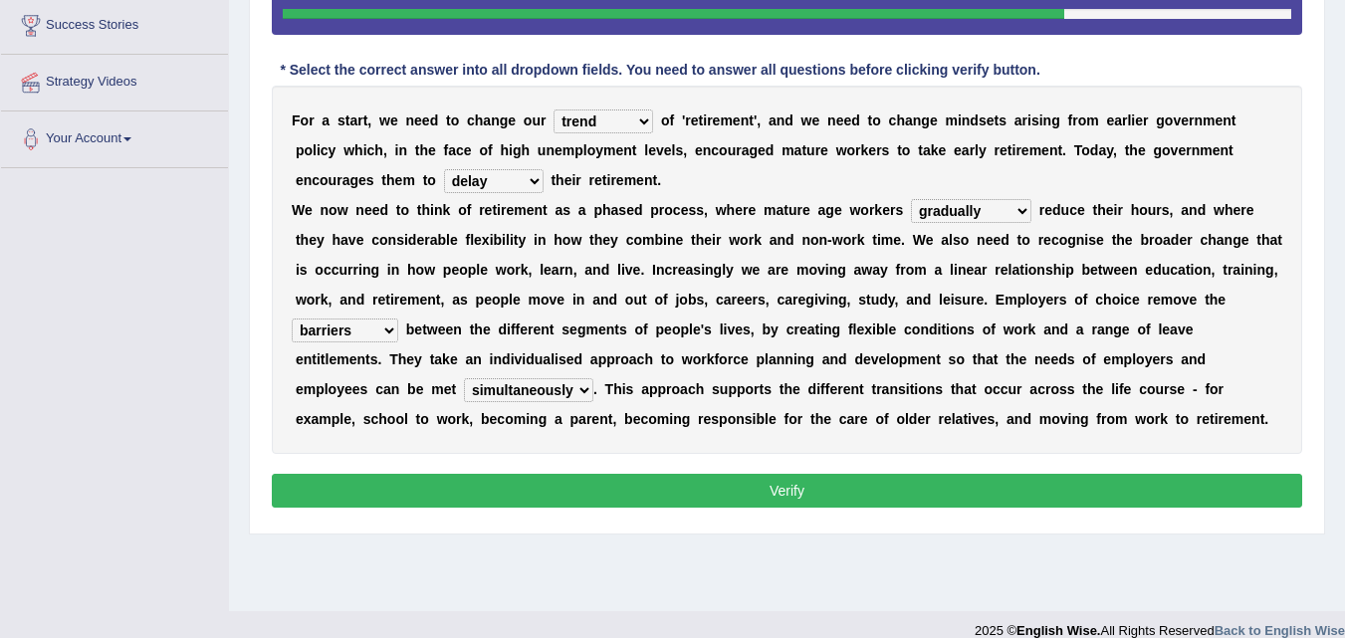
click at [1127, 493] on button "Verify" at bounding box center [787, 491] width 1030 height 34
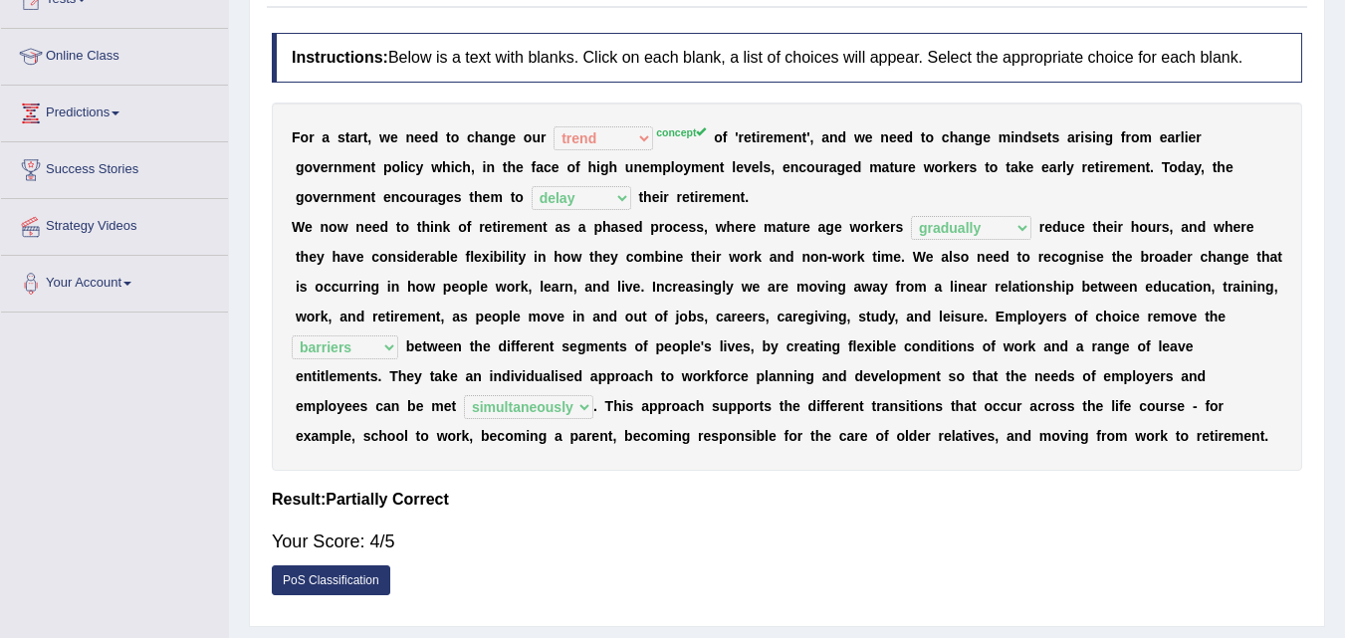
scroll to position [0, 0]
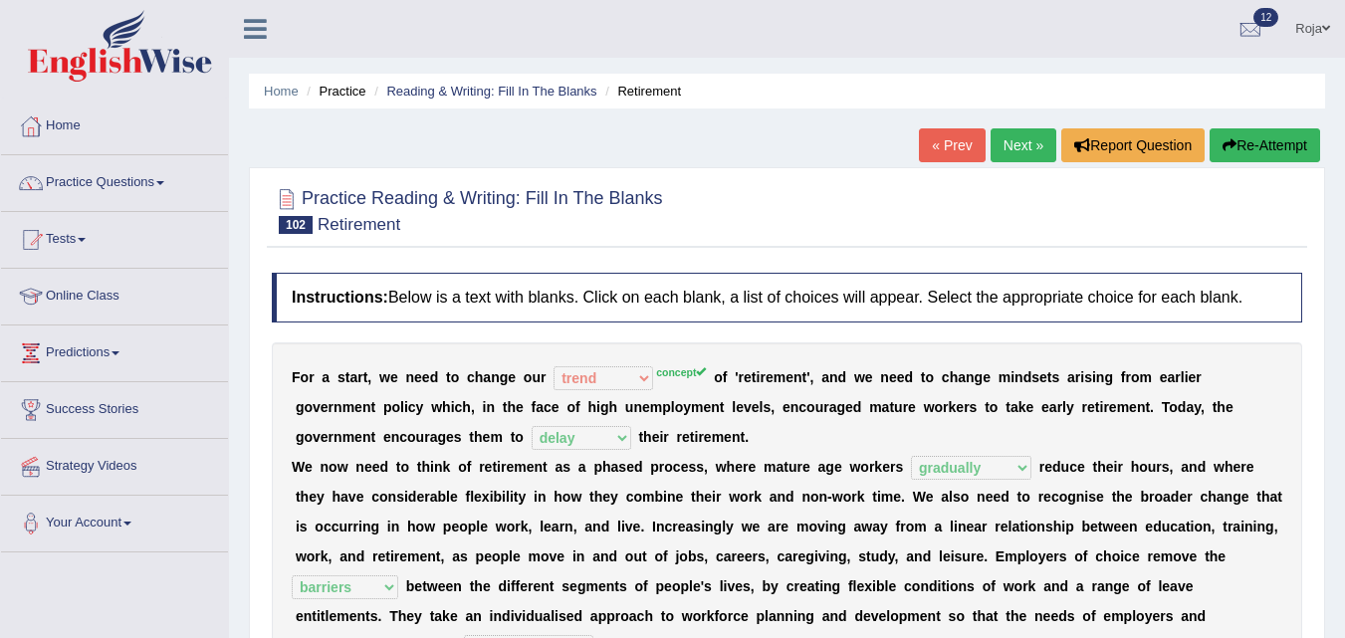
click at [1249, 144] on button "Re-Attempt" at bounding box center [1265, 145] width 111 height 34
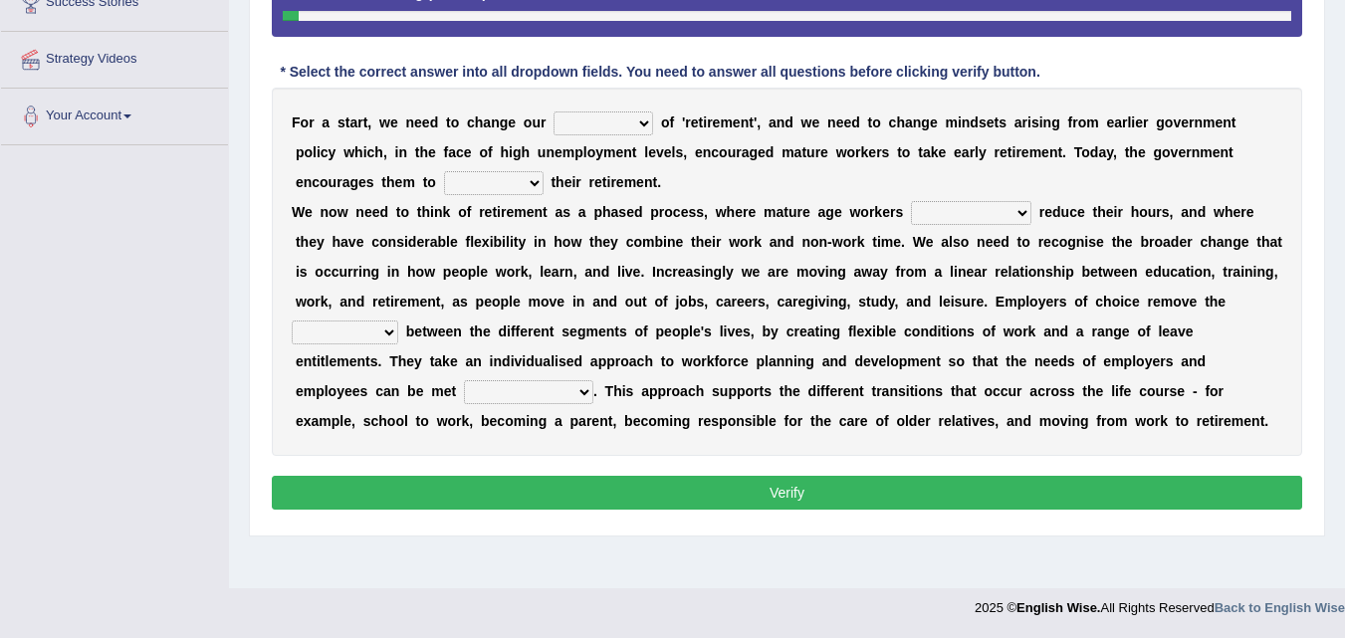
click at [620, 114] on select "trend accept concept range" at bounding box center [604, 124] width 100 height 24
select select "concept"
click at [554, 112] on select "trend accept concept range" at bounding box center [604, 124] width 100 height 24
click at [552, 181] on b "t" at bounding box center [553, 182] width 5 height 16
click at [532, 185] on select "rely delay supply comply" at bounding box center [494, 183] width 100 height 24
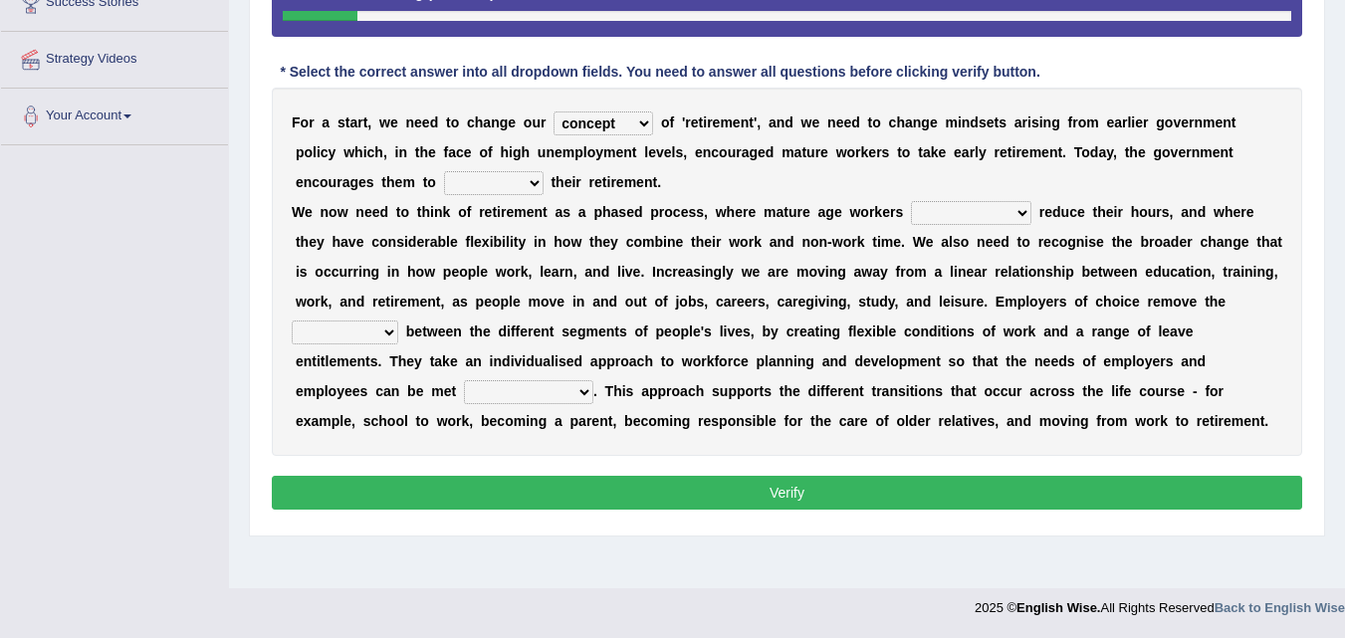
select select "delay"
click at [444, 171] on select "rely delay supply comply" at bounding box center [494, 183] width 100 height 24
click at [376, 326] on select "barriers carriers slopes approaches" at bounding box center [345, 333] width 107 height 24
select select "barriers"
click at [292, 321] on select "barriers carriers slopes approaches" at bounding box center [345, 333] width 107 height 24
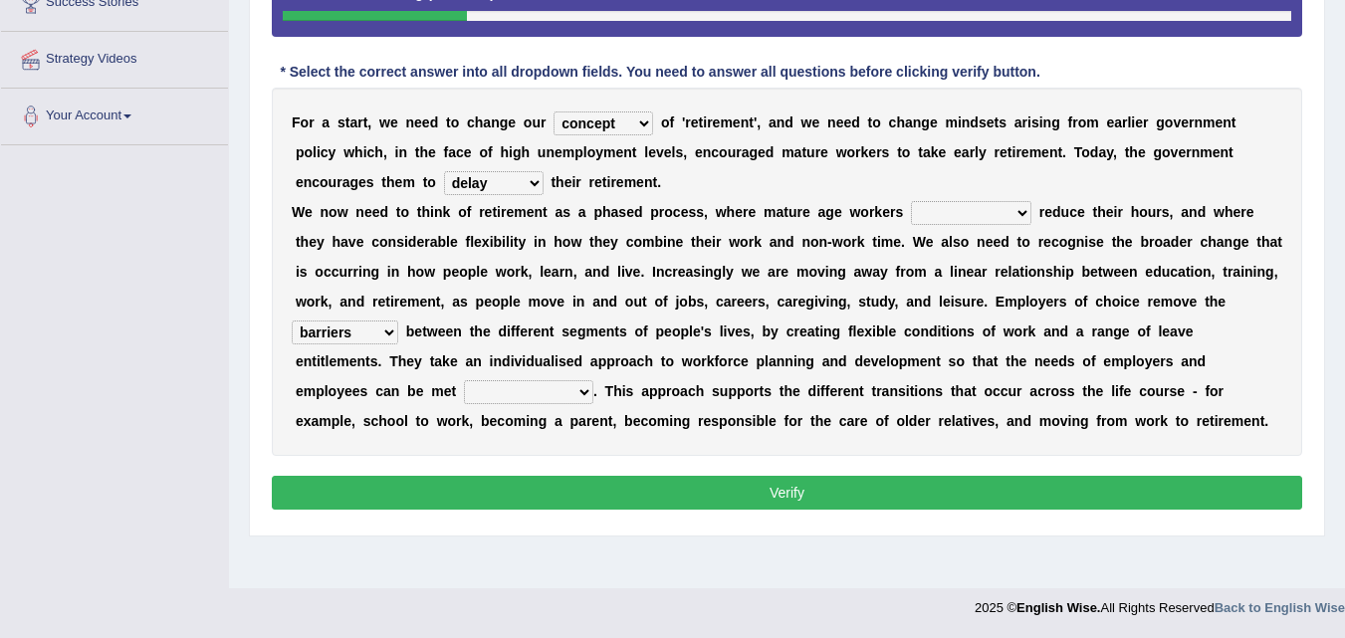
click at [484, 388] on select "unlikely slightly tightly simultaneously" at bounding box center [528, 392] width 129 height 24
select select "simultaneously"
click at [464, 380] on select "unlikely slightly tightly simultaneously" at bounding box center [528, 392] width 129 height 24
click at [501, 494] on button "Verify" at bounding box center [787, 493] width 1030 height 34
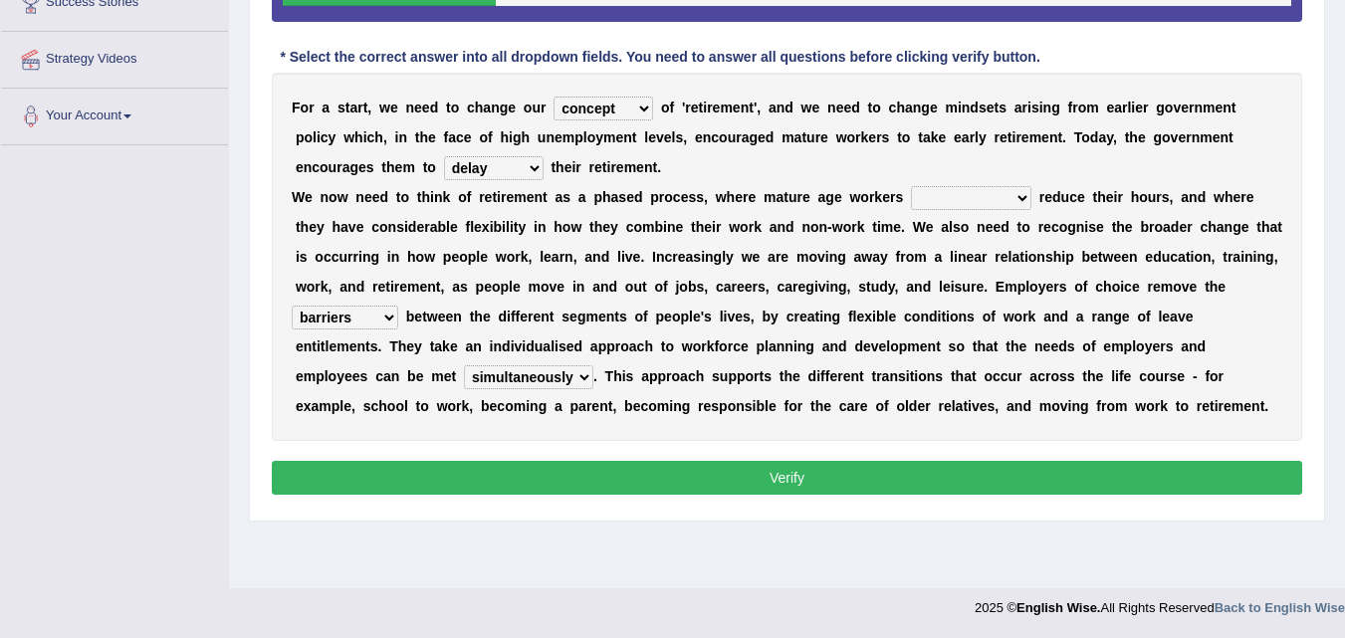
click at [956, 219] on b "s" at bounding box center [957, 227] width 8 height 16
click at [956, 201] on select "finally consecutively greatly gradually" at bounding box center [971, 198] width 120 height 24
select select "gradually"
click at [911, 186] on select "finally consecutively greatly gradually" at bounding box center [971, 198] width 120 height 24
click at [919, 491] on button "Verify" at bounding box center [787, 478] width 1030 height 34
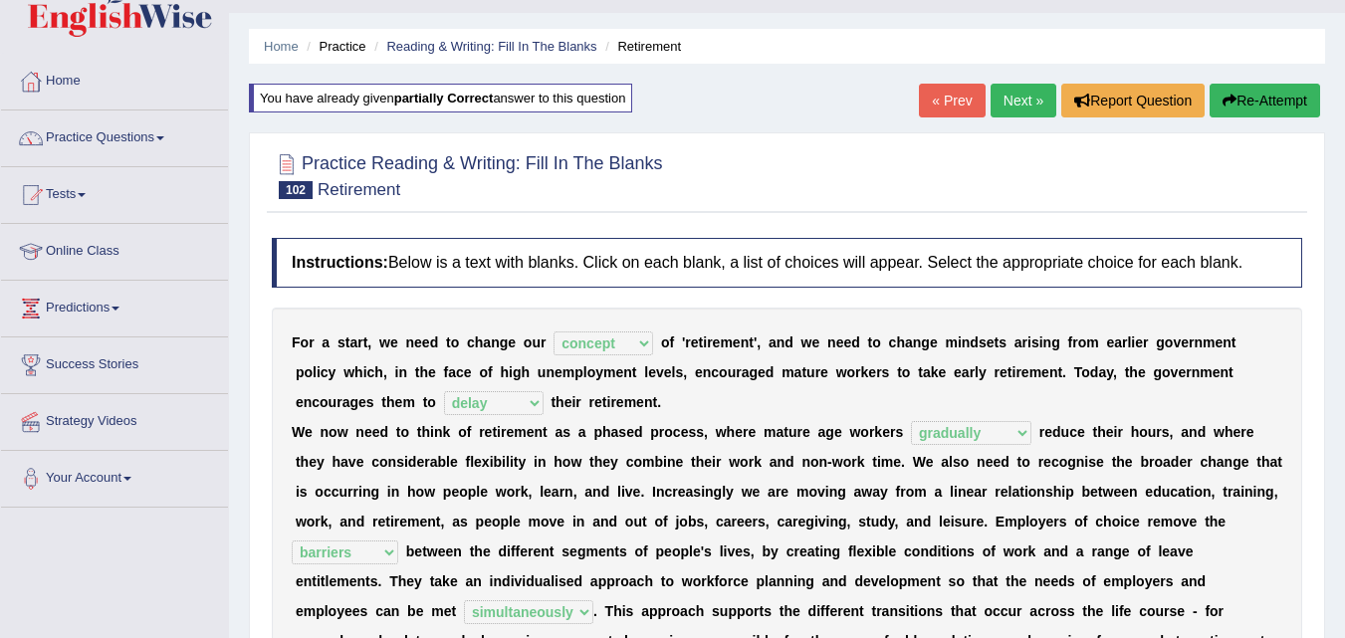
scroll to position [38, 0]
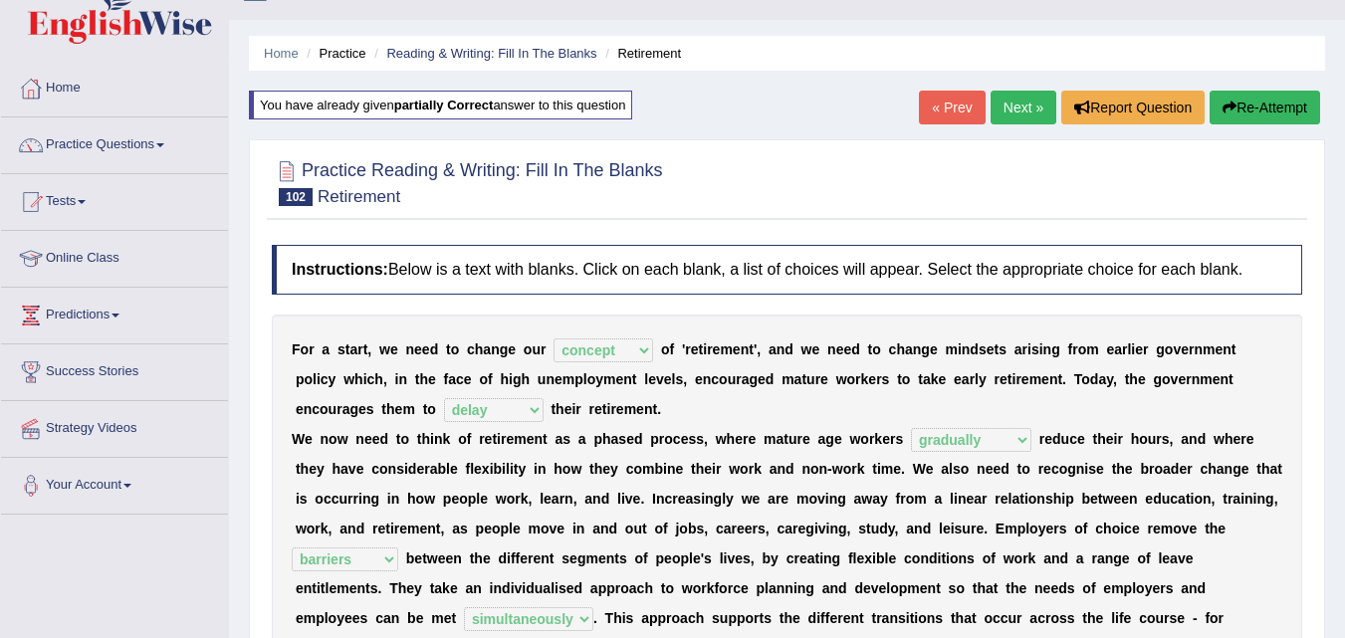
click at [1002, 99] on link "Next »" at bounding box center [1024, 108] width 66 height 34
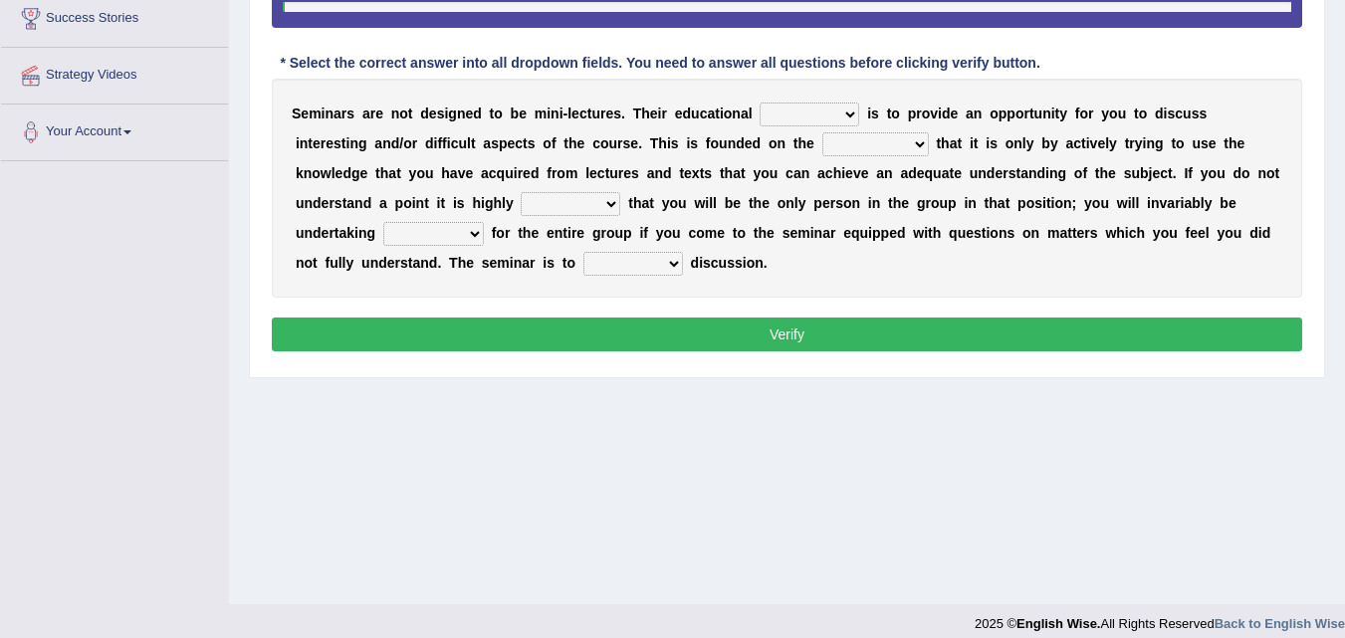
scroll to position [397, 0]
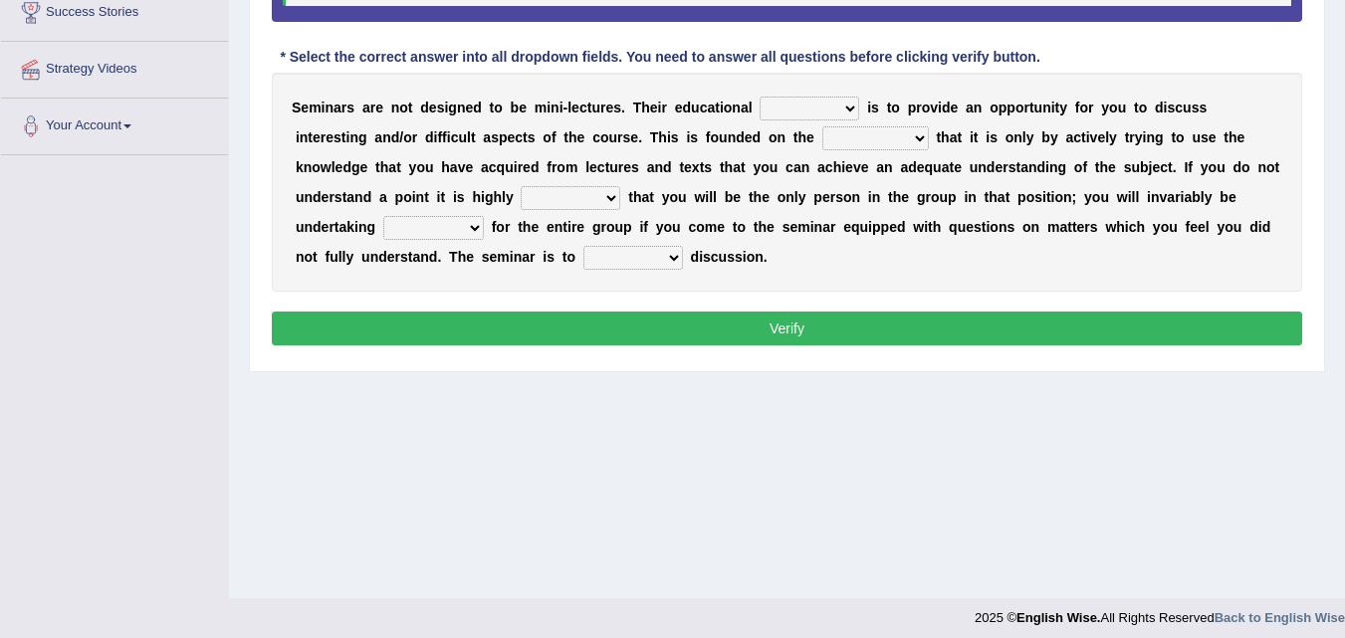
click at [795, 111] on select "hole role troll stole" at bounding box center [810, 109] width 100 height 24
select select "role"
click at [760, 97] on select "hole role troll stole" at bounding box center [810, 109] width 100 height 24
click at [789, 118] on select "hole role troll stole" at bounding box center [810, 109] width 100 height 24
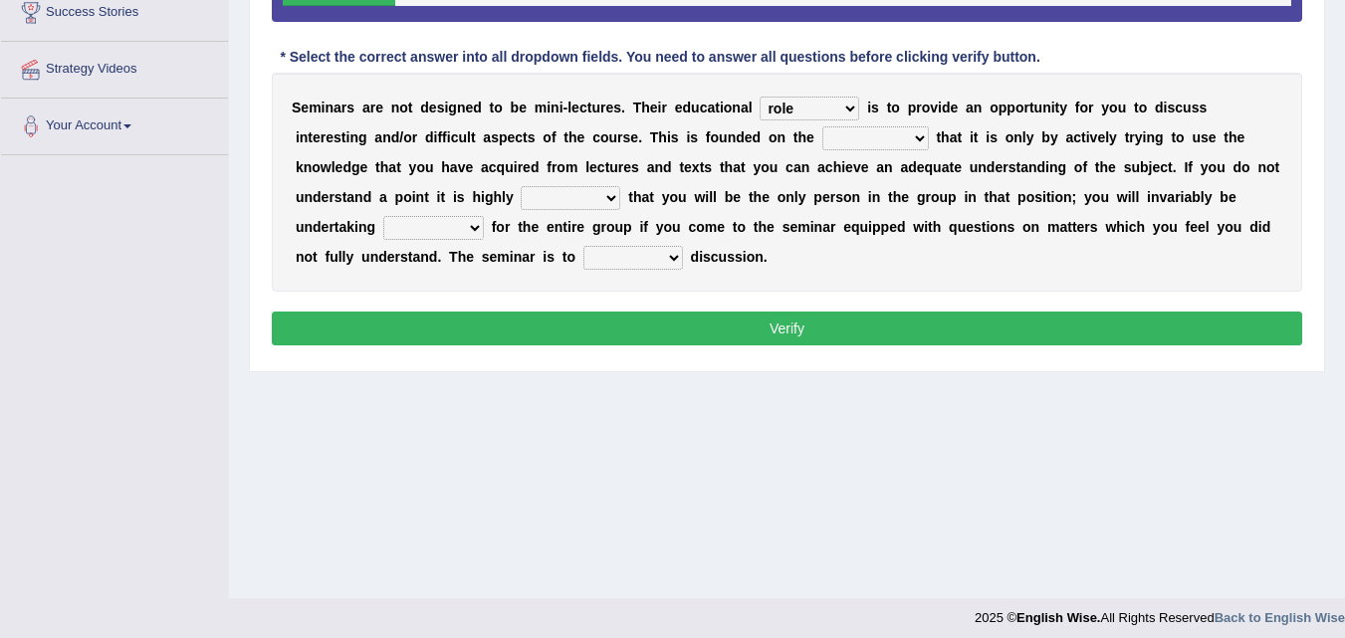
click at [789, 118] on select "hole role troll stole" at bounding box center [810, 109] width 100 height 24
click at [927, 150] on div "S e m i n a r s a r e n o t d e s i g n e d t o b e m i n i - l e c t u r e s .…" at bounding box center [787, 182] width 1030 height 219
click at [900, 137] on select "assumption reduction addiction selection" at bounding box center [875, 138] width 107 height 24
click at [767, 137] on b at bounding box center [765, 137] width 8 height 16
click at [859, 143] on select "assumption reduction addiction selection" at bounding box center [875, 138] width 107 height 24
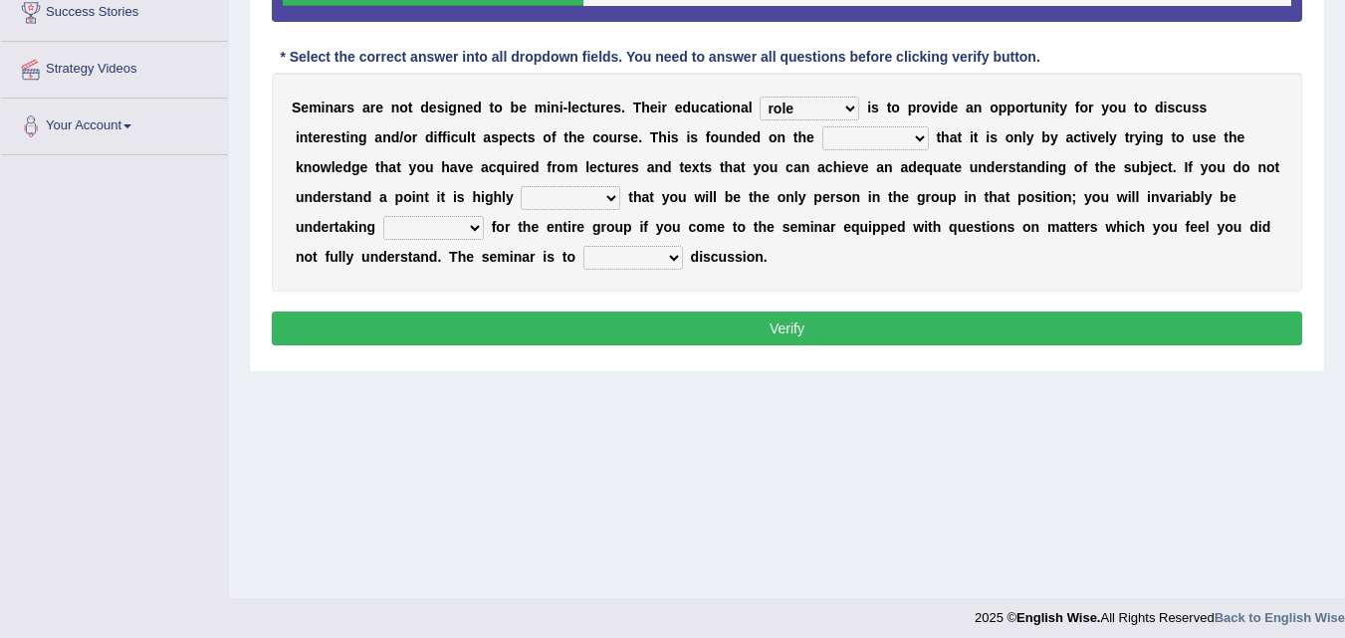
select select "assumption"
click at [822, 126] on select "assumption reduction addiction selection" at bounding box center [875, 138] width 107 height 24
click at [608, 200] on select "highly likely slightly unlikely" at bounding box center [571, 198] width 100 height 24
select select "unlikely"
click at [521, 186] on select "highly likely slightly unlikely" at bounding box center [571, 198] width 100 height 24
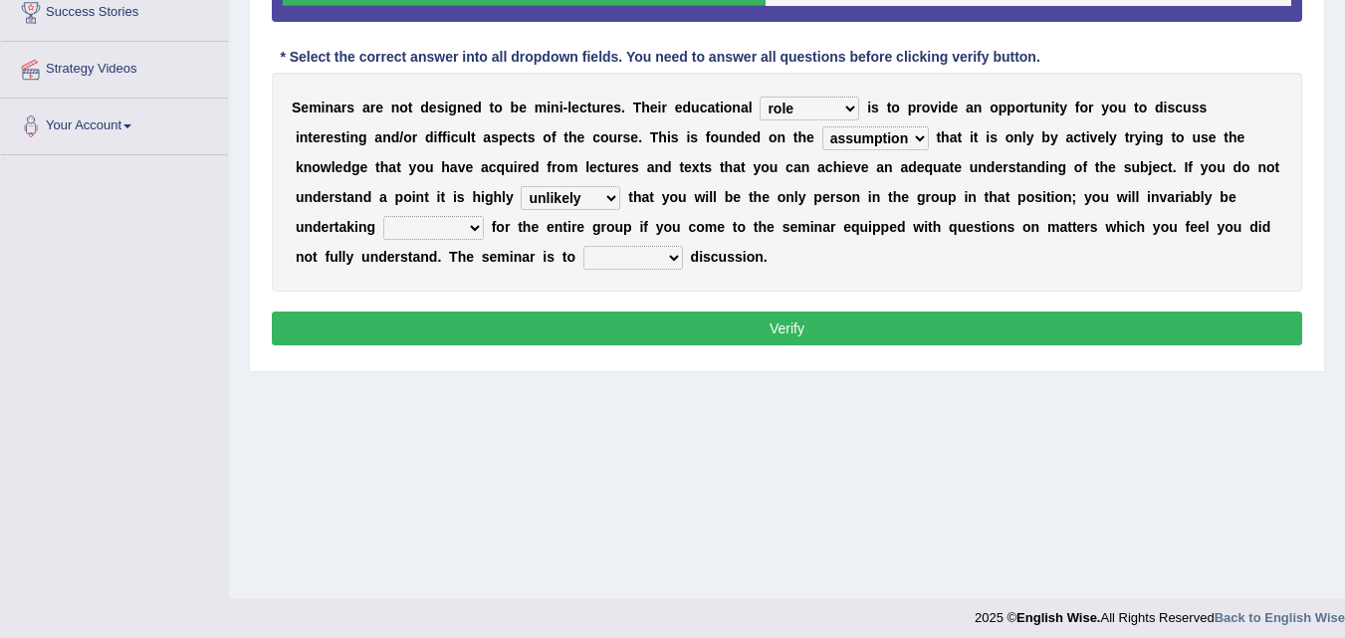
click at [471, 223] on select "goods service groups knowledge" at bounding box center [433, 228] width 101 height 24
select select "service"
click at [383, 216] on select "goods service groups knowledge" at bounding box center [433, 228] width 101 height 24
click at [615, 269] on select "infuse provoke unite comprise" at bounding box center [633, 258] width 100 height 24
select select "provoke"
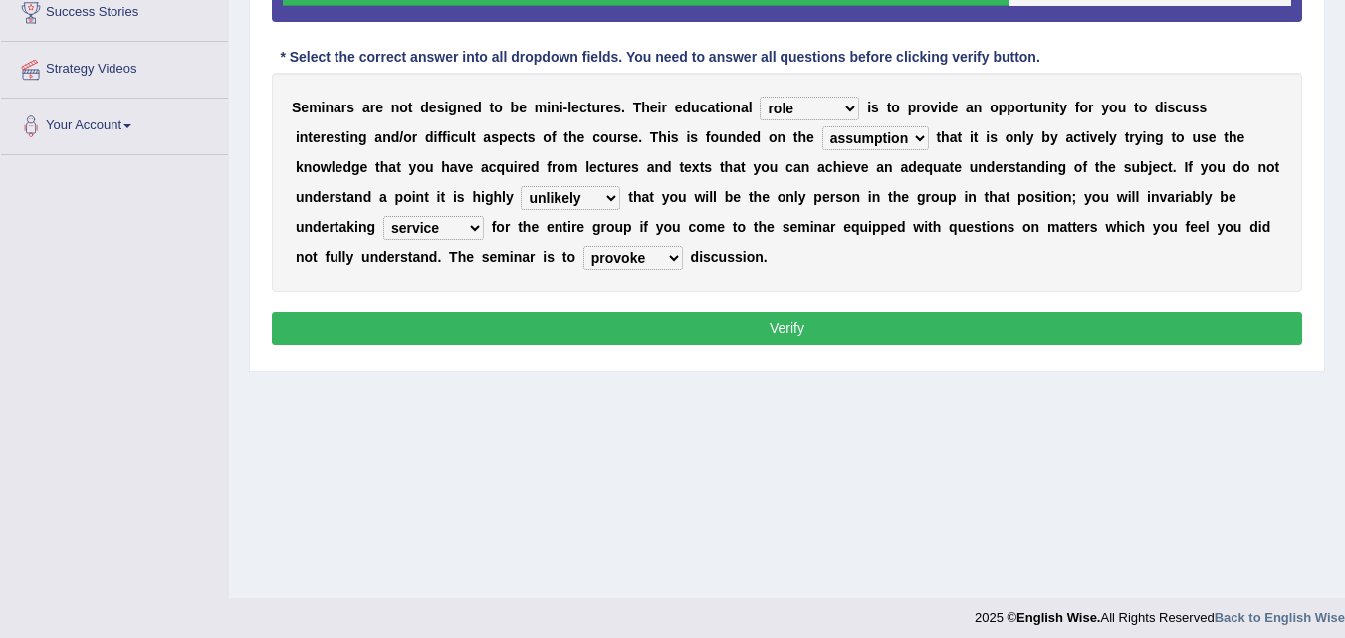
click at [583, 246] on select "infuse provoke unite comprise" at bounding box center [633, 258] width 100 height 24
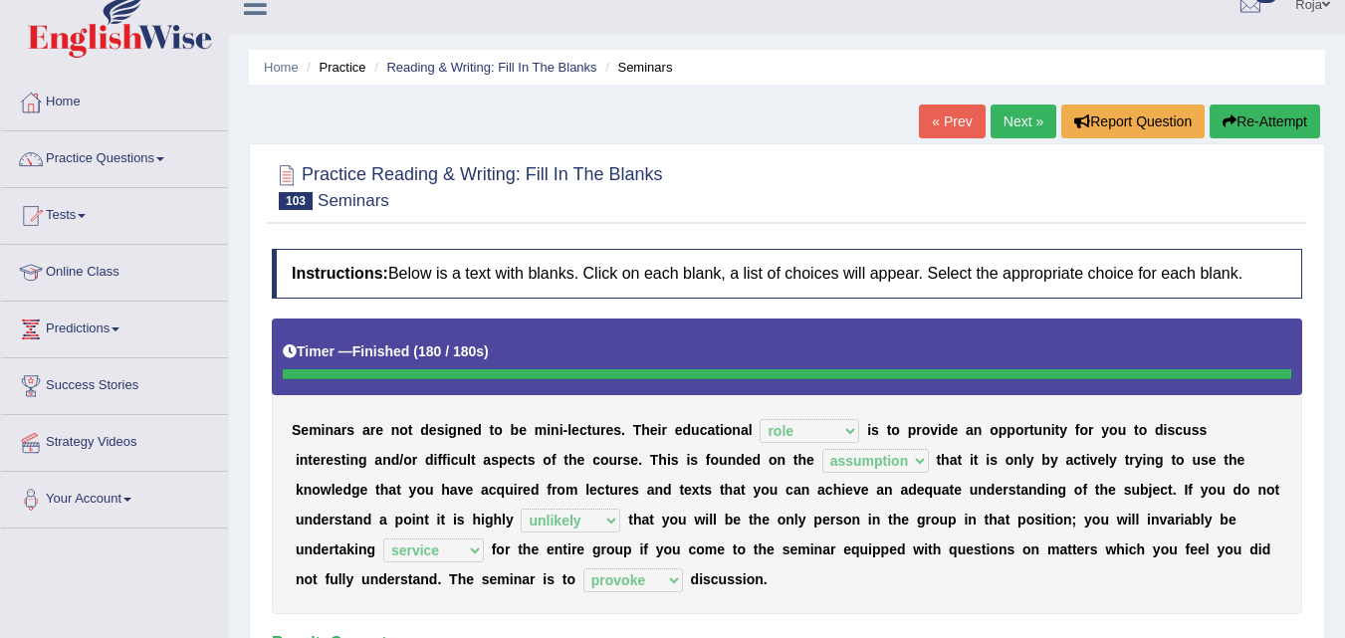
scroll to position [21, 0]
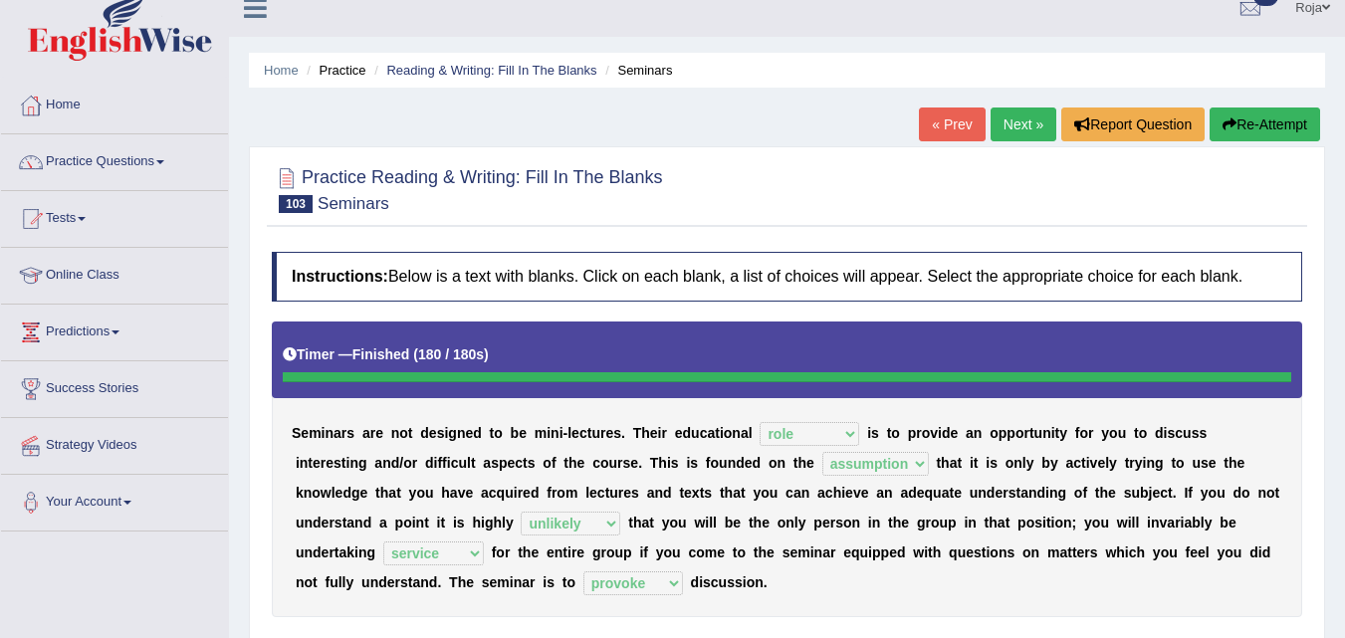
click at [1260, 128] on button "Re-Attempt" at bounding box center [1265, 125] width 111 height 34
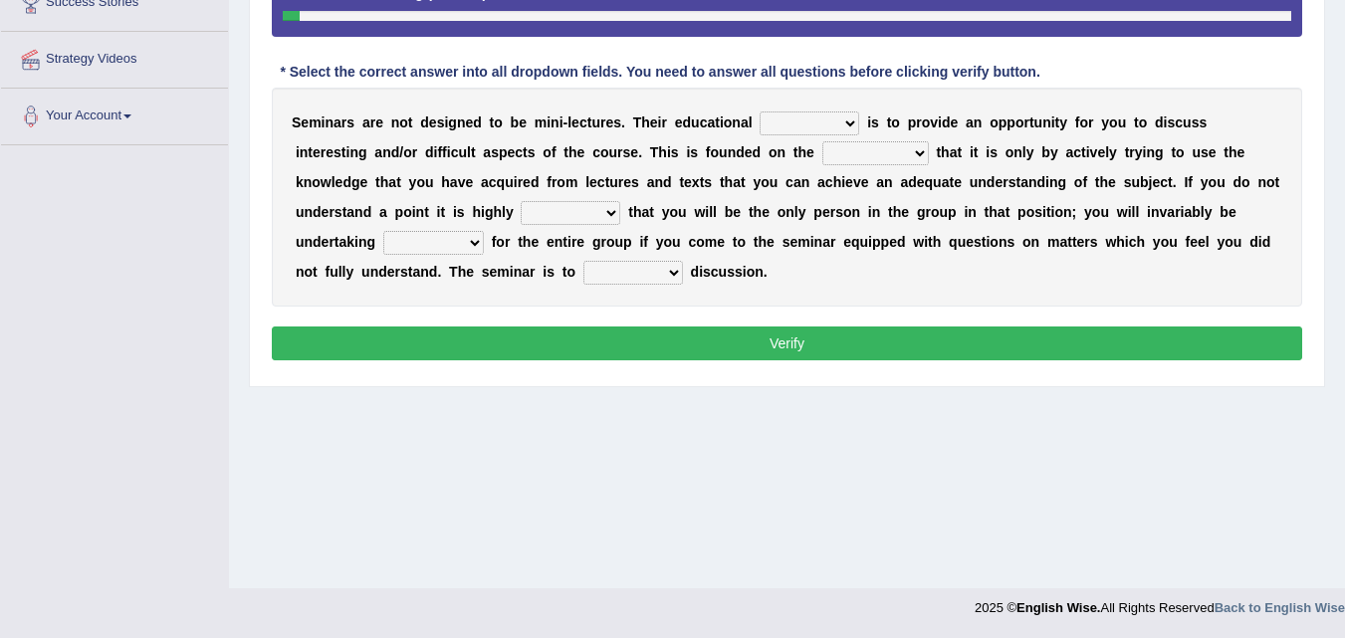
click at [816, 127] on select "hole role troll stole" at bounding box center [810, 124] width 100 height 24
select select "role"
click at [760, 112] on select "hole role troll stole" at bounding box center [810, 124] width 100 height 24
click at [837, 153] on select "assumption reduction addiction selection" at bounding box center [875, 153] width 107 height 24
select select "assumption"
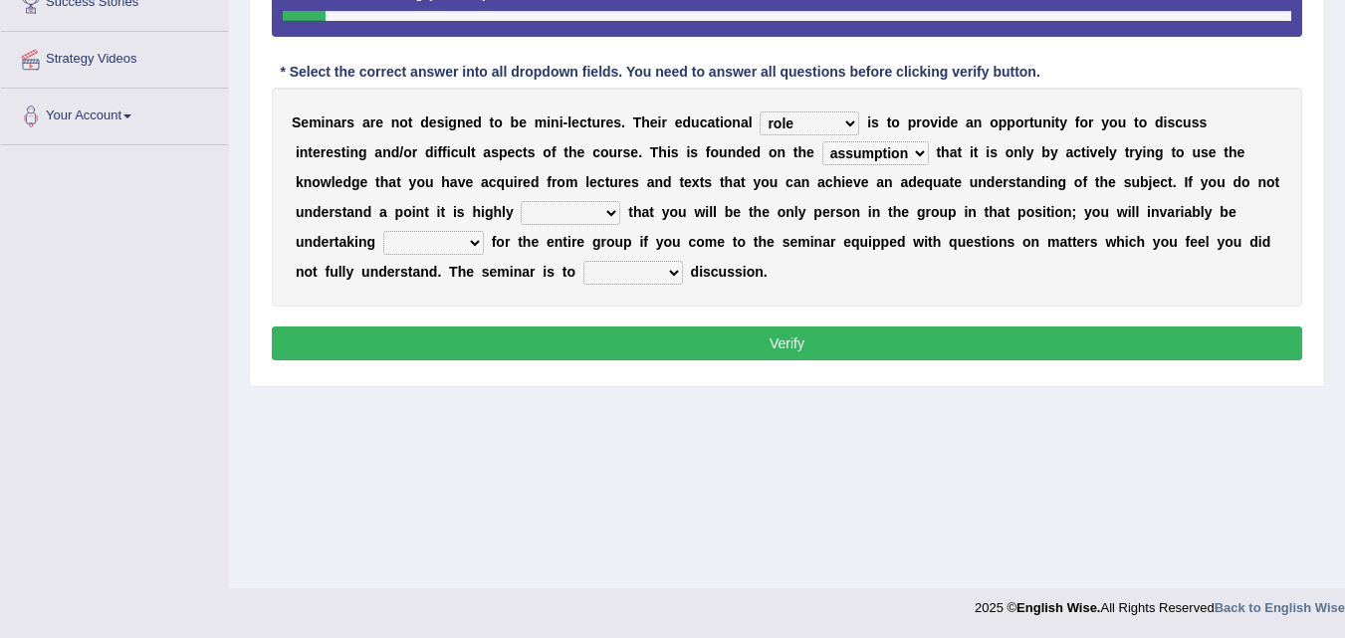
click at [822, 141] on select "assumption reduction addiction selection" at bounding box center [875, 153] width 107 height 24
click at [615, 222] on select "highly likely slightly unlikely" at bounding box center [571, 213] width 100 height 24
select select "unlikely"
click at [521, 201] on select "highly likely slightly unlikely" at bounding box center [571, 213] width 100 height 24
click at [417, 249] on select "goods service groups knowledge" at bounding box center [433, 243] width 101 height 24
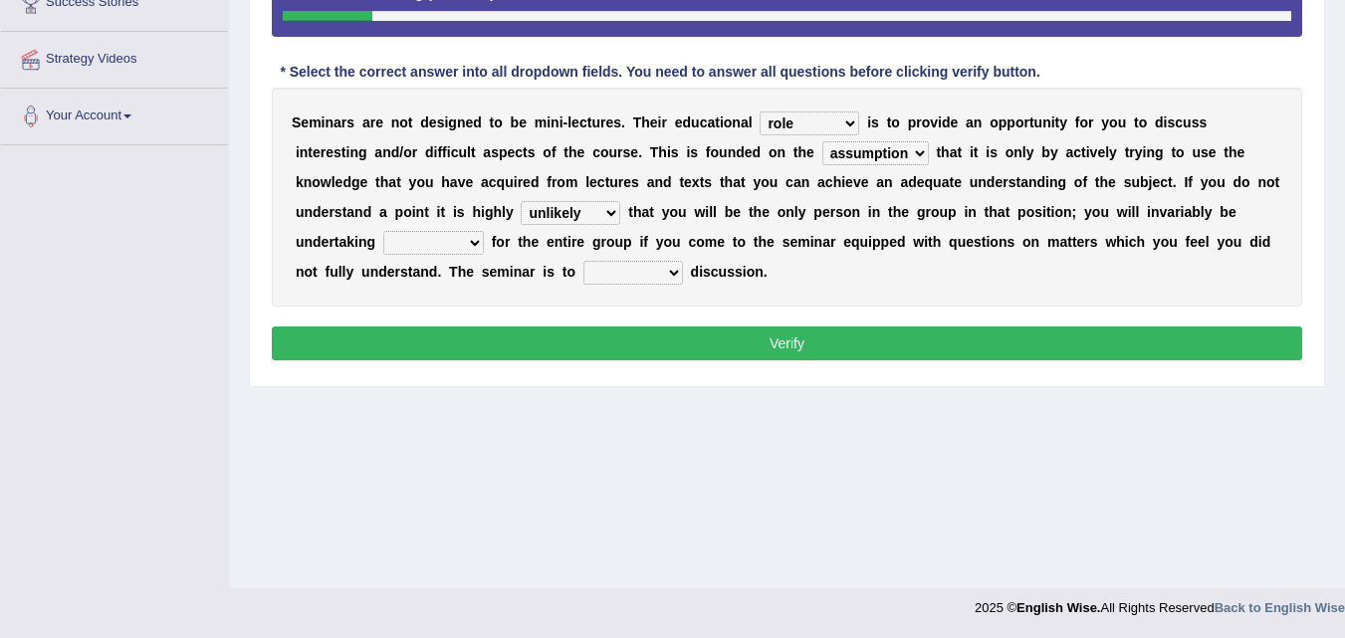
select select "service"
click at [383, 231] on select "goods service groups knowledge" at bounding box center [433, 243] width 101 height 24
click at [627, 287] on div "S e m i n a r s a r e n o t d e s i g n e d t o b e m i n i - l e c t u r e s .…" at bounding box center [787, 197] width 1030 height 219
click at [646, 272] on select "infuse provoke unite comprise" at bounding box center [633, 273] width 100 height 24
select select "provoke"
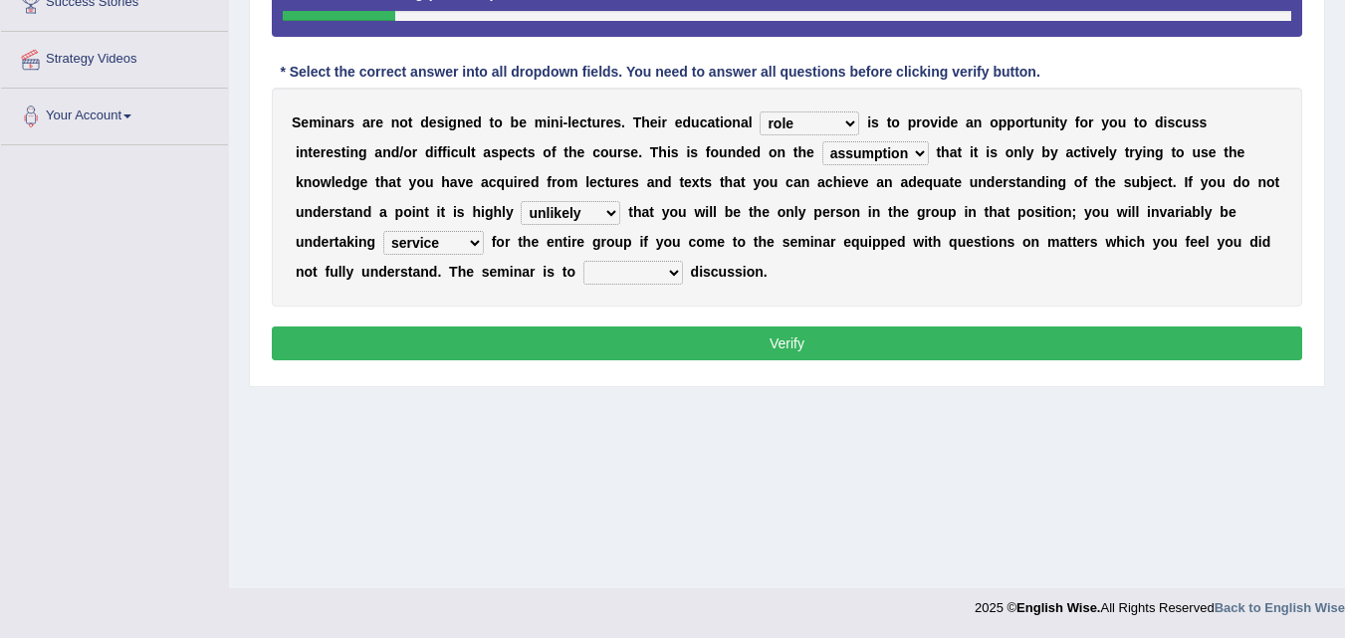
click at [583, 261] on select "infuse provoke unite comprise" at bounding box center [633, 273] width 100 height 24
click at [672, 348] on button "Verify" at bounding box center [787, 344] width 1030 height 34
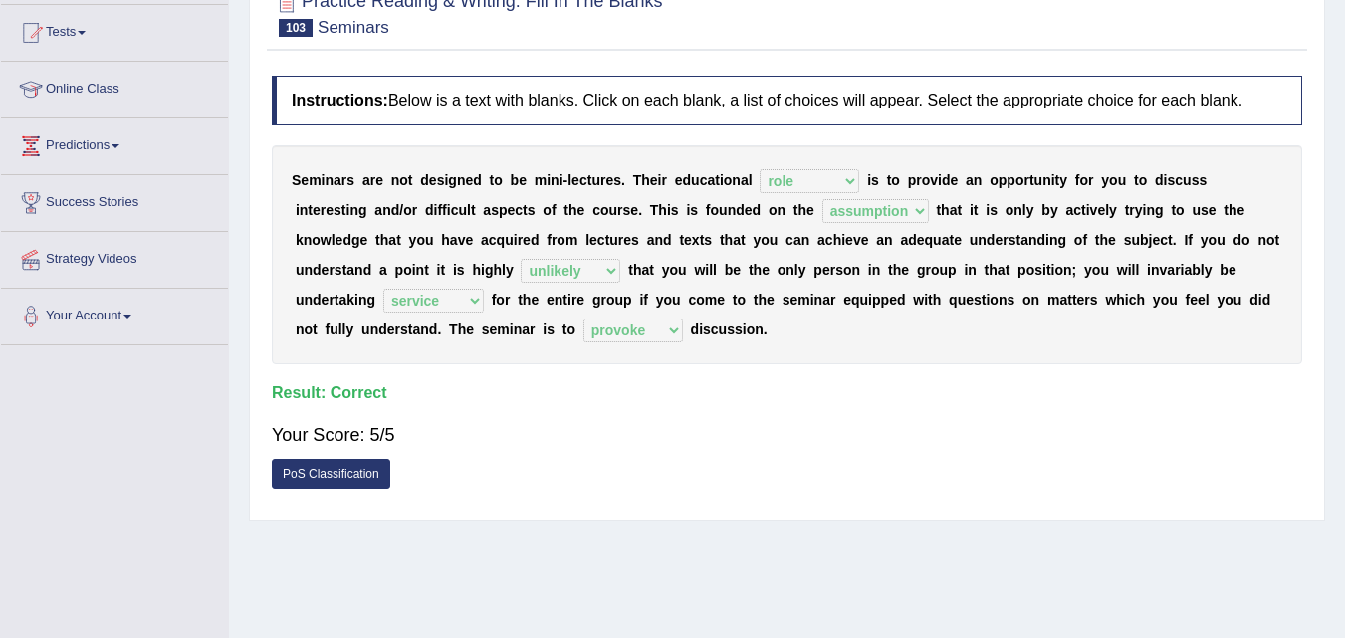
scroll to position [183, 0]
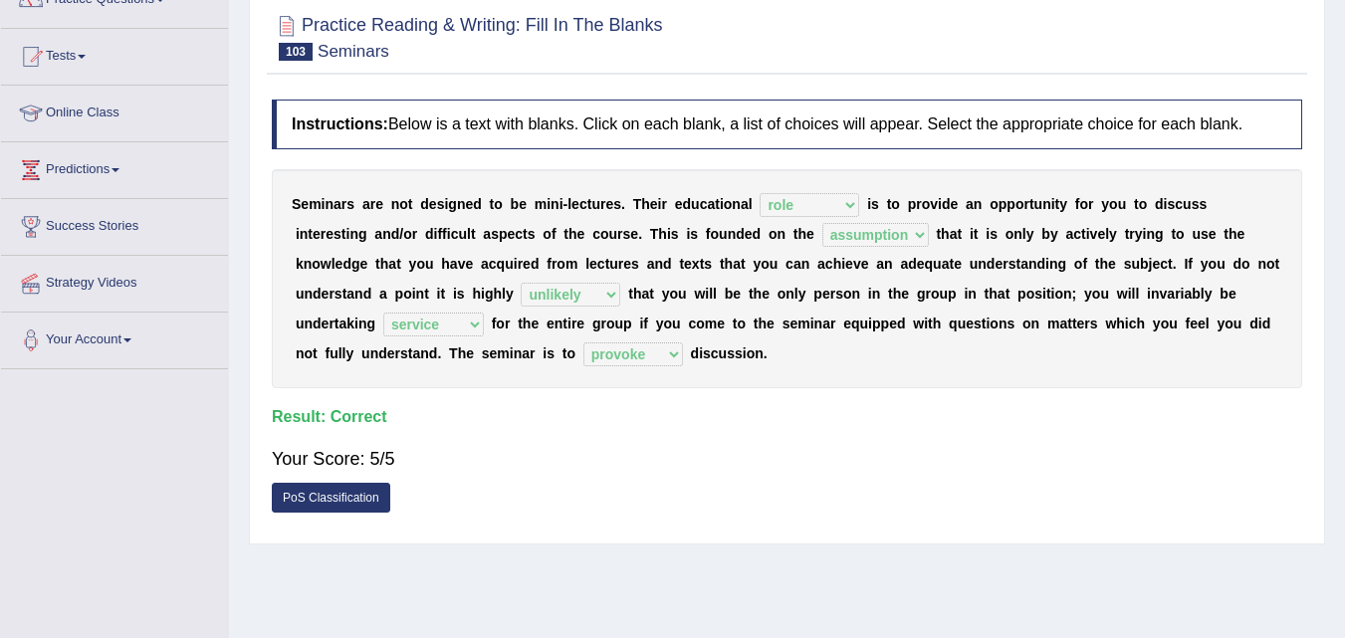
drag, startPoint x: 1344, startPoint y: 175, endPoint x: 1347, endPoint y: 58, distance: 117.5
click at [1344, 58] on html "Toggle navigation Home Practice Questions Speaking Practice Read Aloud Repeat S…" at bounding box center [672, 136] width 1345 height 638
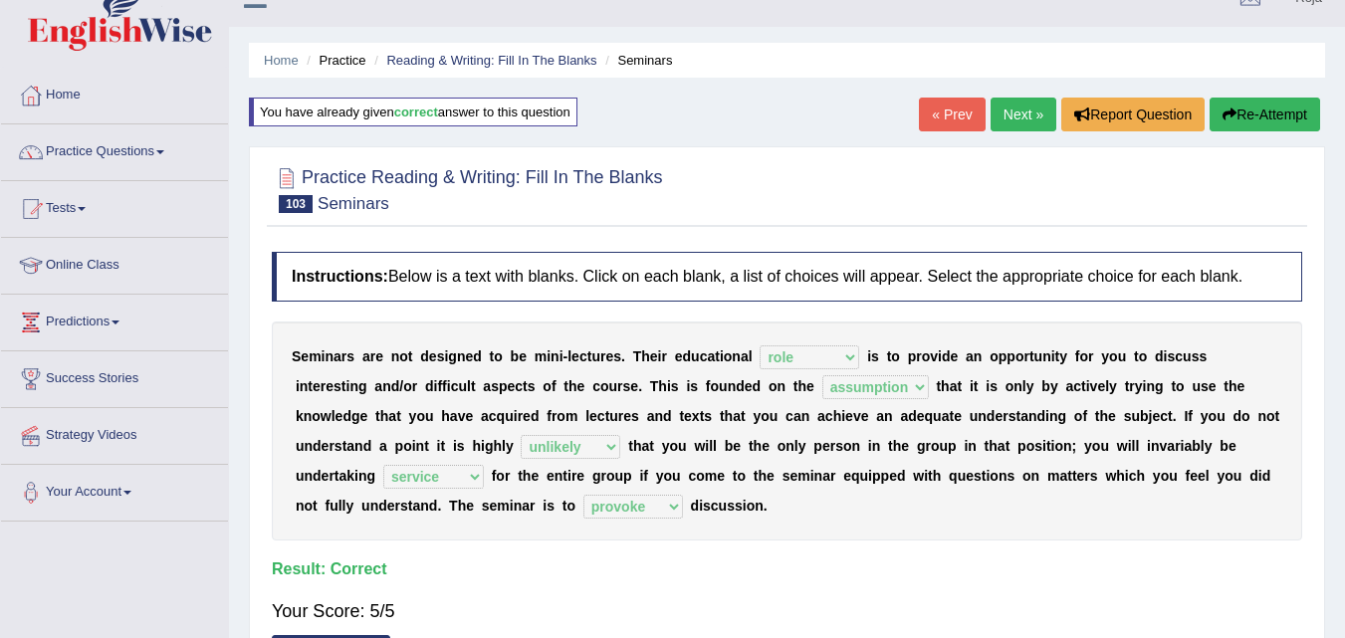
scroll to position [29, 0]
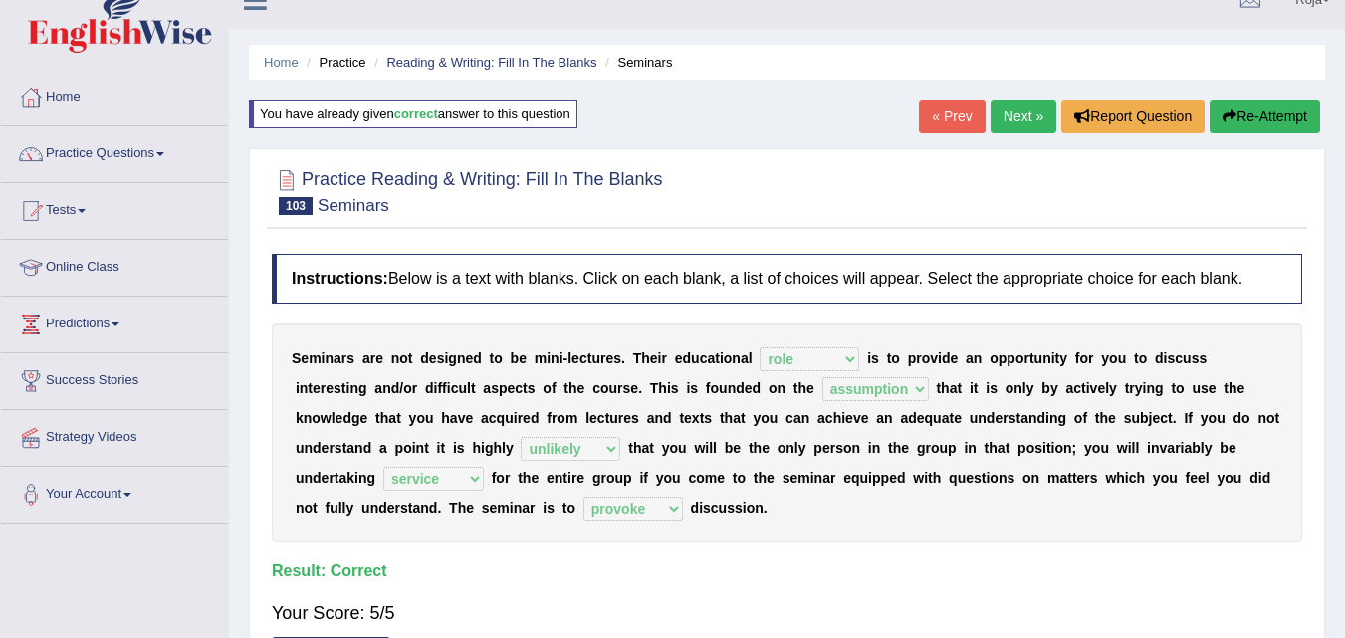
click at [1025, 112] on link "Next »" at bounding box center [1024, 117] width 66 height 34
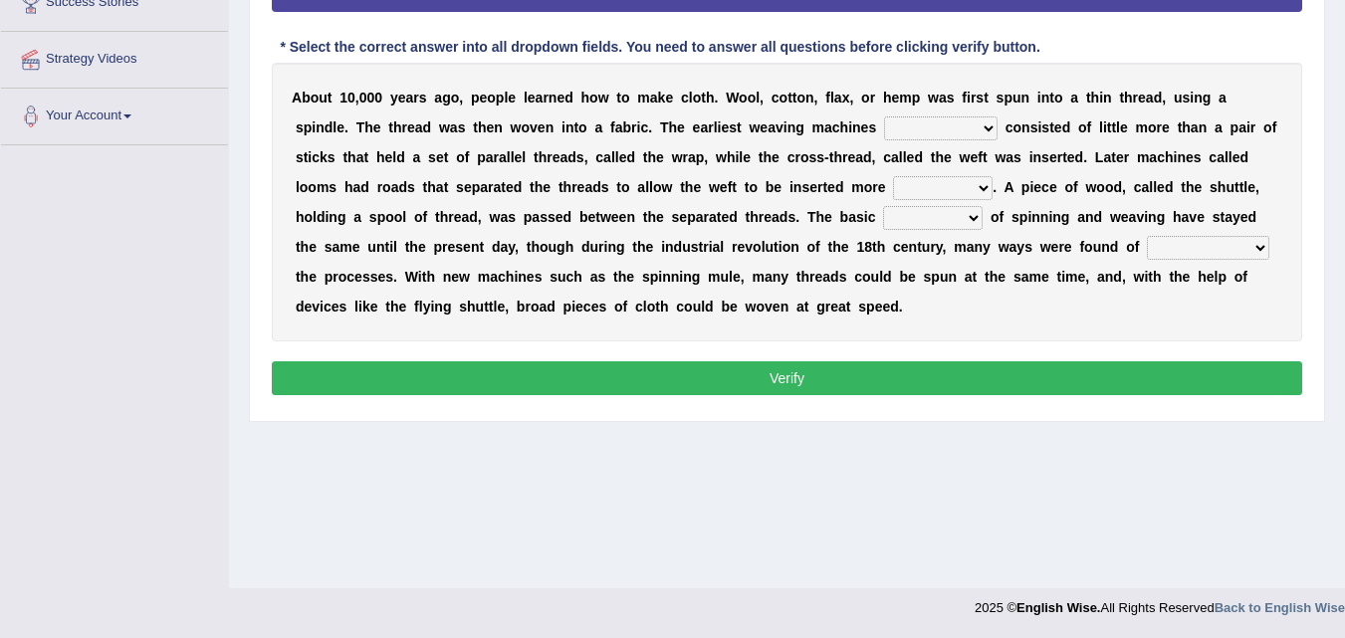
scroll to position [407, 0]
click at [955, 137] on select "probably merely substantially ethically" at bounding box center [941, 128] width 114 height 24
select select "substantially"
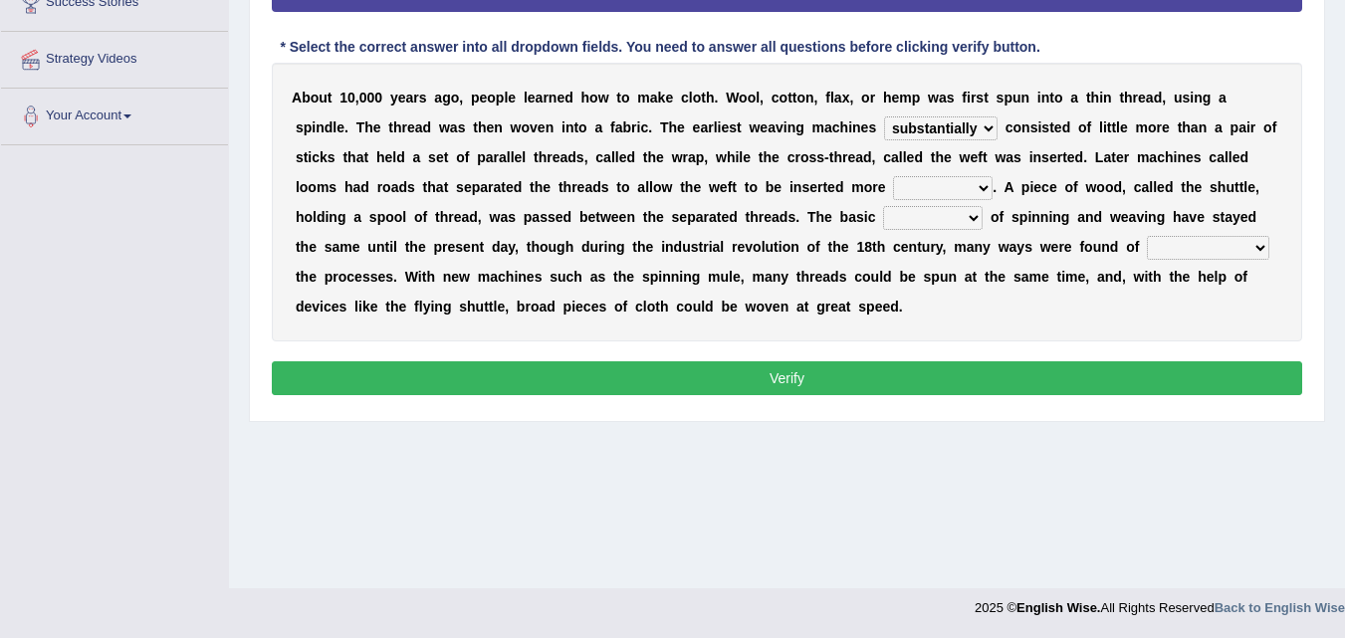
click at [884, 116] on select "probably merely substantially ethically" at bounding box center [941, 128] width 114 height 24
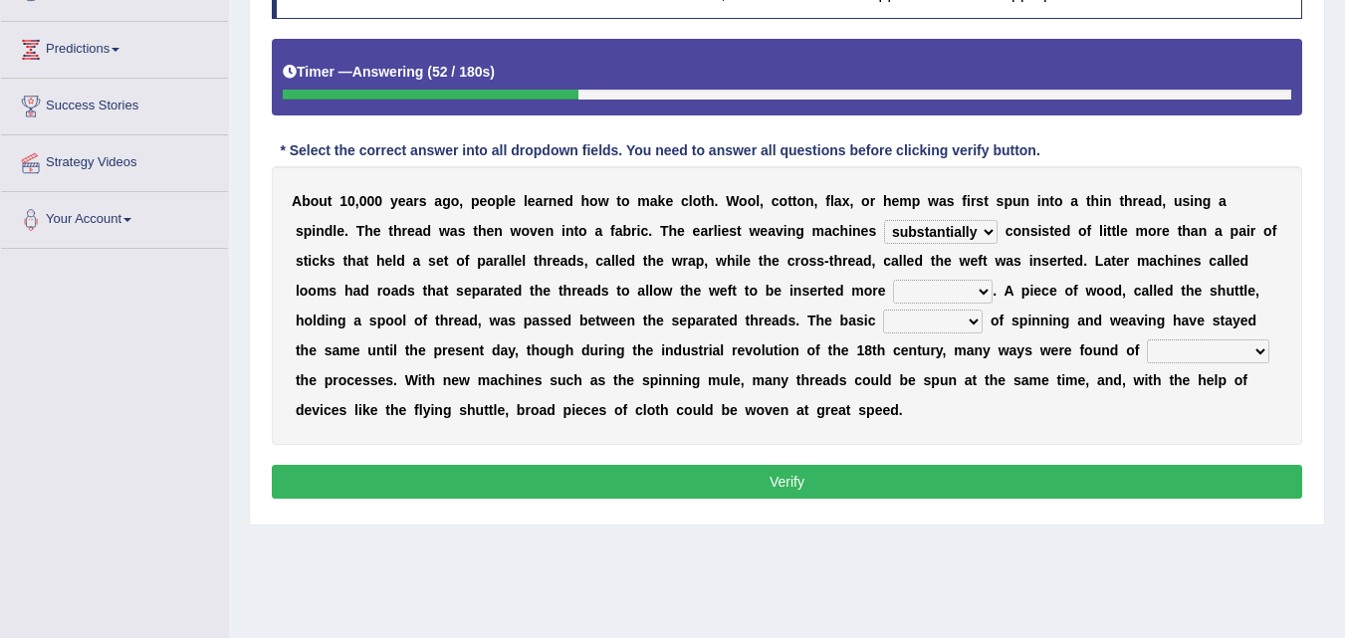
scroll to position [301, 0]
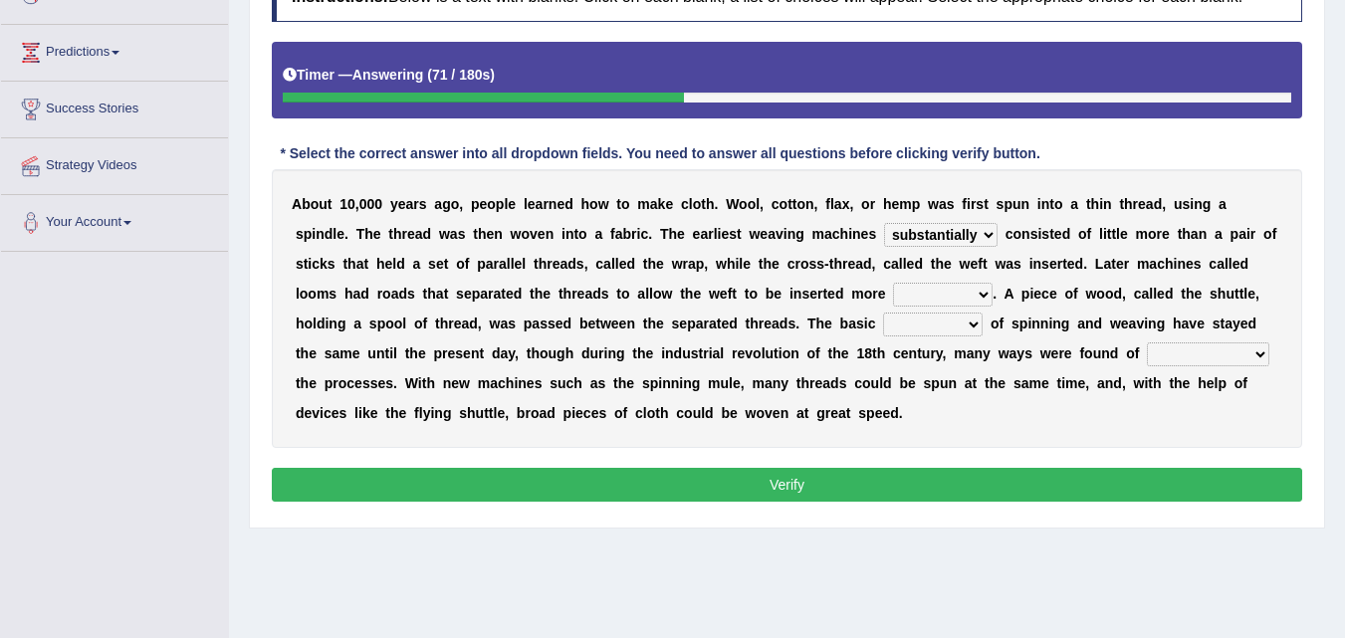
click at [916, 298] on select "fastly severely easily subtlely" at bounding box center [943, 295] width 100 height 24
select select "easily"
click at [893, 283] on select "fastly severely easily subtlely" at bounding box center [943, 295] width 100 height 24
click at [916, 290] on select "fastly severely easily subtlely" at bounding box center [943, 295] width 100 height 24
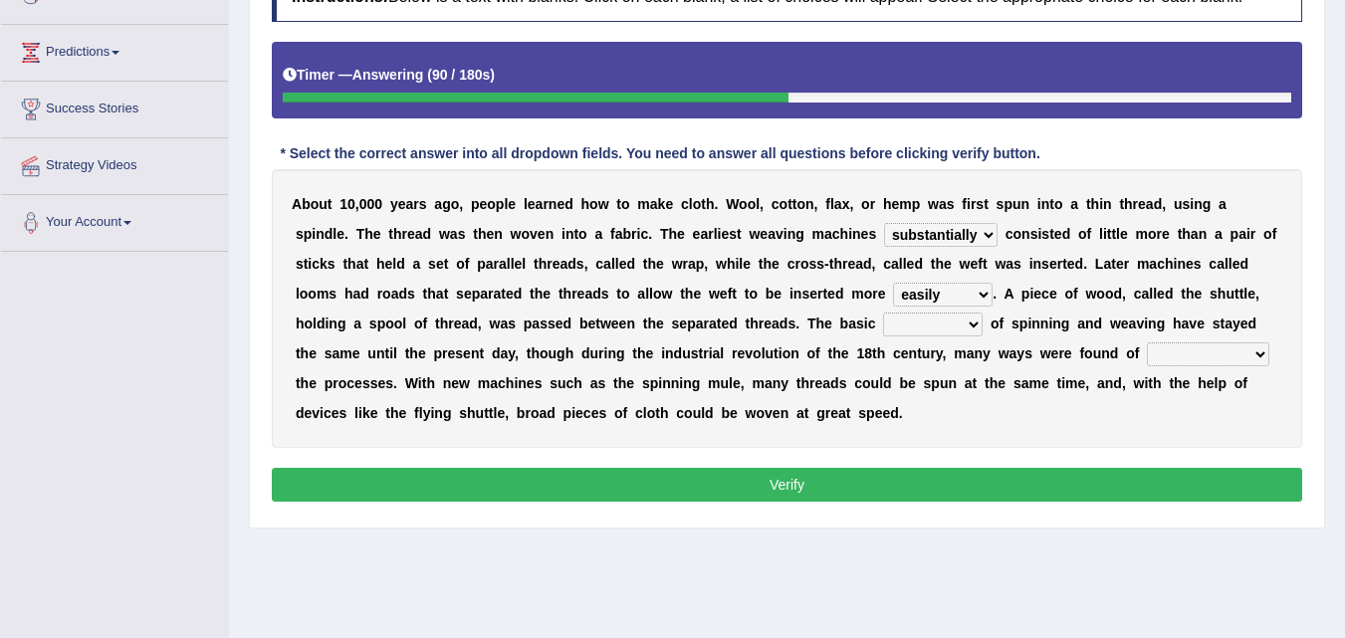
click at [956, 320] on select "ideas principles examples fatals" at bounding box center [933, 325] width 100 height 24
select select "principles"
click at [883, 313] on select "ideas principles examples fatals" at bounding box center [933, 325] width 100 height 24
click at [1170, 356] on select "accomodating rating inflating automating" at bounding box center [1208, 354] width 122 height 24
select select "automating"
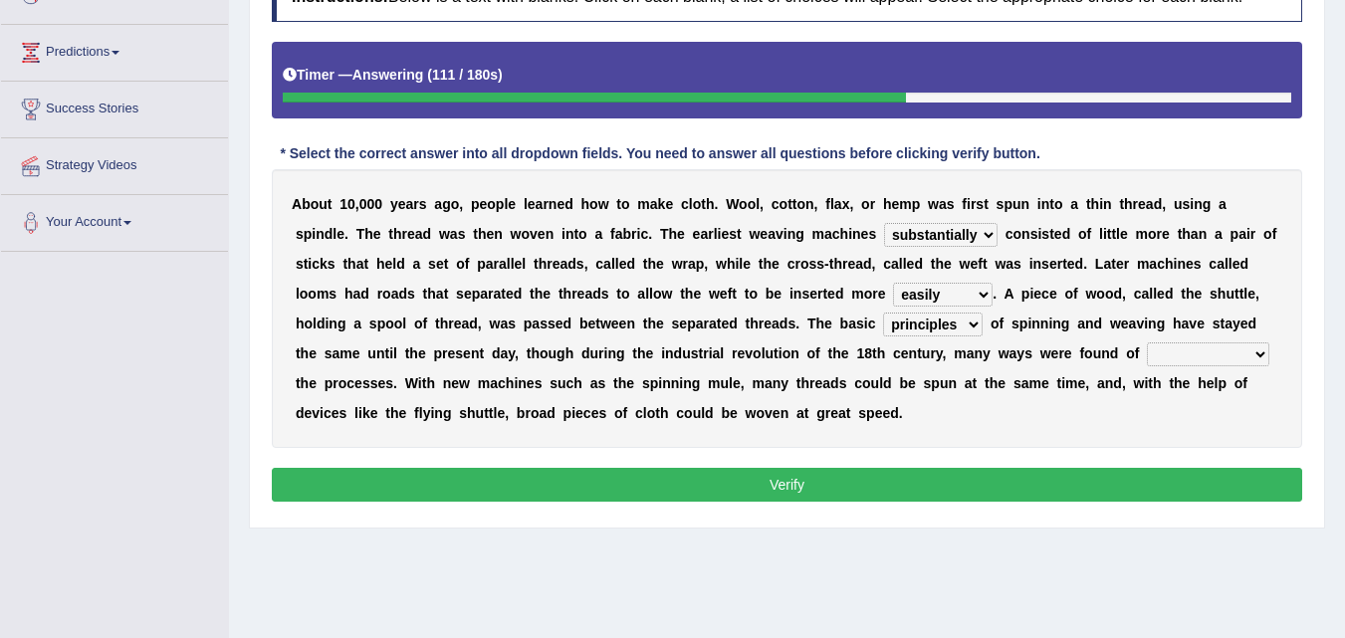
click at [1147, 342] on select "accomodating rating inflating automating" at bounding box center [1208, 354] width 122 height 24
click at [981, 330] on select "ideas principles examples fatals" at bounding box center [933, 325] width 100 height 24
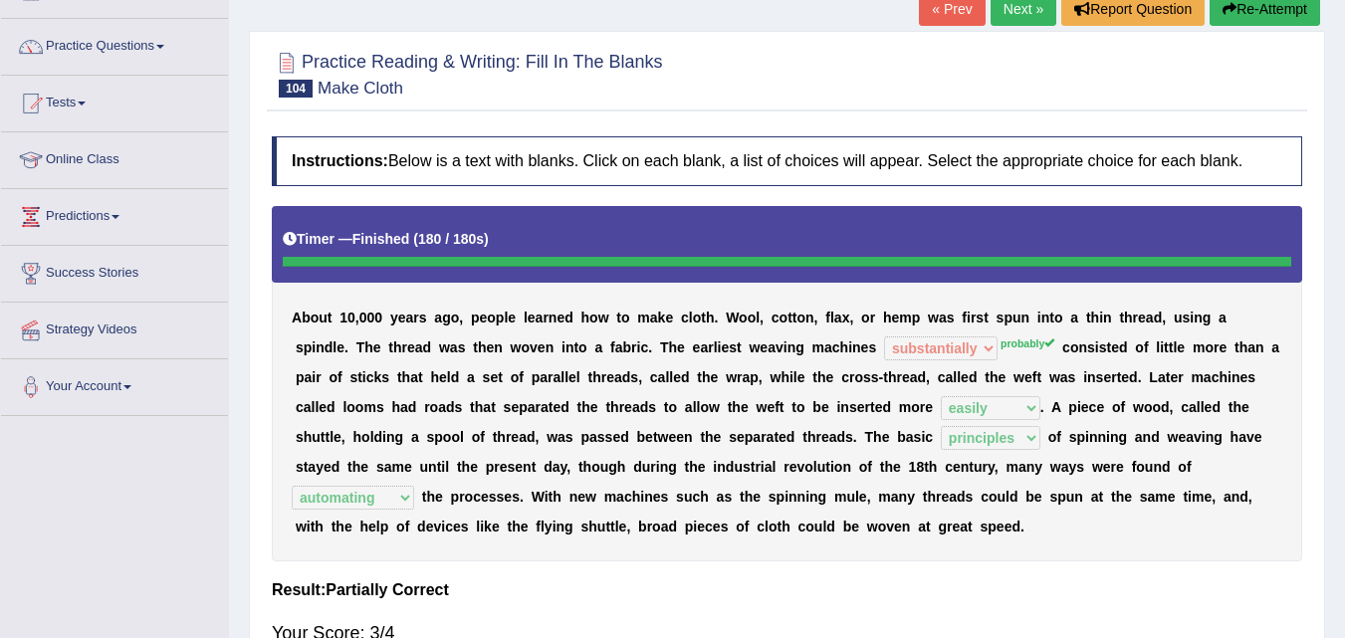
scroll to position [134, 0]
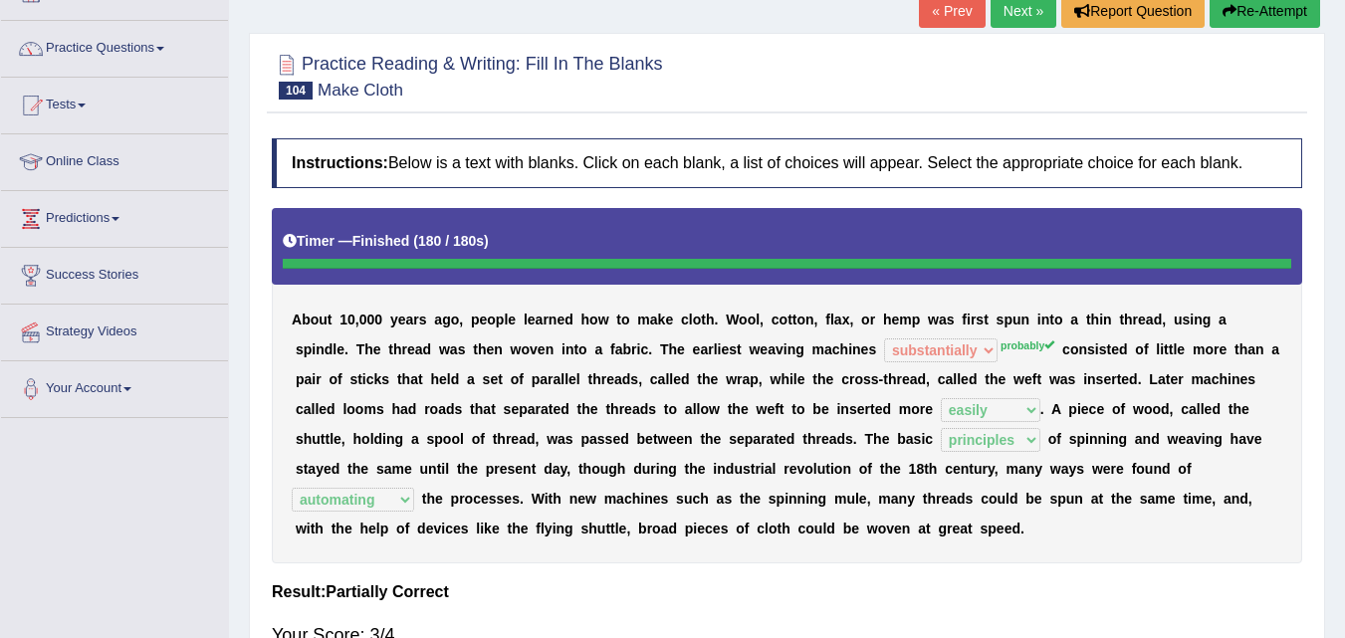
click at [1270, 28] on button "Re-Attempt" at bounding box center [1265, 11] width 111 height 34
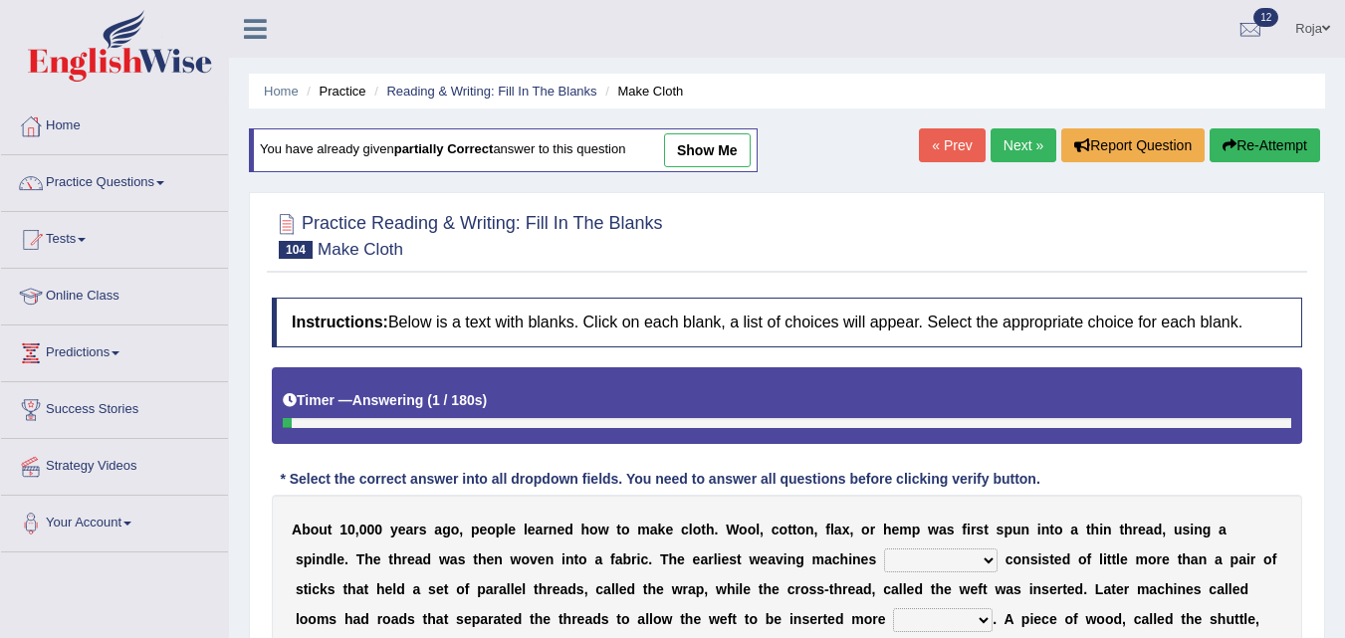
drag, startPoint x: 0, startPoint y: 0, endPoint x: 938, endPoint y: 164, distance: 952.2
click at [938, 549] on select "probably merely substantially ethically" at bounding box center [941, 561] width 114 height 24
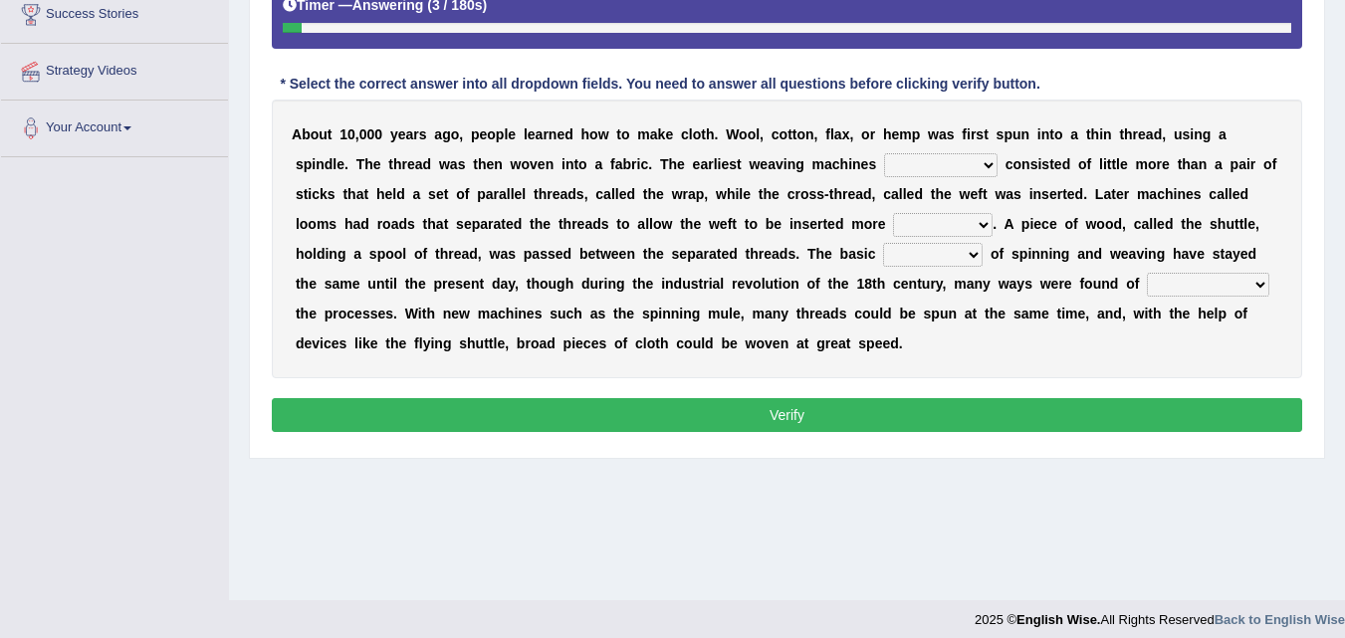
select select "probably"
click at [884, 153] on select "probably merely substantially ethically" at bounding box center [941, 165] width 114 height 24
click at [950, 221] on select "fastly severely easily subtlely" at bounding box center [943, 225] width 100 height 24
select select "easily"
click at [893, 213] on select "fastly severely easily subtlely" at bounding box center [943, 225] width 100 height 24
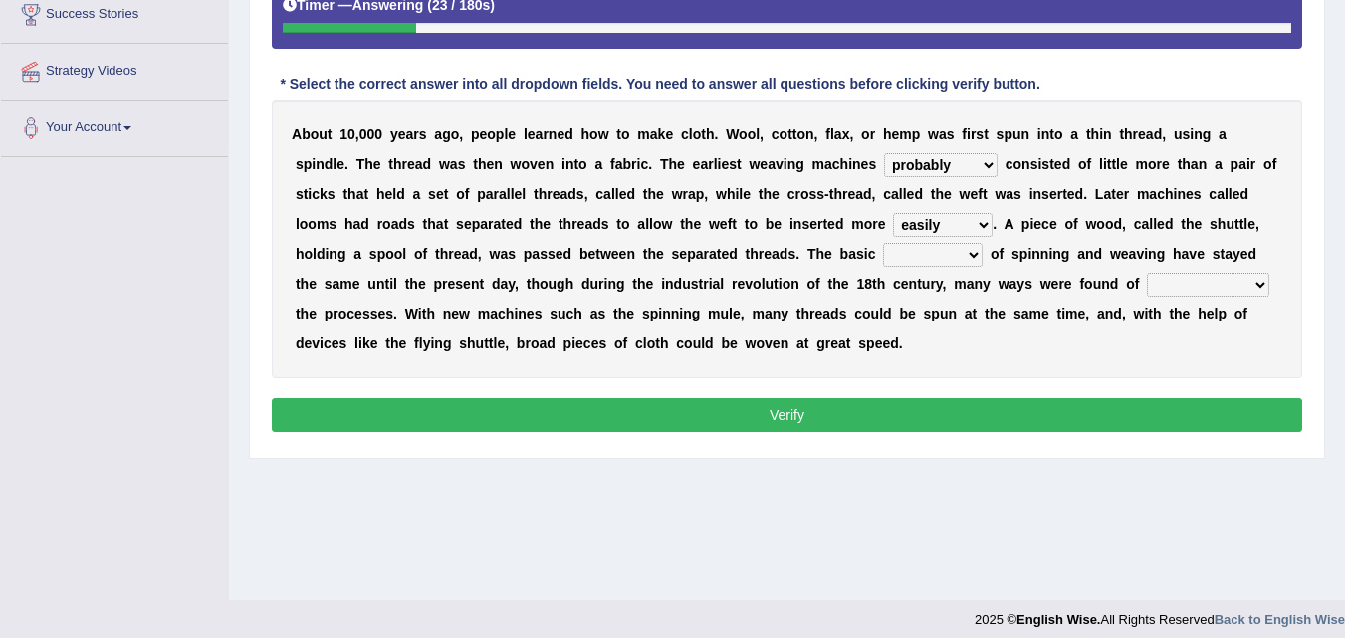
click at [910, 258] on select "ideas principles examples fatals" at bounding box center [933, 255] width 100 height 24
select select "principles"
click at [883, 243] on select "ideas principles examples fatals" at bounding box center [933, 255] width 100 height 24
click at [1178, 274] on select "accomodating rating inflating automating" at bounding box center [1208, 285] width 122 height 24
select select "automating"
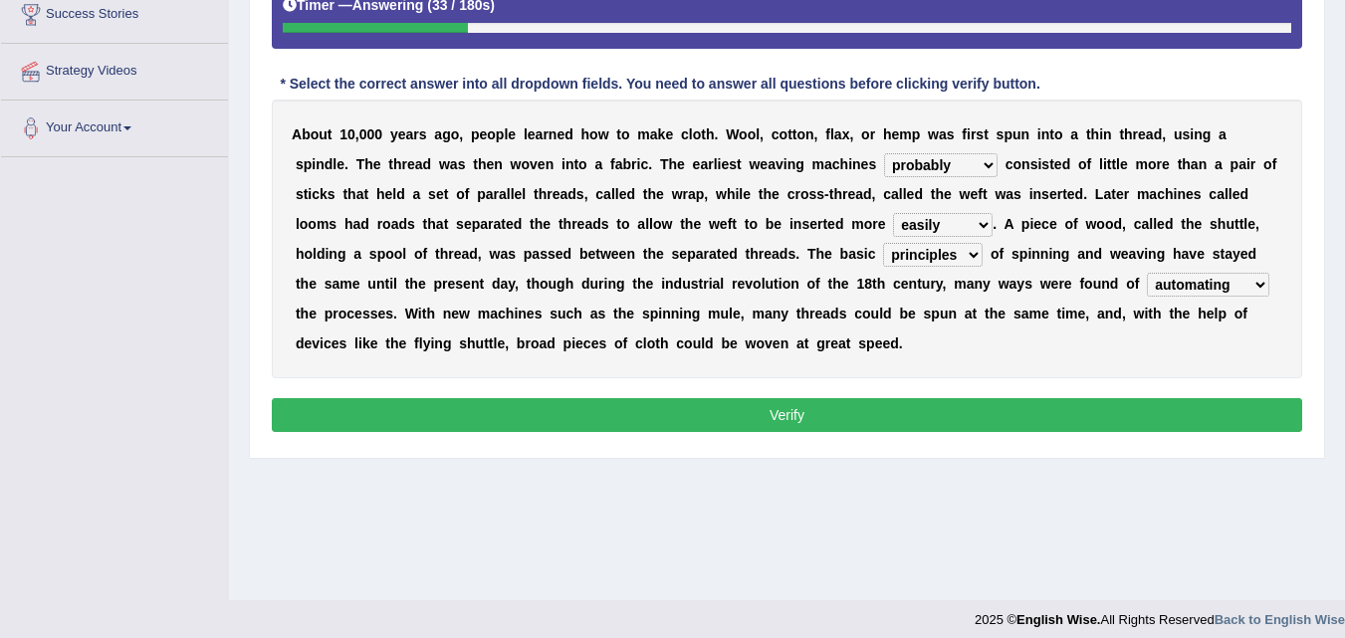
click at [1147, 273] on select "accomodating rating inflating automating" at bounding box center [1208, 285] width 122 height 24
click at [1069, 406] on button "Verify" at bounding box center [787, 415] width 1030 height 34
